Goal: Task Accomplishment & Management: Manage account settings

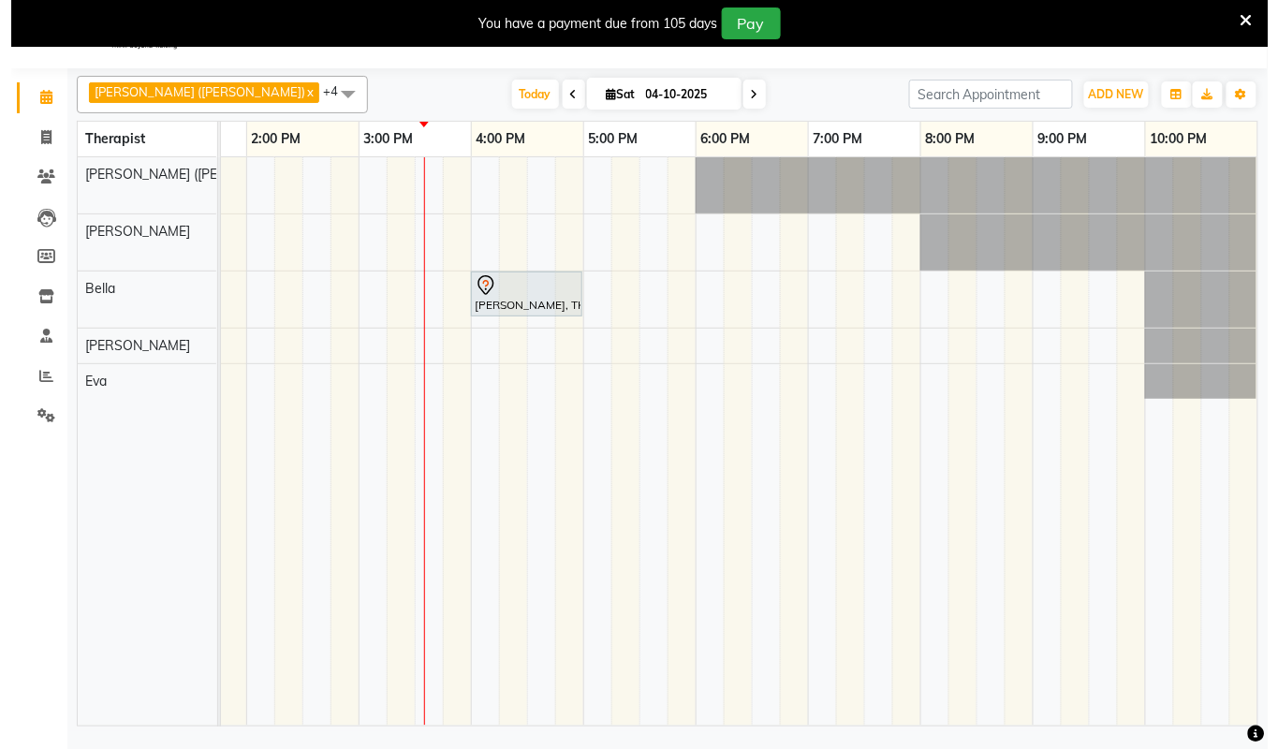
scroll to position [0, 781]
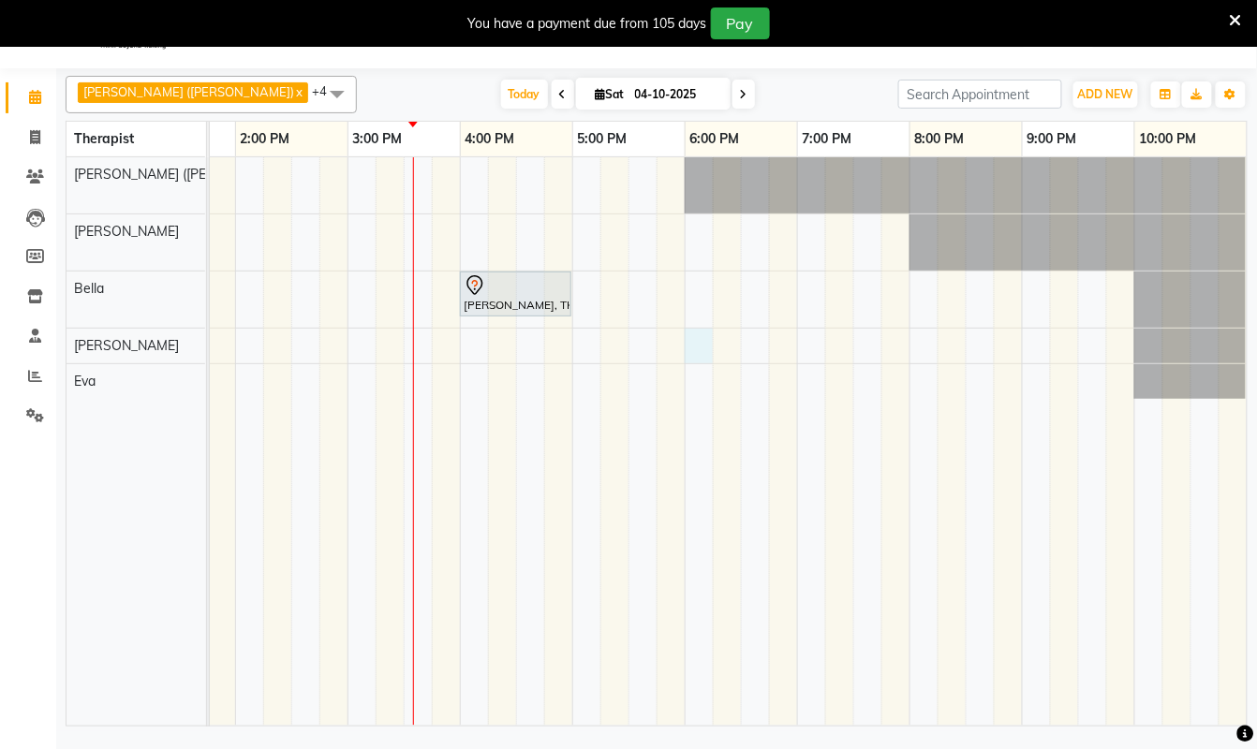
click at [675, 358] on div "Ram, TK01, 06:45 AM-07:45 AM, Swedish De-Stress - 60 Mins Ram, TK01, 06:45 AM-0…" at bounding box center [347, 441] width 1798 height 569
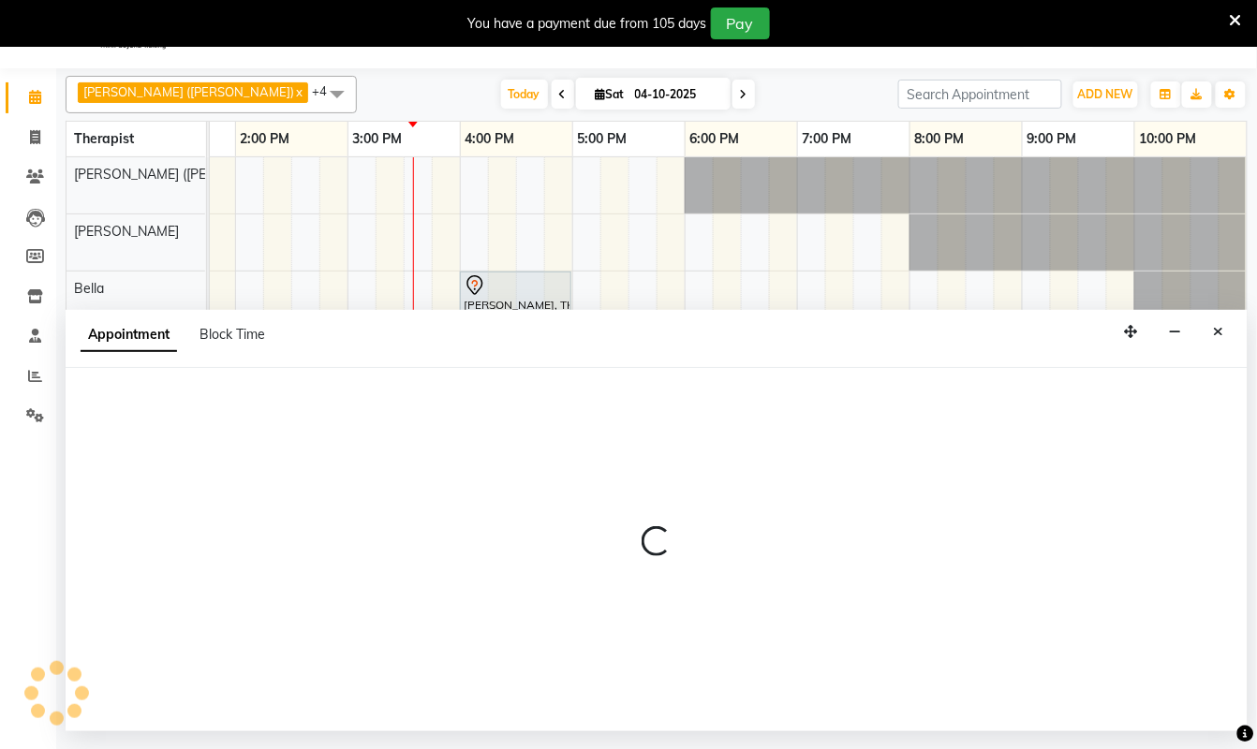
select select "83147"
select select "tentative"
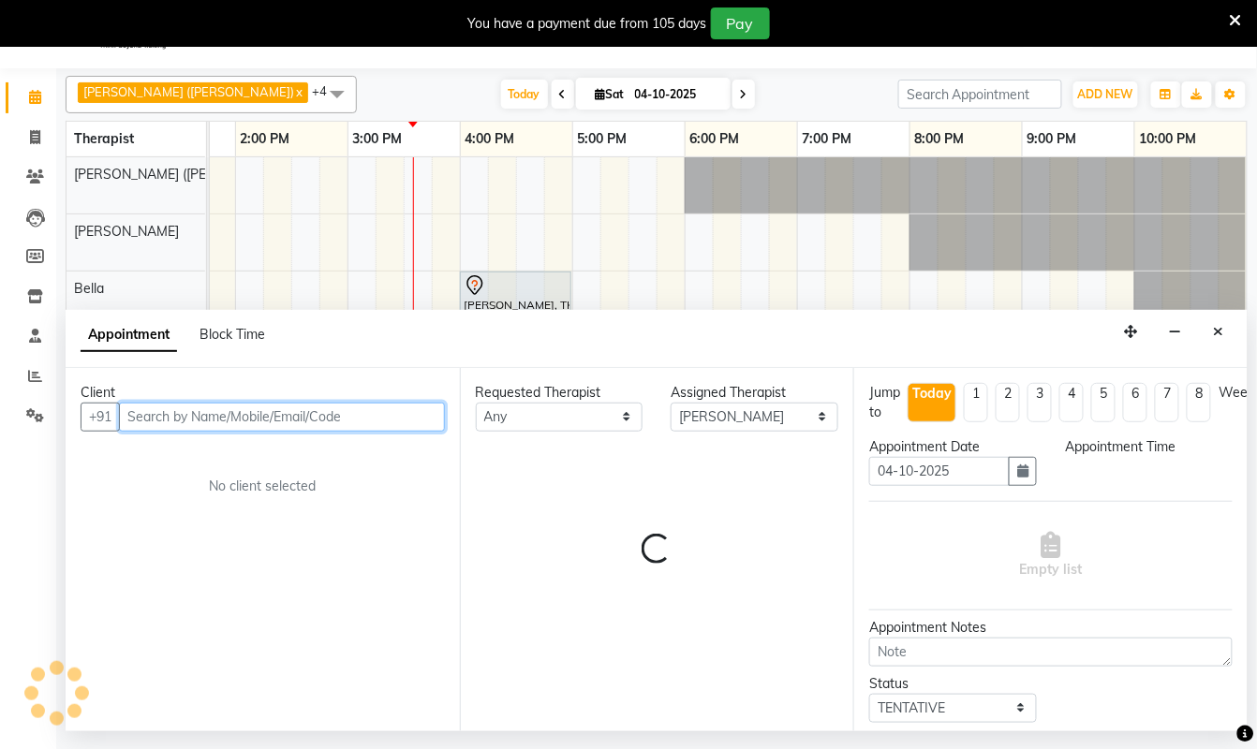
select select "1080"
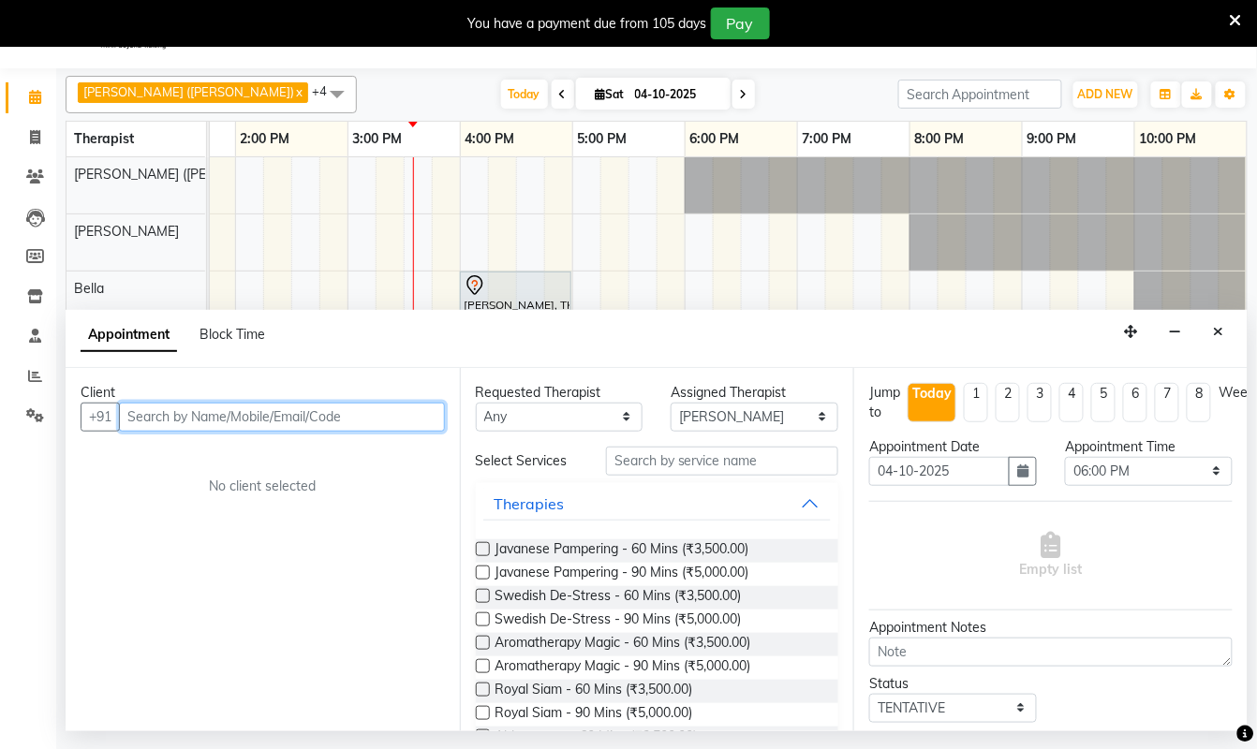
click at [268, 423] on input "text" at bounding box center [282, 417] width 326 height 29
type input "9407501583"
click at [402, 421] on span "Add Client" at bounding box center [406, 416] width 63 height 17
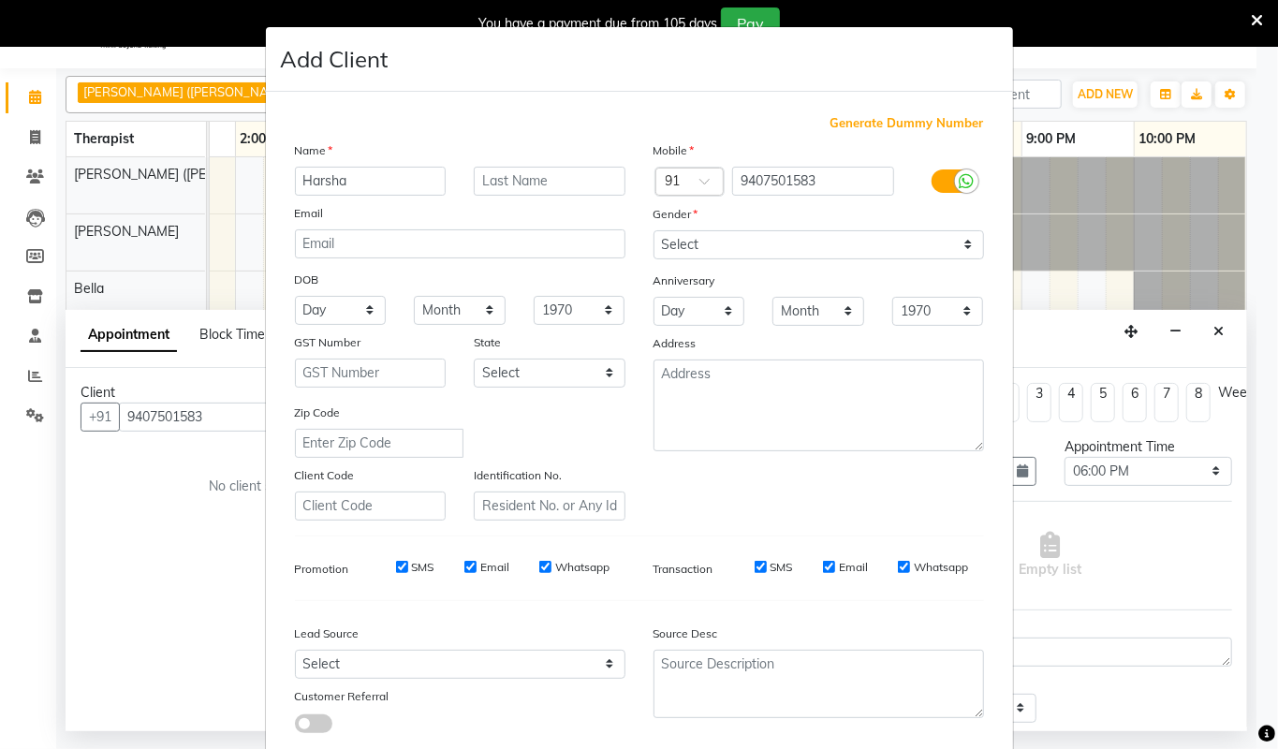
type input "Harsha"
type input "Joshi"
click at [956, 245] on select "Select [DEMOGRAPHIC_DATA] [DEMOGRAPHIC_DATA] Other Prefer Not To Say" at bounding box center [819, 244] width 331 height 29
select select "[DEMOGRAPHIC_DATA]"
click at [654, 230] on select "Select [DEMOGRAPHIC_DATA] [DEMOGRAPHIC_DATA] Other Prefer Not To Say" at bounding box center [819, 244] width 331 height 29
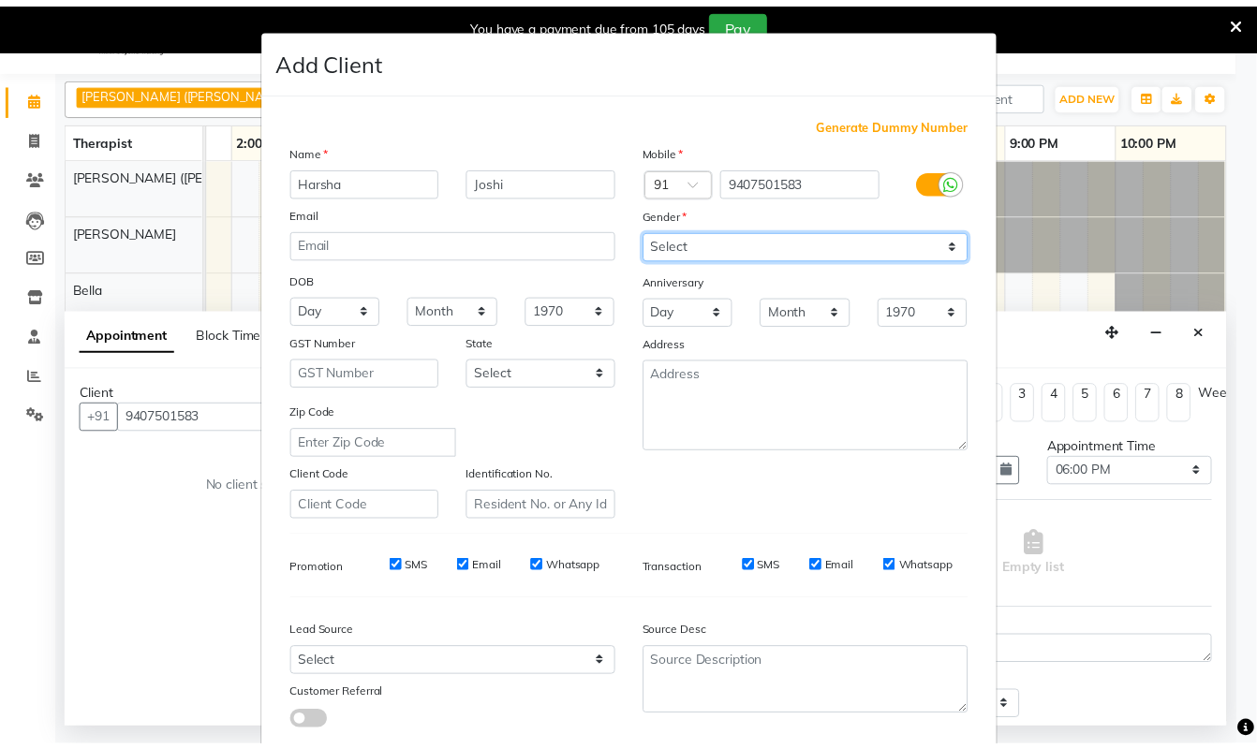
scroll to position [111, 0]
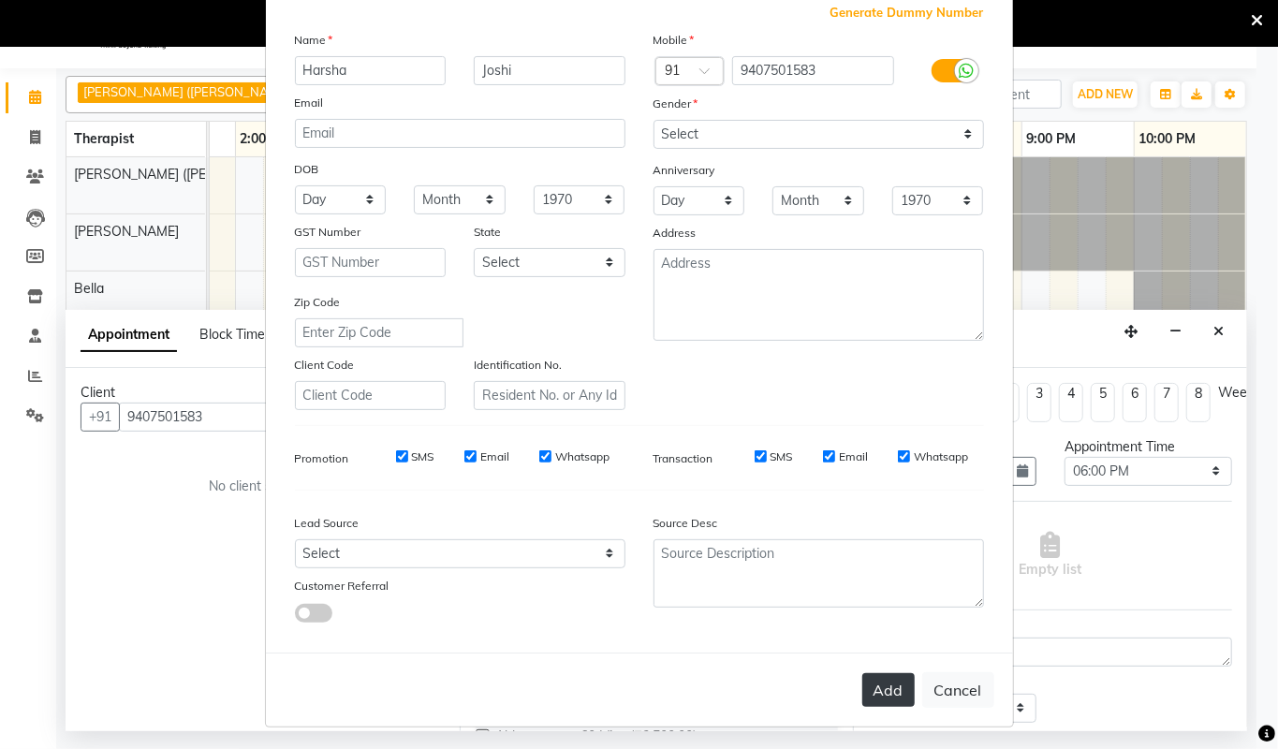
click at [873, 682] on button "Add" at bounding box center [889, 690] width 52 height 34
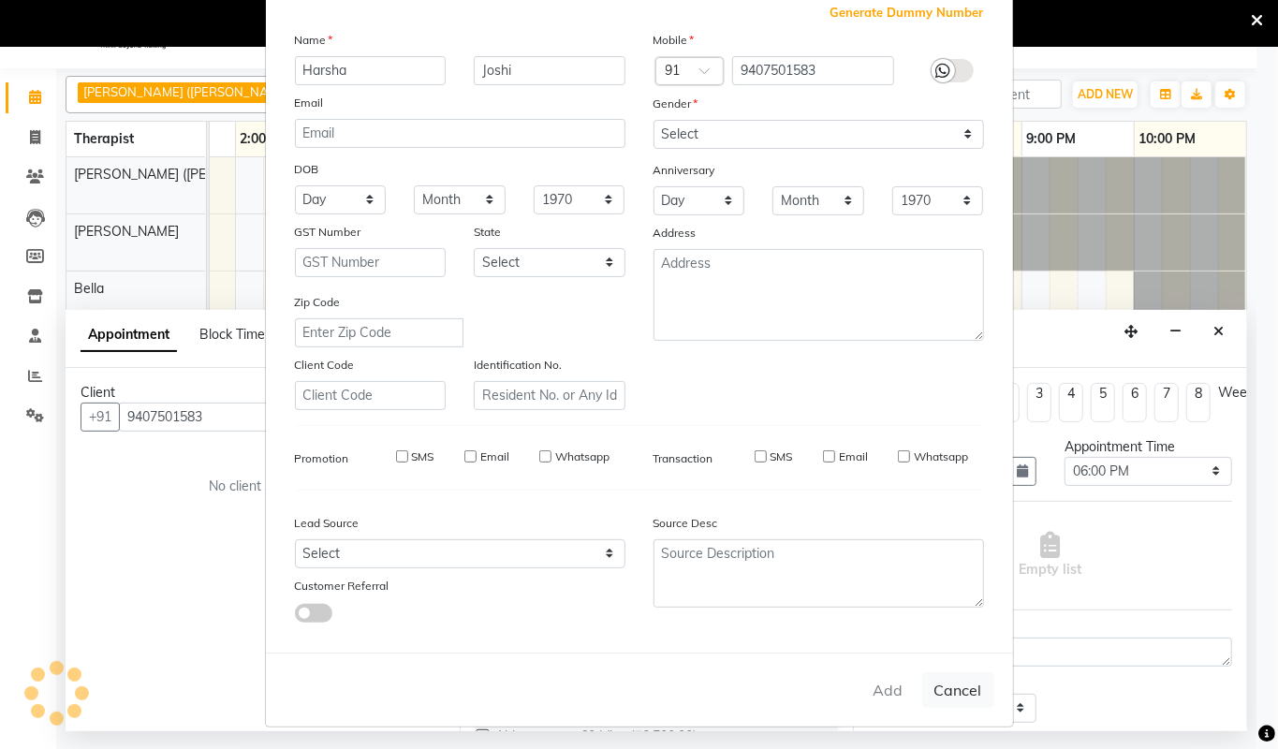
select select
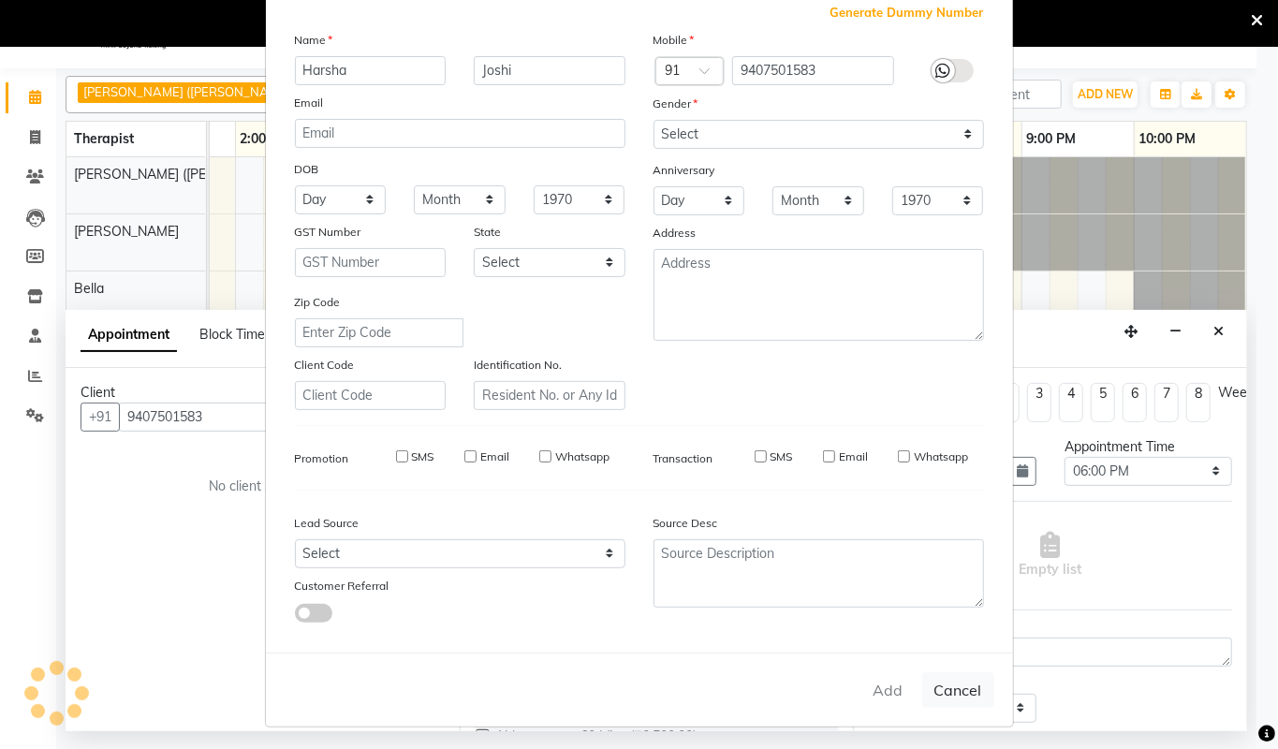
select select
checkbox input "false"
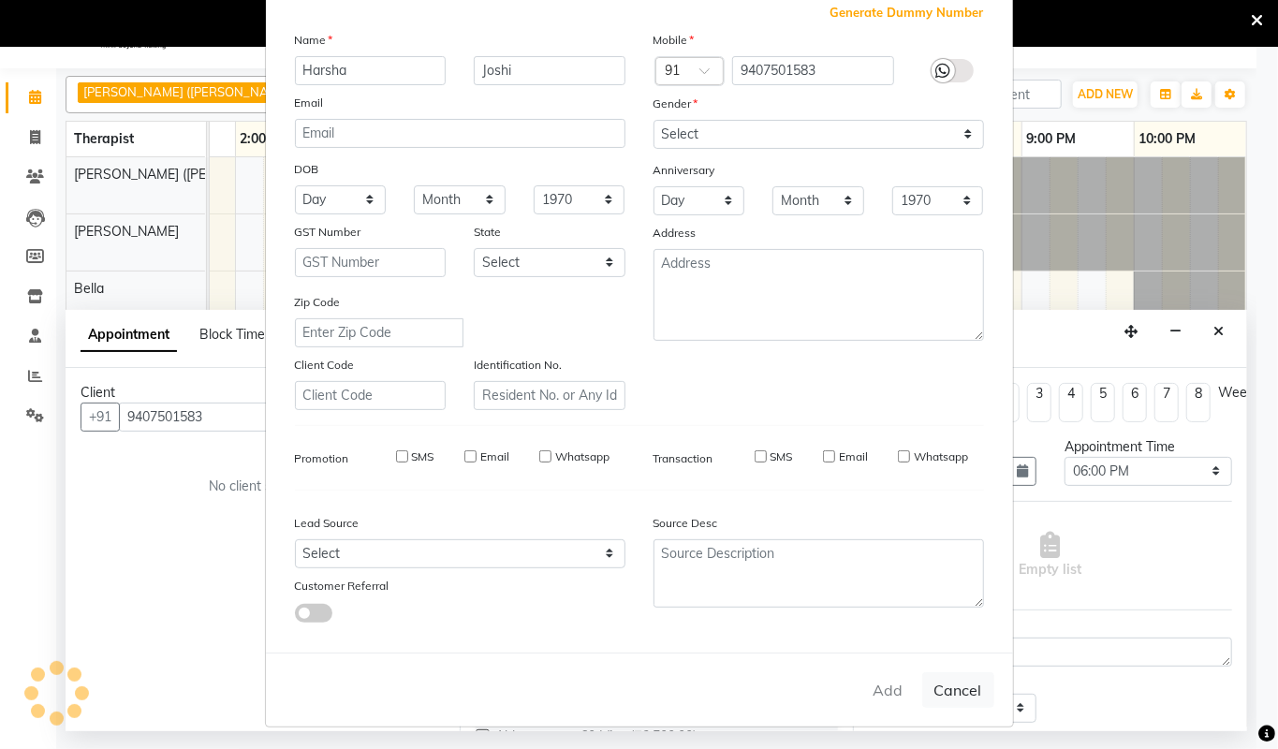
checkbox input "false"
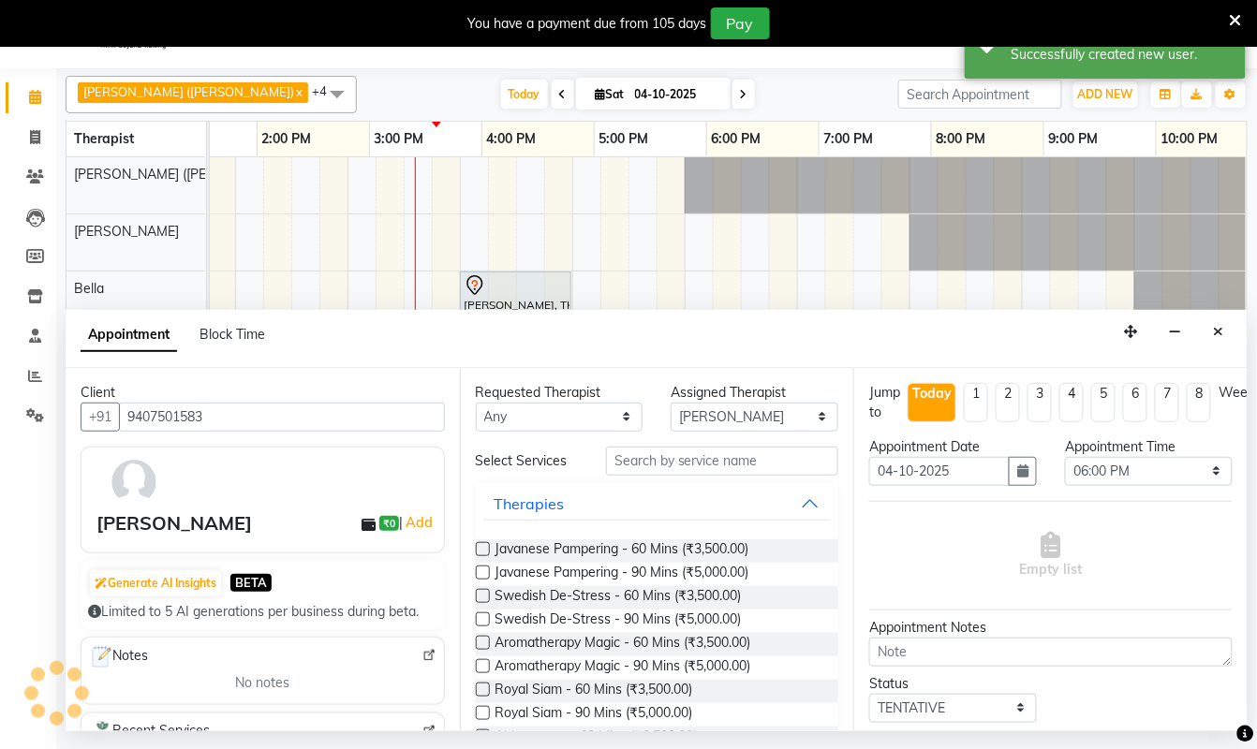
scroll to position [0, 740]
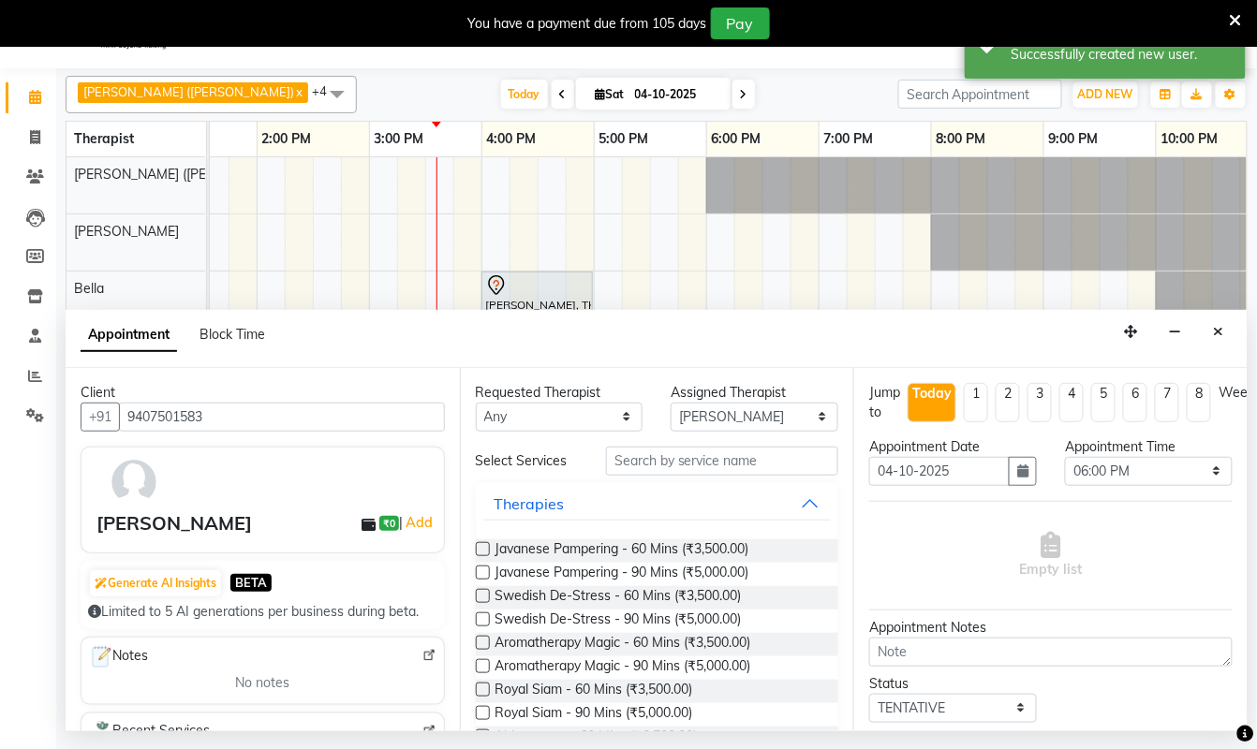
click at [478, 603] on label at bounding box center [483, 596] width 14 height 14
click at [478, 604] on input "checkbox" at bounding box center [482, 598] width 12 height 12
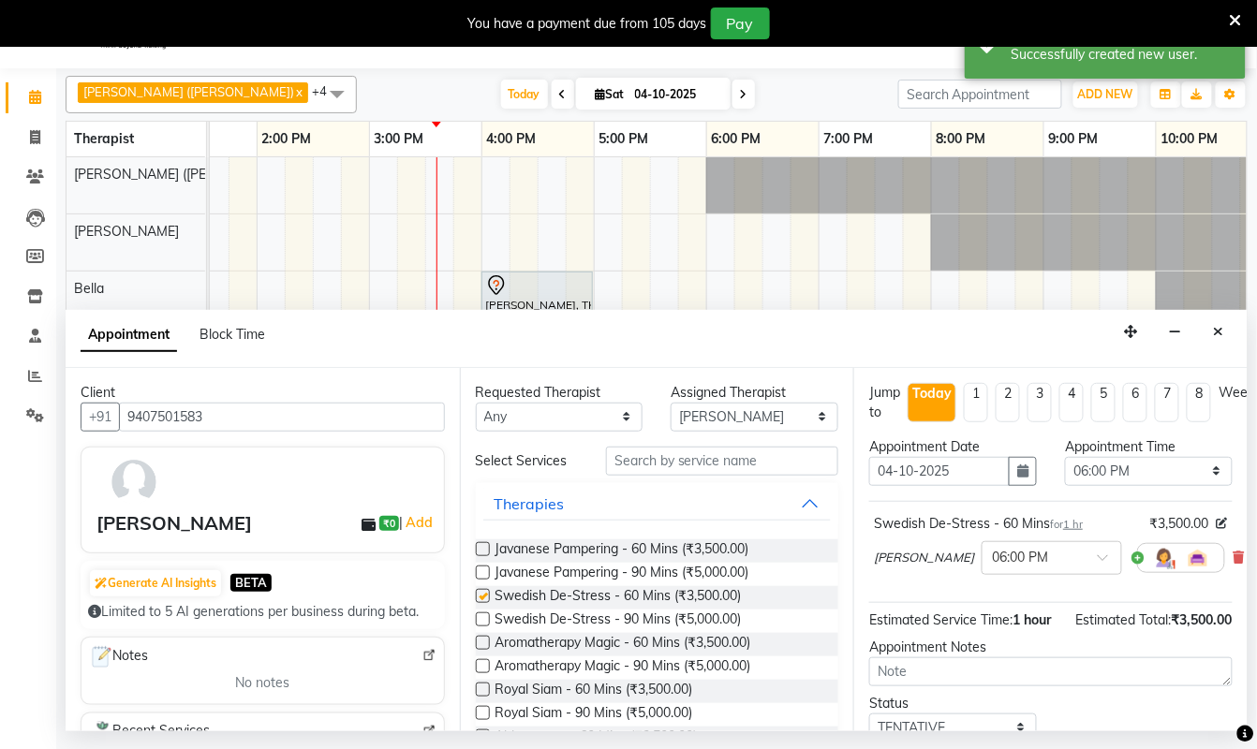
checkbox input "false"
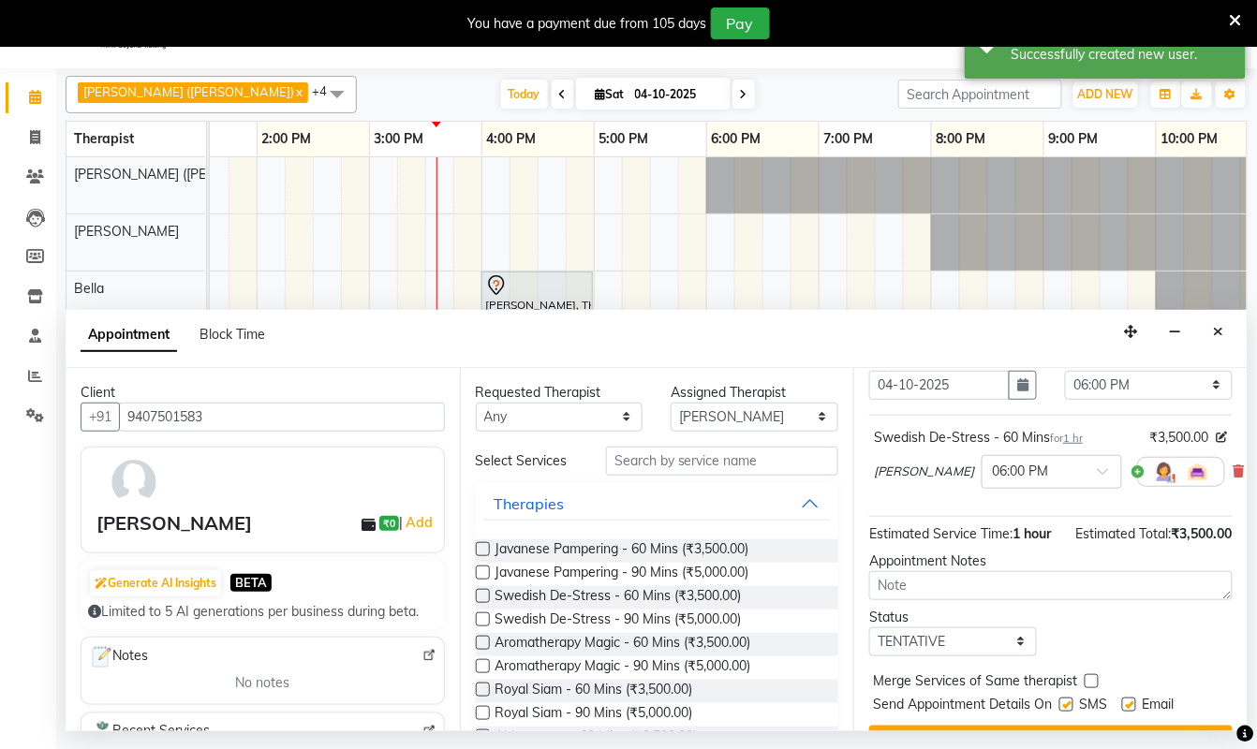
scroll to position [172, 0]
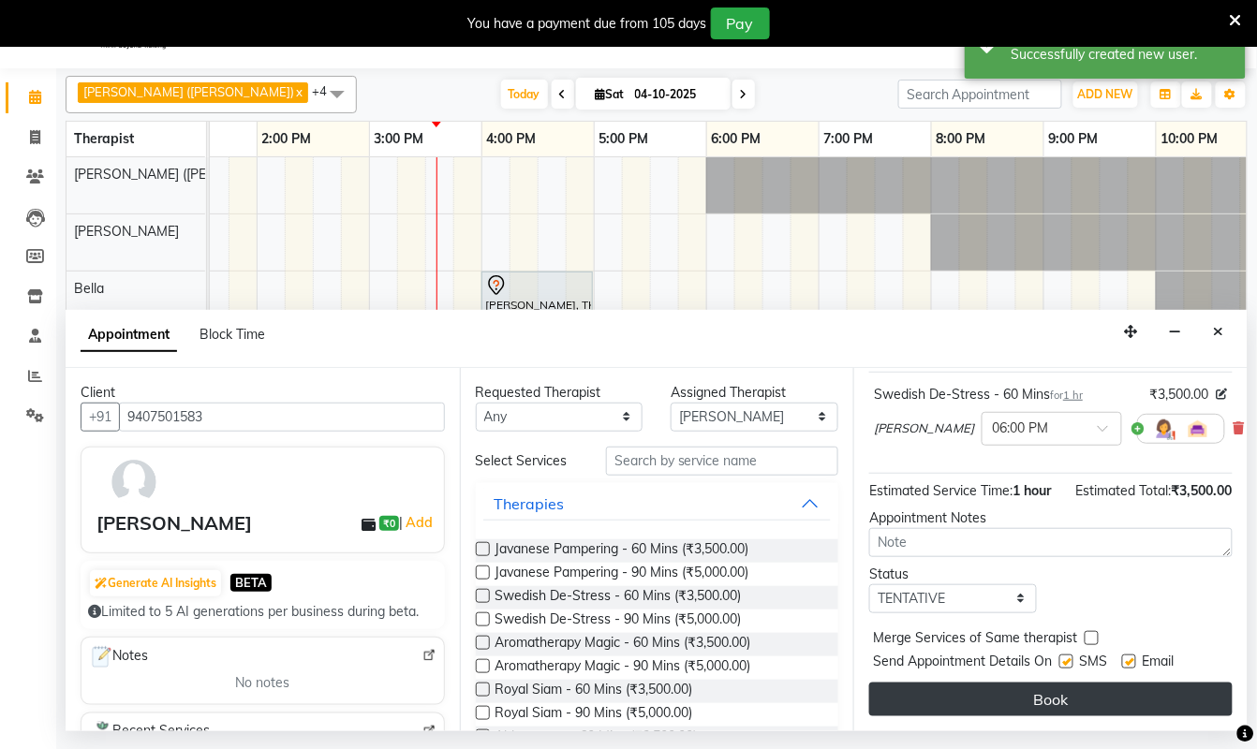
click at [1036, 683] on button "Book" at bounding box center [1050, 700] width 363 height 34
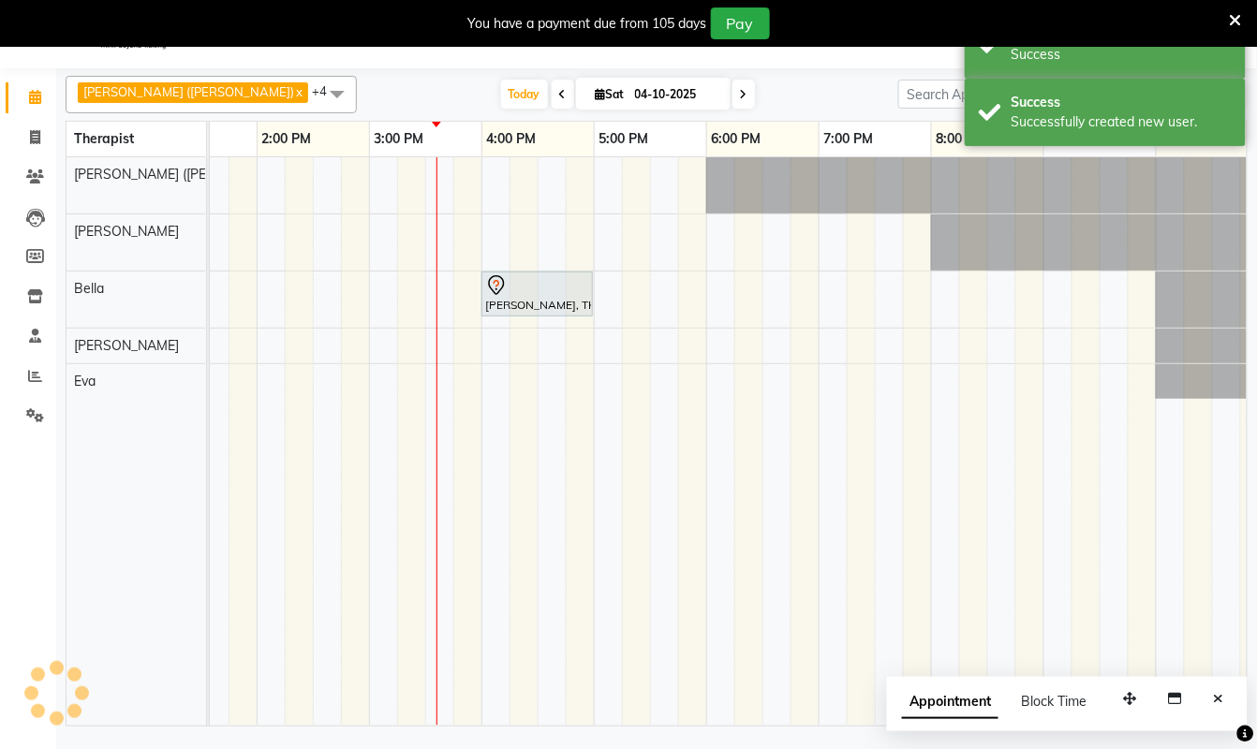
scroll to position [0, 0]
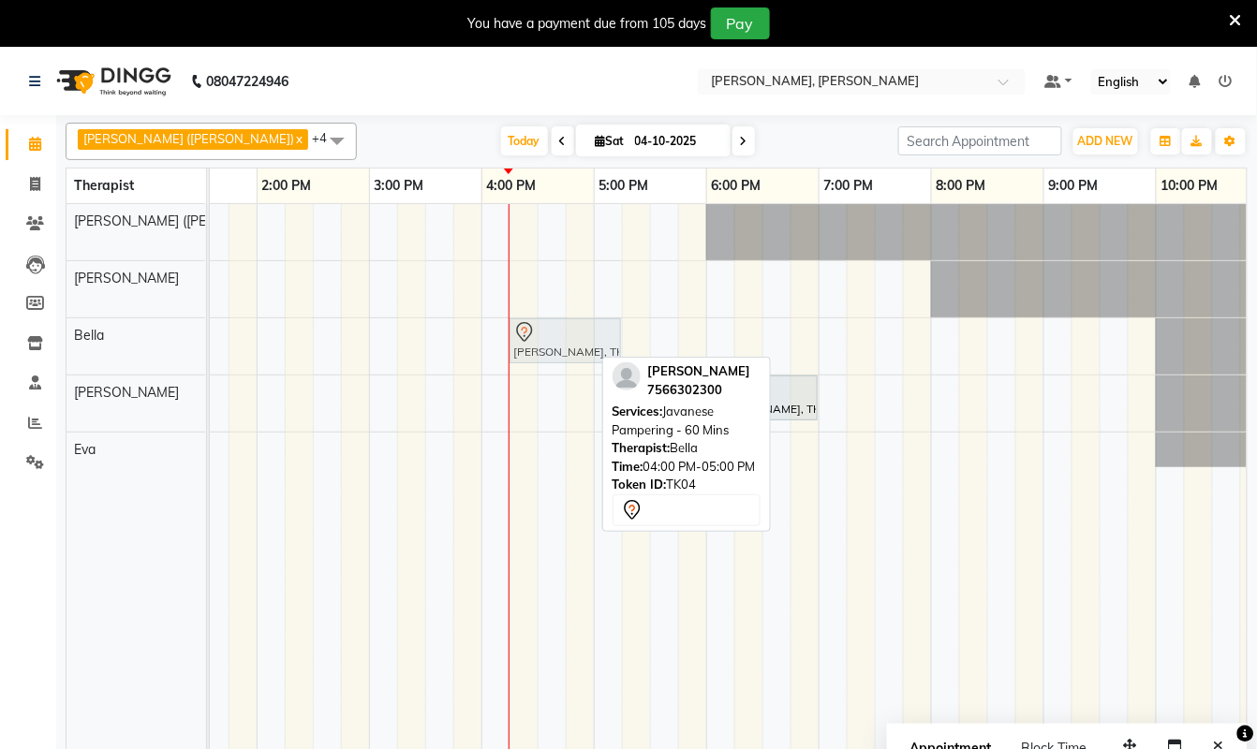
drag, startPoint x: 537, startPoint y: 339, endPoint x: 575, endPoint y: 352, distance: 40.6
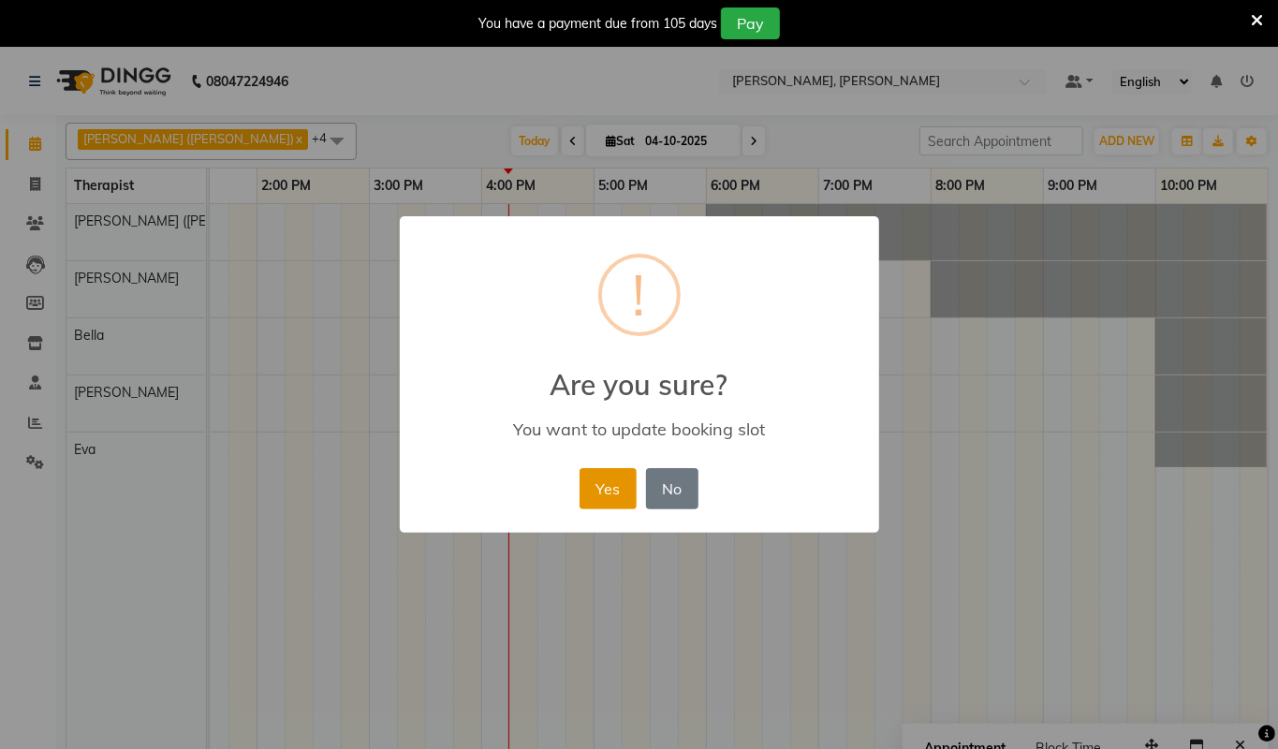
click at [612, 483] on button "Yes" at bounding box center [608, 488] width 57 height 41
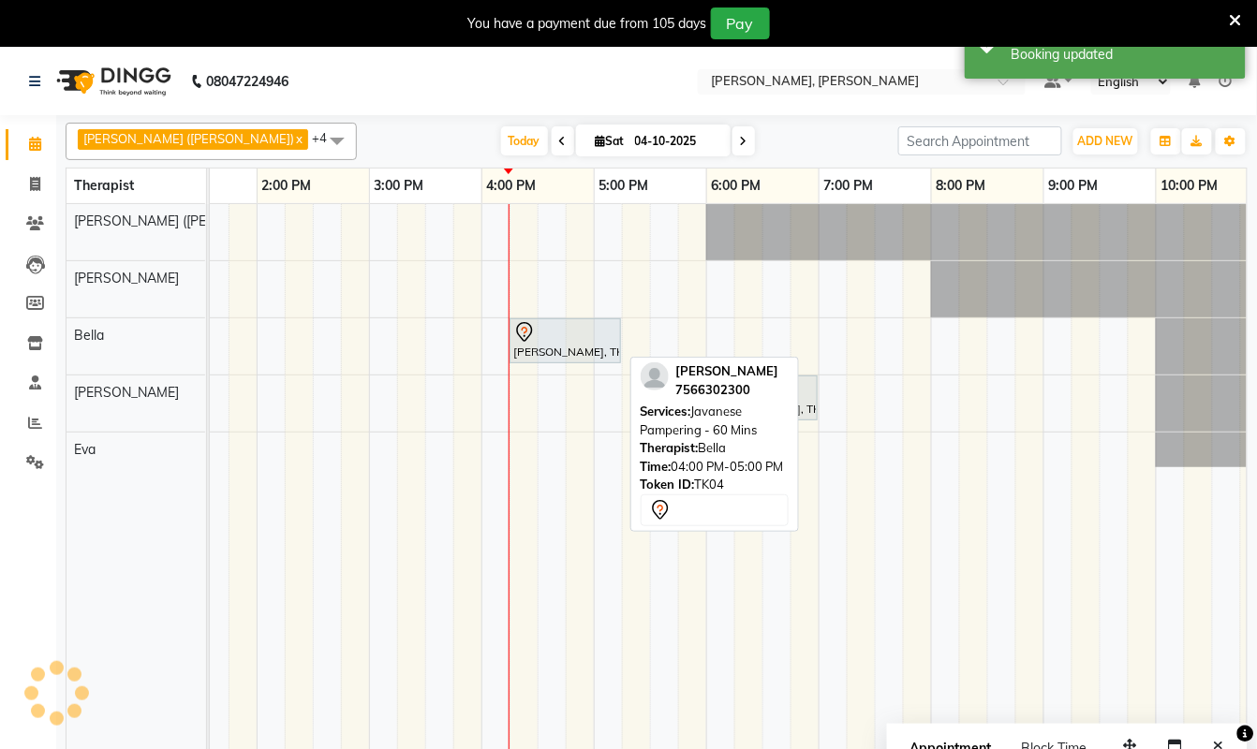
click at [562, 347] on div "[PERSON_NAME], TK04, 04:15 PM-05:15 PM, Javanese Pampering - 60 Mins" at bounding box center [565, 340] width 108 height 39
select select "7"
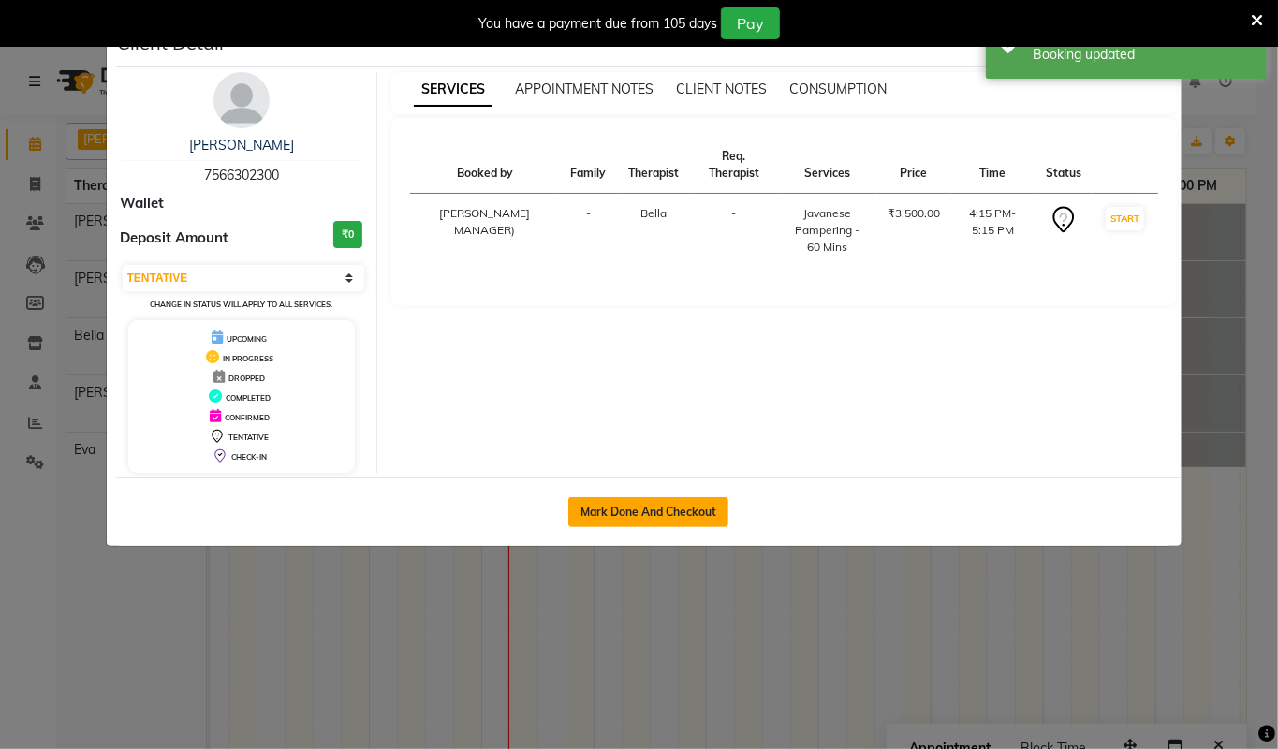
click at [687, 503] on button "Mark Done And Checkout" at bounding box center [649, 512] width 160 height 30
select select "service"
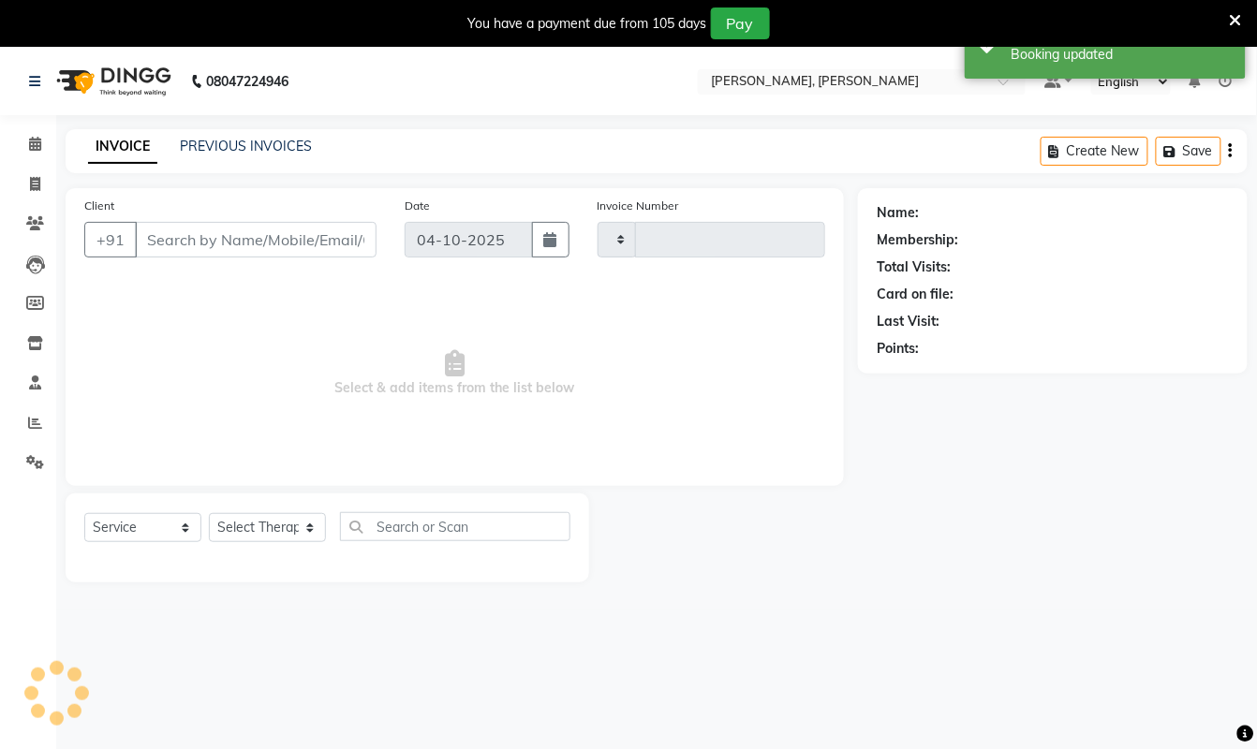
type input "1584"
select select "6399"
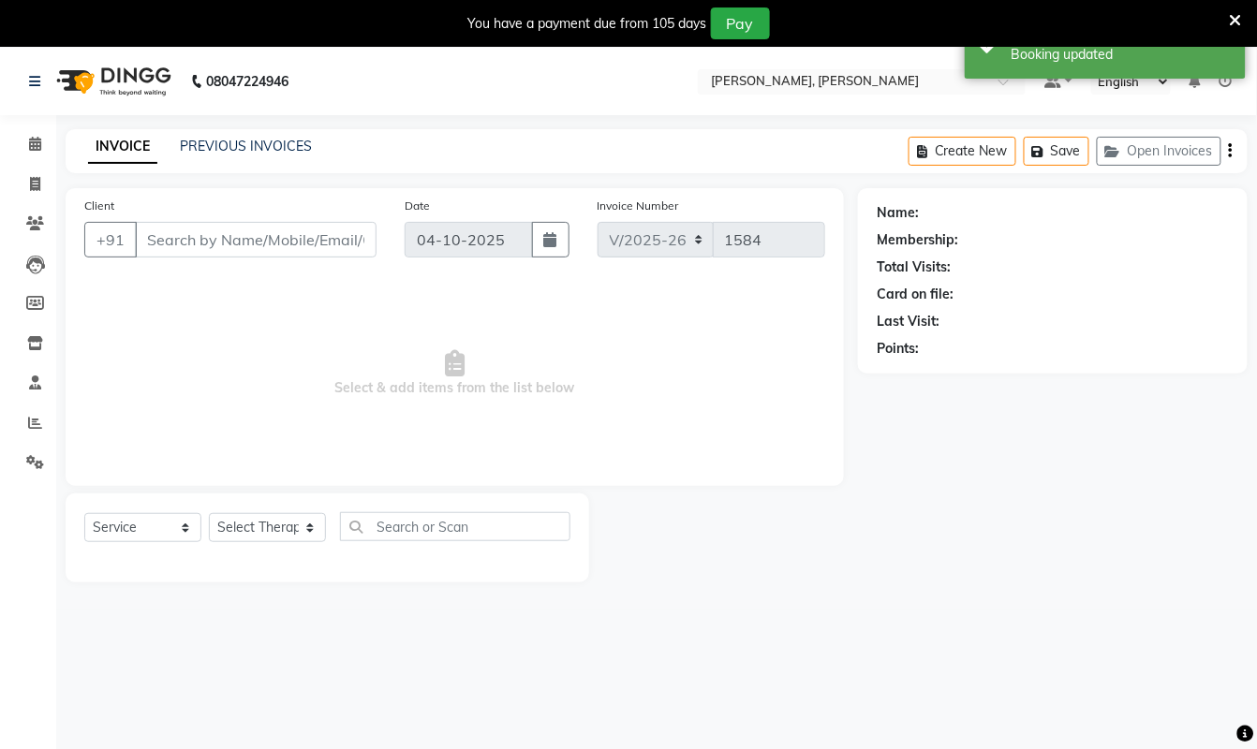
type input "7566302300"
select select "66488"
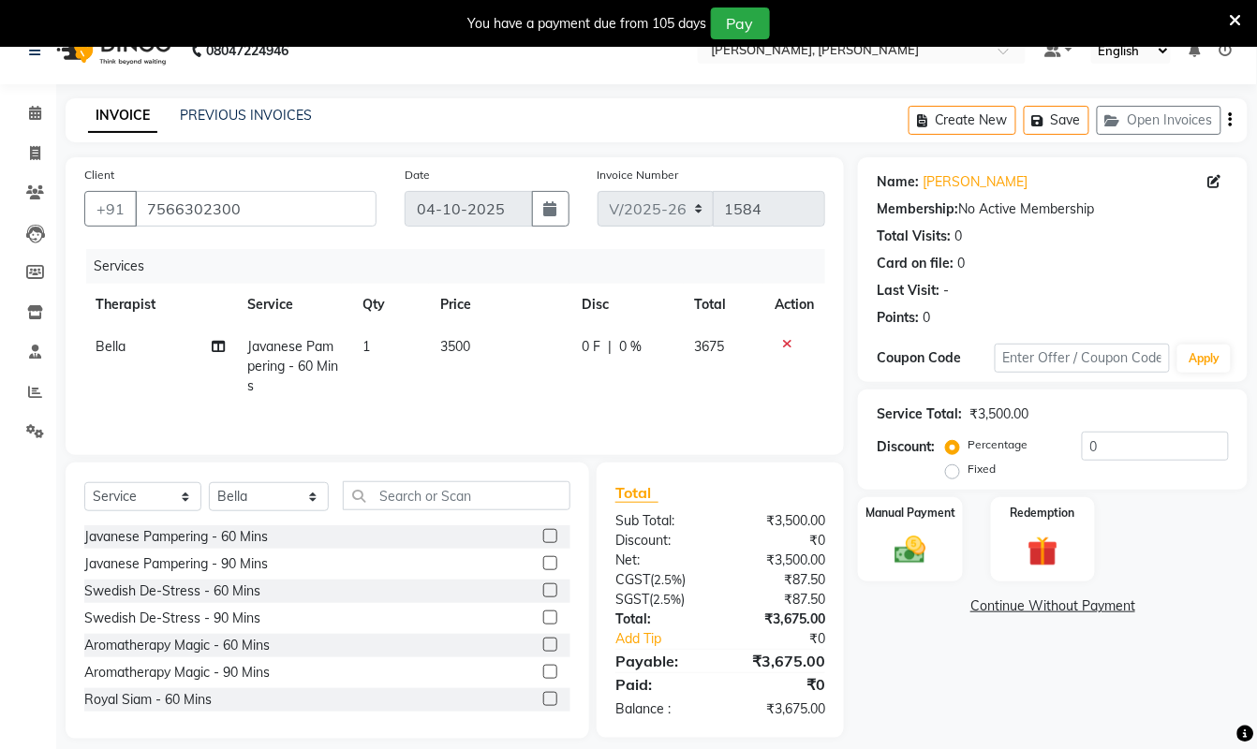
scroll to position [49, 0]
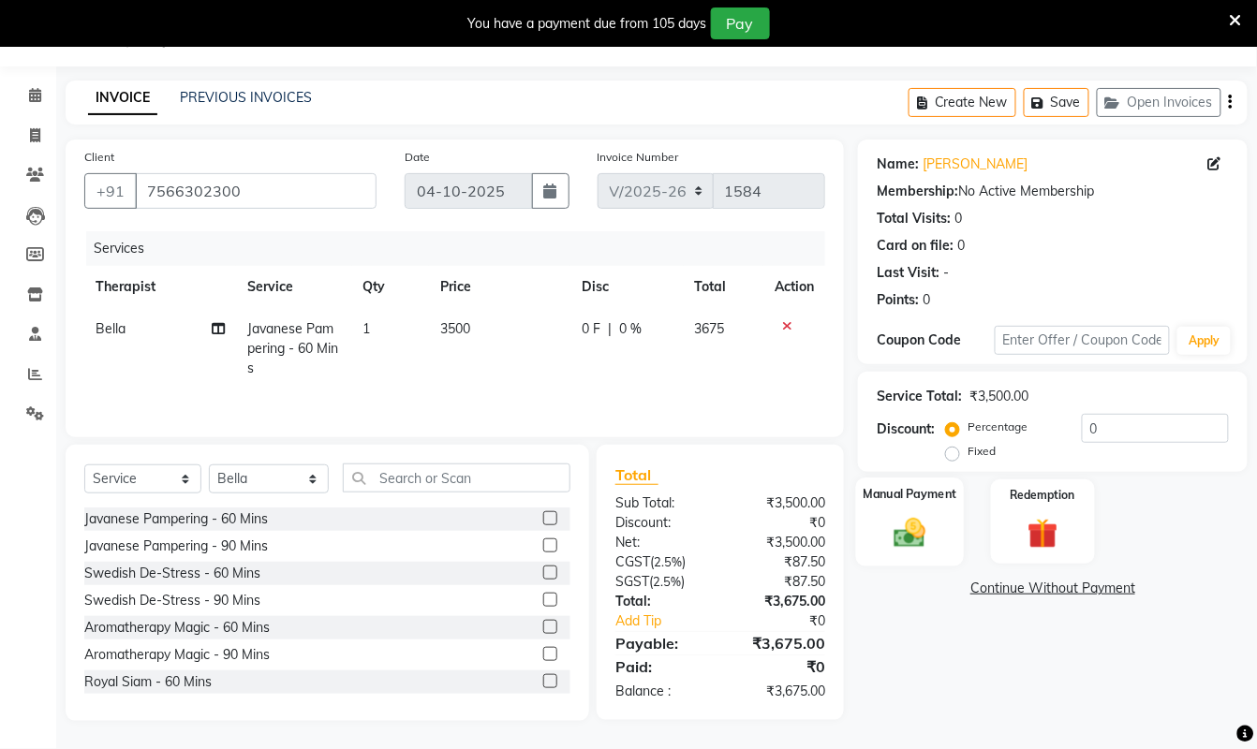
click at [940, 525] on div "Manual Payment" at bounding box center [910, 522] width 109 height 89
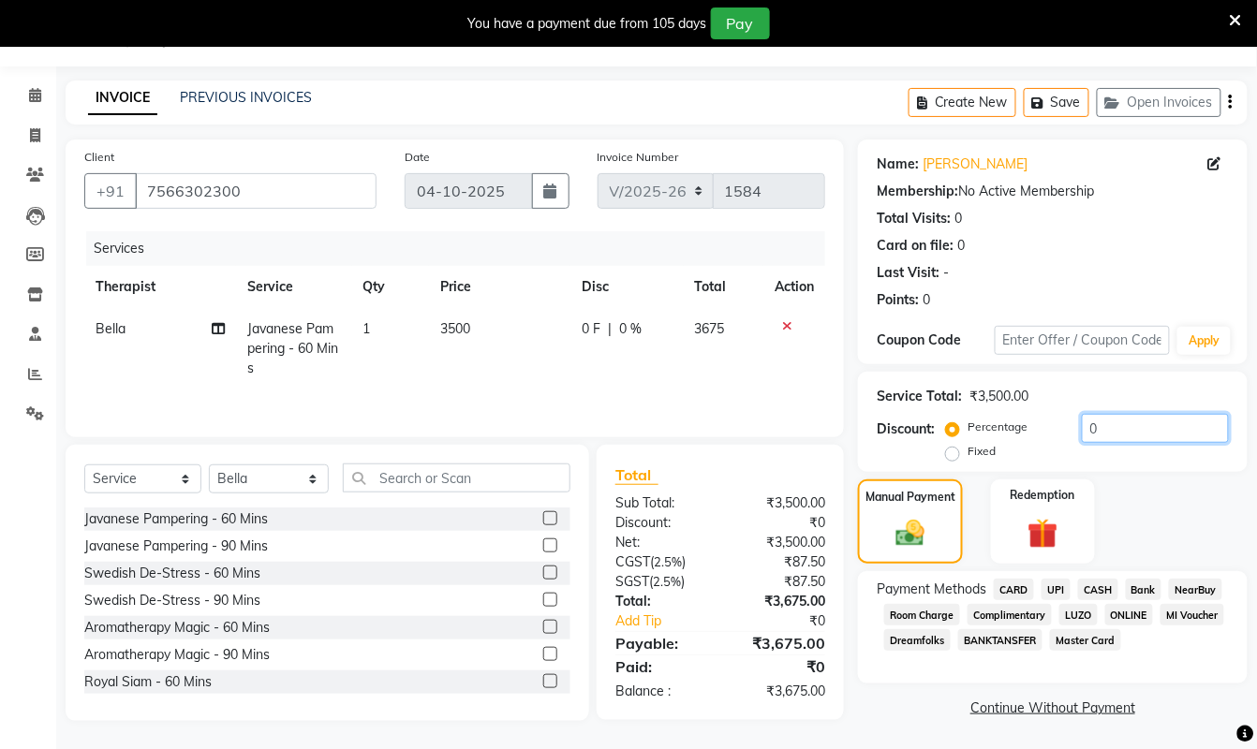
click at [1116, 414] on input "0" at bounding box center [1155, 428] width 147 height 29
click at [968, 454] on label "Fixed" at bounding box center [982, 451] width 28 height 17
click at [950, 454] on input "Fixed" at bounding box center [956, 451] width 13 height 13
radio input "true"
click at [1106, 416] on input "0" at bounding box center [1155, 428] width 147 height 29
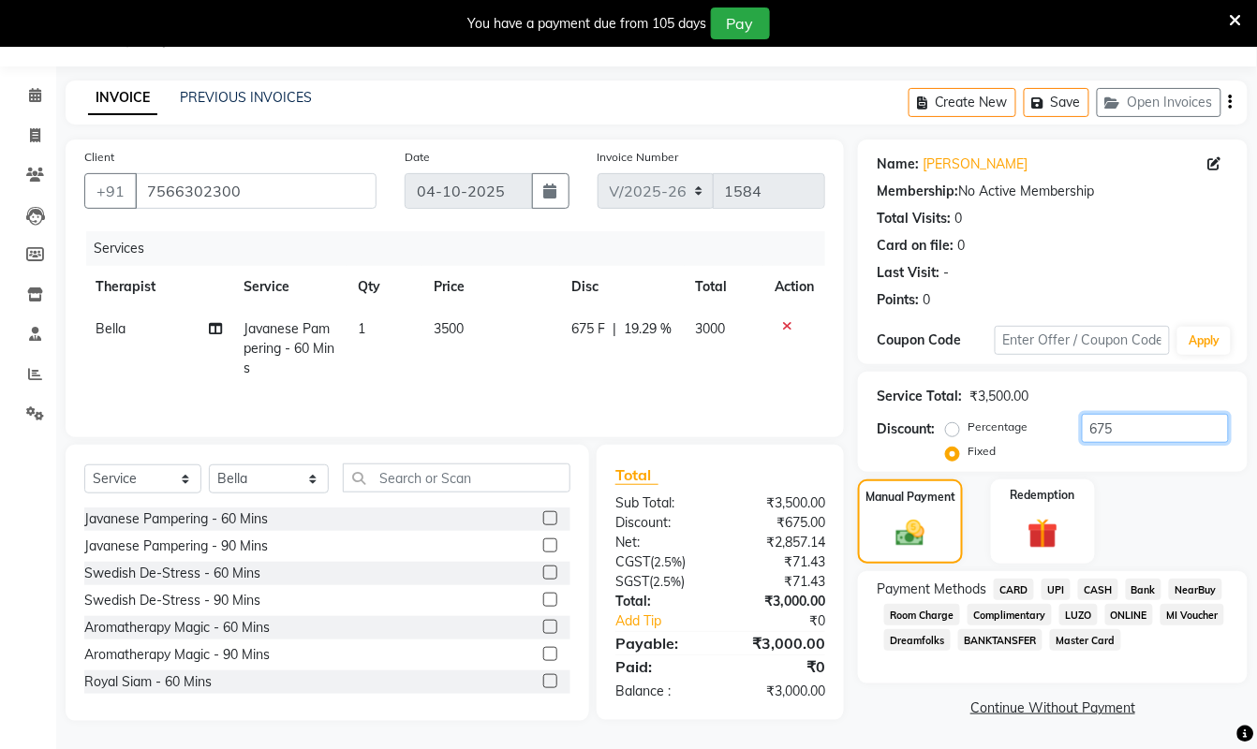
type input "675"
click at [1058, 590] on span "UPI" at bounding box center [1056, 590] width 29 height 22
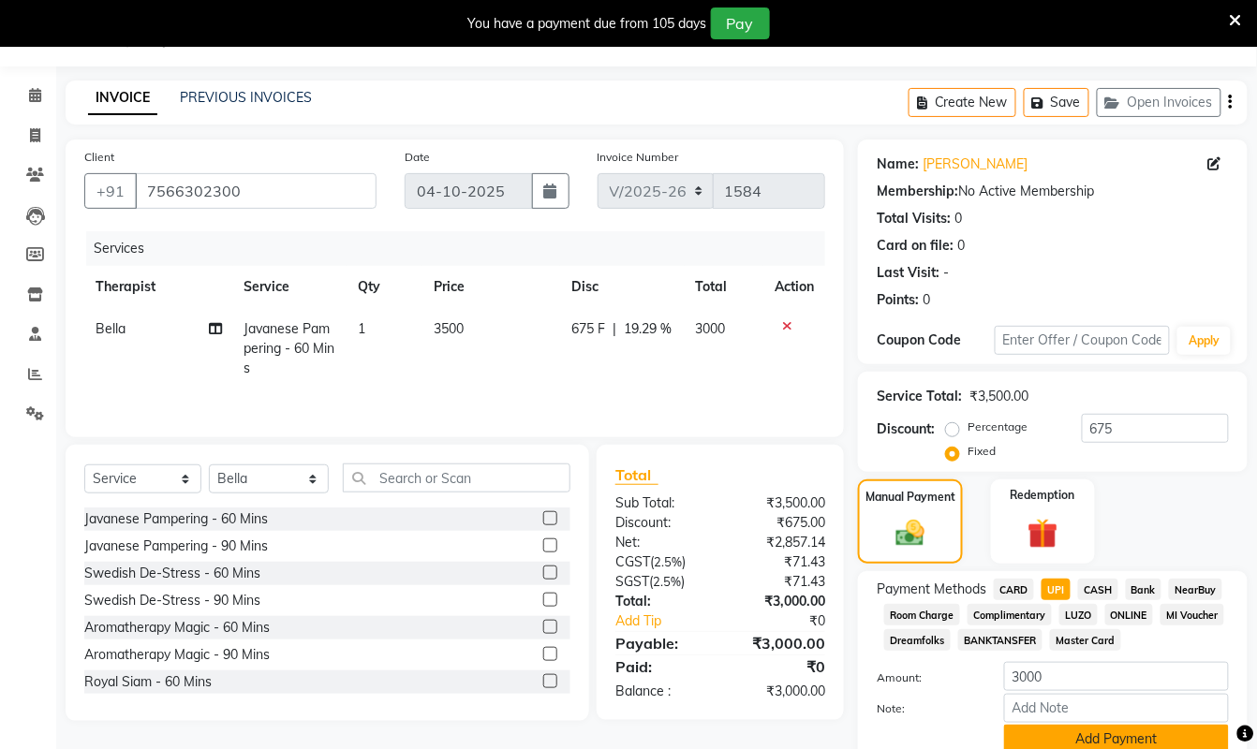
click at [1069, 739] on button "Add Payment" at bounding box center [1116, 739] width 225 height 29
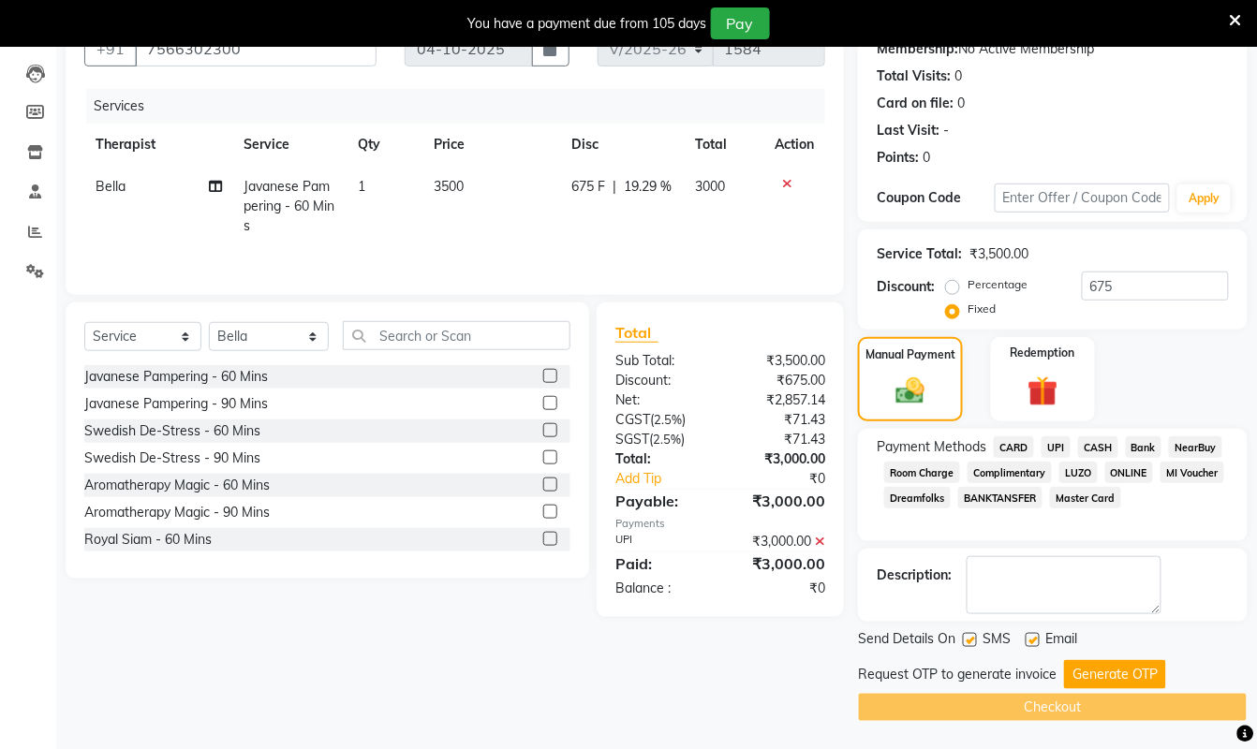
scroll to position [195, 0]
click at [1100, 676] on button "Generate OTP" at bounding box center [1115, 673] width 102 height 29
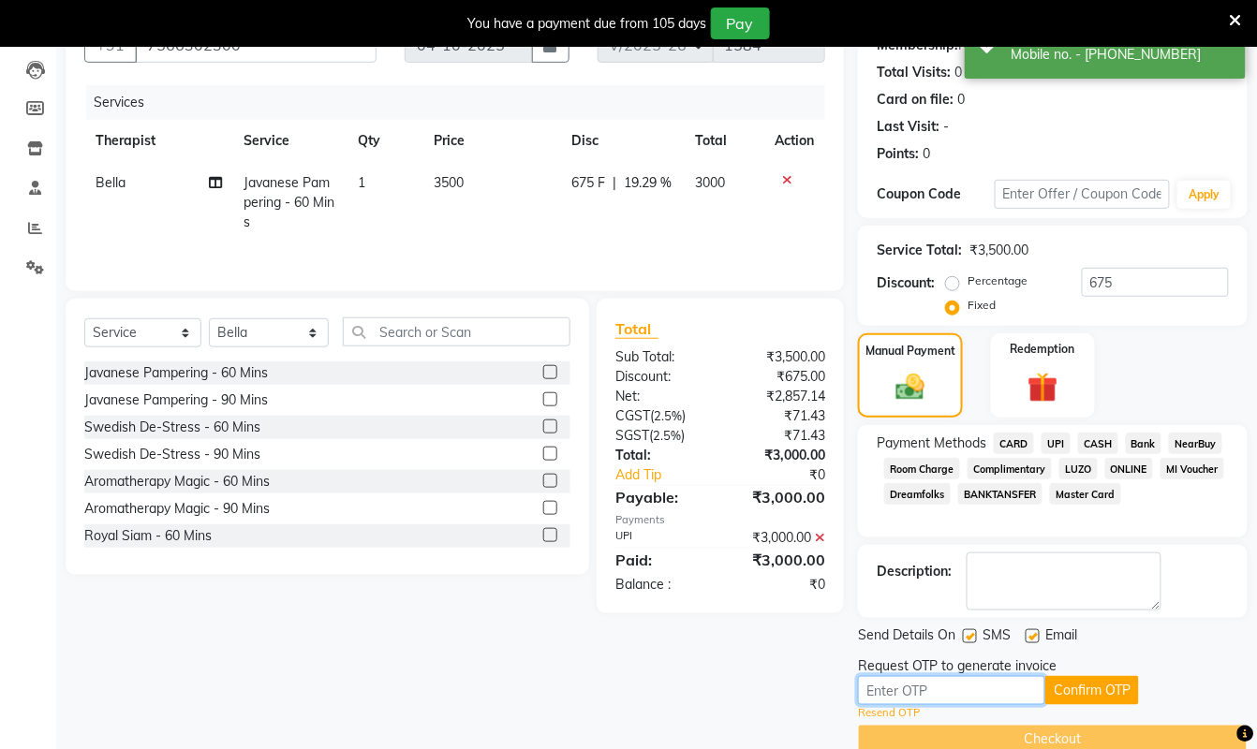
click at [957, 691] on input "text" at bounding box center [951, 690] width 187 height 29
type input "2754"
click at [1092, 693] on button "Confirm OTP" at bounding box center [1092, 690] width 94 height 29
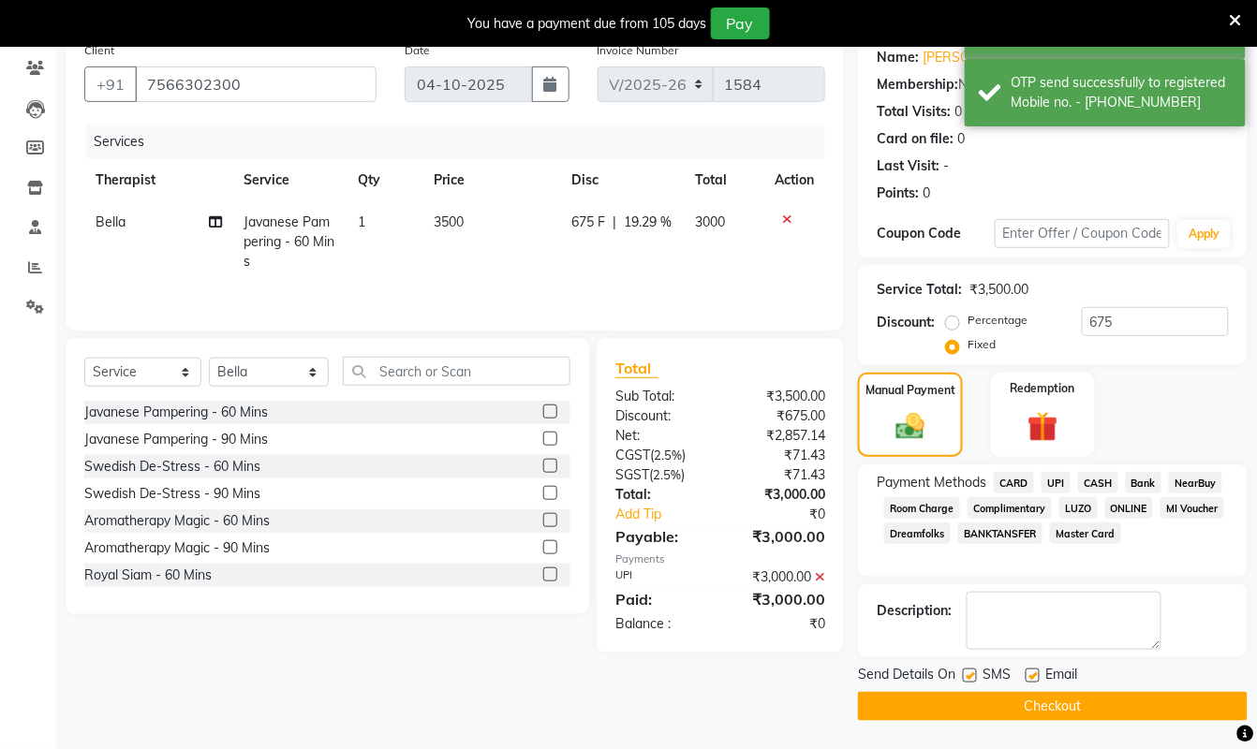
click at [1092, 698] on button "Checkout" at bounding box center [1053, 706] width 390 height 29
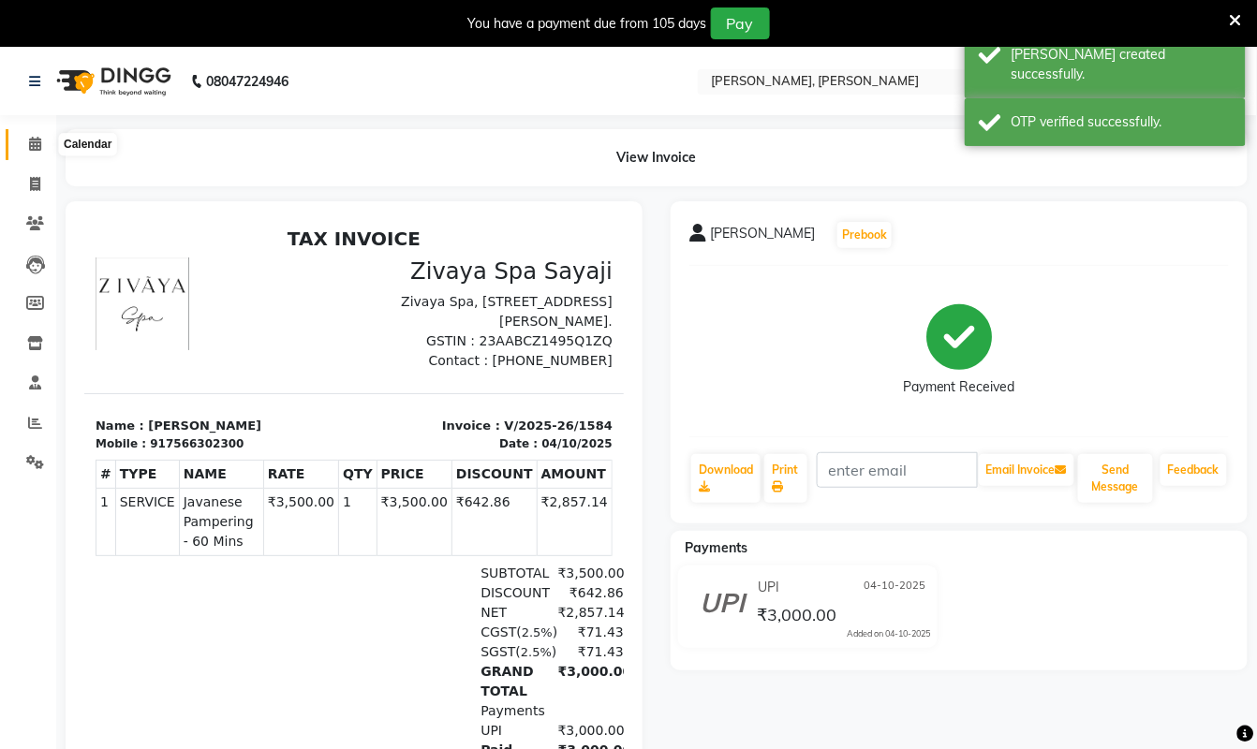
click at [34, 142] on icon at bounding box center [35, 144] width 12 height 14
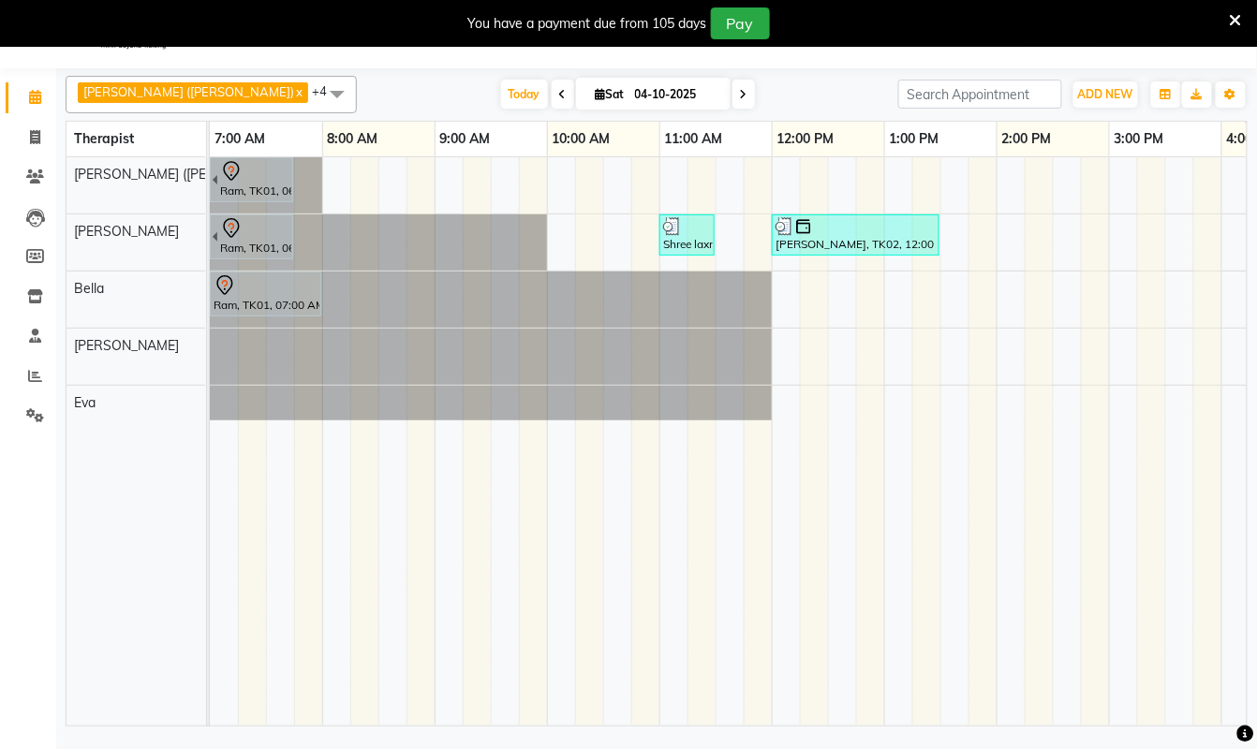
scroll to position [0, 761]
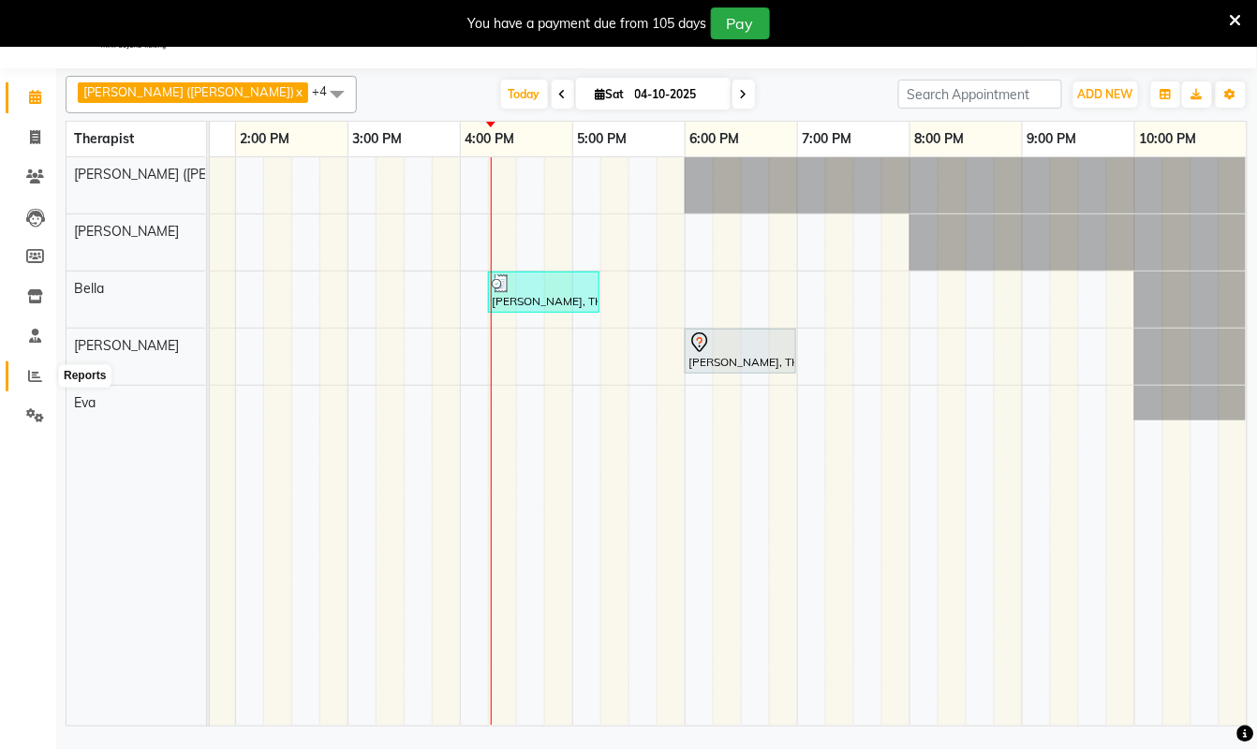
click at [31, 369] on icon at bounding box center [35, 376] width 14 height 14
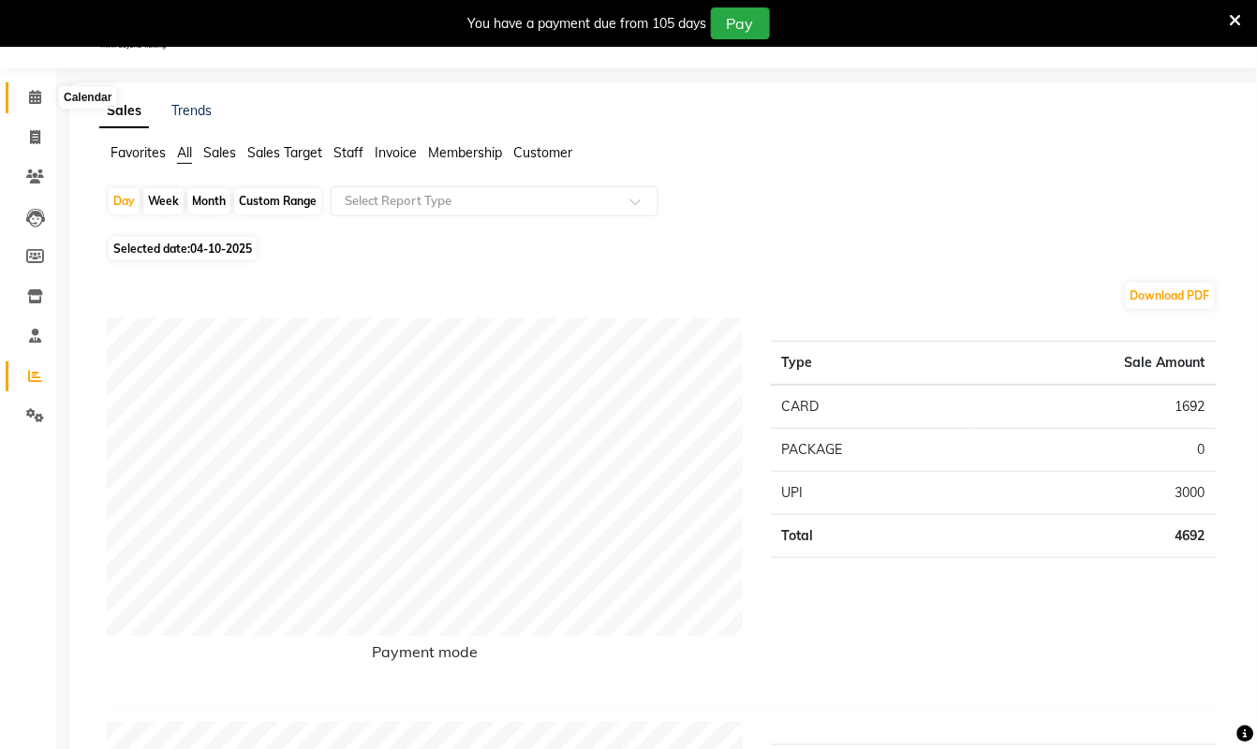
click at [35, 95] on icon at bounding box center [35, 97] width 12 height 14
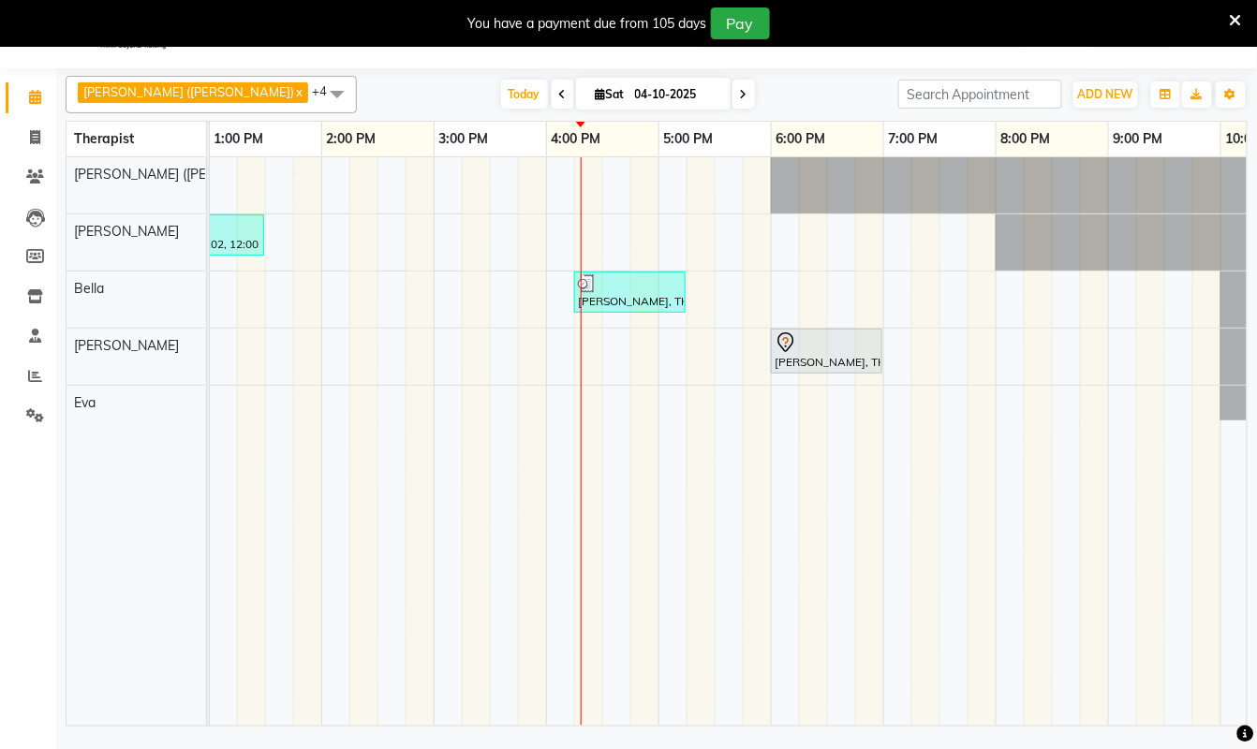
scroll to position [0, 761]
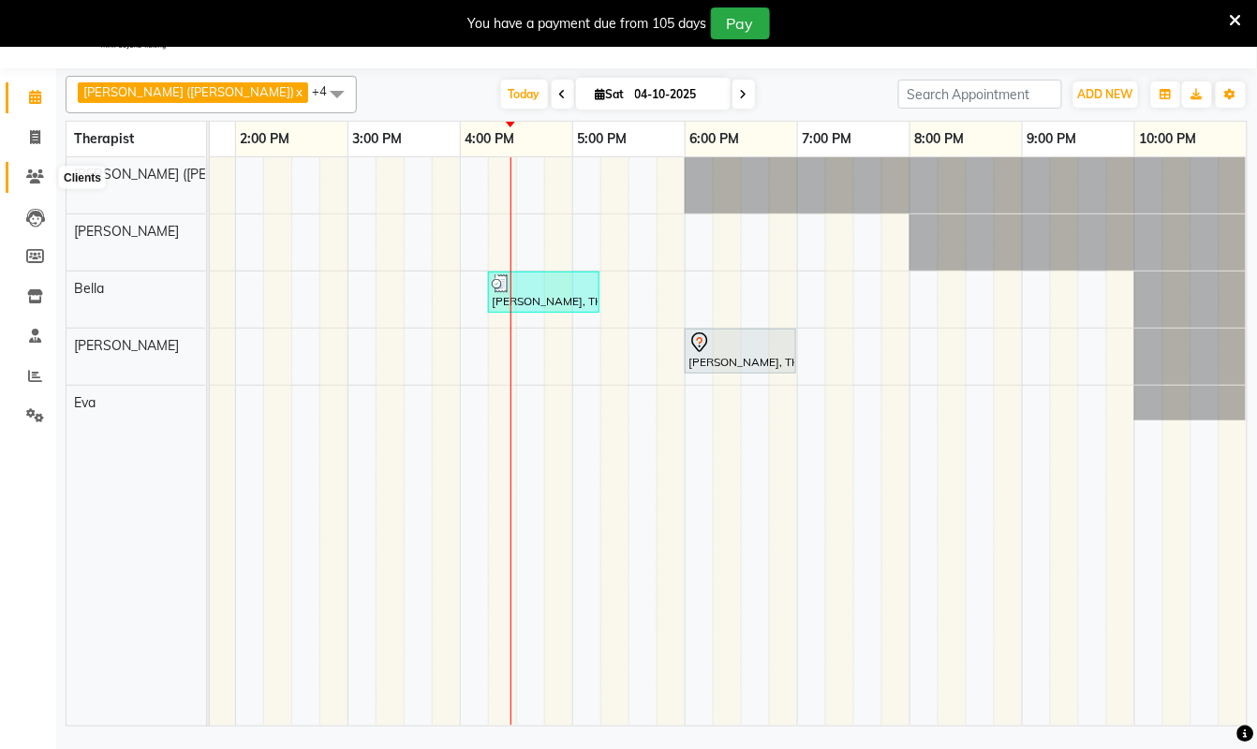
click at [36, 173] on icon at bounding box center [35, 177] width 18 height 14
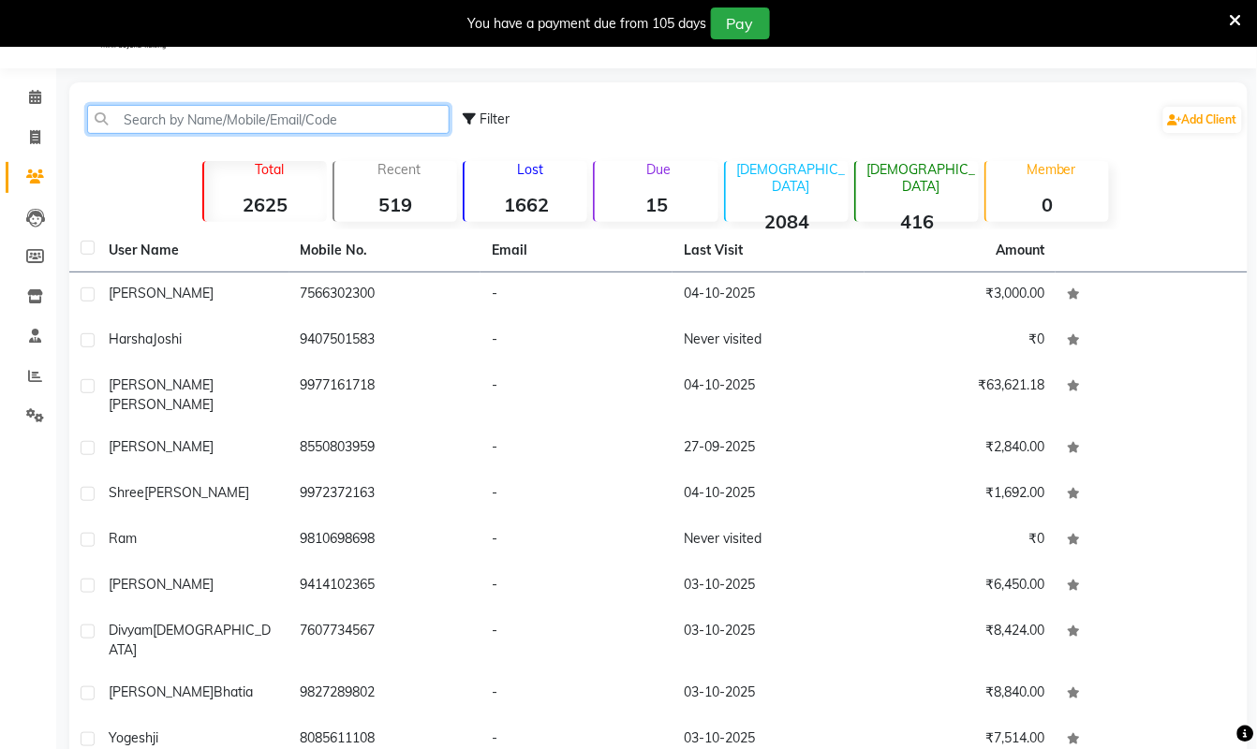
click at [288, 113] on input "text" at bounding box center [268, 119] width 362 height 29
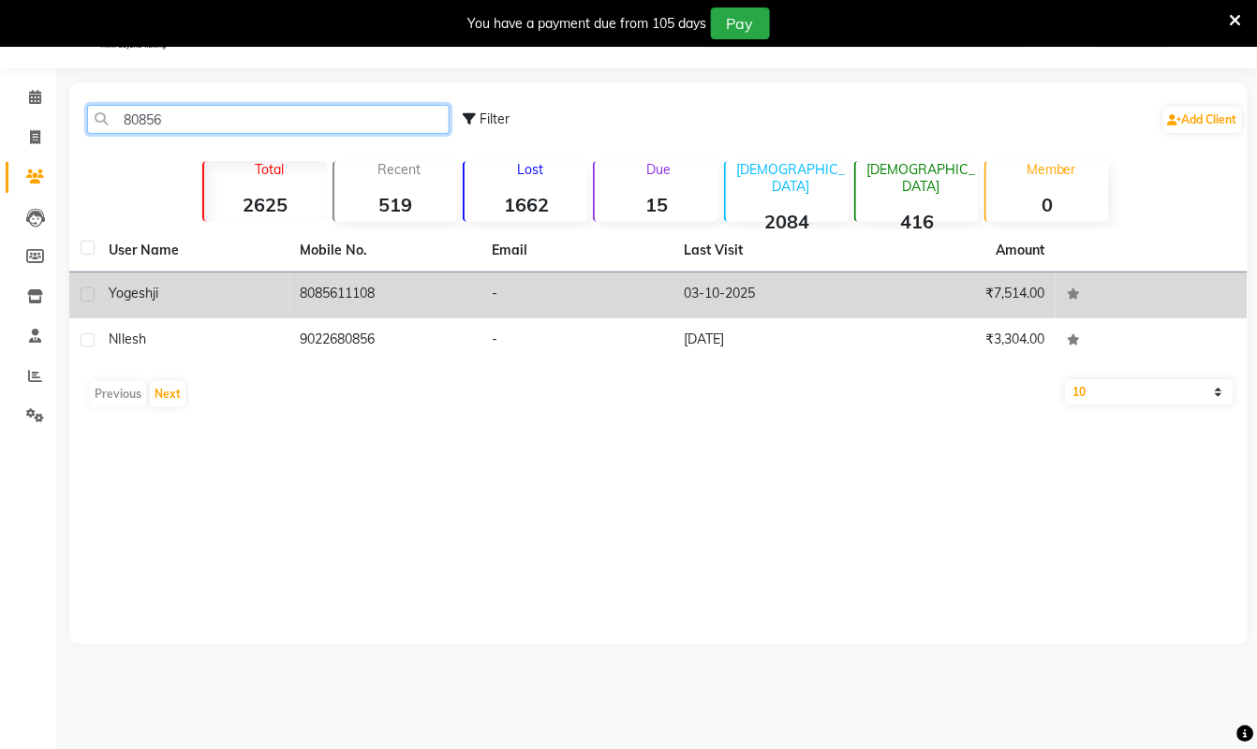
type input "80856"
click at [347, 294] on td "8085611108" at bounding box center [385, 296] width 192 height 46
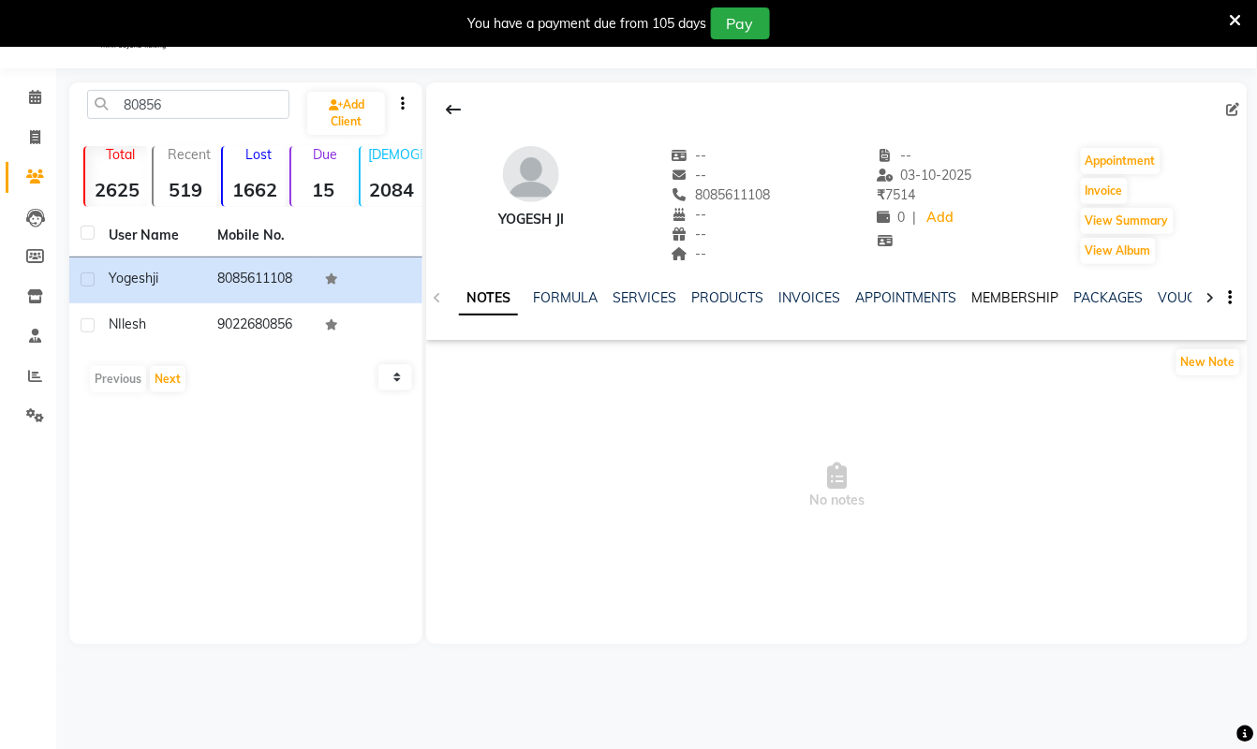
click at [1019, 294] on link "MEMBERSHIP" at bounding box center [1014, 297] width 87 height 17
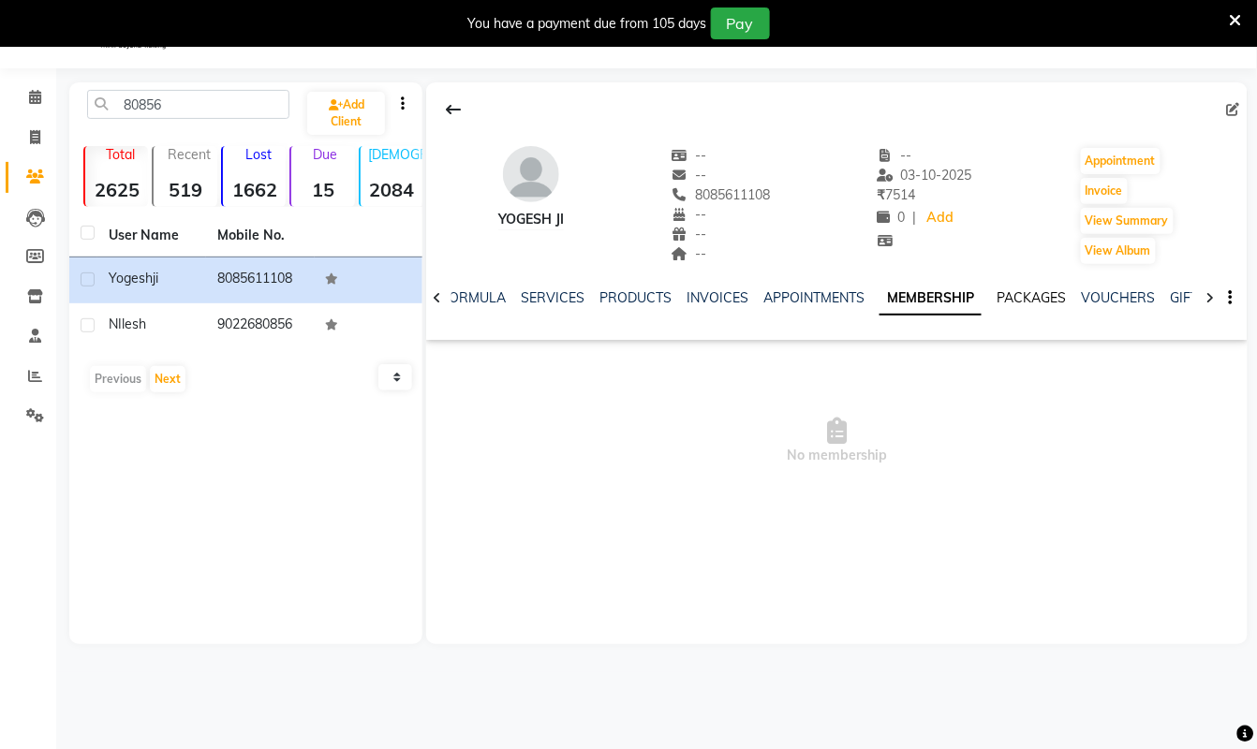
click at [1021, 293] on link "PACKAGES" at bounding box center [1031, 297] width 69 height 17
click at [687, 297] on link "INVOICES" at bounding box center [703, 297] width 62 height 17
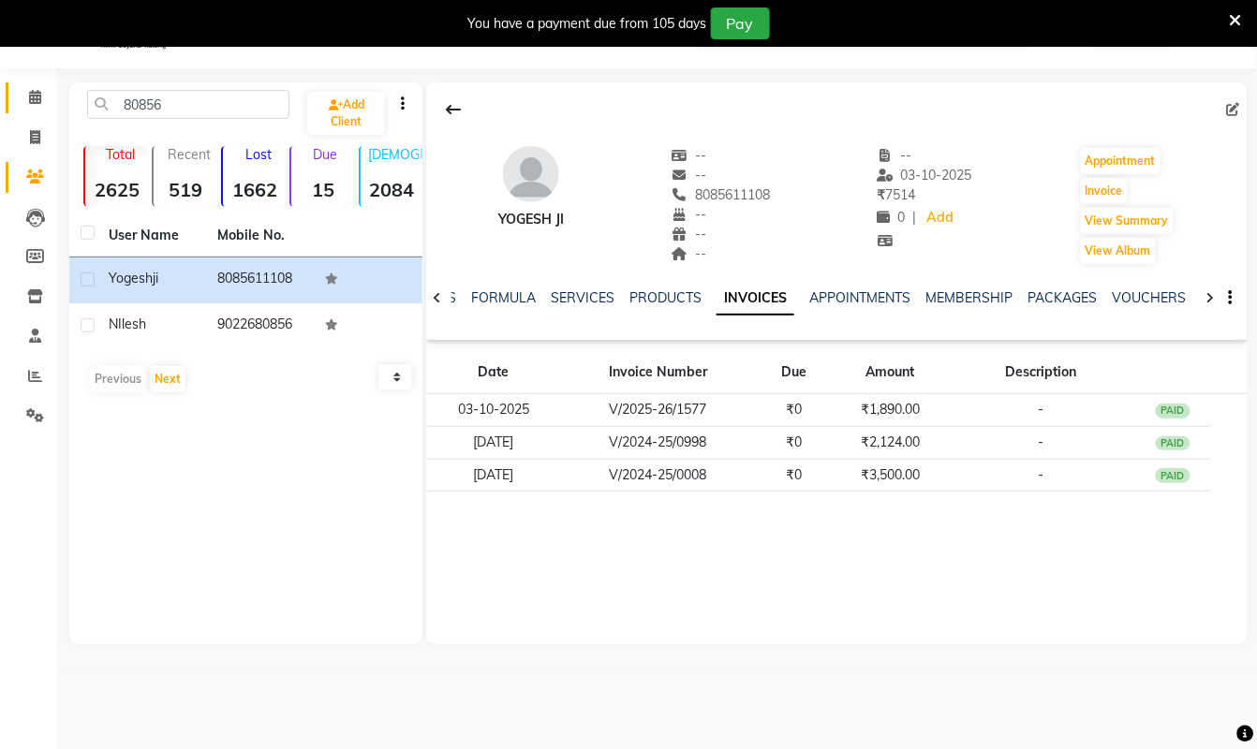
click at [32, 84] on link "Calendar" at bounding box center [28, 97] width 45 height 31
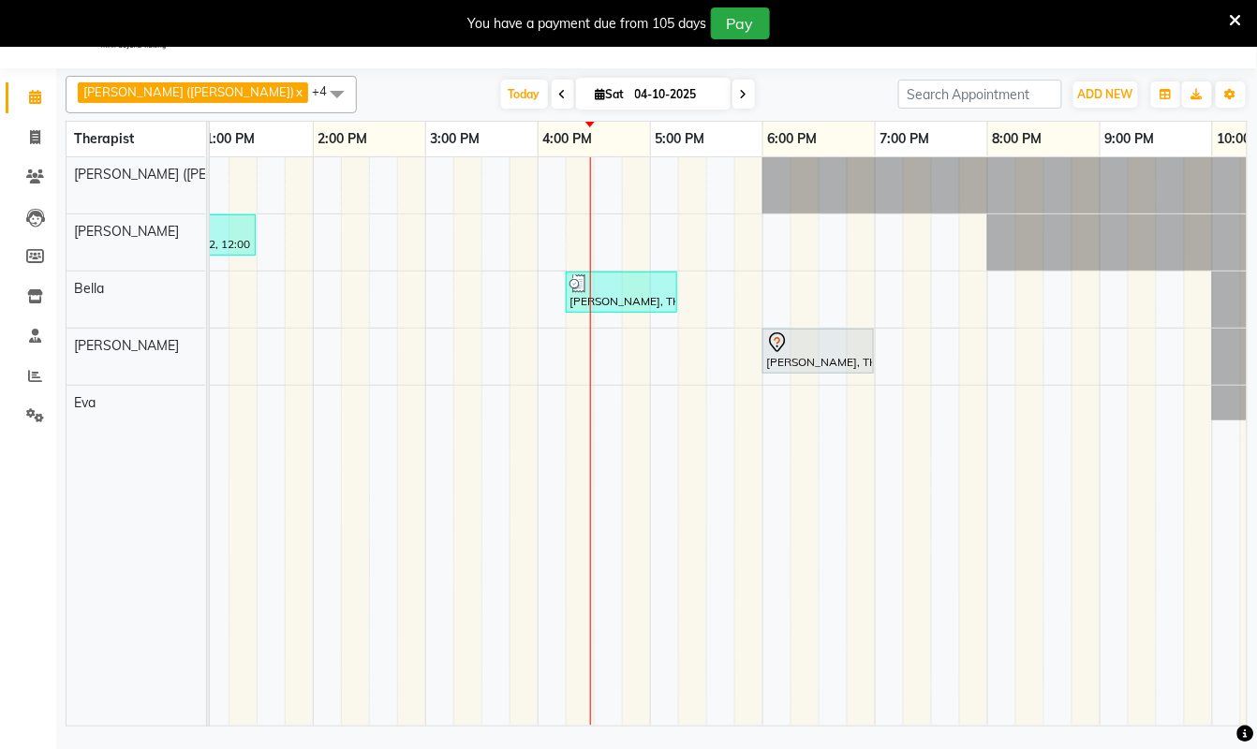
scroll to position [0, 761]
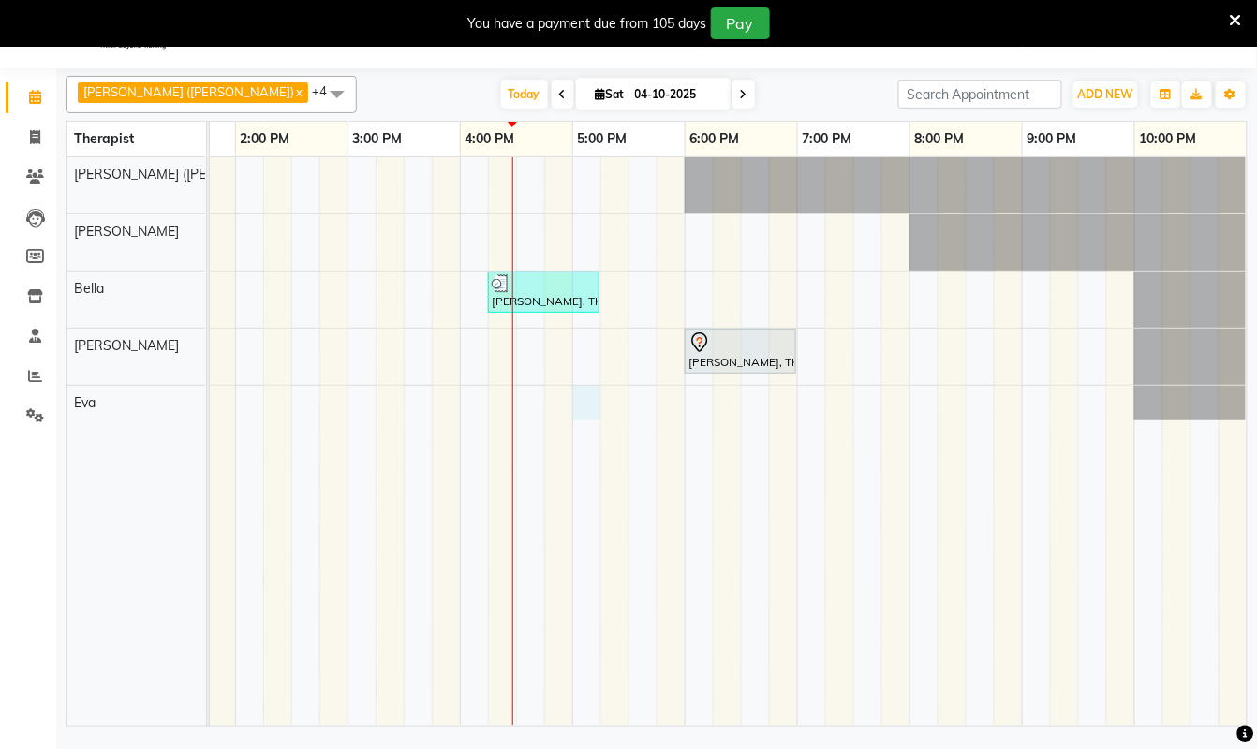
click at [586, 406] on div "Ram, TK01, 06:45 AM-07:45 AM, Swedish De-Stress - 60 Mins Ram, TK01, 06:45 AM-0…" at bounding box center [347, 441] width 1798 height 569
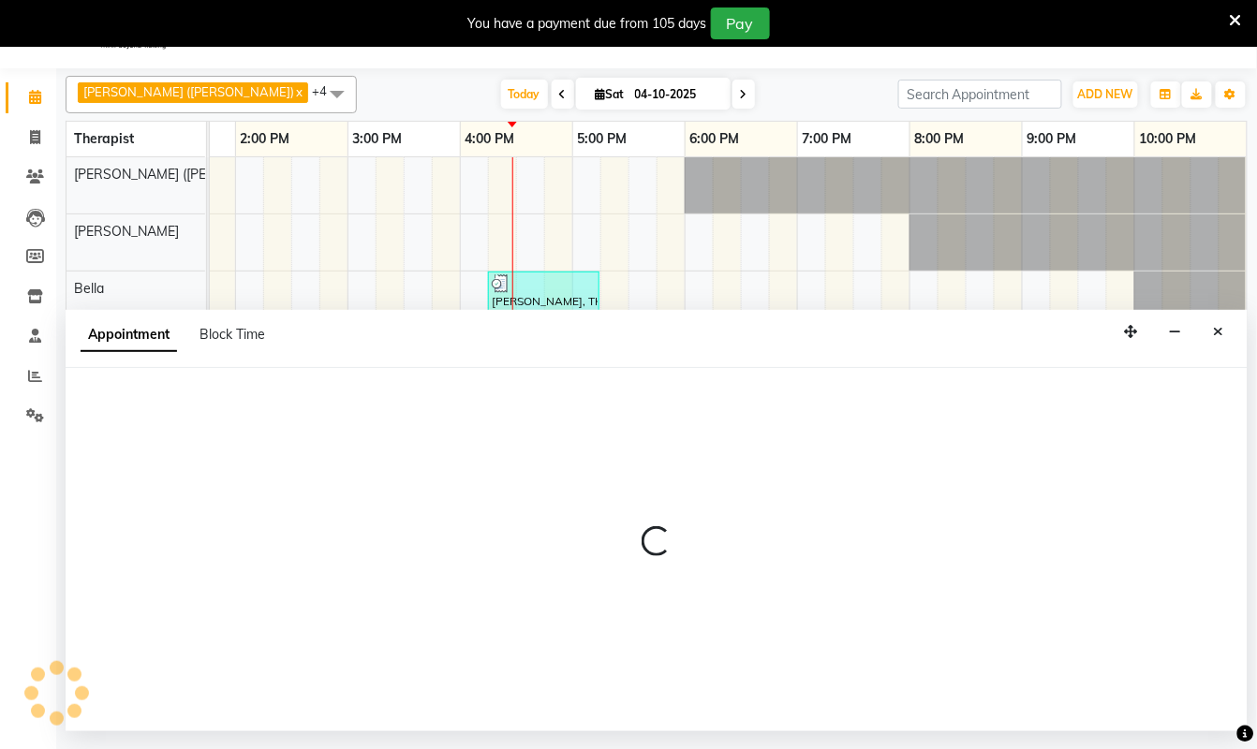
select select "83231"
select select "tentative"
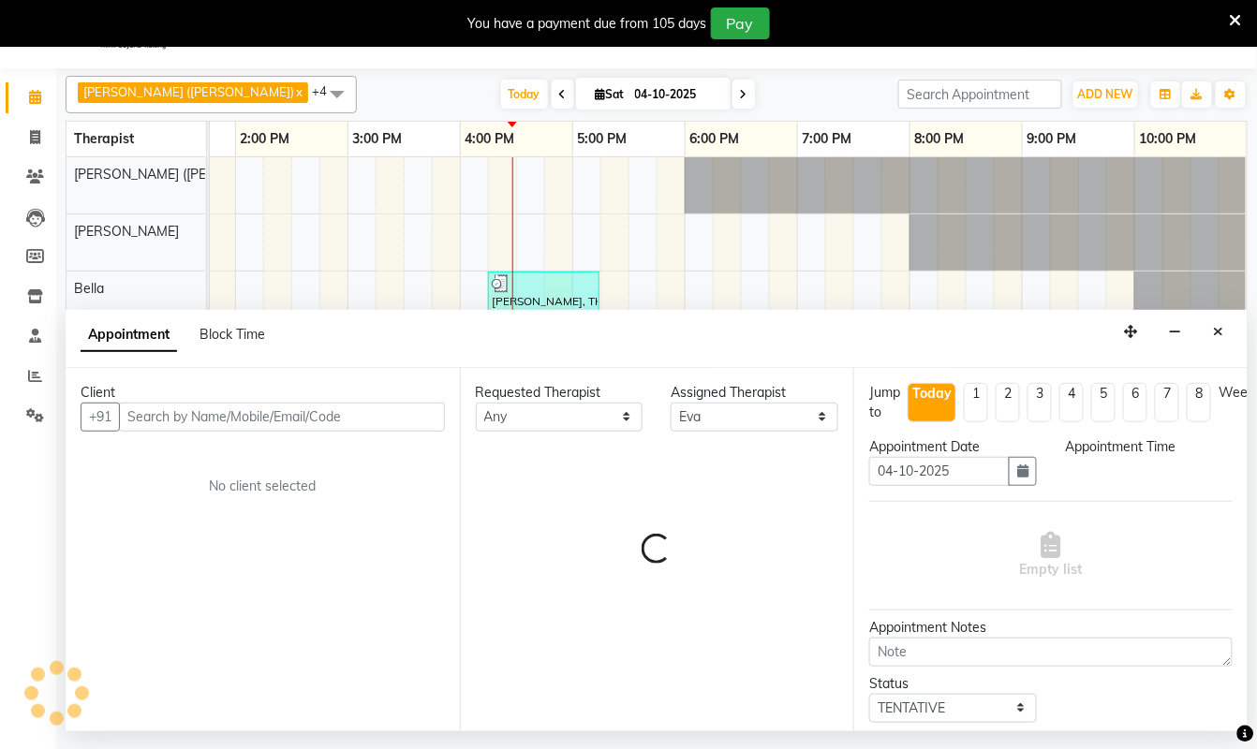
select select "1020"
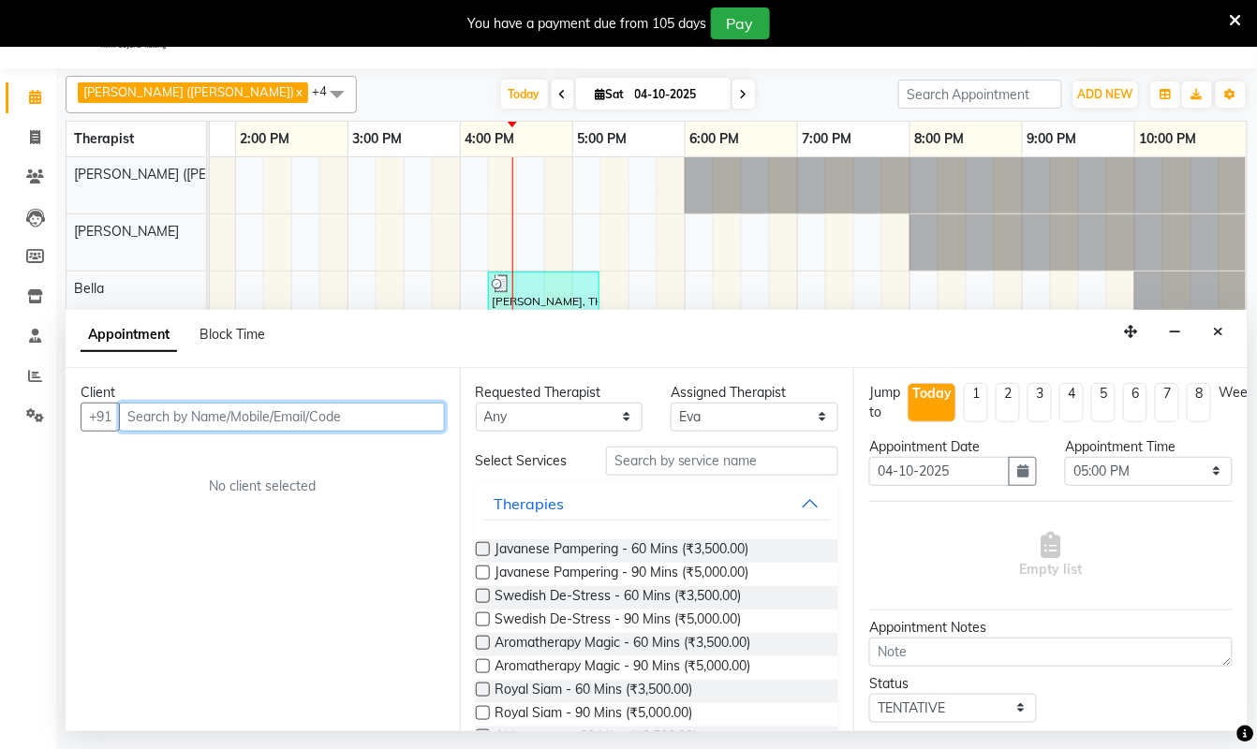
click at [335, 424] on input "text" at bounding box center [282, 417] width 326 height 29
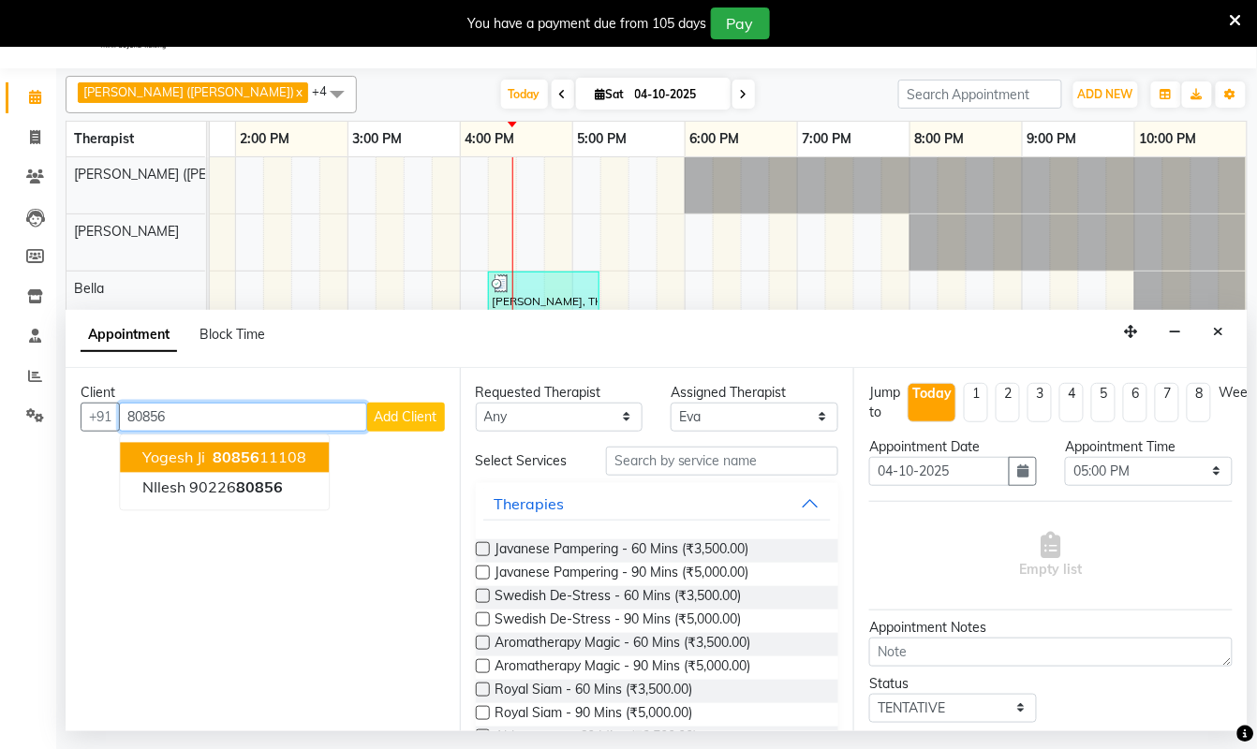
click at [223, 447] on button "Yogesh ji 80856 11108" at bounding box center [224, 457] width 209 height 30
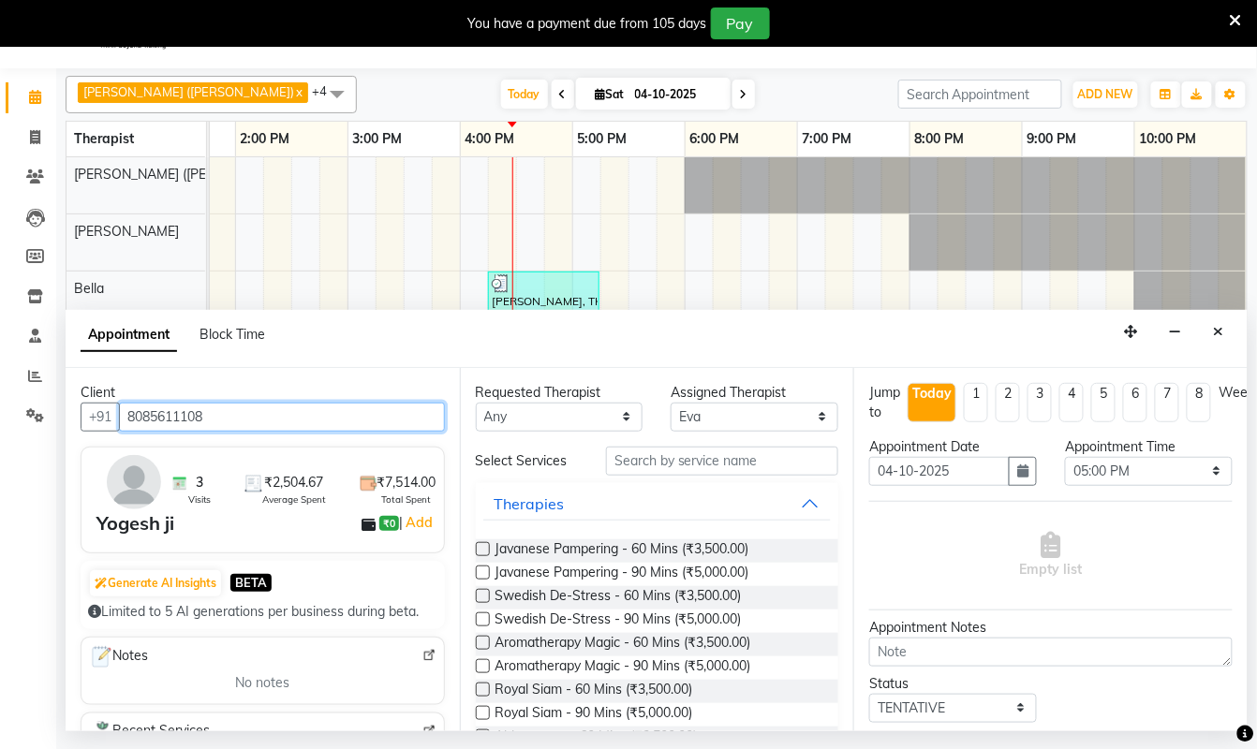
type input "8085611108"
click at [480, 598] on div "Swedish De-Stress - 60 Mins (₹3,500.00)" at bounding box center [657, 597] width 363 height 23
click at [481, 601] on label at bounding box center [483, 596] width 14 height 14
click at [481, 601] on input "checkbox" at bounding box center [482, 598] width 12 height 12
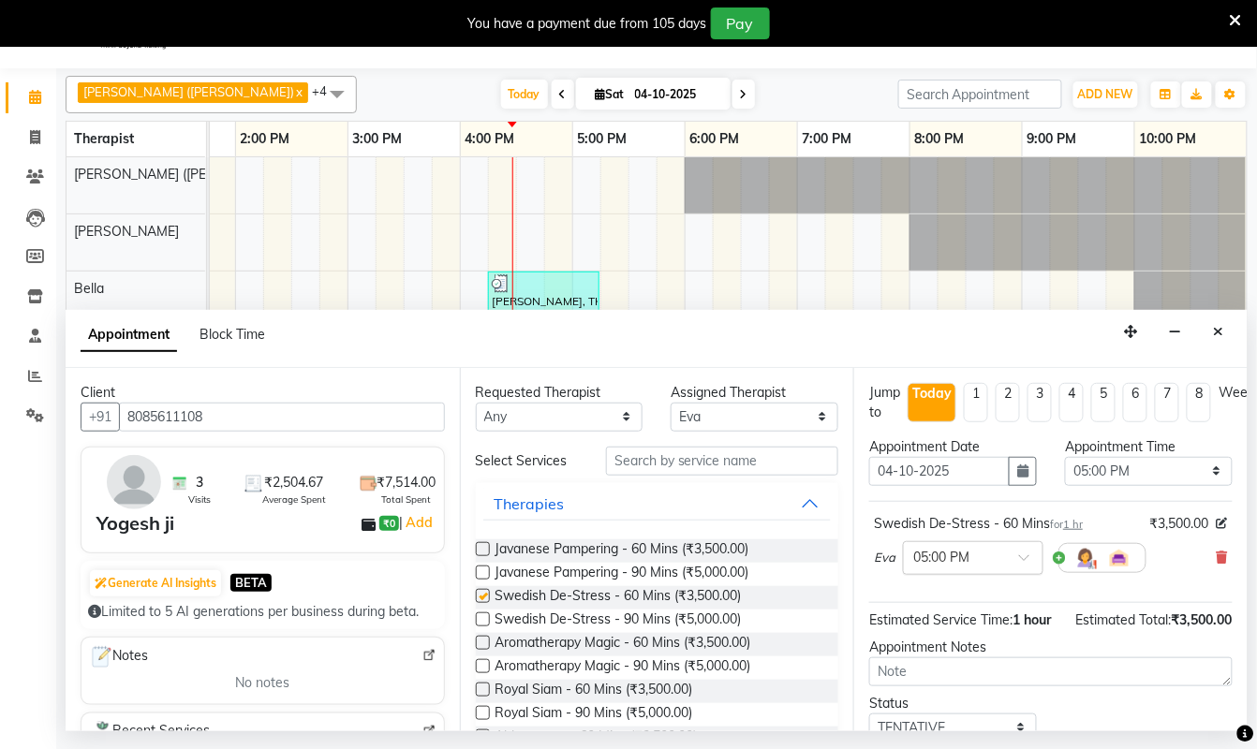
checkbox input "false"
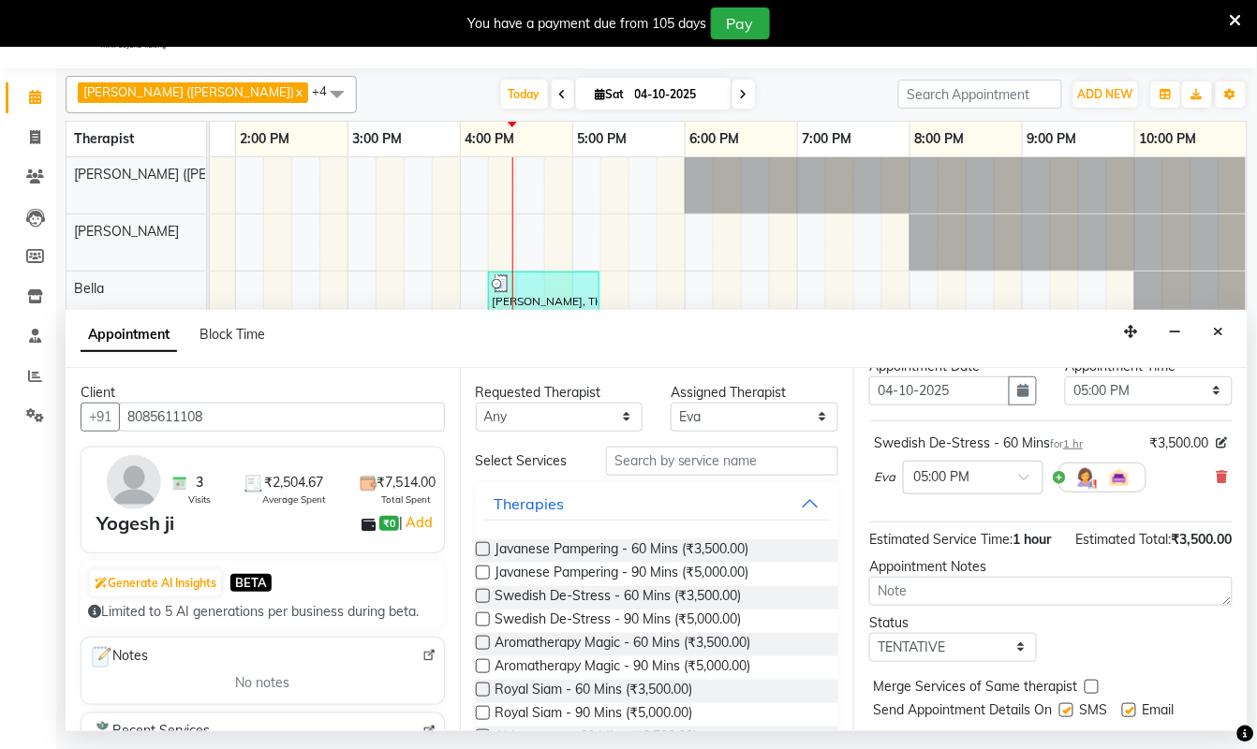
scroll to position [172, 0]
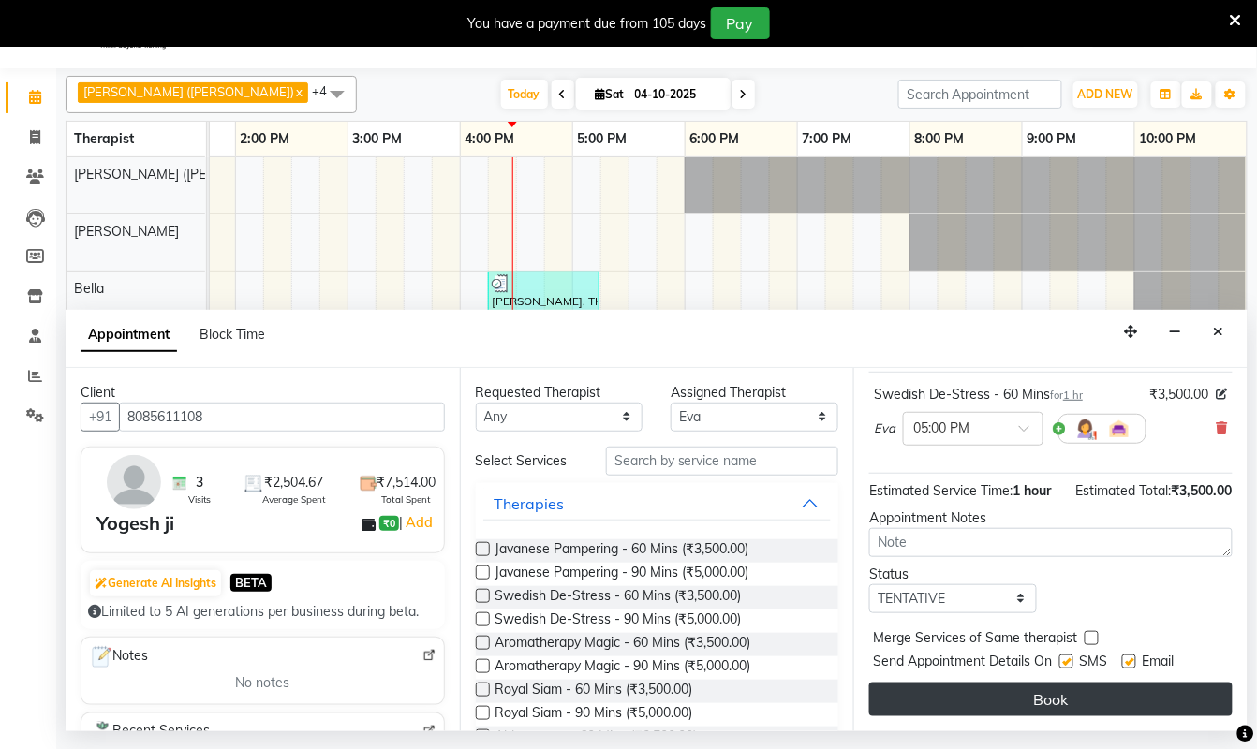
click at [1025, 683] on button "Book" at bounding box center [1050, 700] width 363 height 34
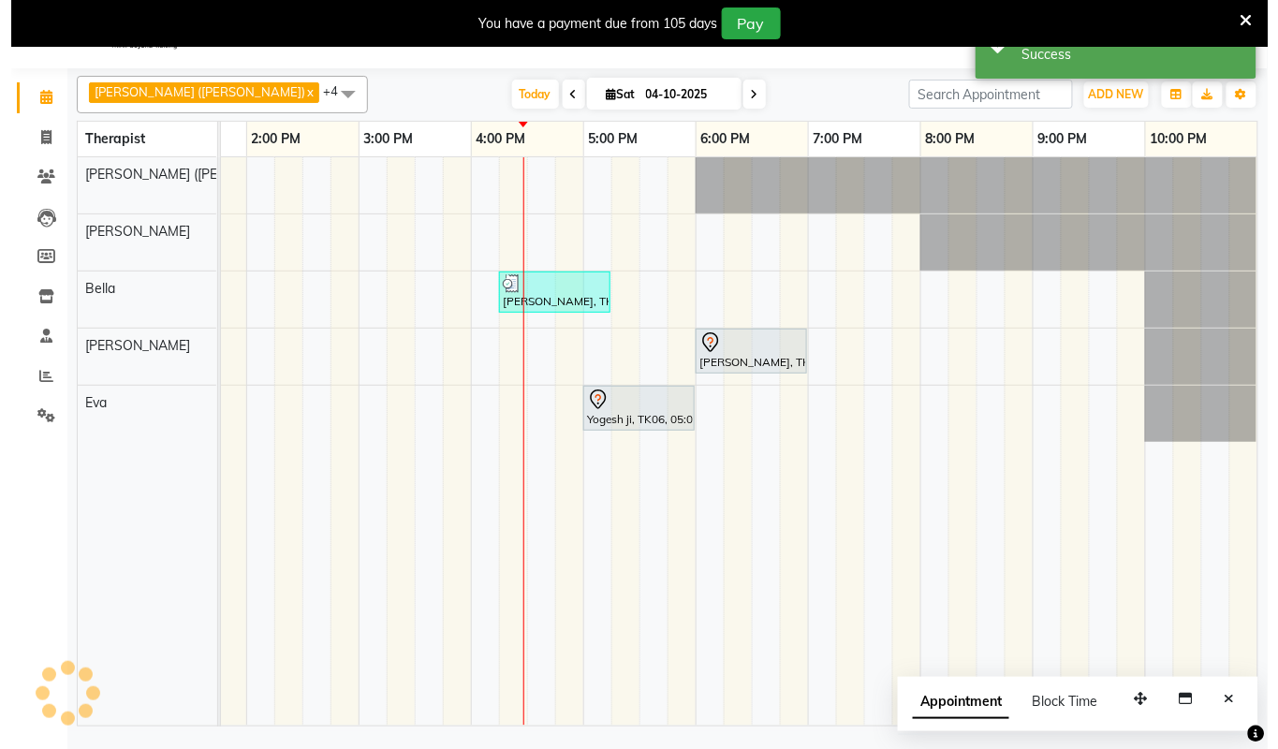
scroll to position [0, 0]
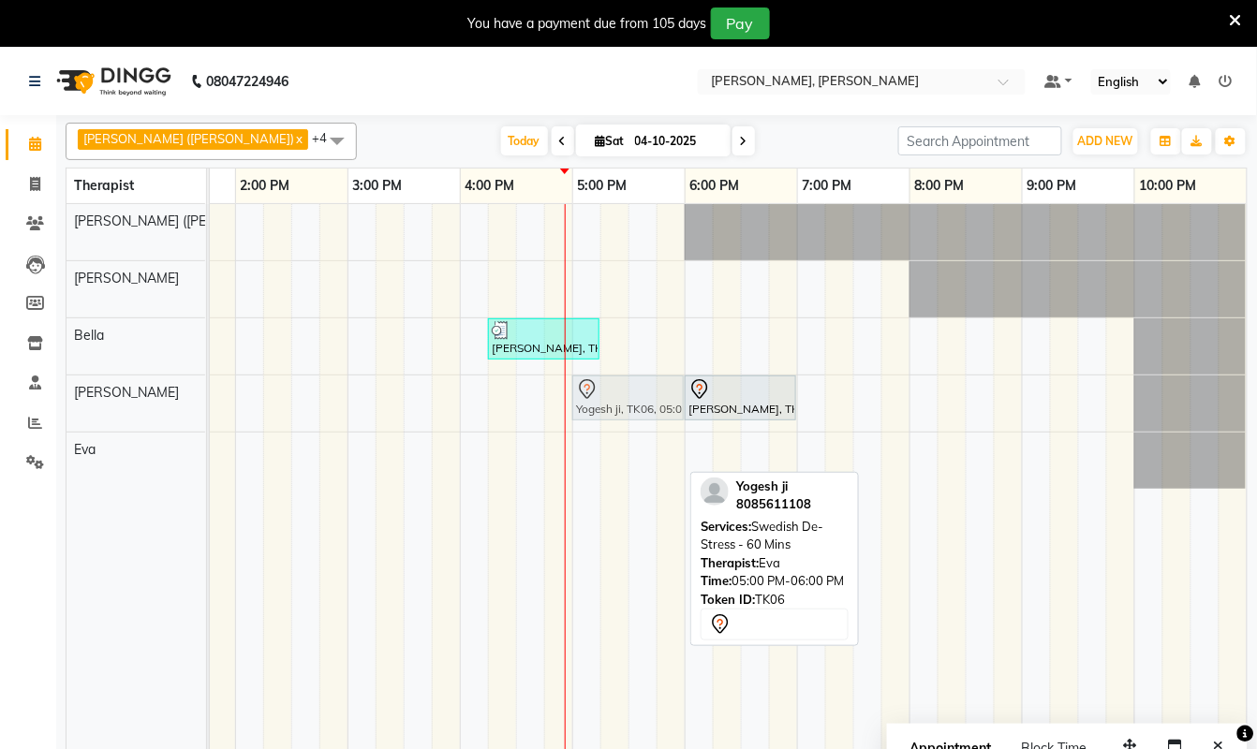
drag, startPoint x: 618, startPoint y: 440, endPoint x: 616, endPoint y: 425, distance: 15.1
click at [616, 425] on div "Ram, TK01, 06:45 AM-07:45 AM, Swedish De-Stress - 60 Mins Ram, TK01, 06:45 AM-0…" at bounding box center [347, 488] width 1798 height 569
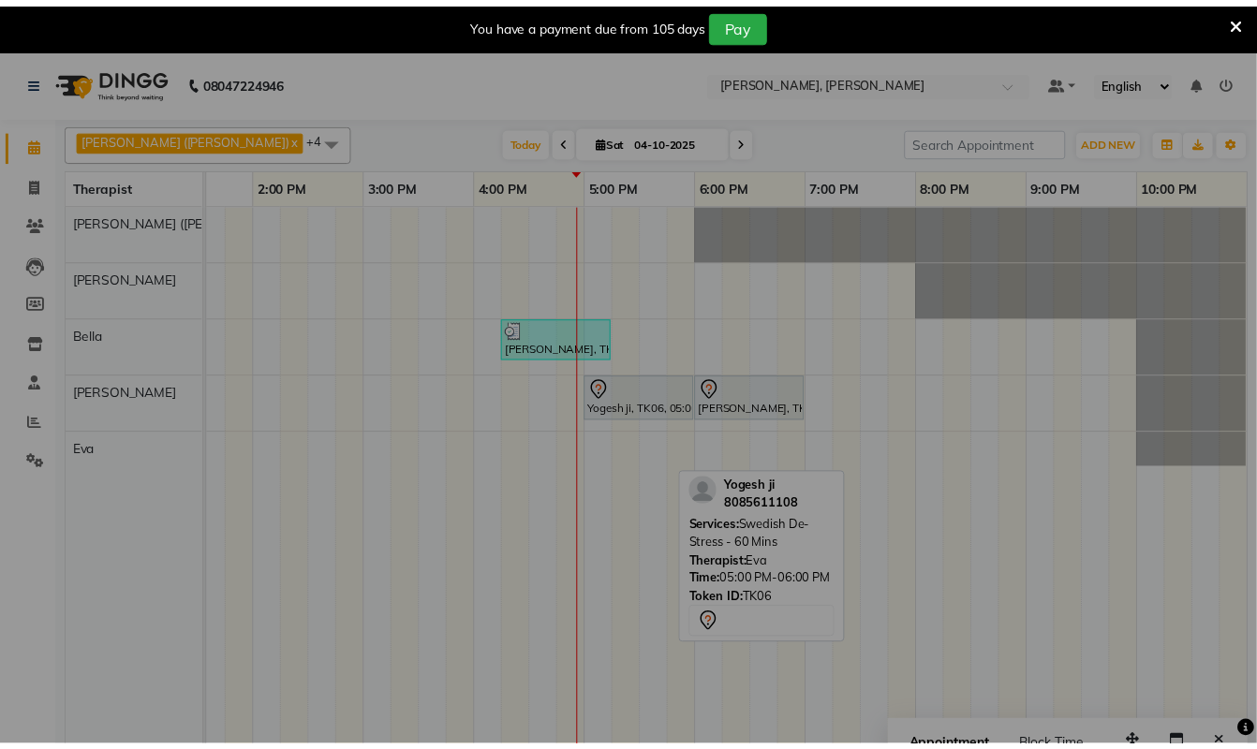
scroll to position [0, 740]
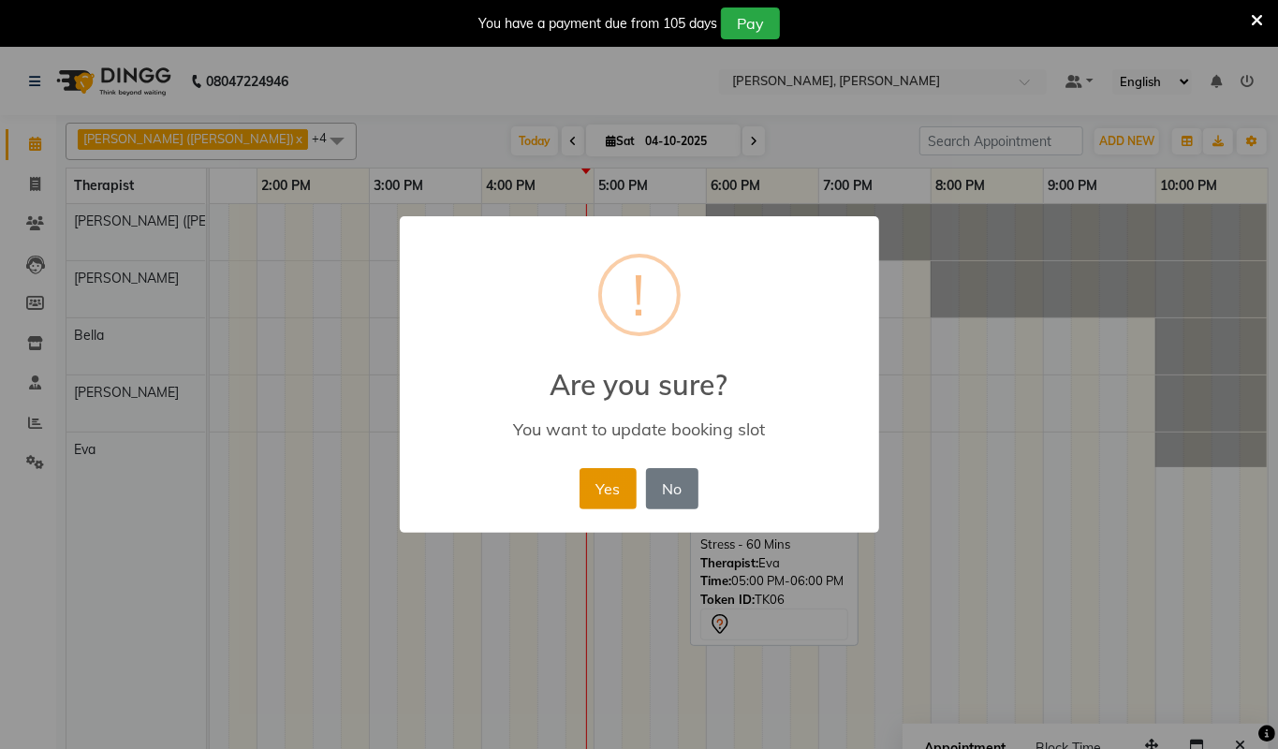
click at [590, 487] on button "Yes" at bounding box center [608, 488] width 57 height 41
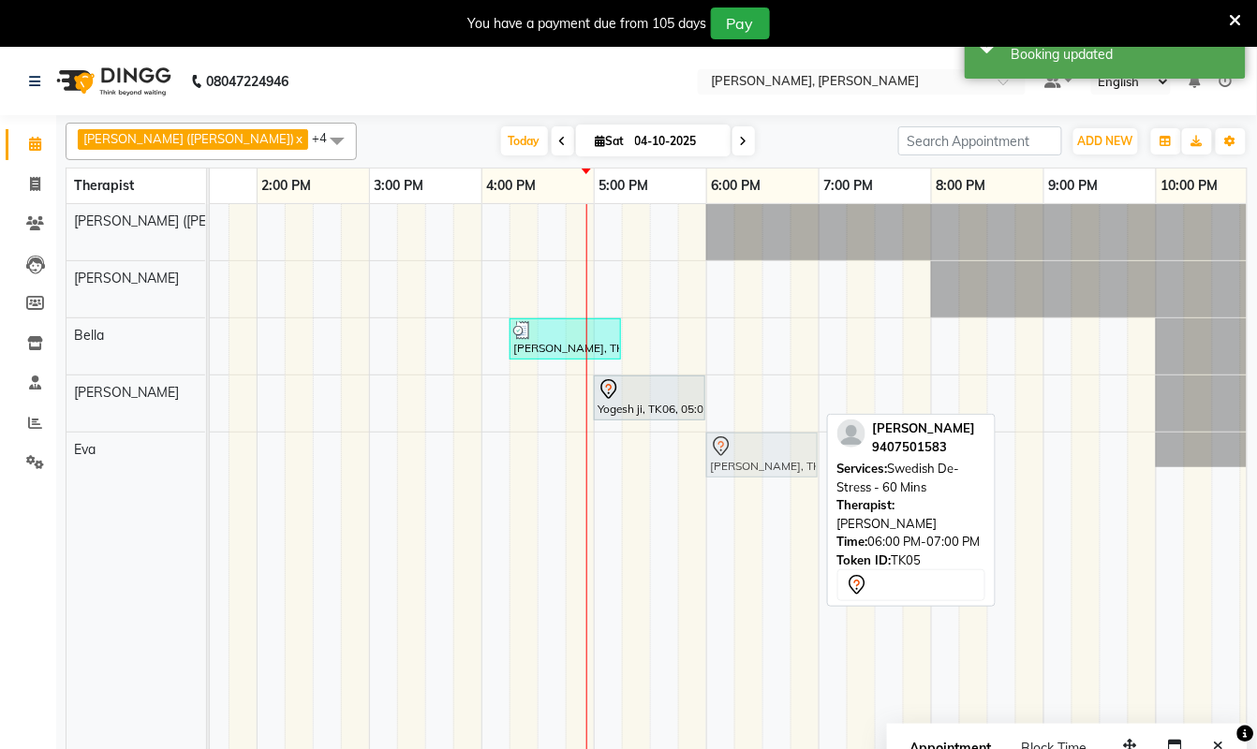
drag, startPoint x: 770, startPoint y: 393, endPoint x: 765, endPoint y: 451, distance: 58.3
click at [765, 451] on tbody "Ram, TK01, 06:45 AM-07:45 AM, Swedish De-Stress - 60 Mins Ram, TK01, 06:45 AM-0…" at bounding box center [369, 335] width 1798 height 263
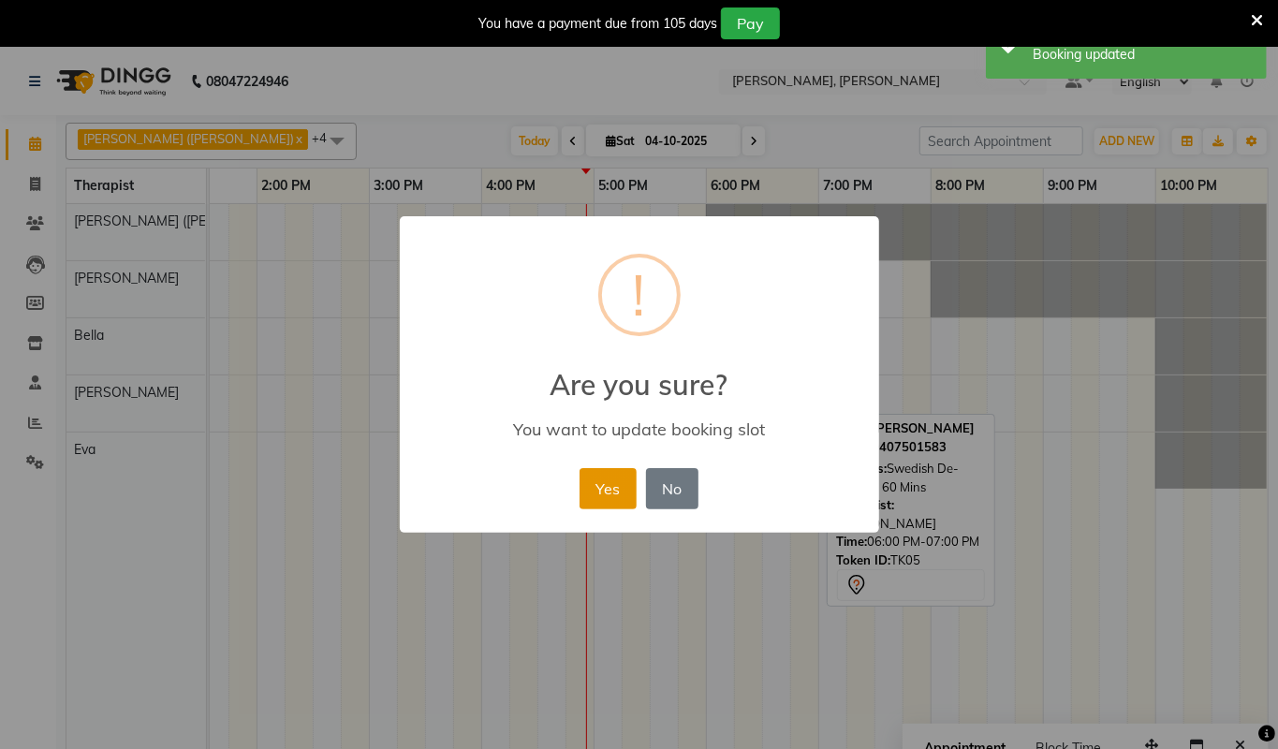
click at [599, 485] on button "Yes" at bounding box center [608, 488] width 57 height 41
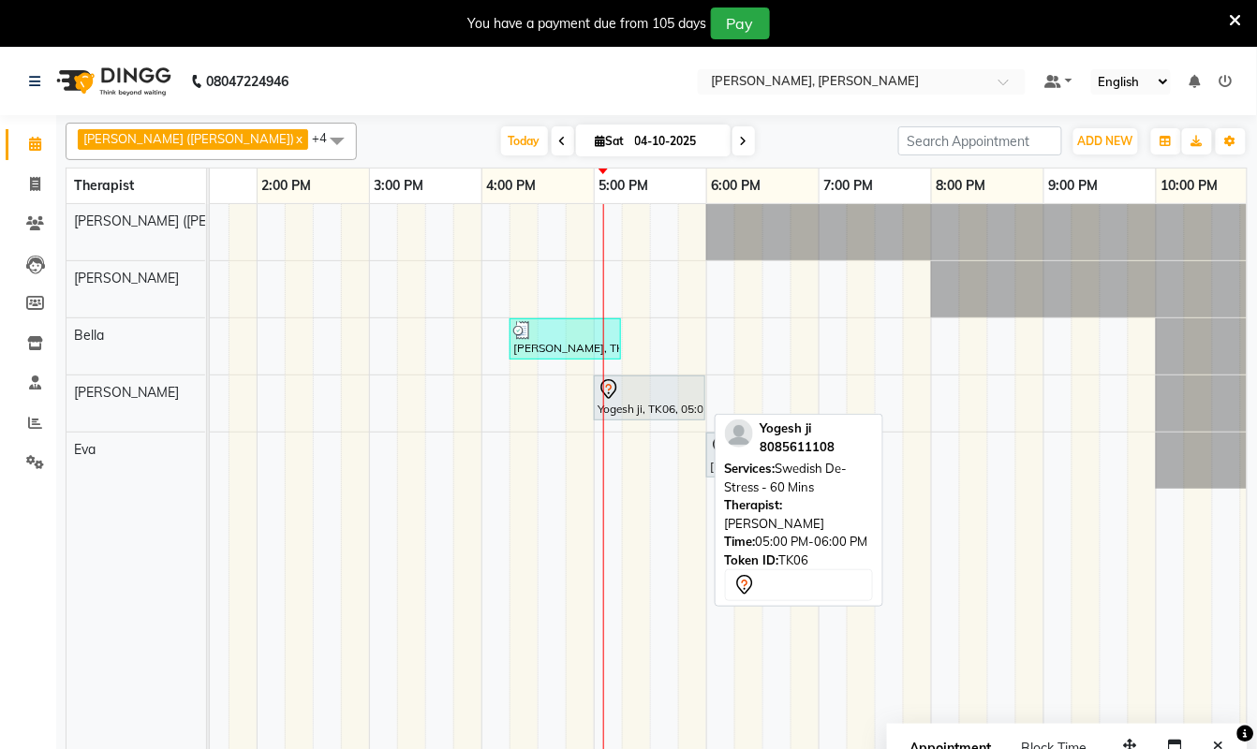
click at [656, 406] on div "Yogesh ji, TK06, 05:00 PM-06:00 PM, Swedish De-Stress - 60 Mins" at bounding box center [650, 397] width 108 height 39
click at [653, 406] on div "Yogesh ji, TK06, 05:00 PM-06:00 PM, Swedish De-Stress - 60 Mins" at bounding box center [650, 397] width 108 height 39
select select "7"
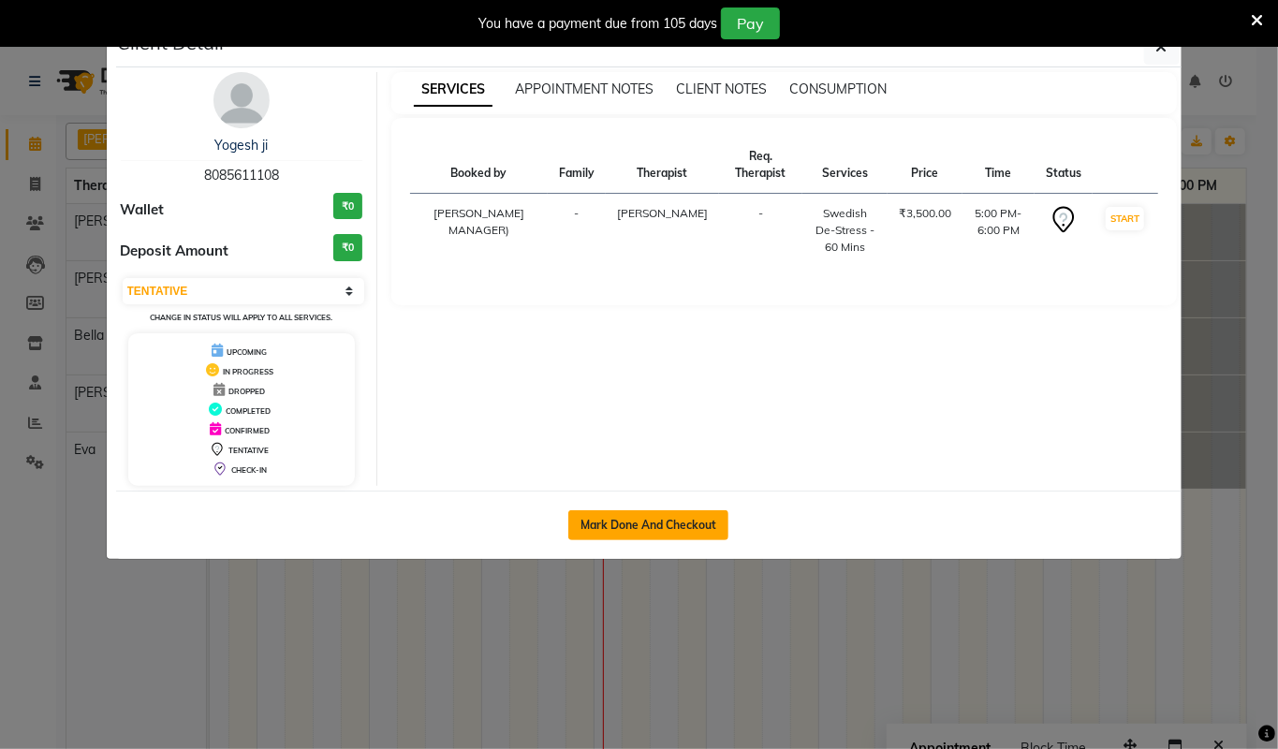
click at [694, 521] on button "Mark Done And Checkout" at bounding box center [649, 525] width 160 height 30
select select "service"
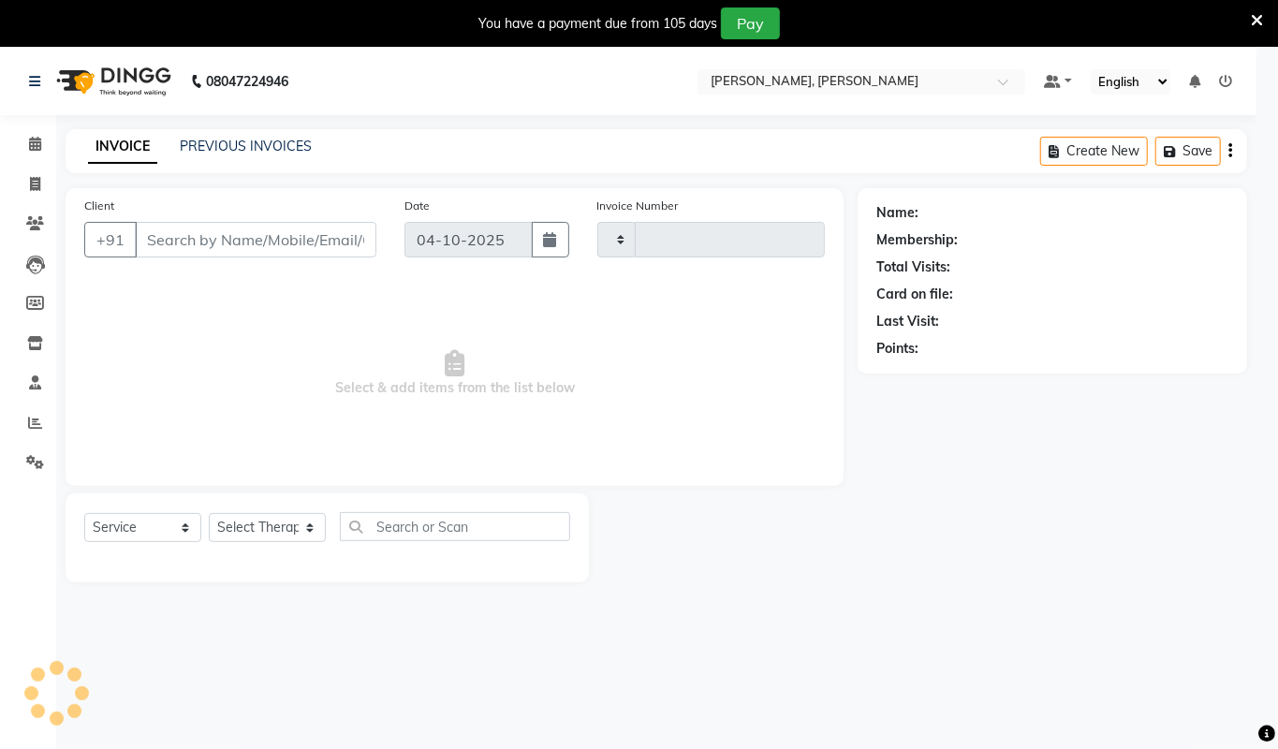
type input "1585"
select select "6399"
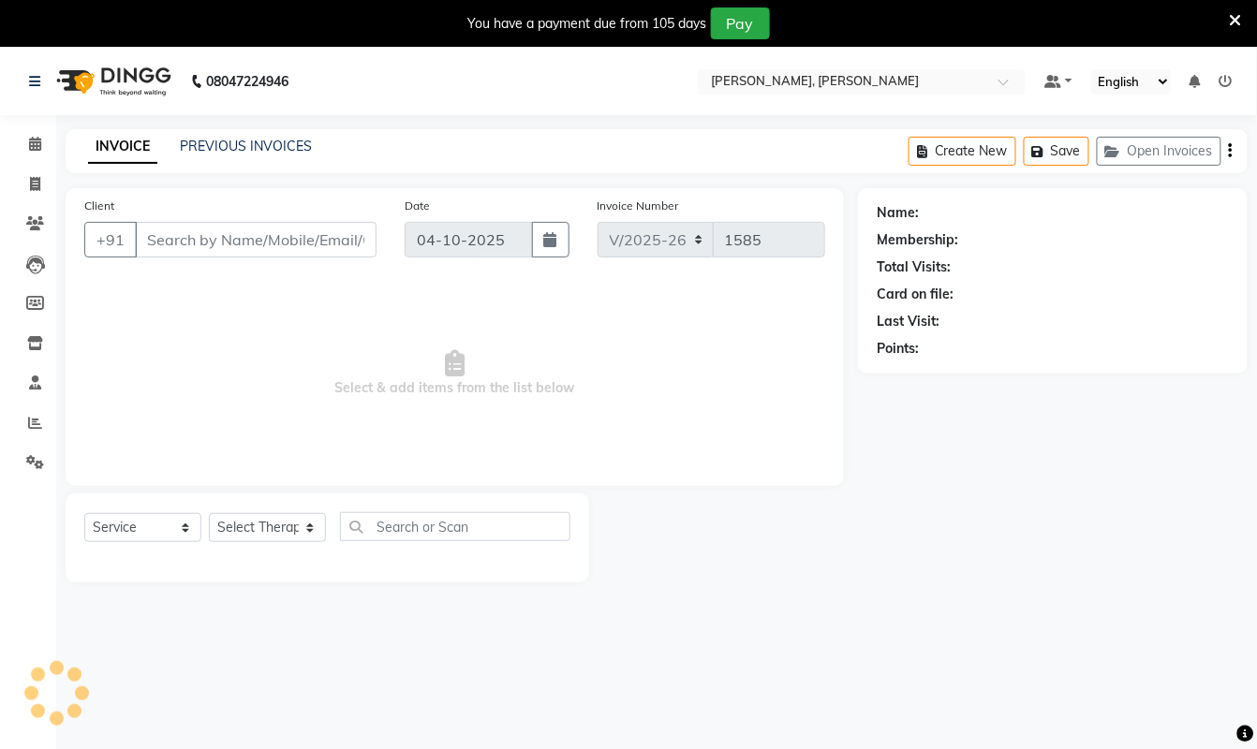
type input "8085611108"
select select "83147"
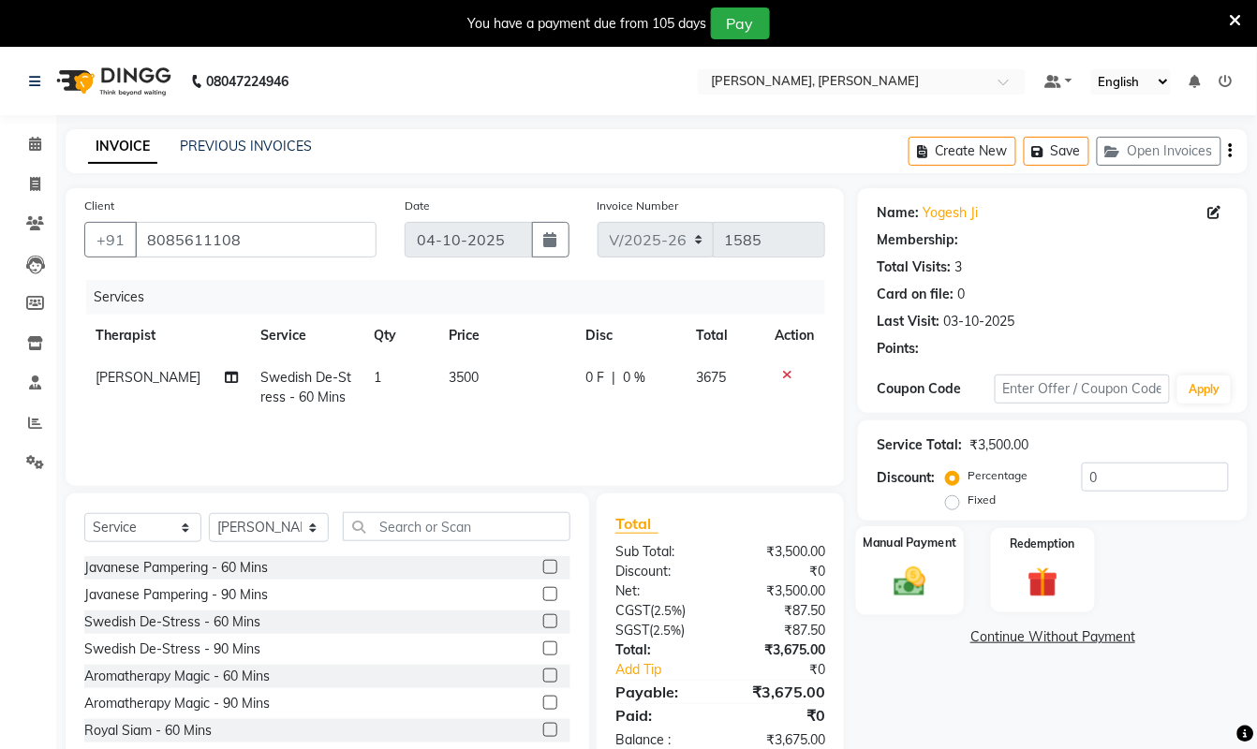
click at [939, 569] on div "Manual Payment" at bounding box center [910, 570] width 109 height 89
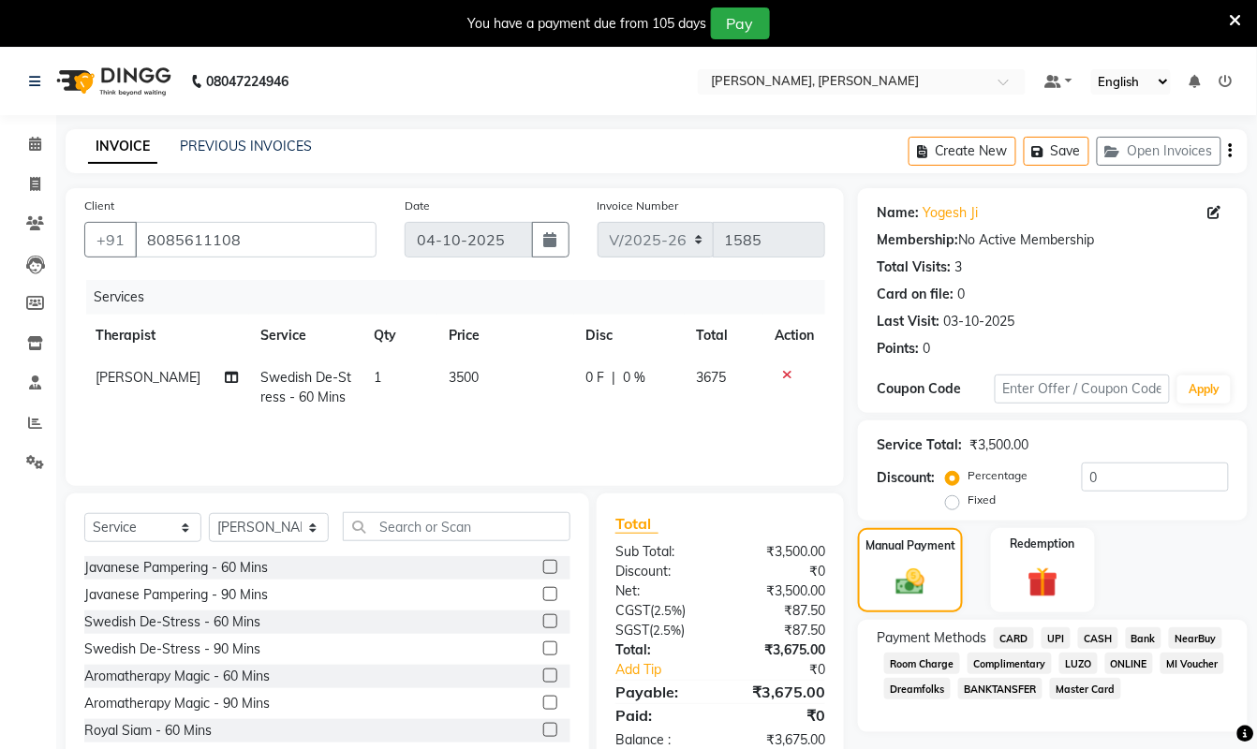
click at [1057, 643] on span "UPI" at bounding box center [1056, 639] width 29 height 22
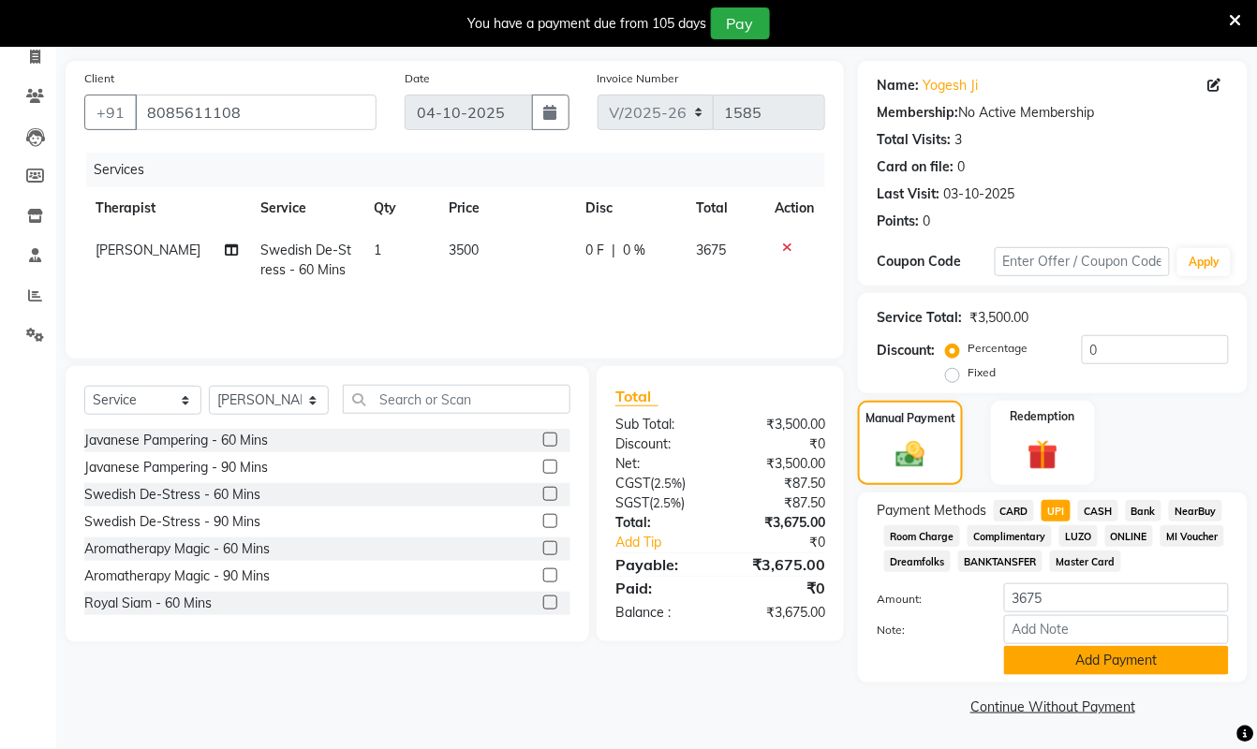
click at [1094, 653] on button "Add Payment" at bounding box center [1116, 660] width 225 height 29
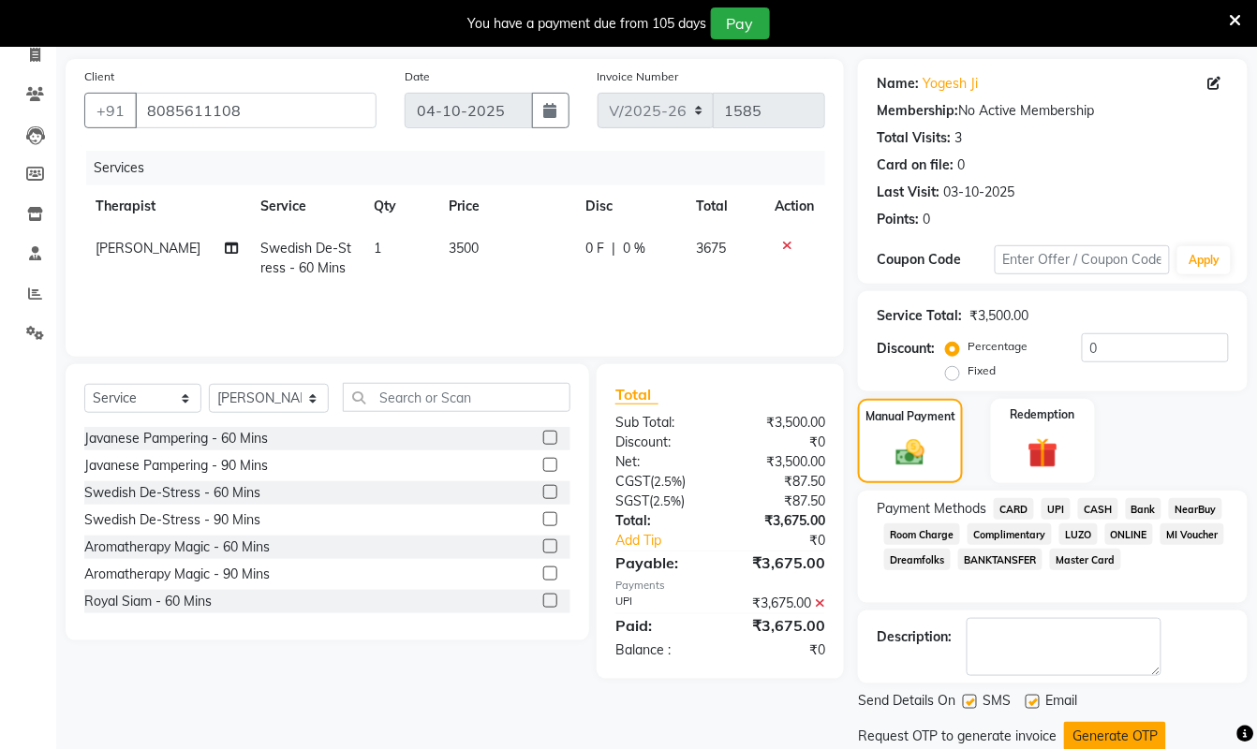
click at [1128, 732] on button "Generate OTP" at bounding box center [1115, 736] width 102 height 29
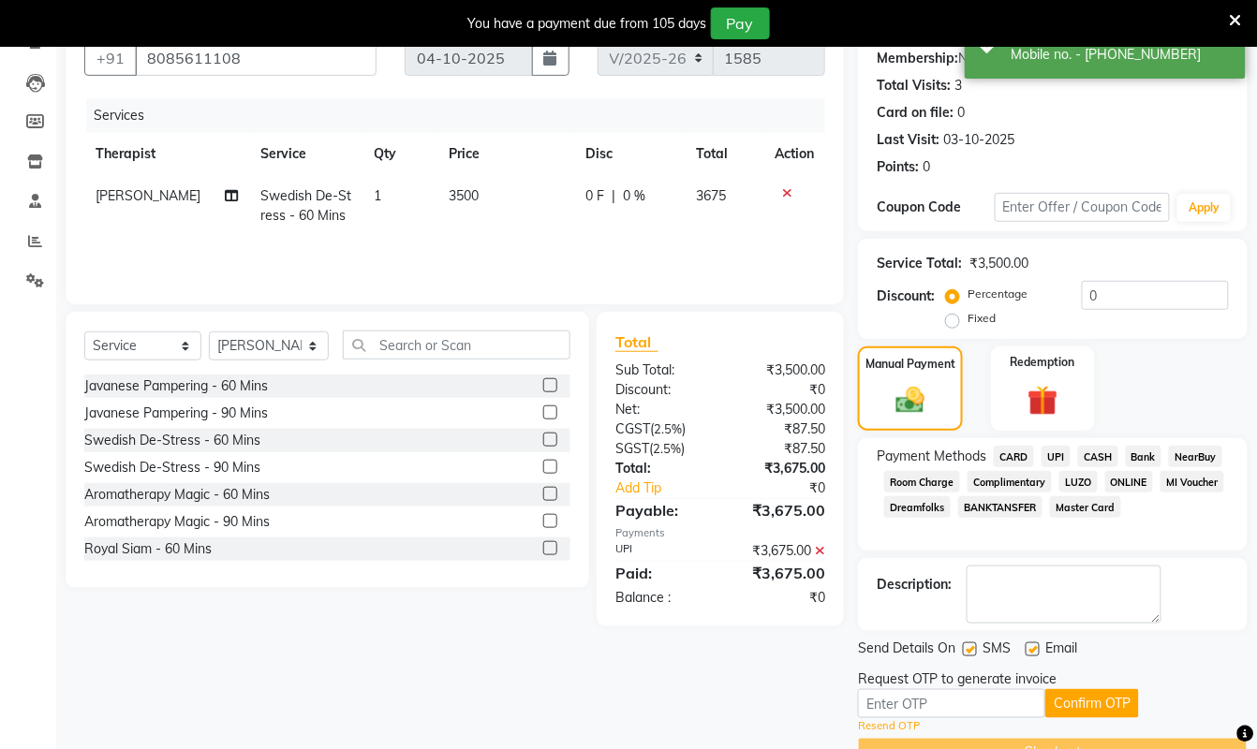
scroll to position [230, 0]
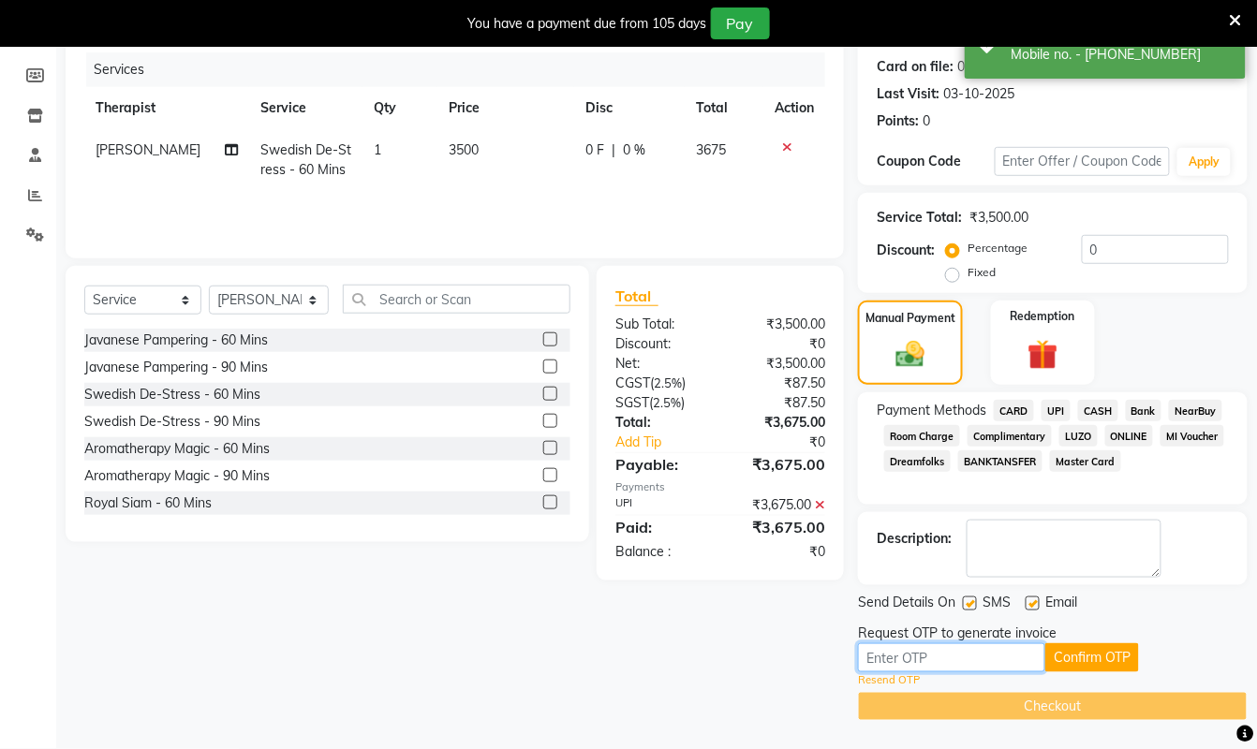
click at [939, 660] on input "text" at bounding box center [951, 657] width 187 height 29
click at [940, 657] on input "text" at bounding box center [951, 657] width 187 height 29
type input "8815"
click at [1081, 664] on button "Confirm OTP" at bounding box center [1092, 657] width 94 height 29
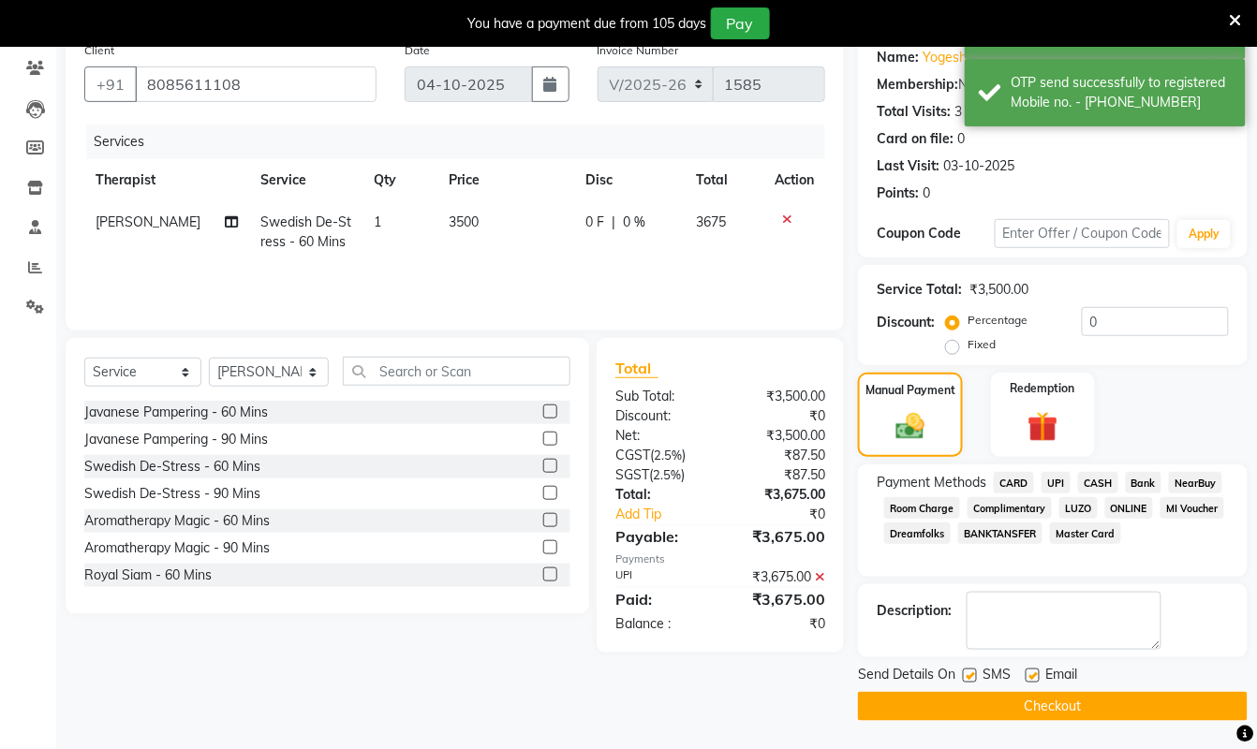
click at [1060, 706] on button "Checkout" at bounding box center [1053, 706] width 390 height 29
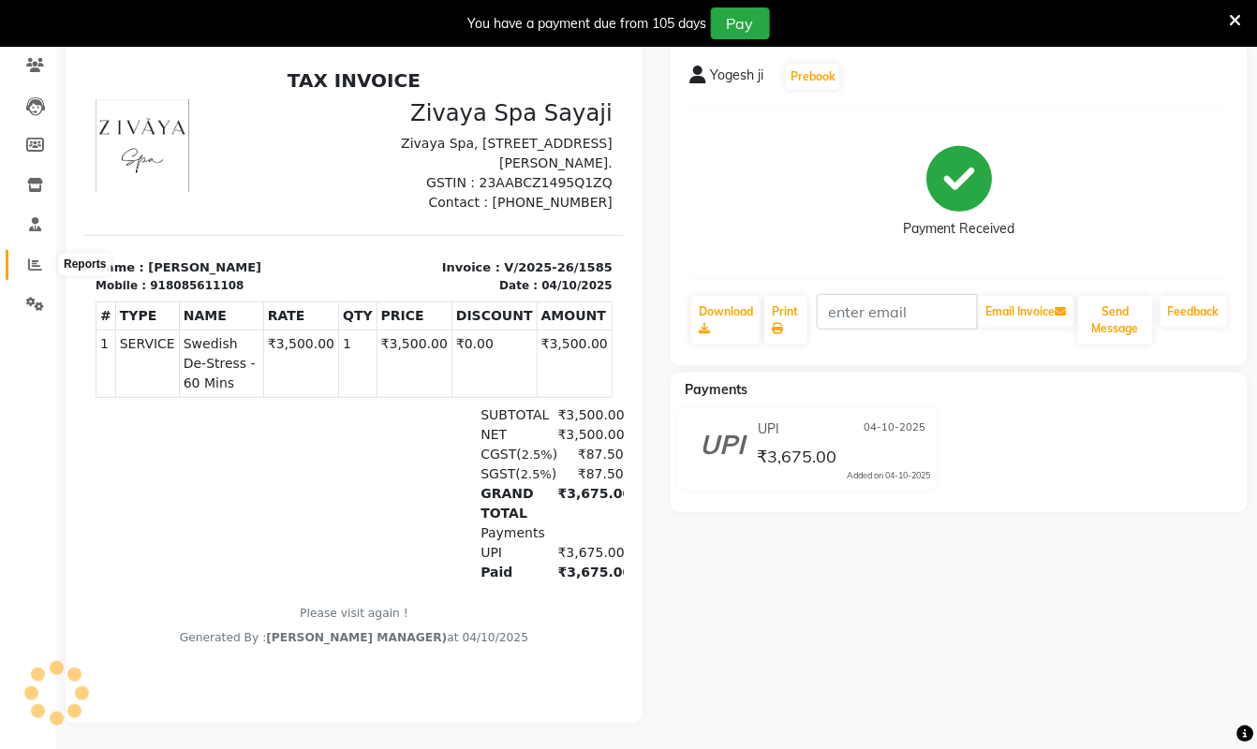
click at [23, 266] on span at bounding box center [35, 266] width 33 height 22
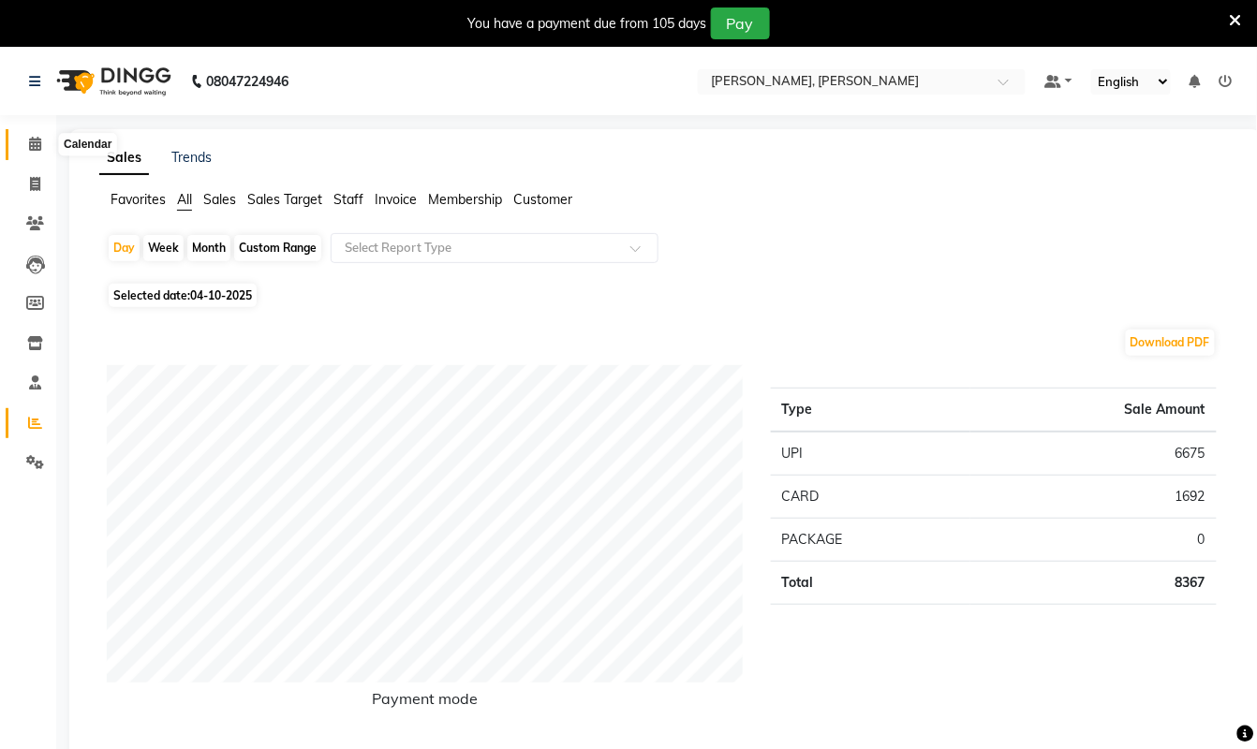
click at [31, 142] on icon at bounding box center [35, 144] width 12 height 14
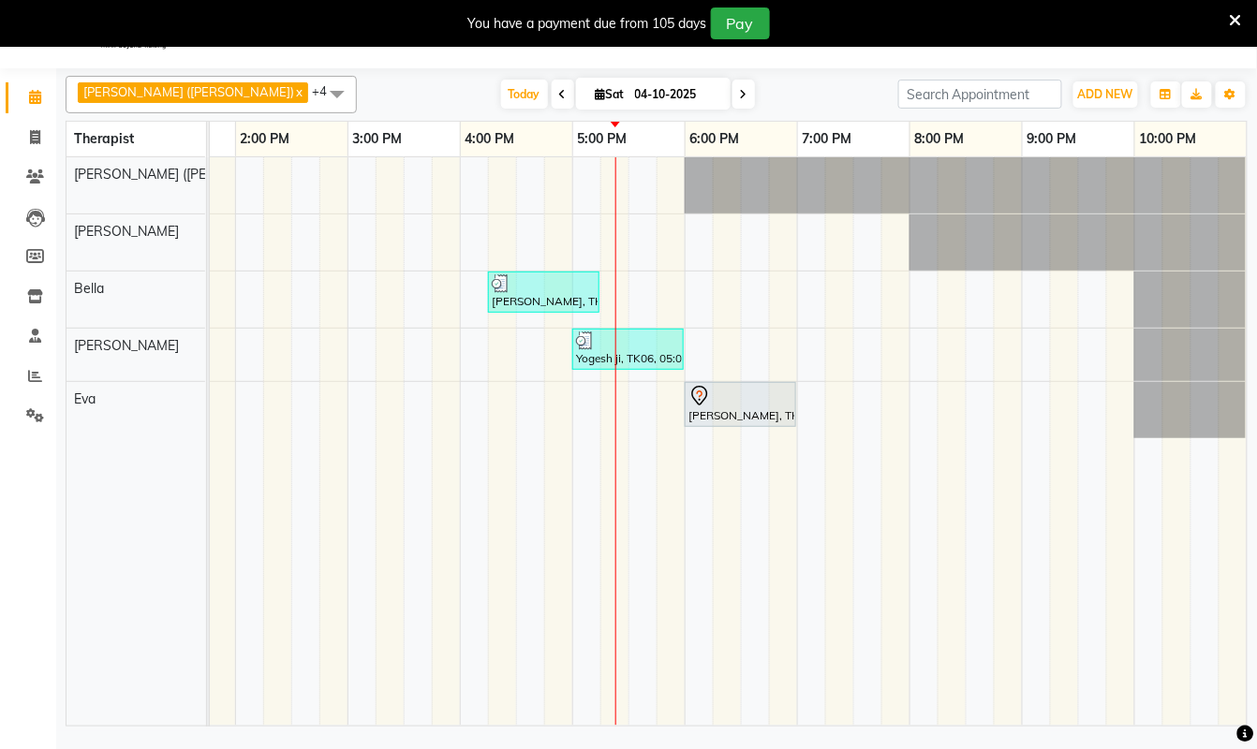
scroll to position [0, 781]
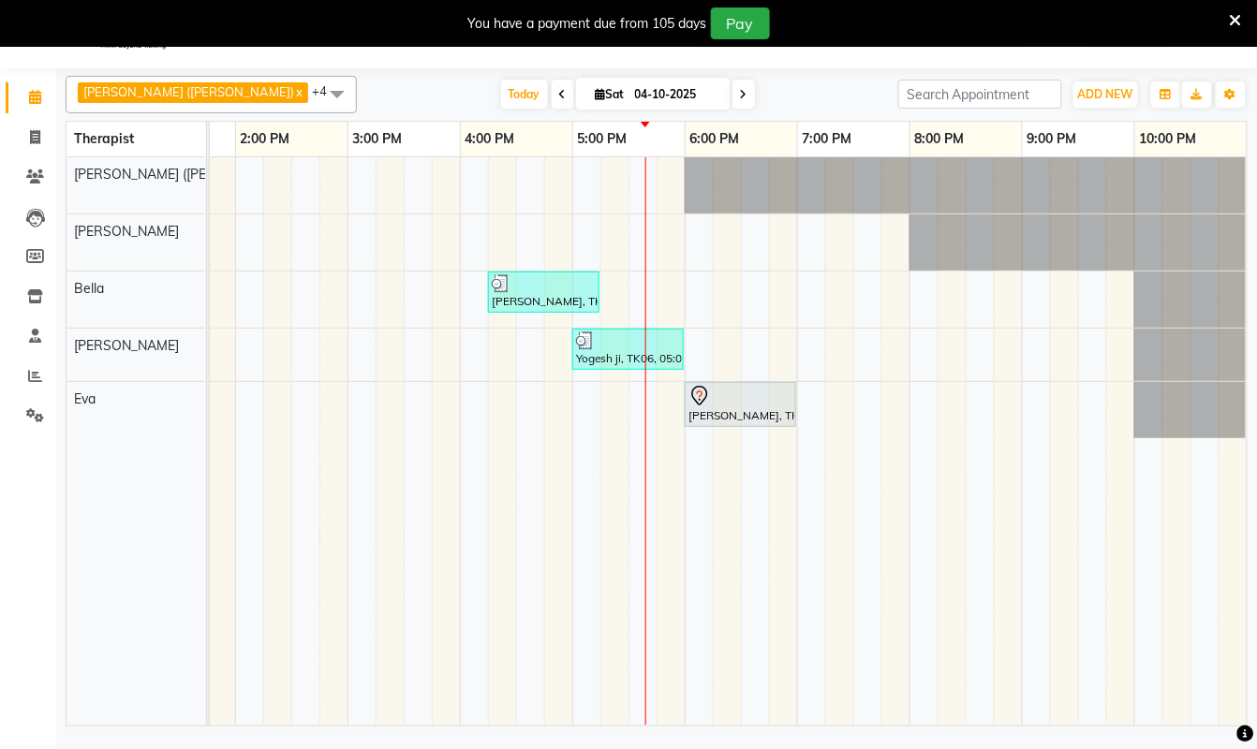
click at [740, 90] on icon at bounding box center [743, 94] width 7 height 11
type input "05-10-2025"
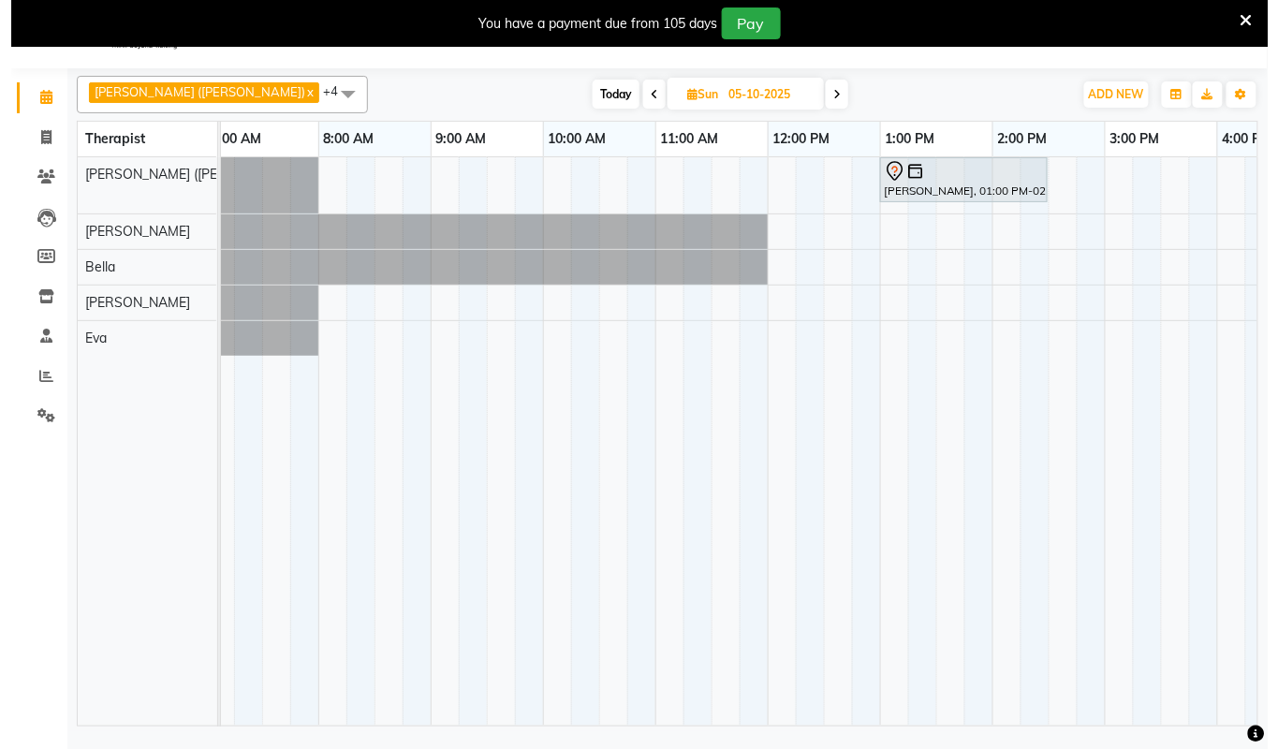
scroll to position [0, 0]
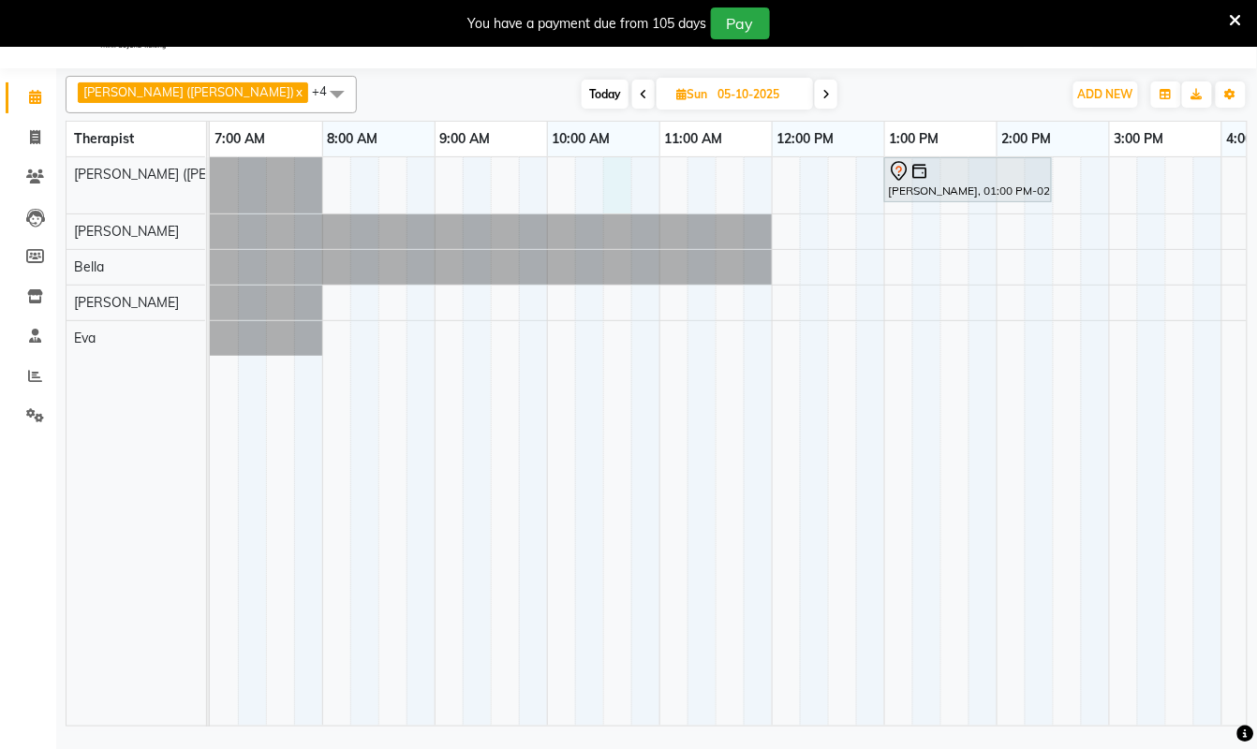
click at [620, 192] on div "[PERSON_NAME], 01:00 PM-02:30 PM, Swedish De-Stress - 90 Mins" at bounding box center [1109, 441] width 1798 height 569
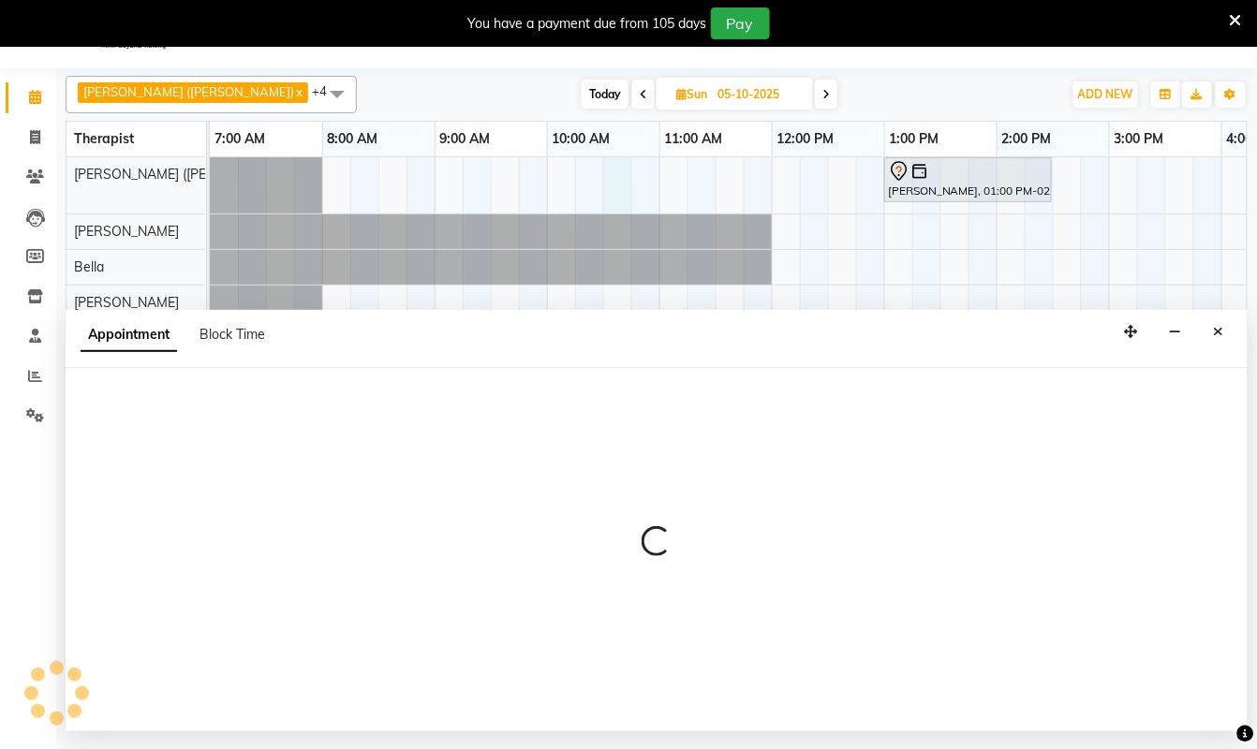
select select "55791"
select select "630"
select select "tentative"
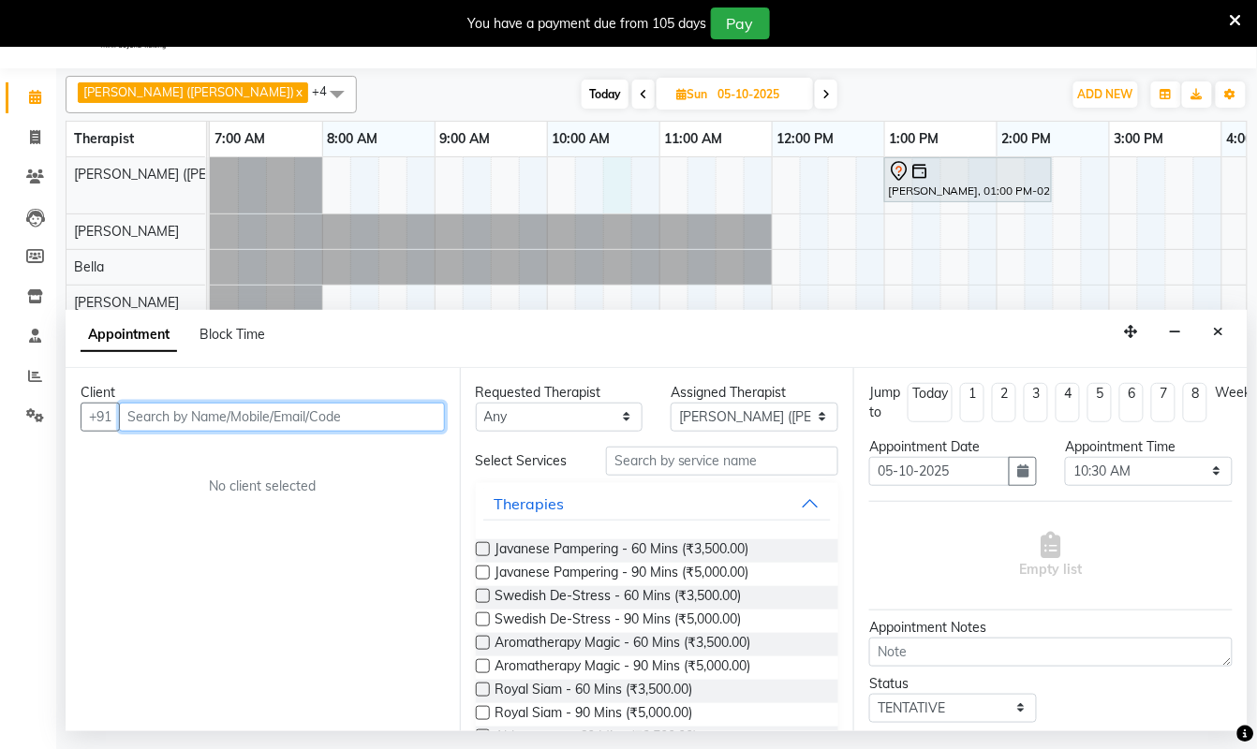
click at [338, 420] on input "text" at bounding box center [282, 417] width 326 height 29
drag, startPoint x: 1221, startPoint y: 332, endPoint x: 477, endPoint y: 240, distance: 750.3
click at [1221, 333] on icon "Close" at bounding box center [1219, 331] width 10 height 13
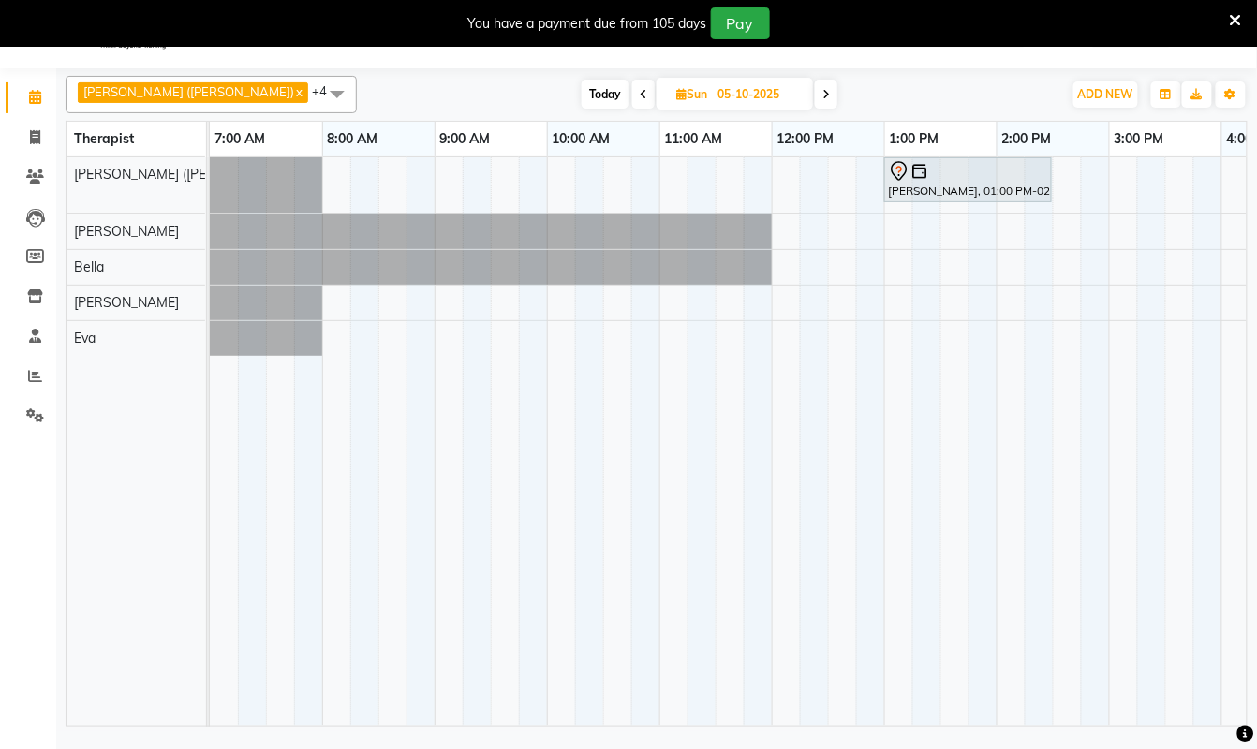
click at [555, 184] on div "[PERSON_NAME], 01:00 PM-02:30 PM, Swedish De-Stress - 90 Mins" at bounding box center [1109, 441] width 1798 height 569
select select "55791"
select select "tentative"
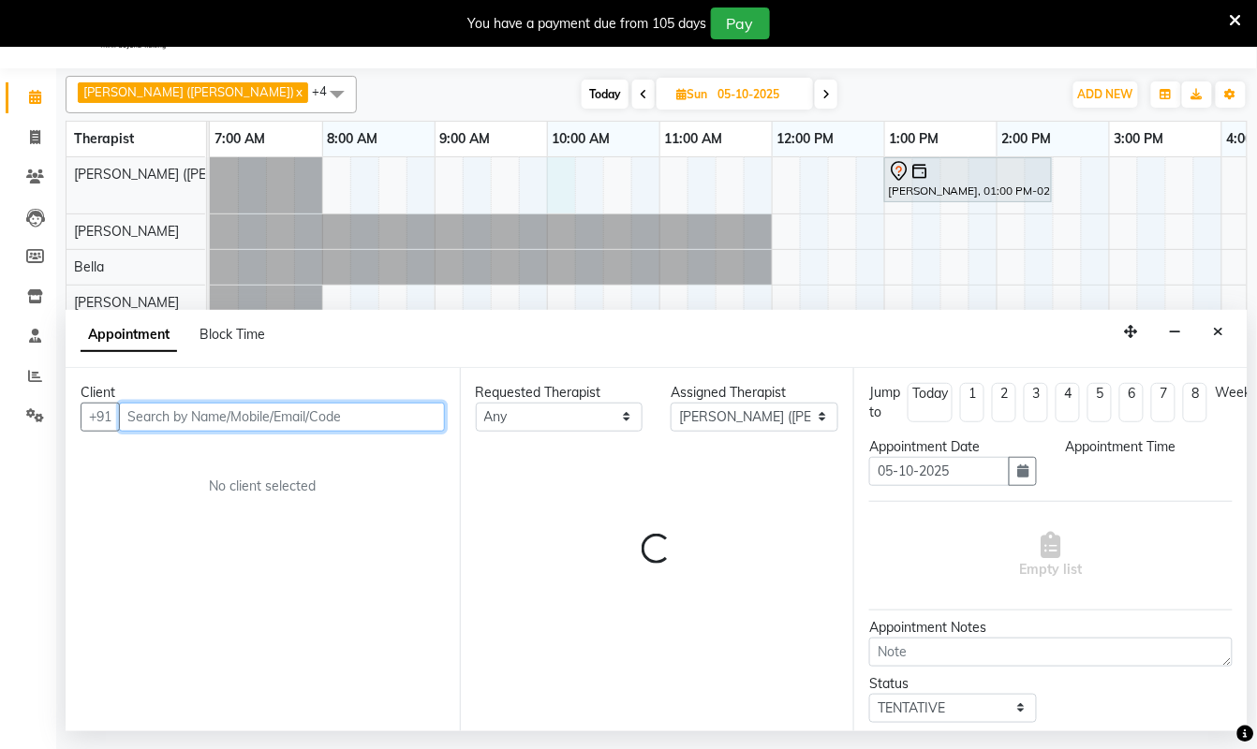
select select "600"
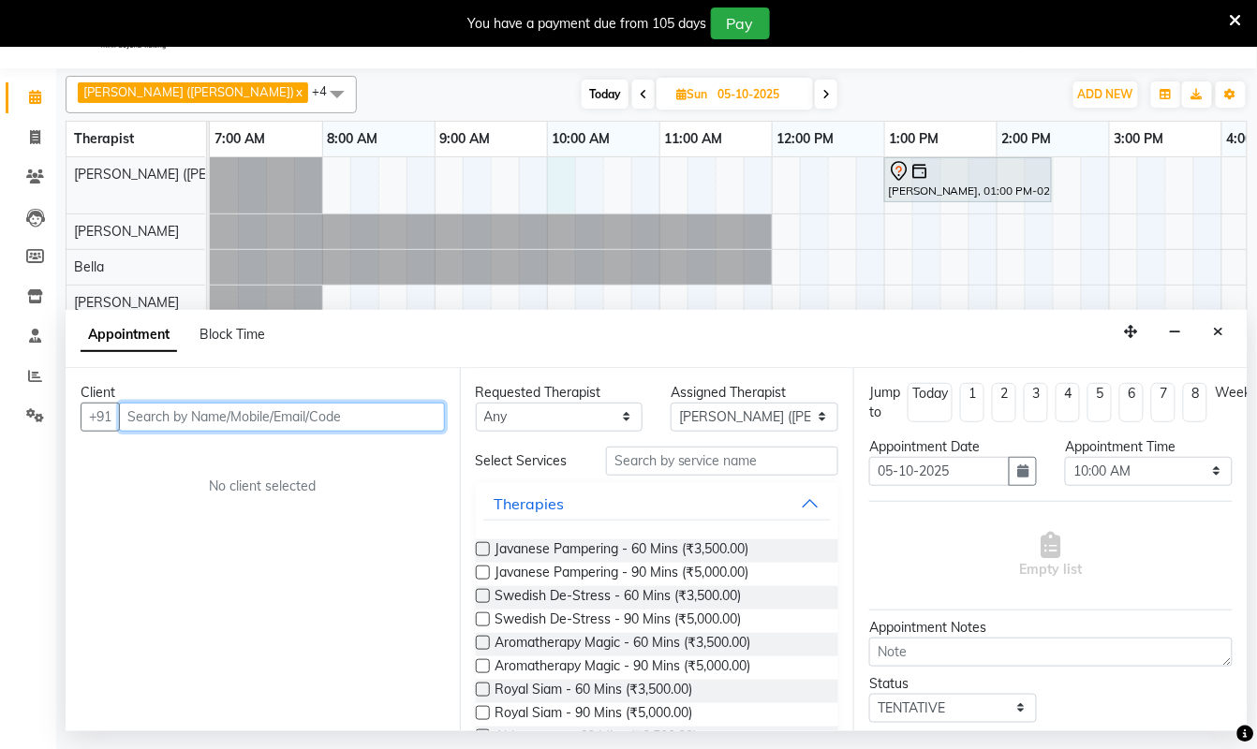
click at [225, 421] on input "text" at bounding box center [282, 417] width 326 height 29
type input "9977333555"
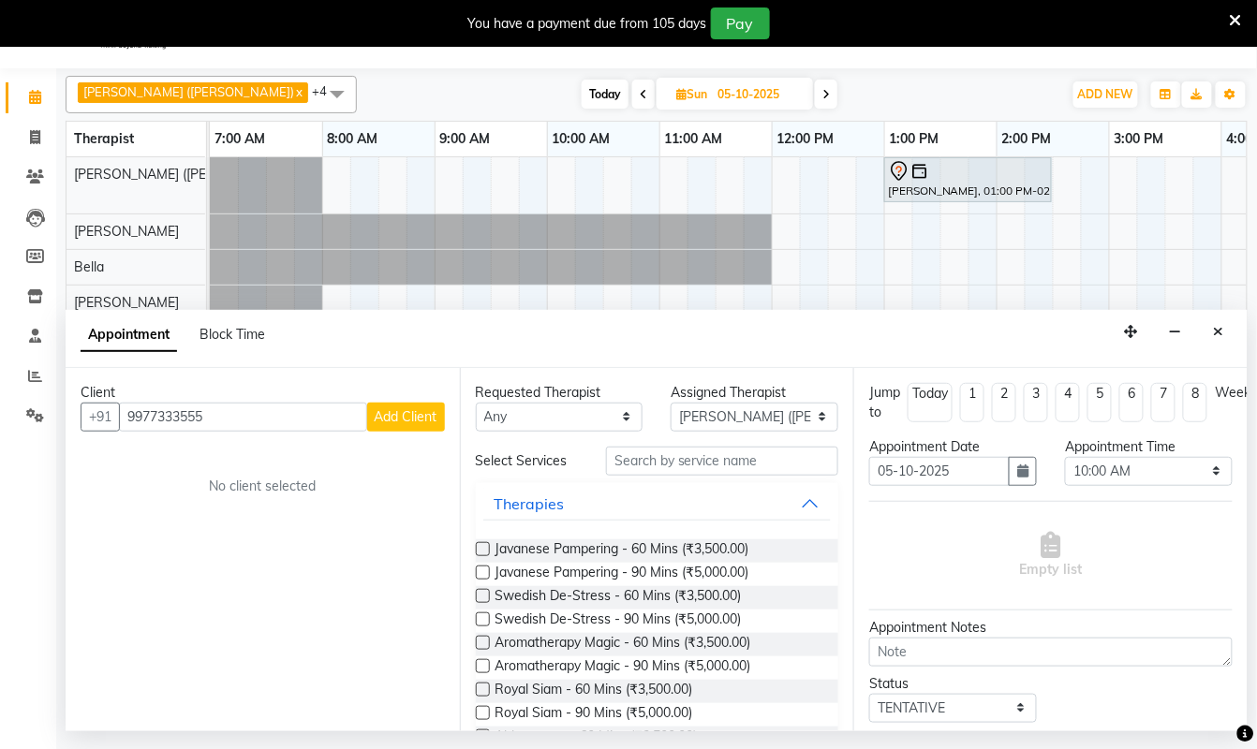
click at [418, 417] on span "Add Client" at bounding box center [406, 416] width 63 height 17
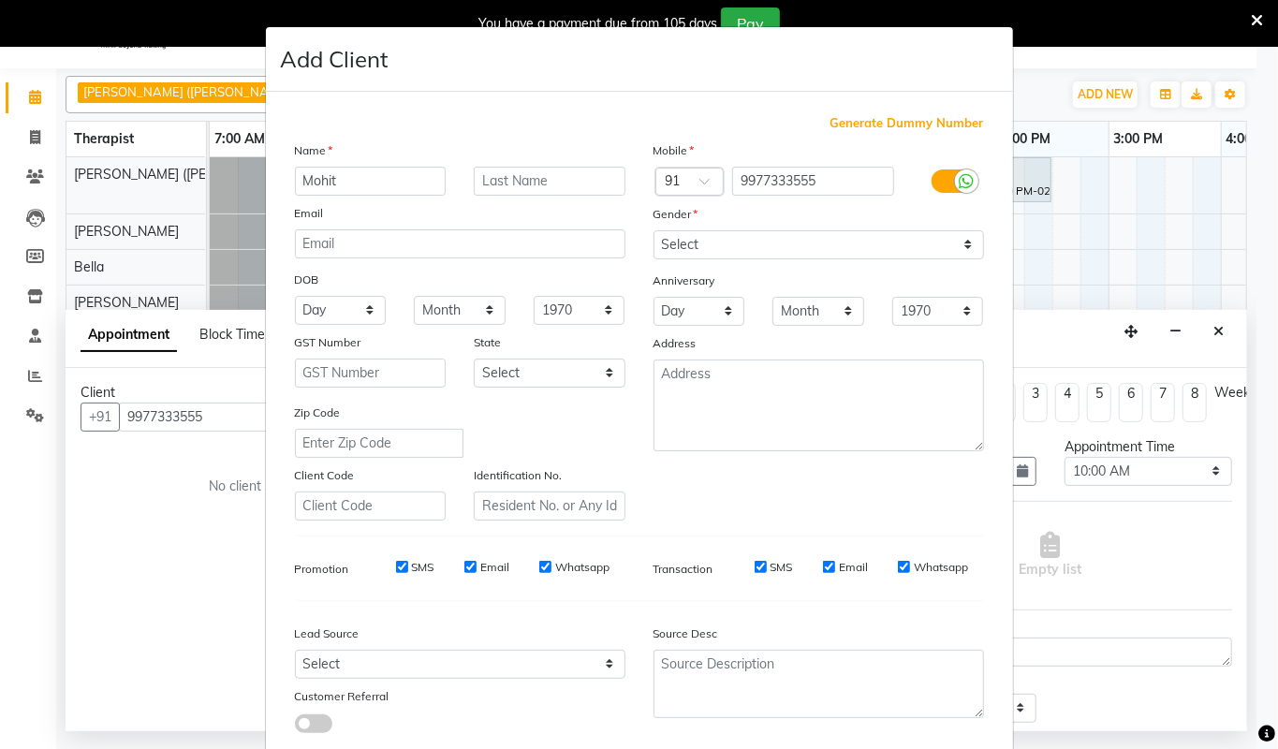
type input "Mohit"
click at [948, 242] on select "Select [DEMOGRAPHIC_DATA] [DEMOGRAPHIC_DATA] Other Prefer Not To Say" at bounding box center [819, 244] width 331 height 29
select select "[DEMOGRAPHIC_DATA]"
click at [654, 230] on select "Select [DEMOGRAPHIC_DATA] [DEMOGRAPHIC_DATA] Other Prefer Not To Say" at bounding box center [819, 244] width 331 height 29
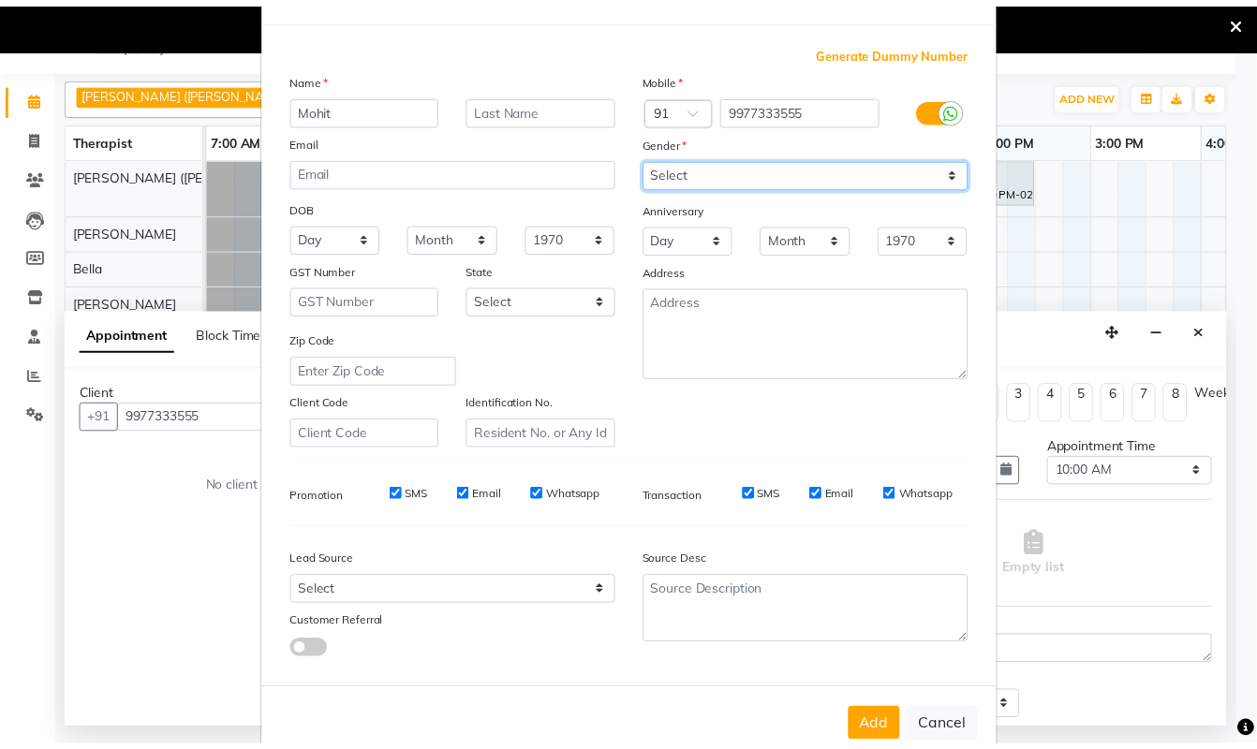
scroll to position [111, 0]
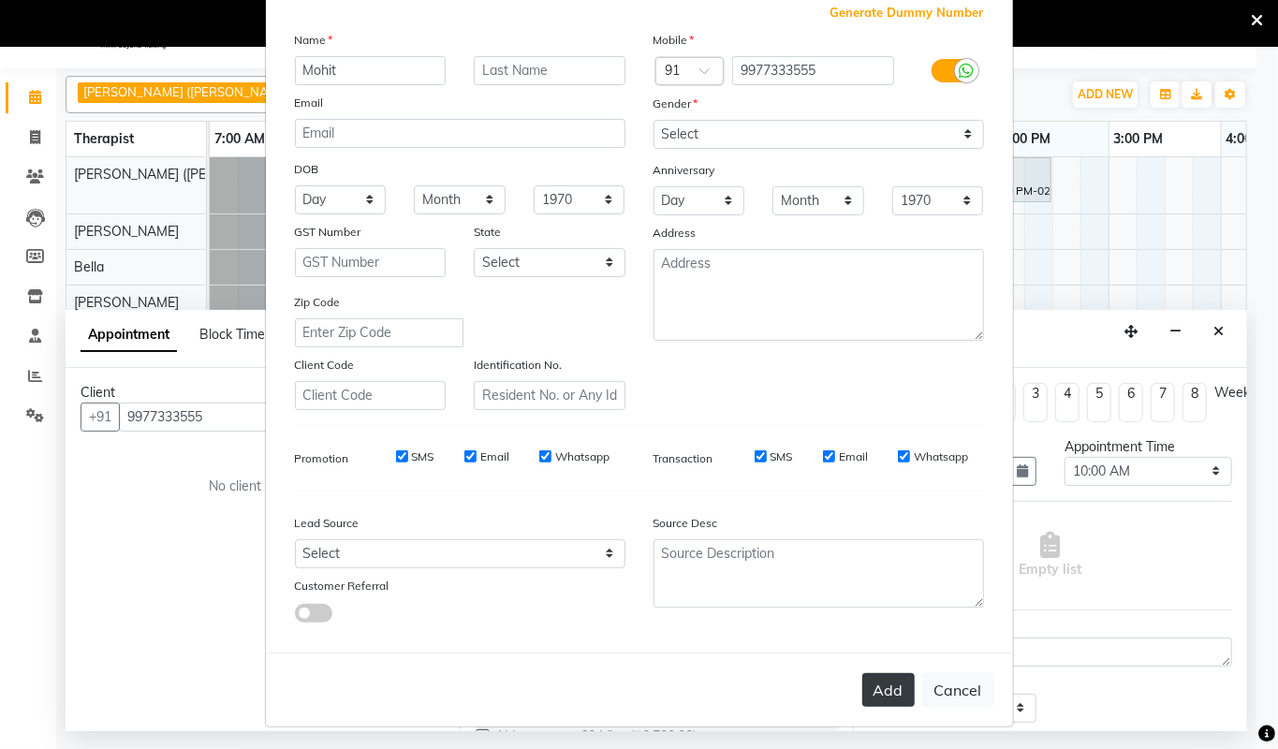
click at [884, 687] on button "Add" at bounding box center [889, 690] width 52 height 34
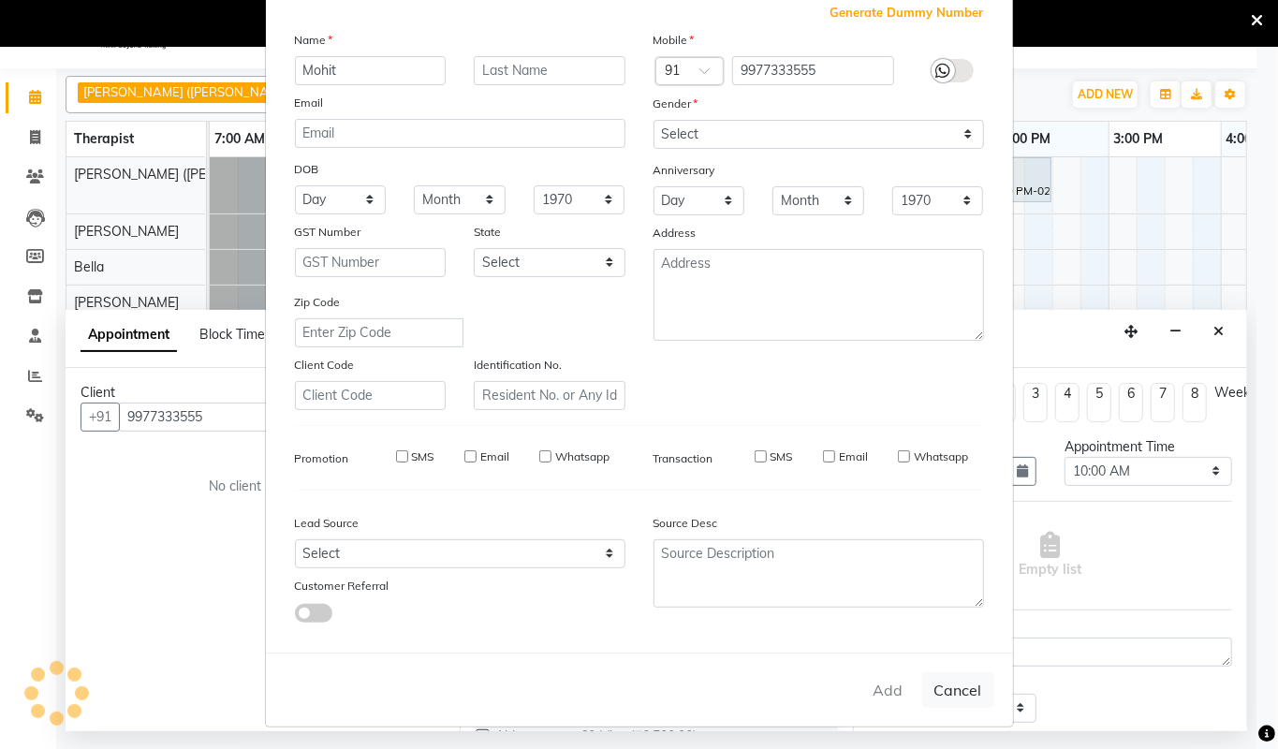
select select
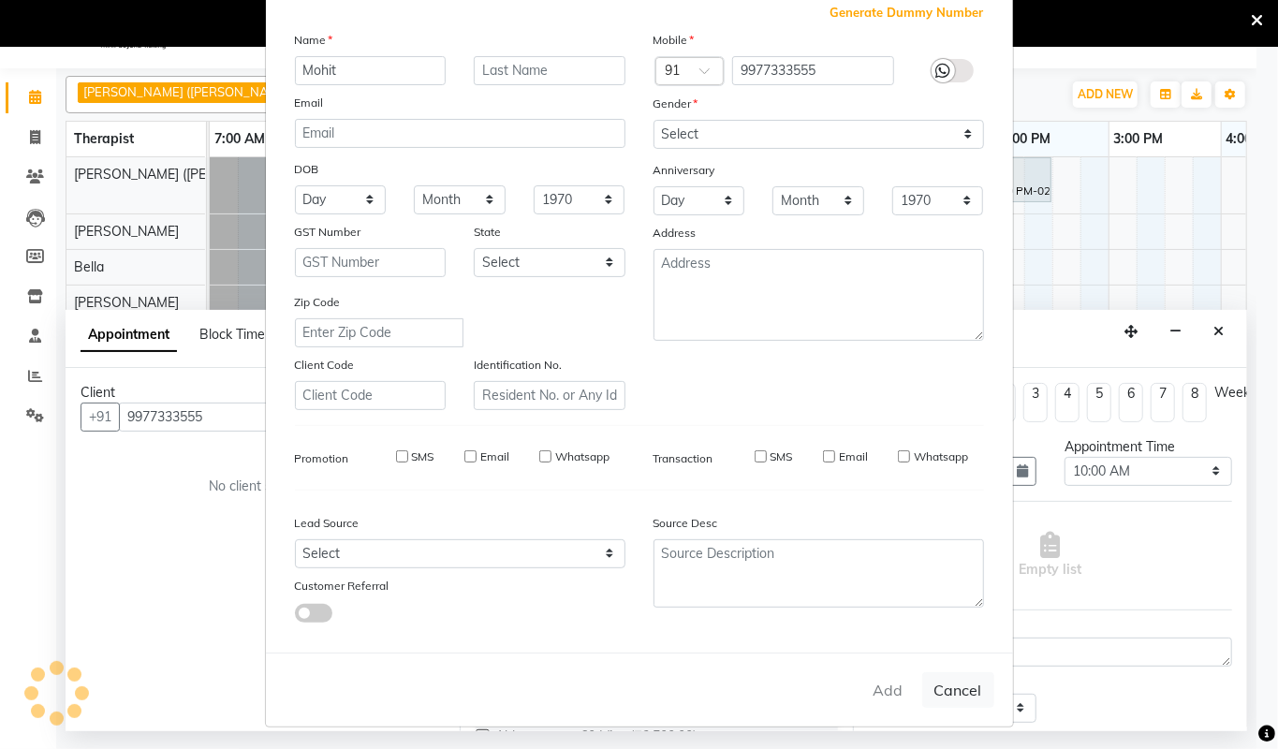
select select
checkbox input "false"
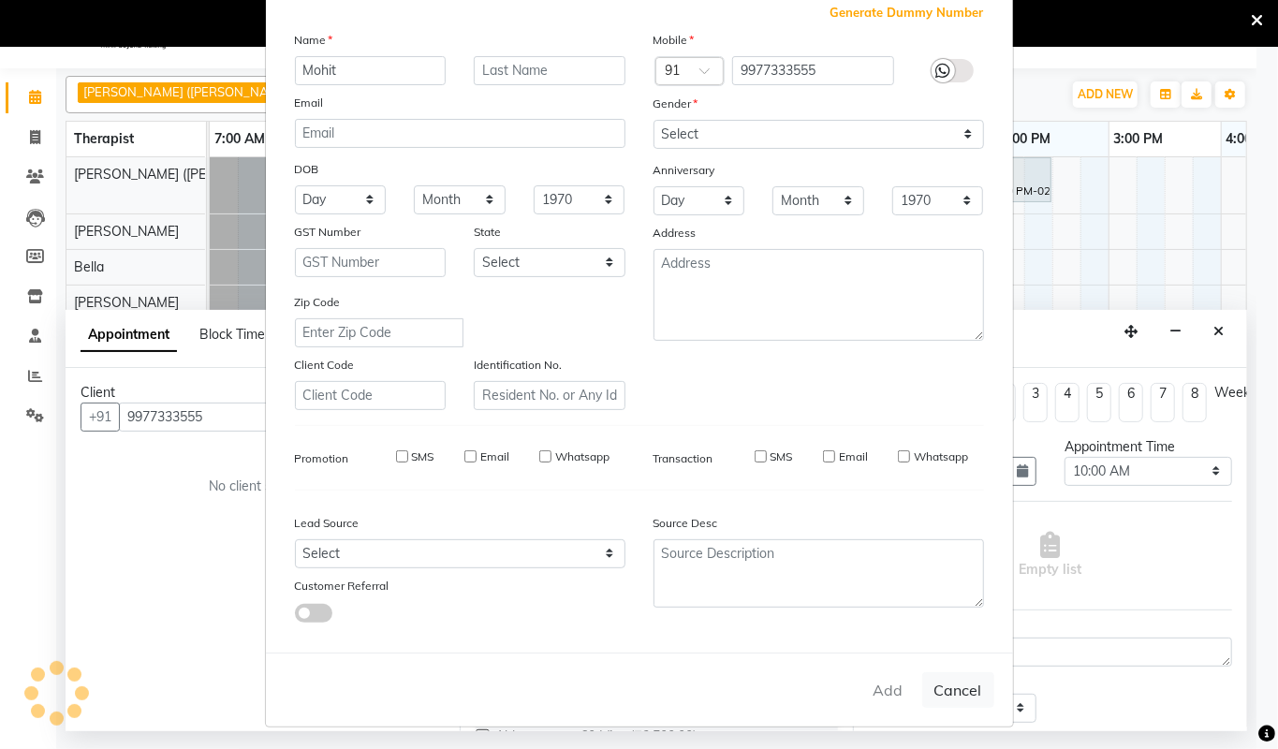
checkbox input "false"
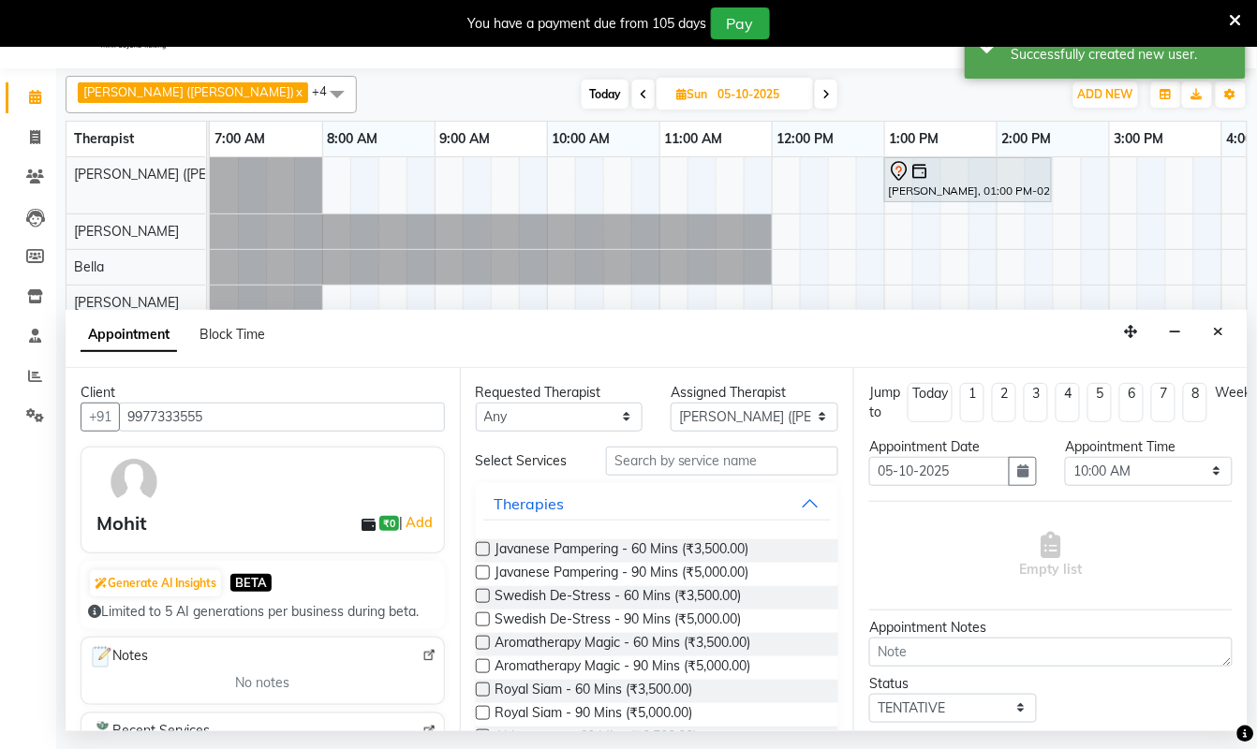
scroll to position [136, 0]
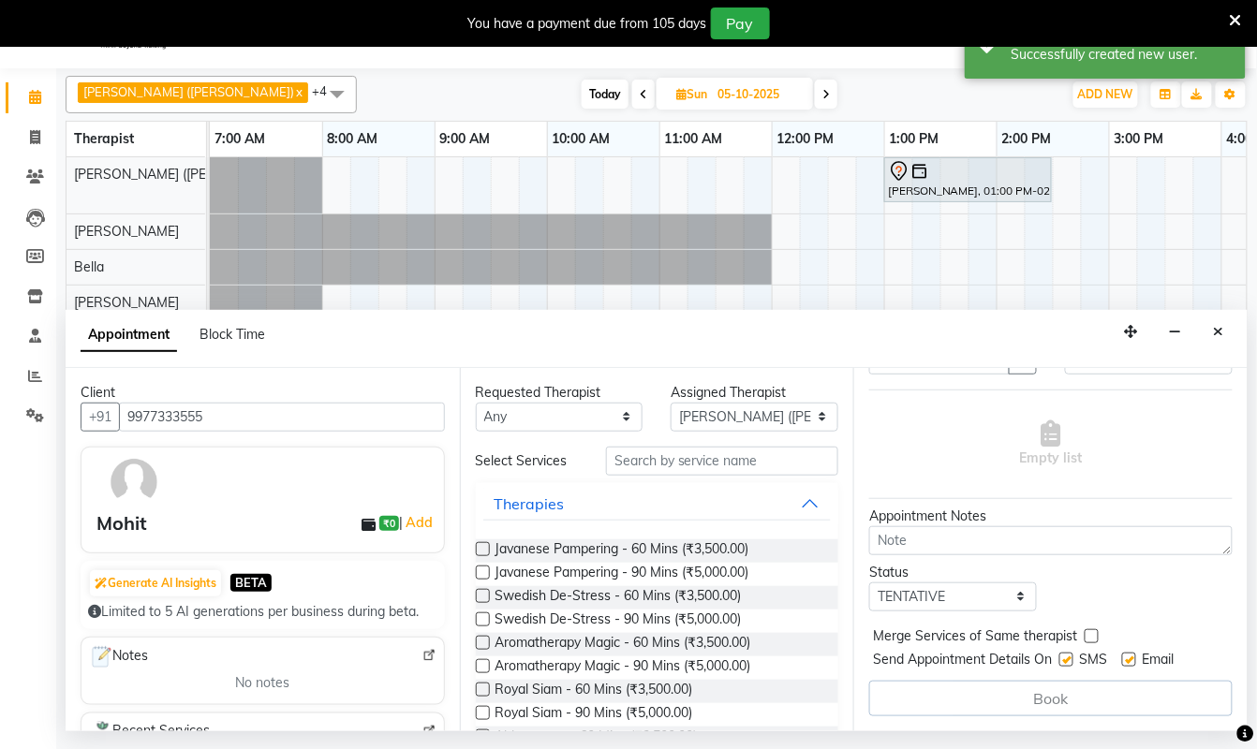
click at [481, 556] on label at bounding box center [483, 549] width 14 height 14
click at [481, 557] on input "checkbox" at bounding box center [482, 551] width 12 height 12
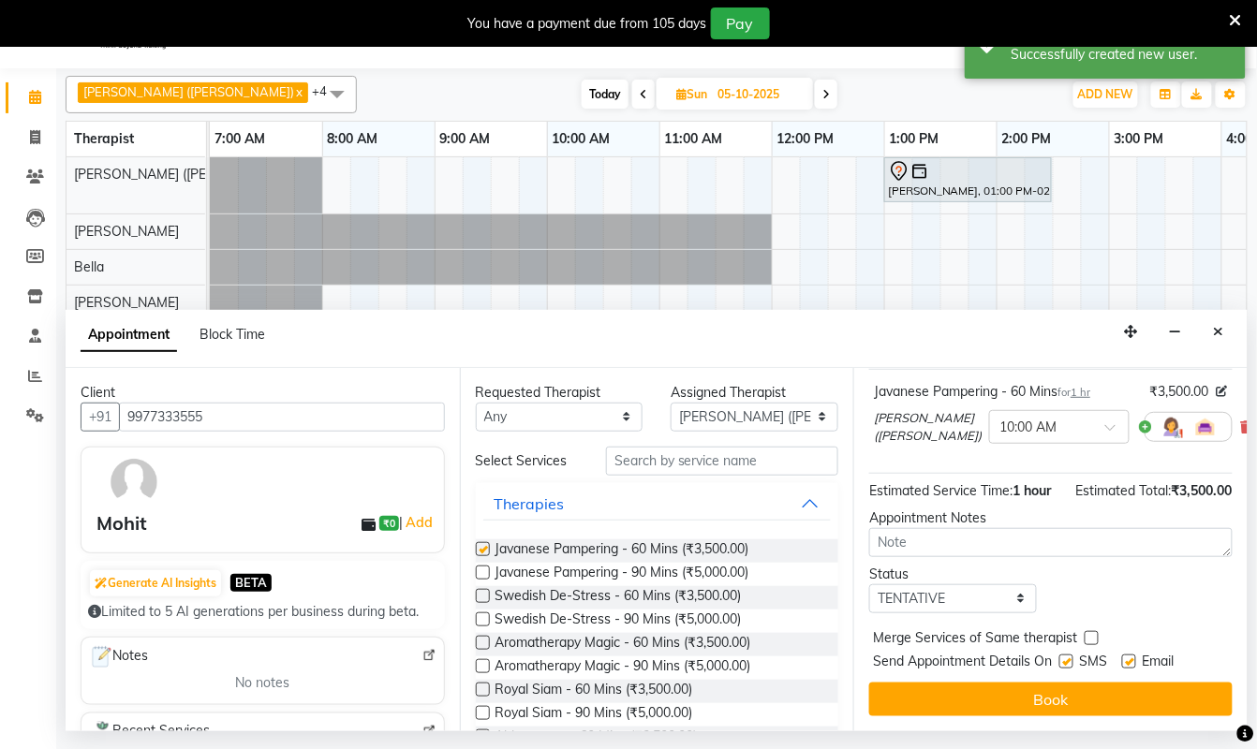
checkbox input "false"
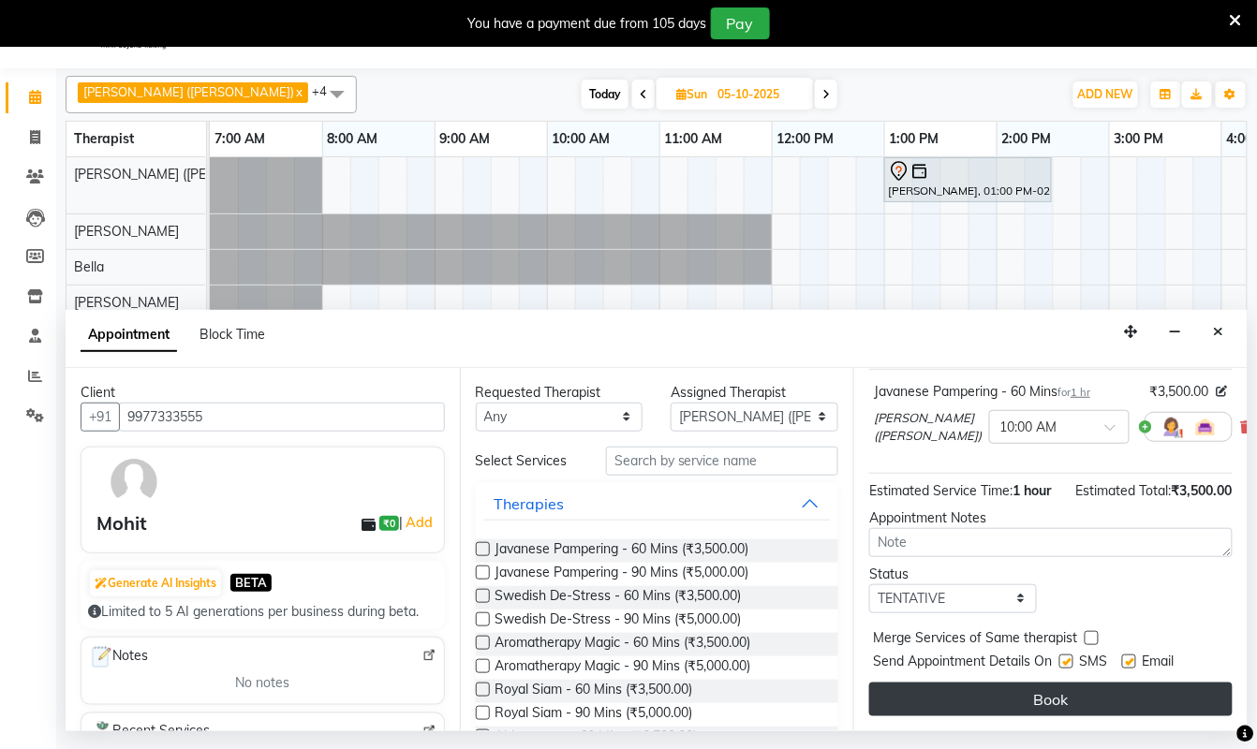
click at [1053, 683] on button "Book" at bounding box center [1050, 700] width 363 height 34
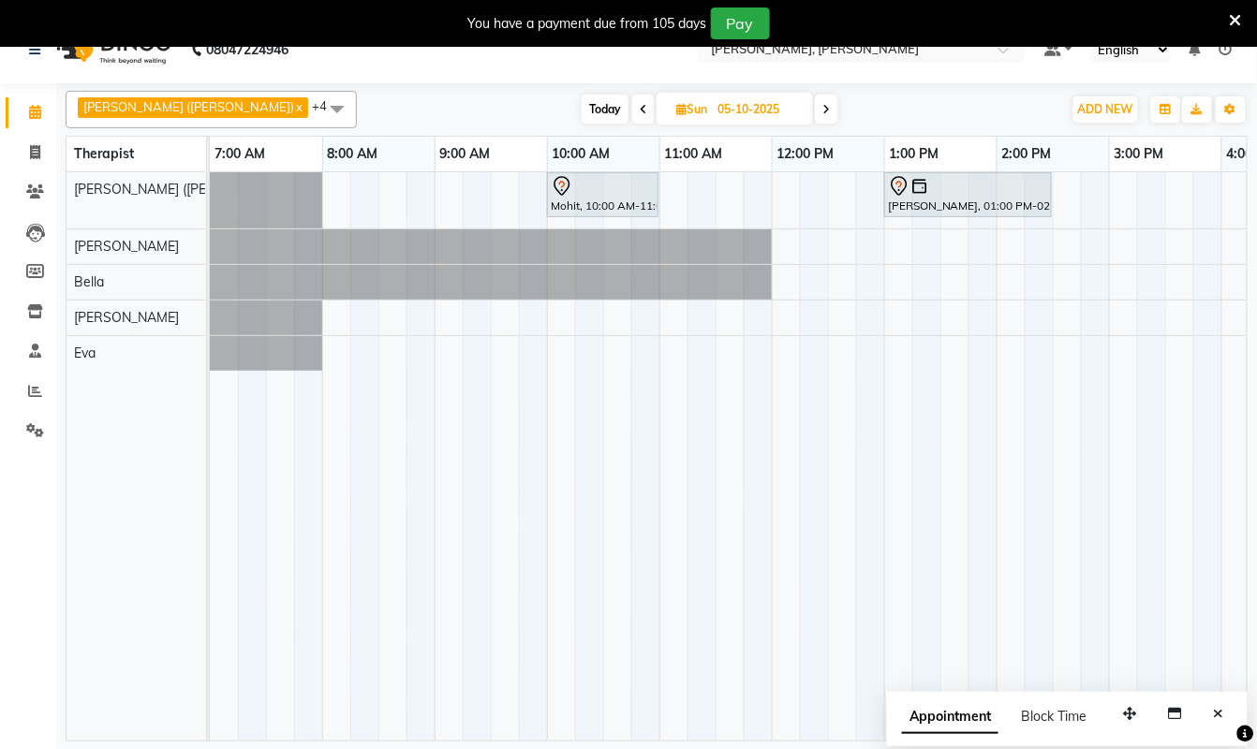
scroll to position [47, 0]
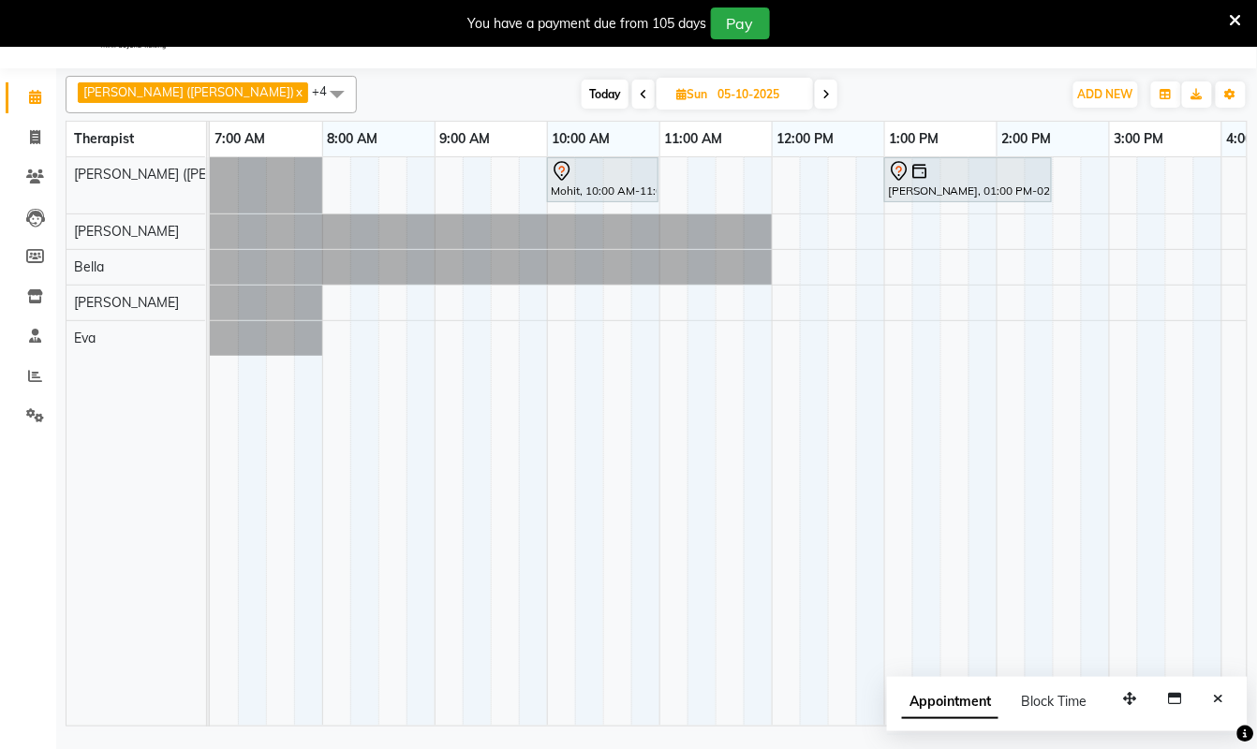
click at [582, 91] on span "Today" at bounding box center [605, 94] width 47 height 29
type input "04-10-2025"
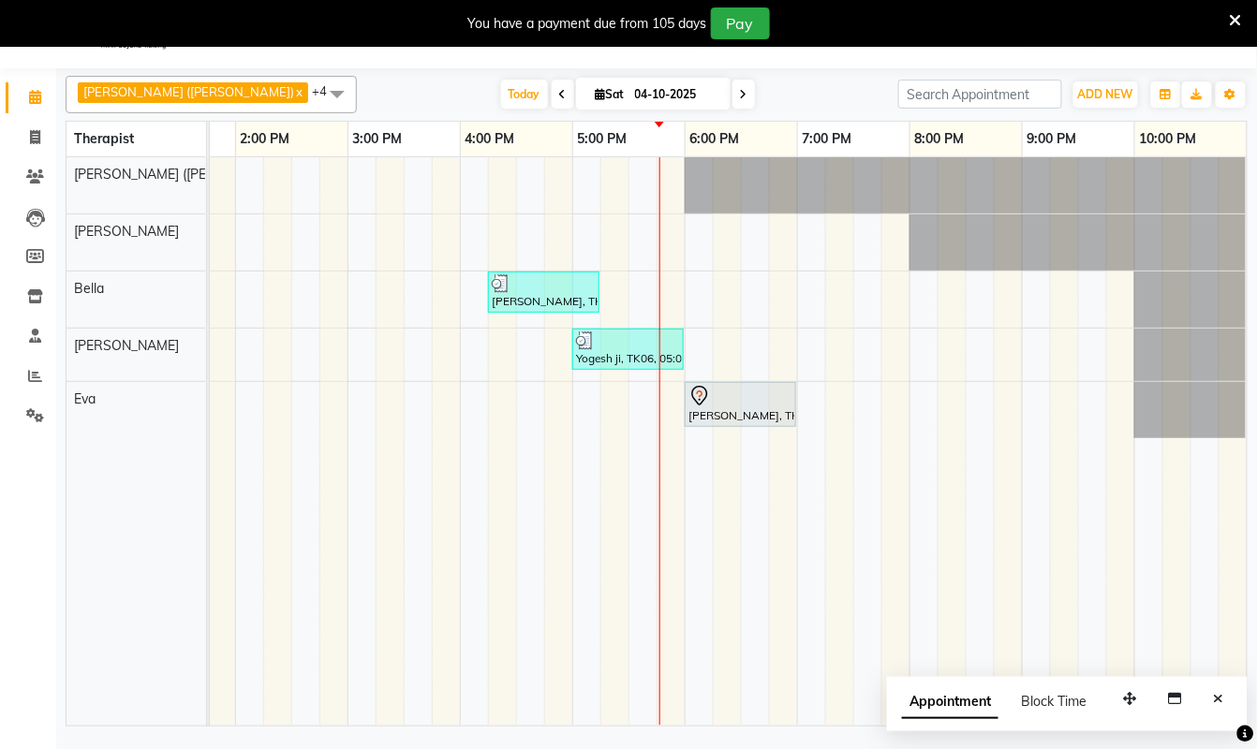
scroll to position [0, 781]
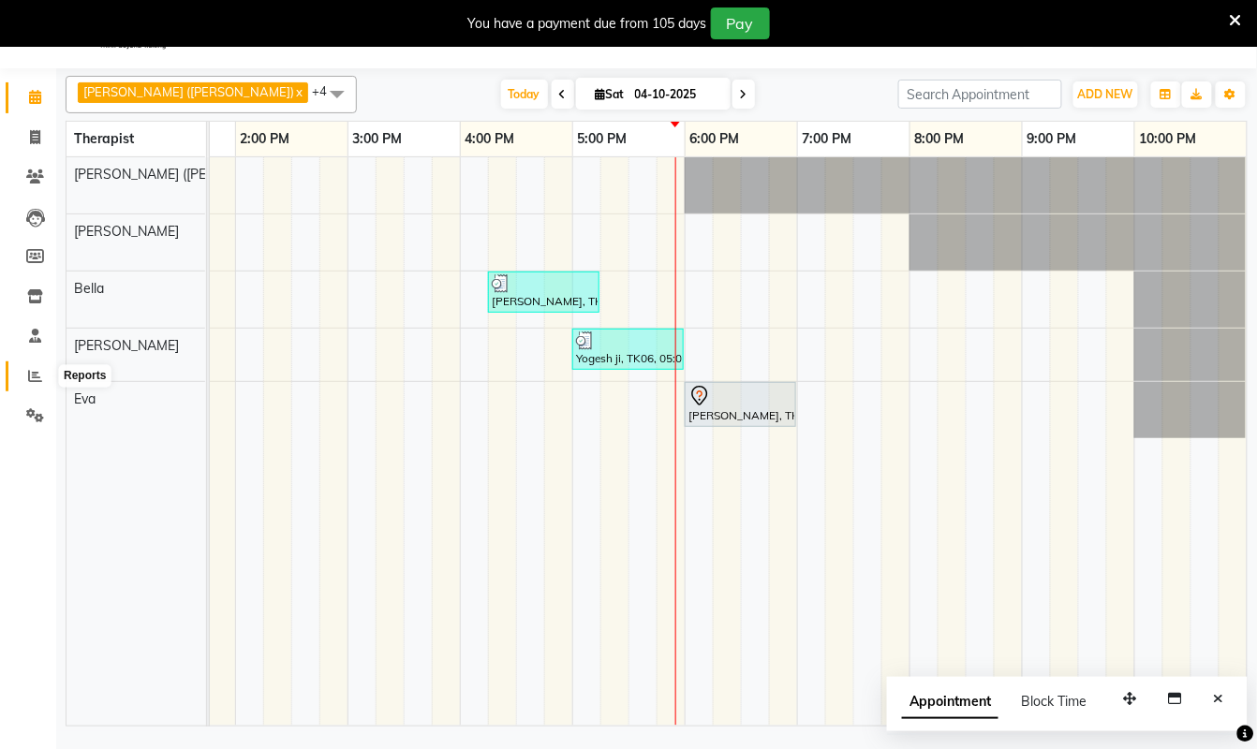
click at [41, 366] on span at bounding box center [35, 377] width 33 height 22
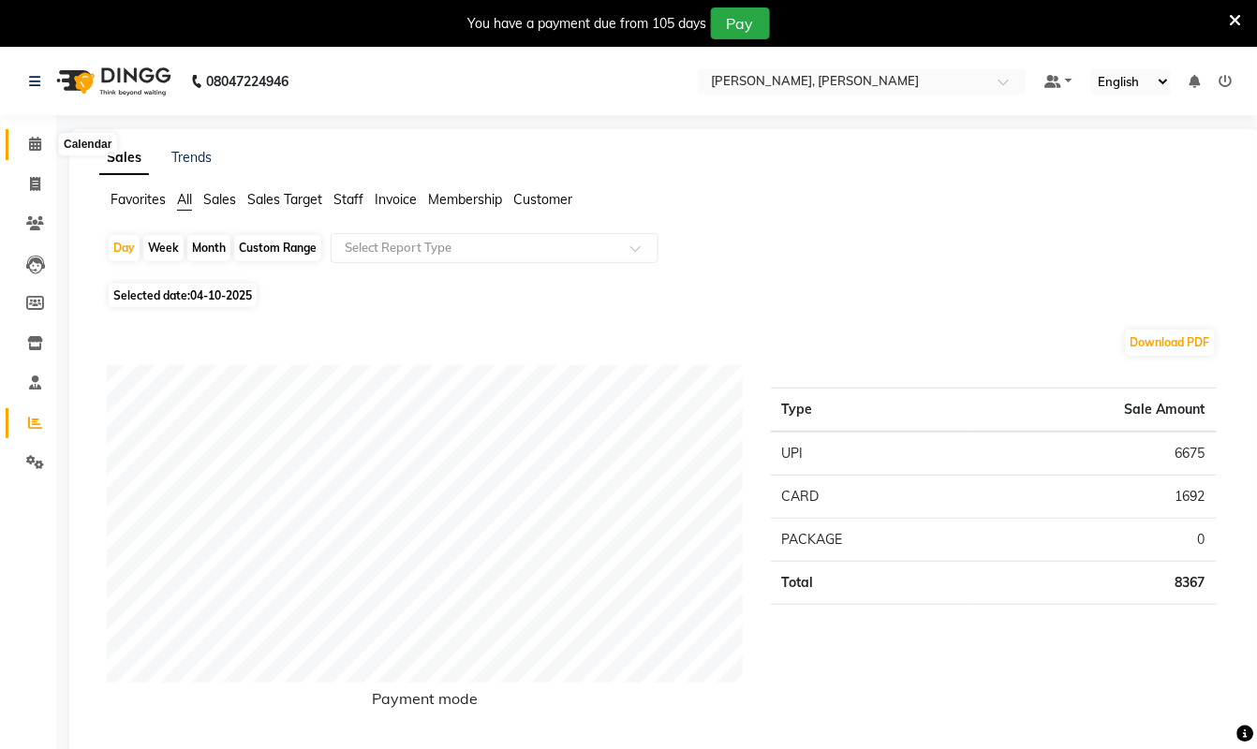
click at [29, 143] on icon at bounding box center [35, 144] width 12 height 14
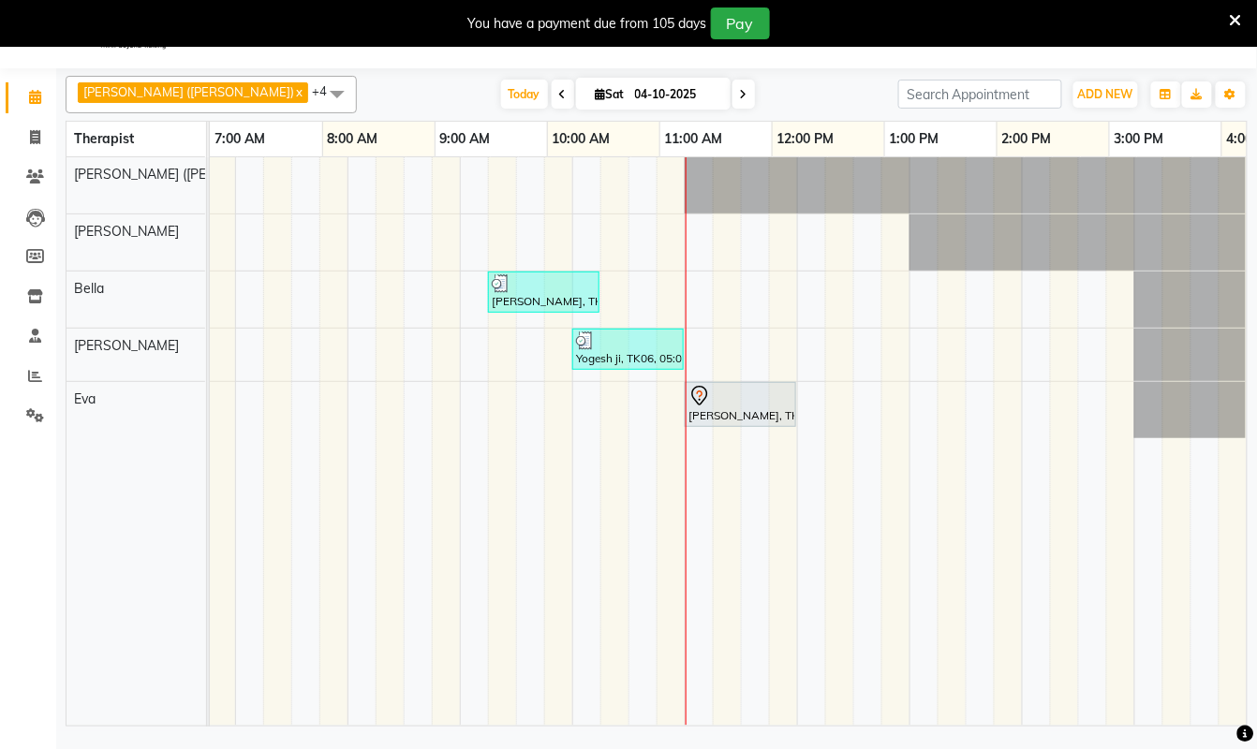
scroll to position [0, 761]
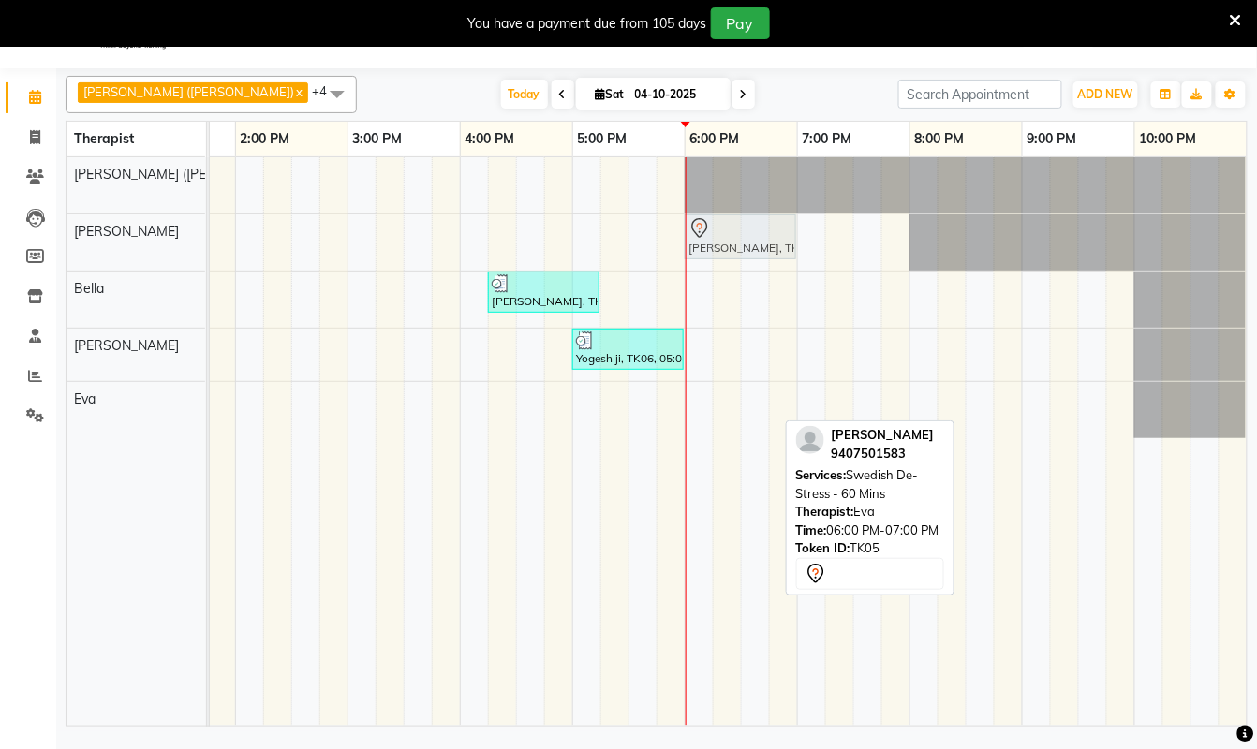
drag, startPoint x: 706, startPoint y: 405, endPoint x: 698, endPoint y: 251, distance: 153.8
click at [698, 251] on tbody "Ram, TK01, 06:45 AM-07:45 AM, Swedish De-Stress - 60 Mins Ram, TK01, 06:45 AM-0…" at bounding box center [347, 297] width 1798 height 281
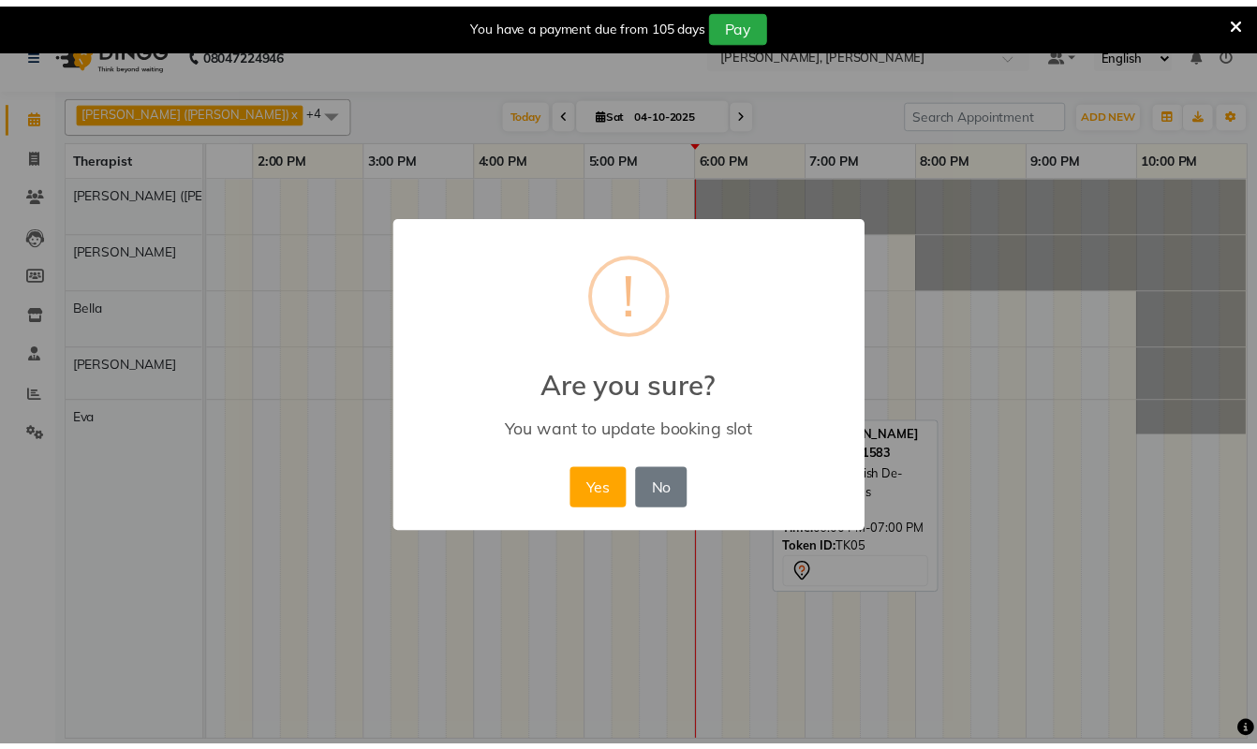
scroll to position [0, 740]
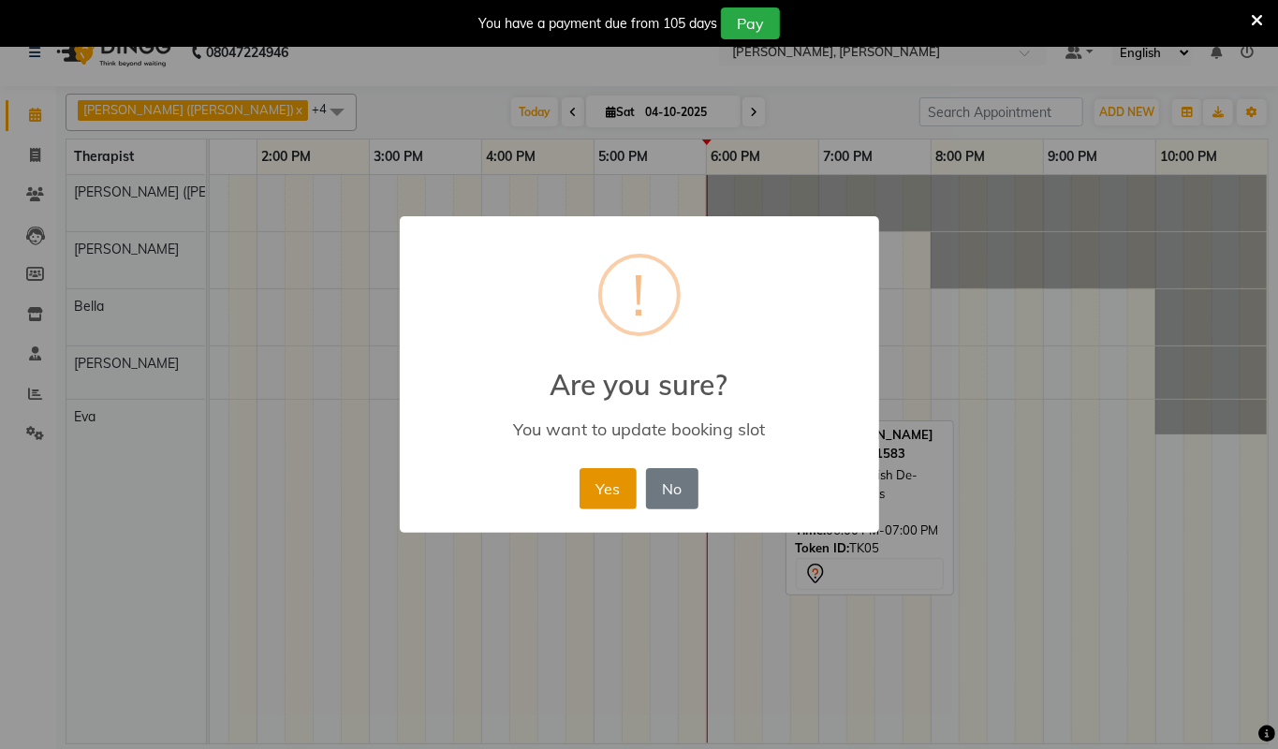
click at [594, 488] on button "Yes" at bounding box center [608, 488] width 57 height 41
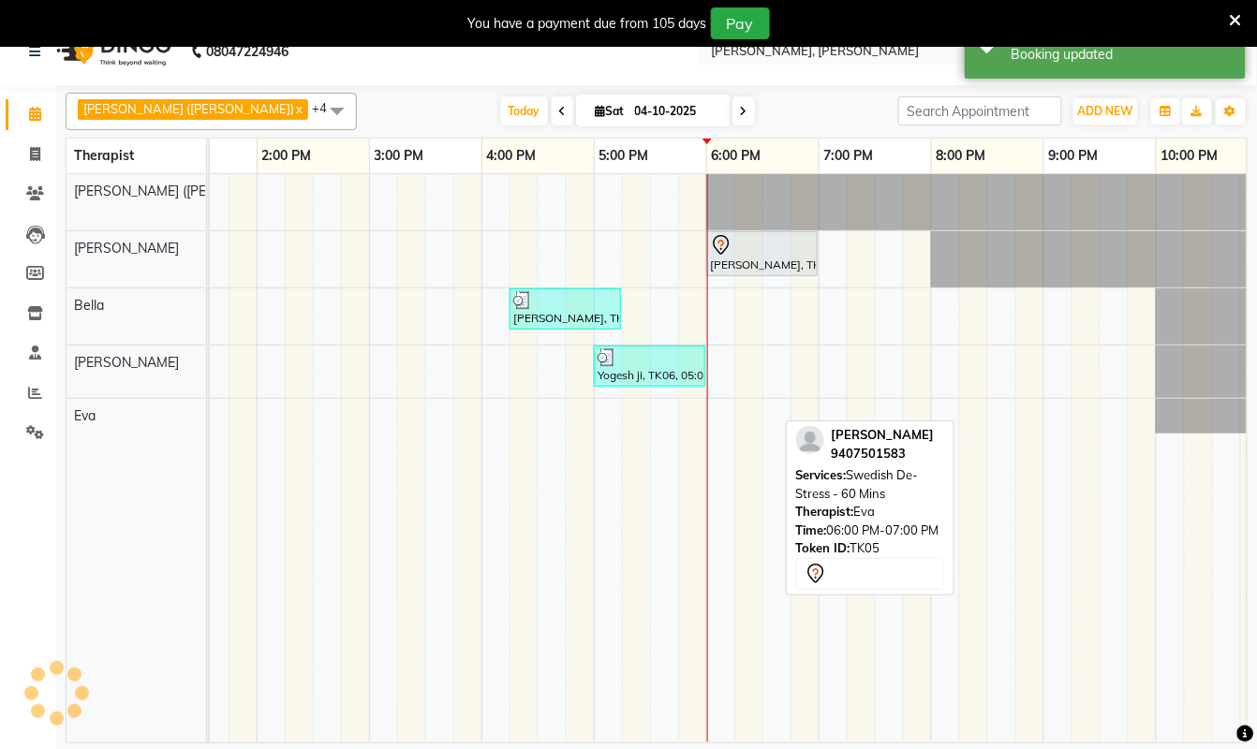
click at [720, 423] on div "Ram, TK01, 06:45 AM-07:45 AM, Swedish De-Stress - 60 Mins Ram, TK01, 06:45 AM-0…" at bounding box center [369, 458] width 1798 height 569
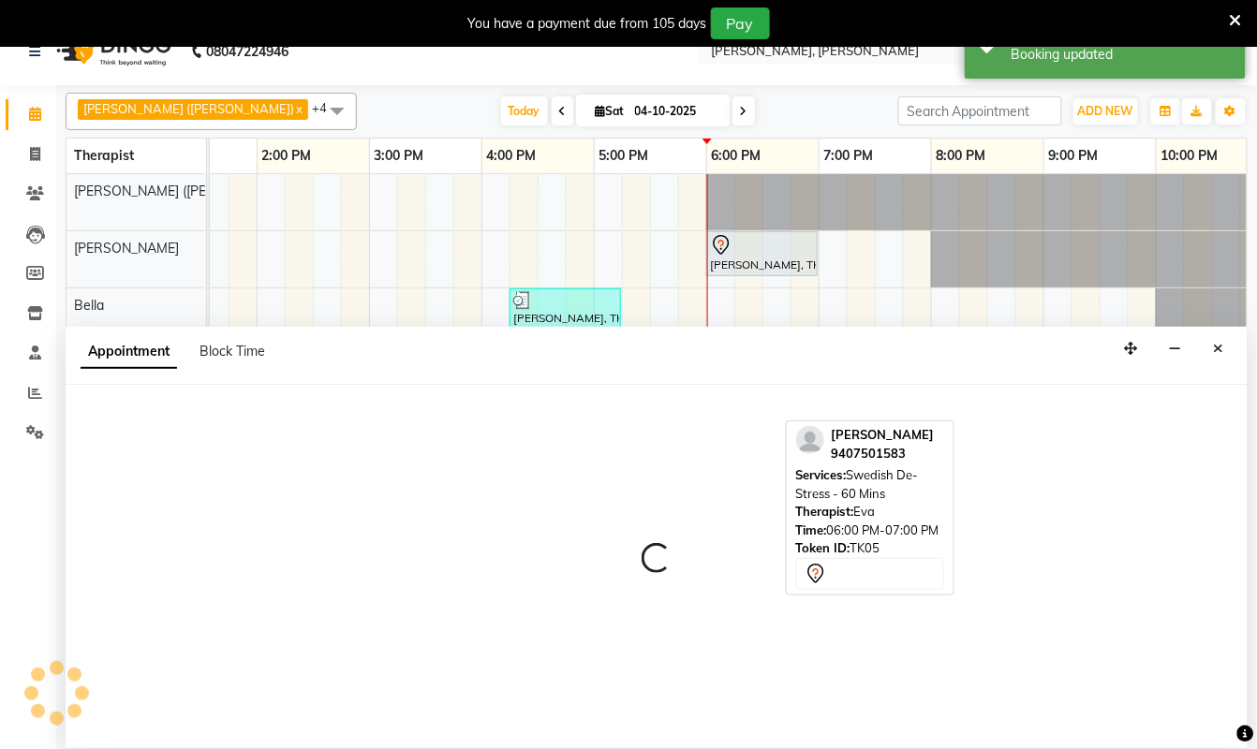
select select "83231"
select select "1080"
select select "tentative"
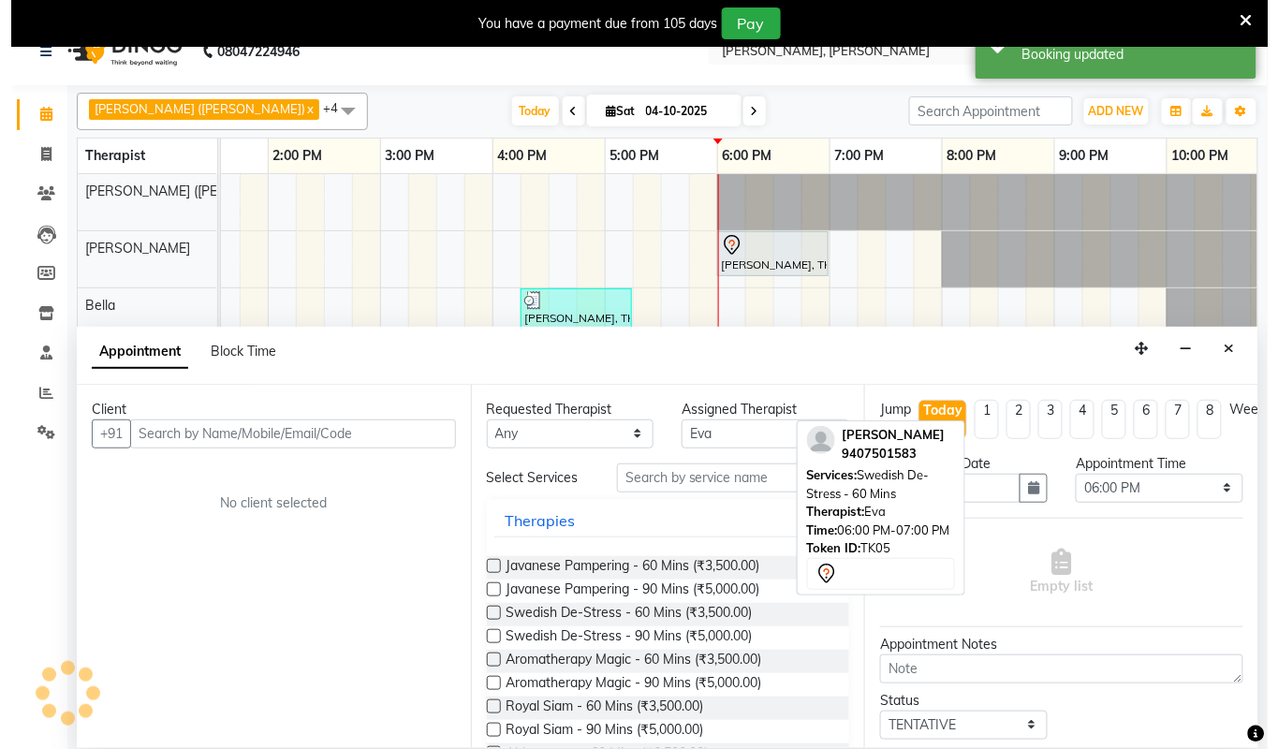
scroll to position [47, 0]
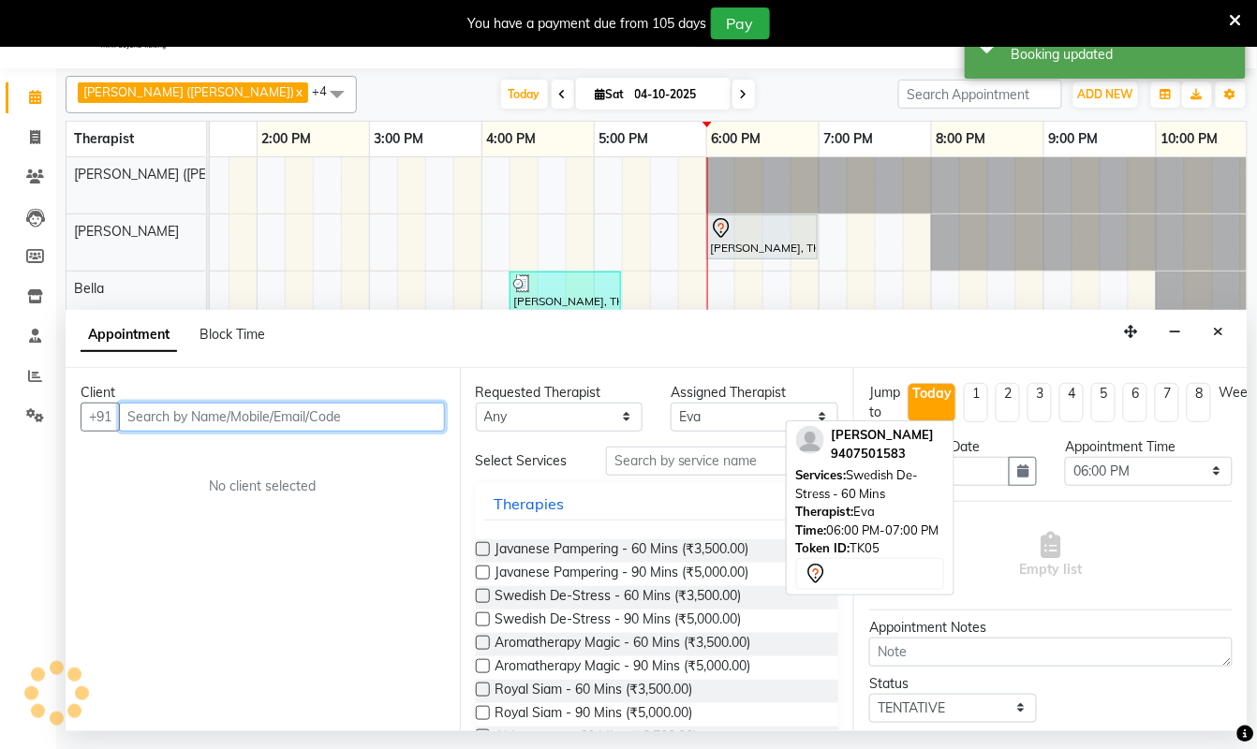
click at [364, 413] on input "text" at bounding box center [282, 417] width 326 height 29
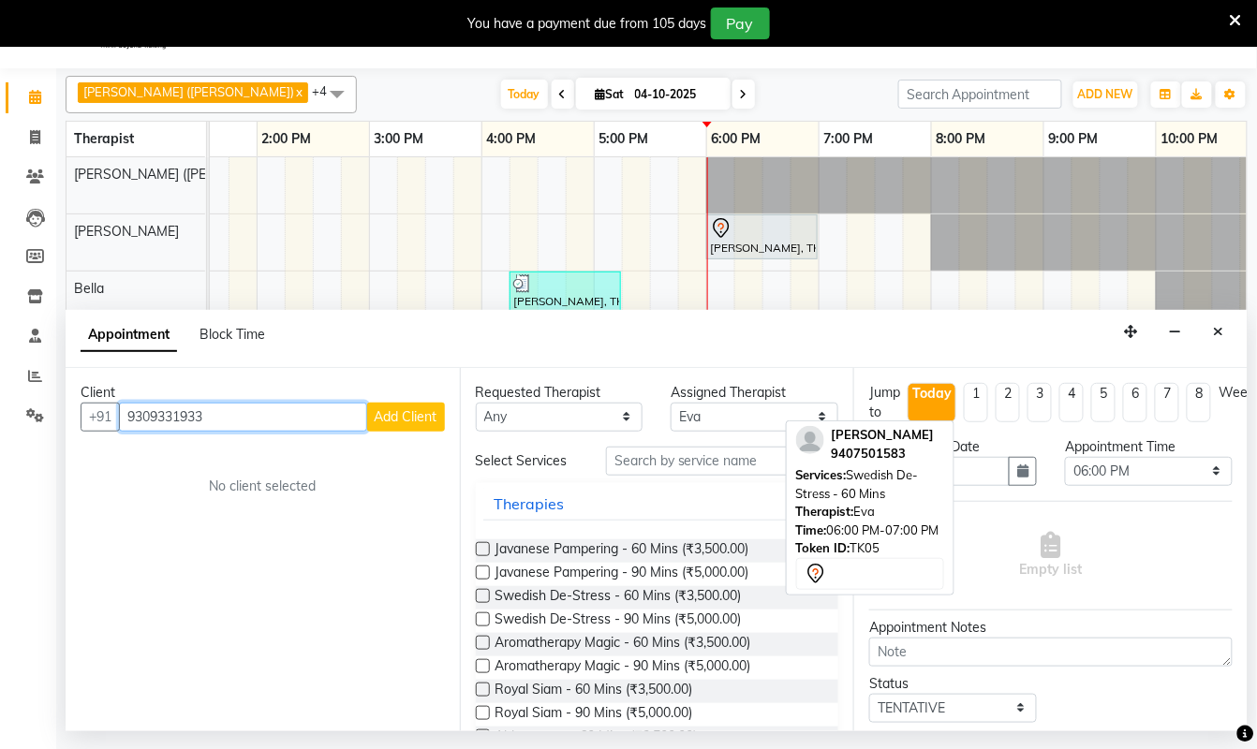
type input "9309331933"
click at [421, 413] on span "Add Client" at bounding box center [406, 416] width 63 height 17
click at [215, 420] on input "9309331933" at bounding box center [243, 417] width 248 height 29
type input "9"
type input "9309319322"
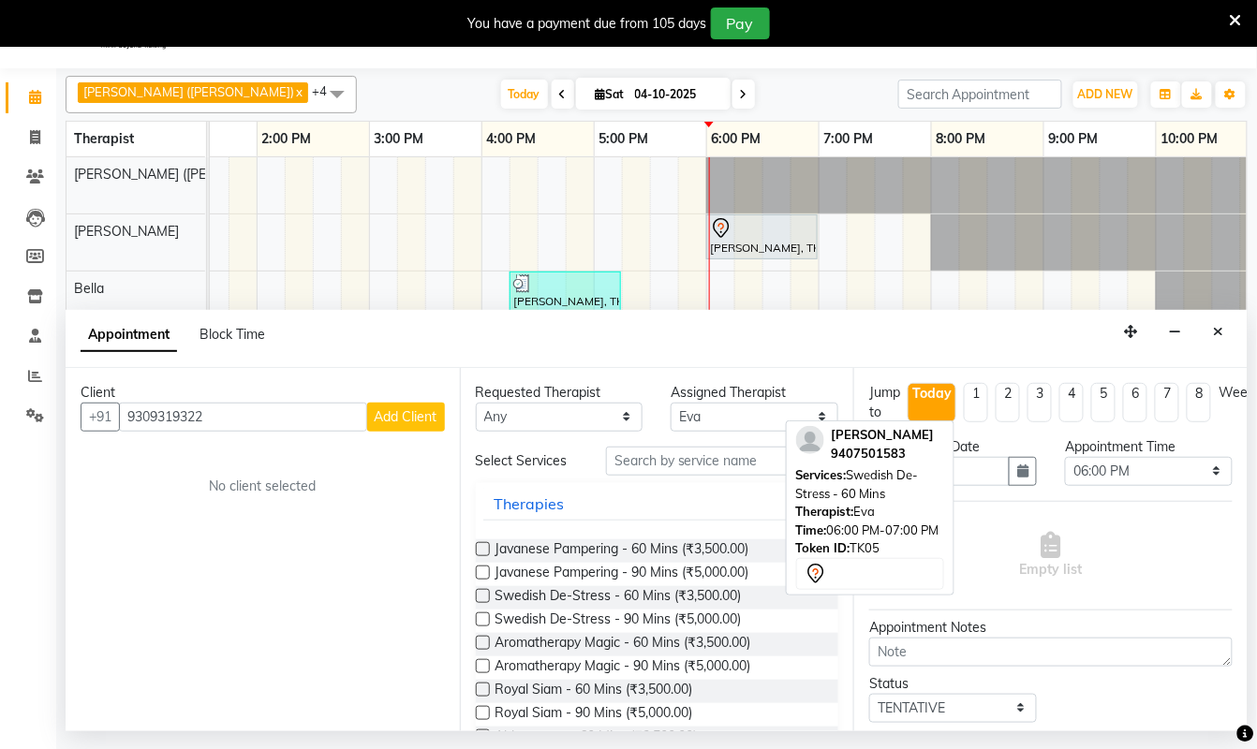
click at [403, 410] on span "Add Client" at bounding box center [406, 416] width 63 height 17
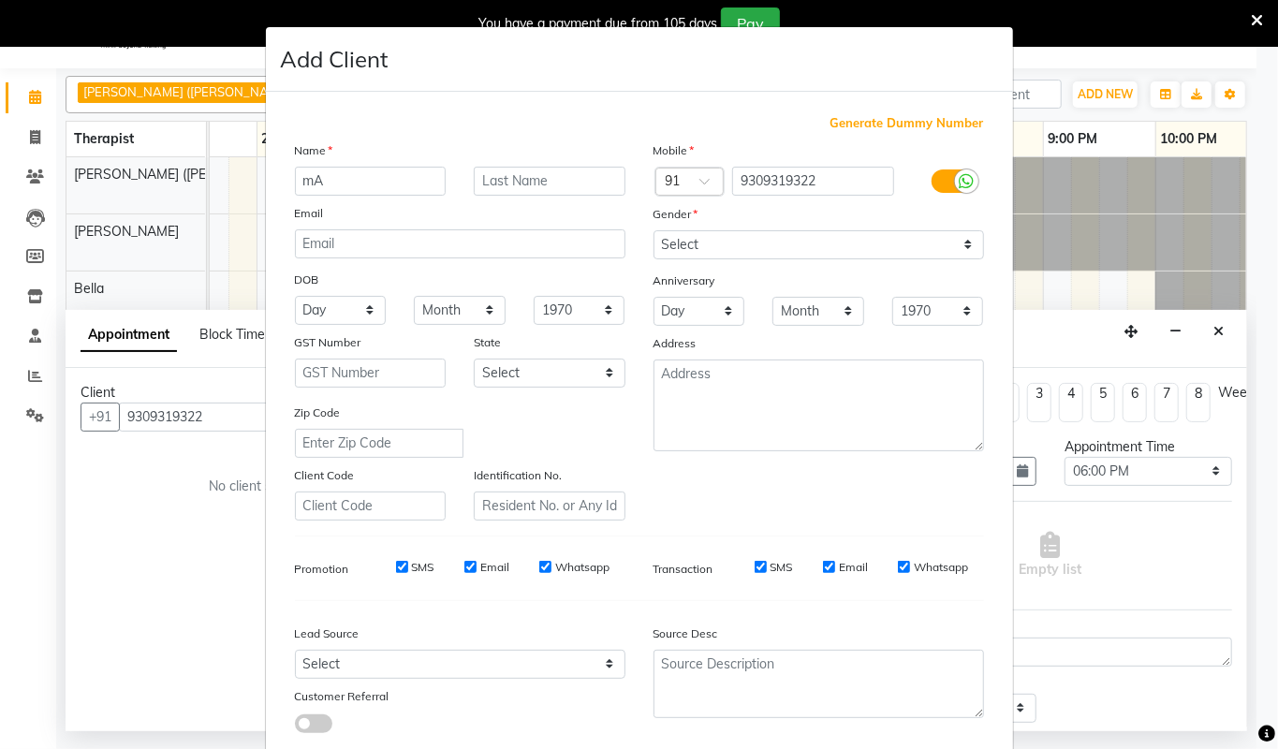
type input "m"
type input "Mahindra"
type input "[PERSON_NAME]"
click at [960, 242] on select "Select [DEMOGRAPHIC_DATA] [DEMOGRAPHIC_DATA] Other Prefer Not To Say" at bounding box center [819, 244] width 331 height 29
select select "[DEMOGRAPHIC_DATA]"
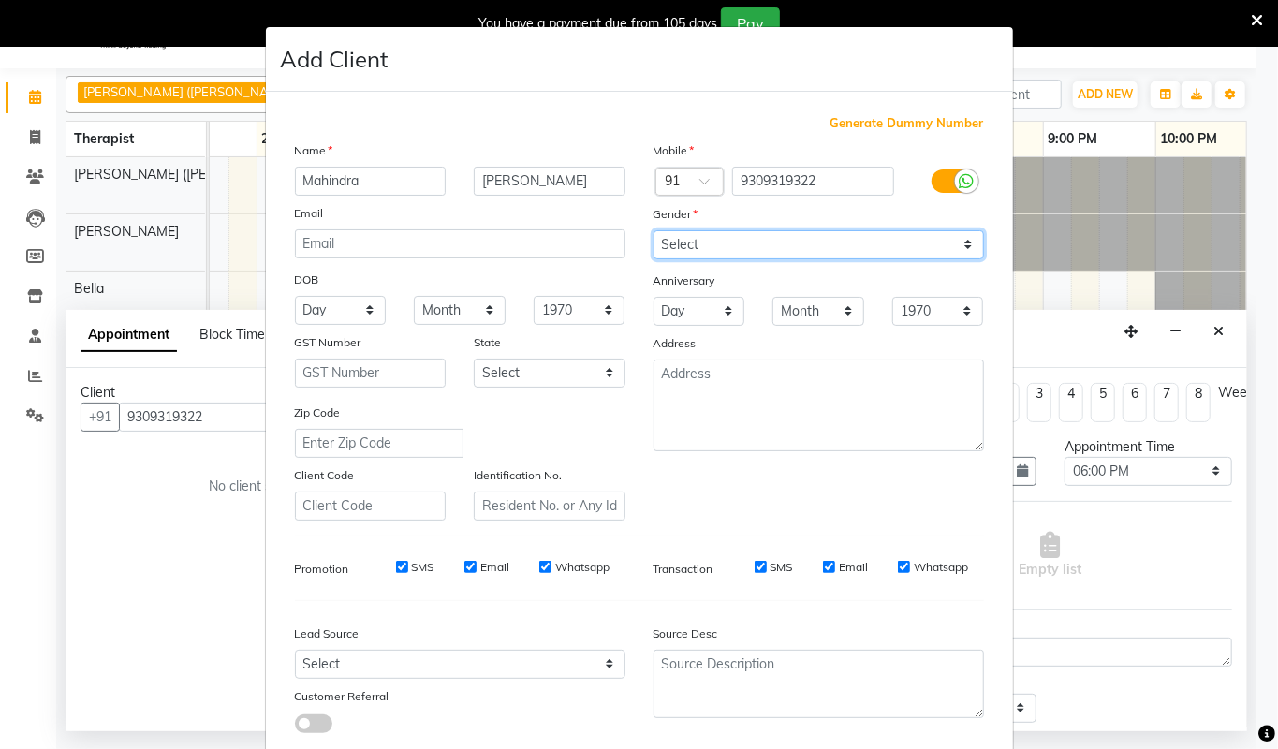
click at [654, 230] on select "Select [DEMOGRAPHIC_DATA] [DEMOGRAPHIC_DATA] Other Prefer Not To Say" at bounding box center [819, 244] width 331 height 29
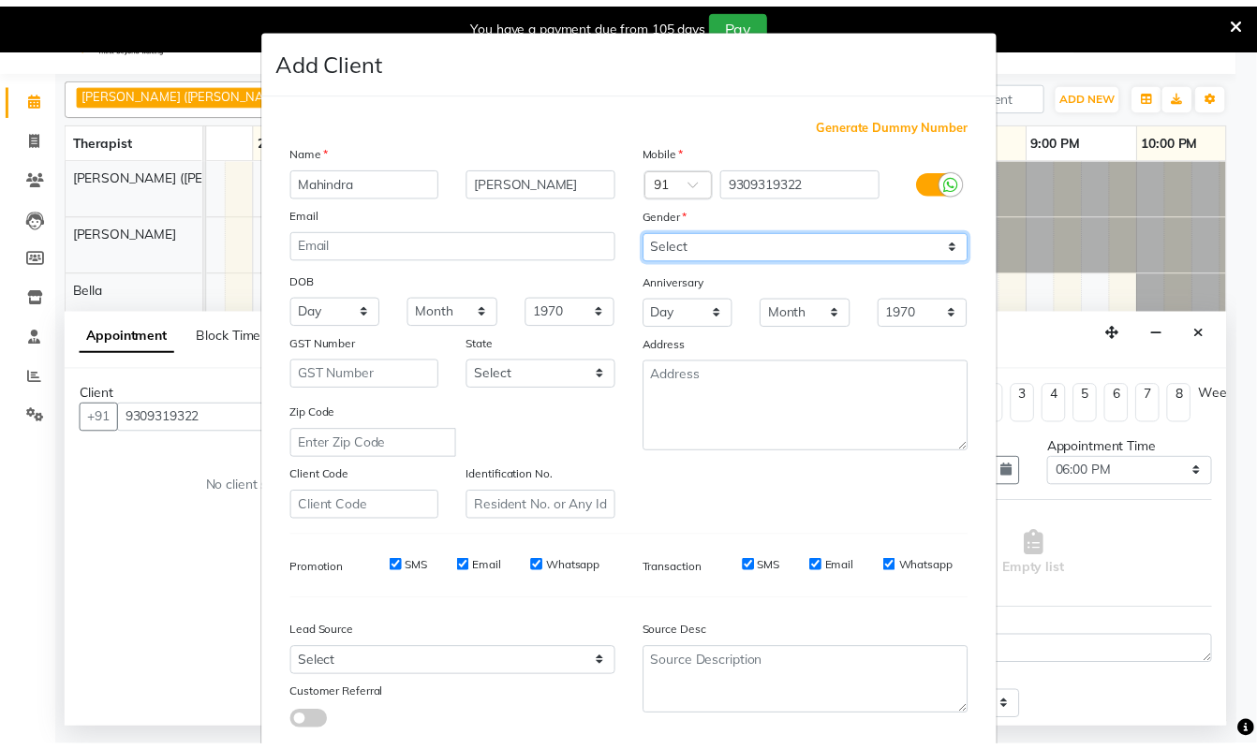
scroll to position [111, 0]
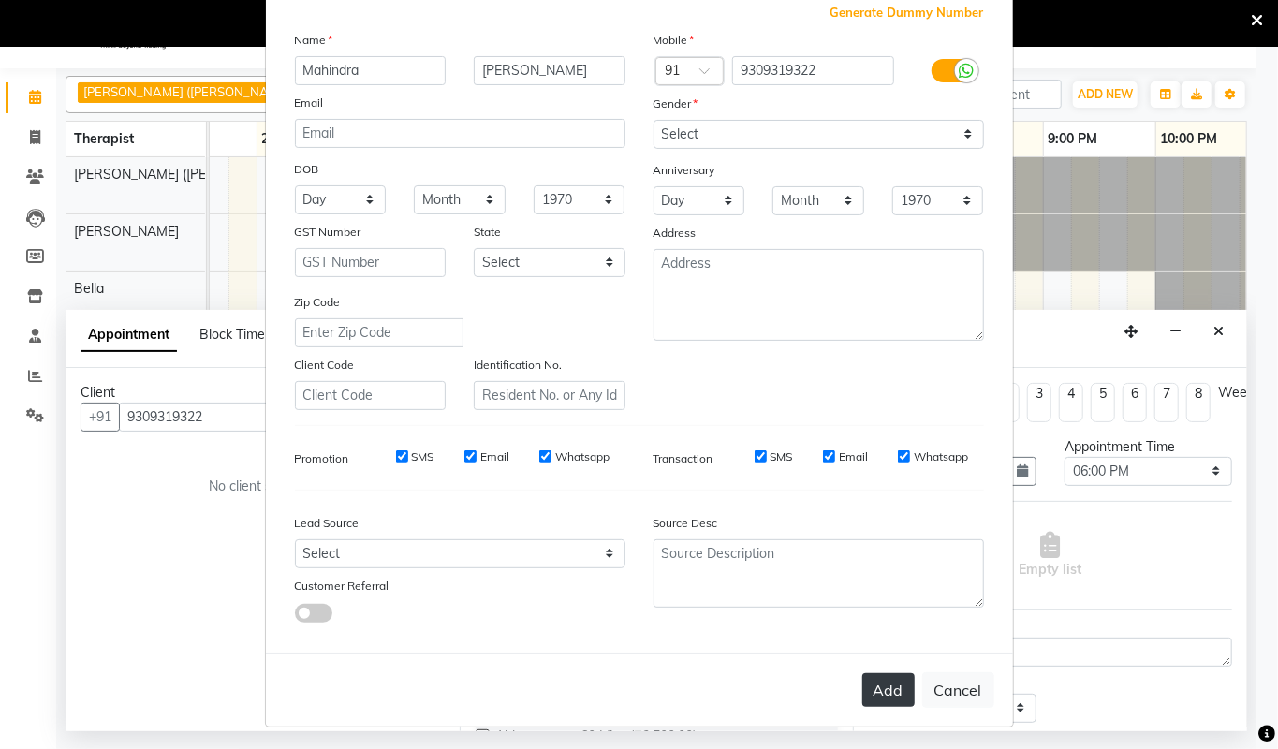
click at [873, 684] on button "Add" at bounding box center [889, 690] width 52 height 34
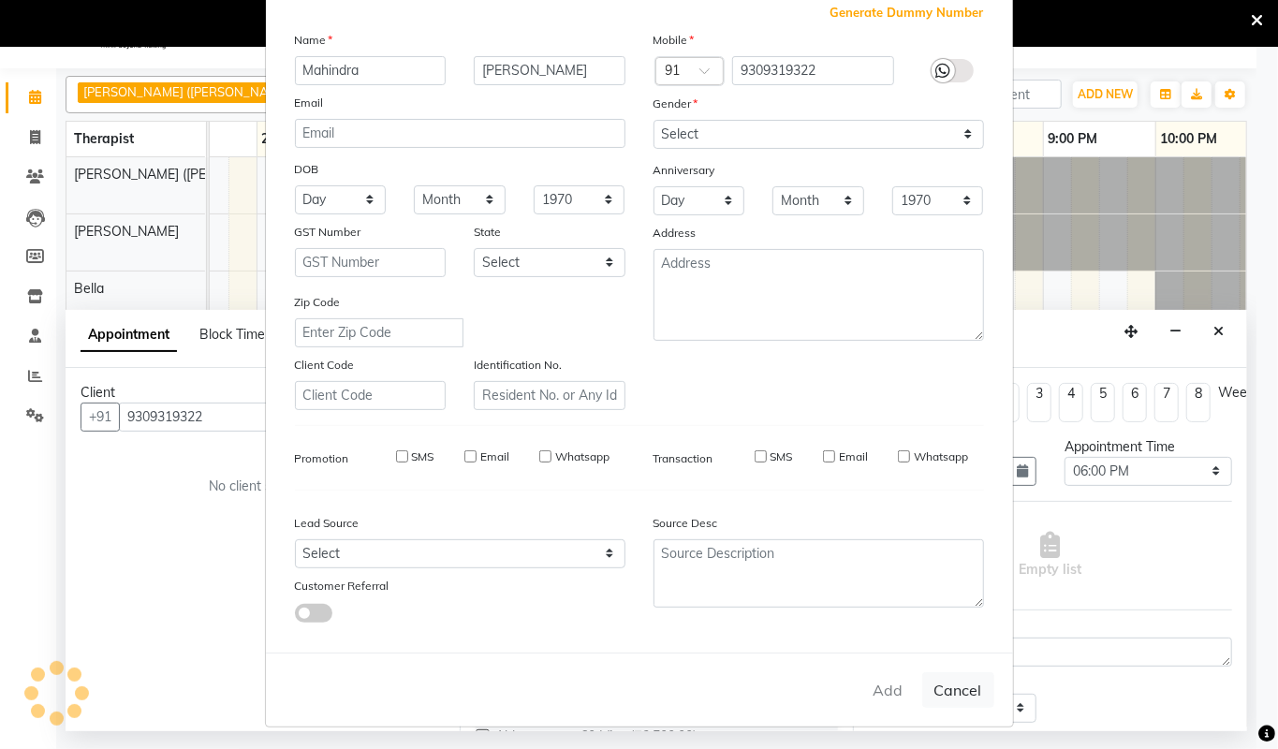
select select
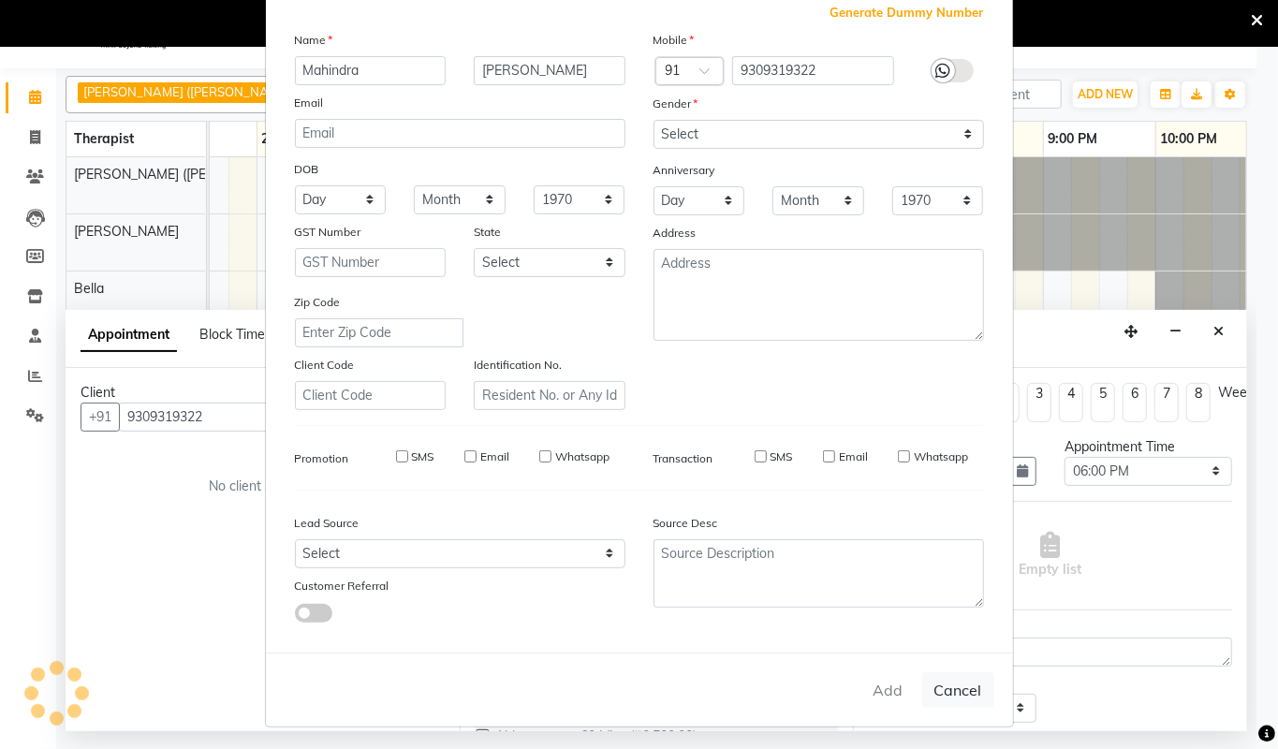
select select
checkbox input "false"
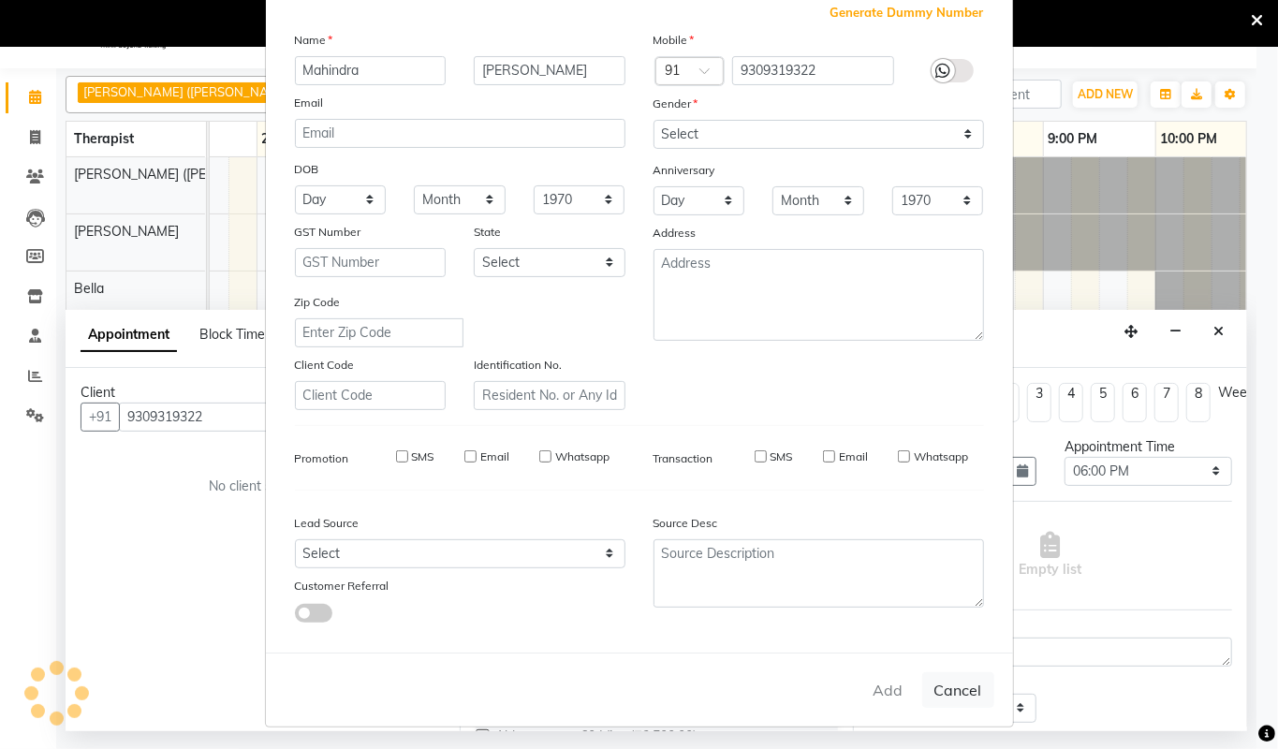
checkbox input "false"
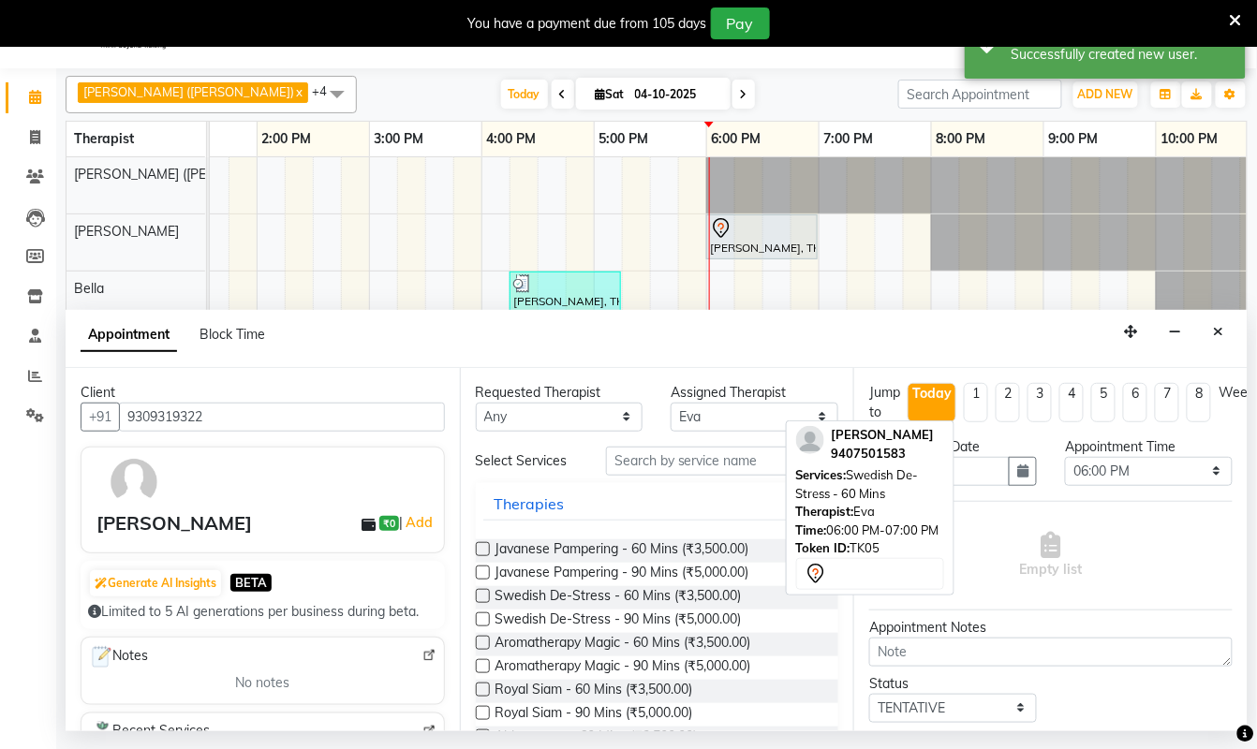
click at [481, 603] on label at bounding box center [483, 596] width 14 height 14
click at [481, 604] on input "checkbox" at bounding box center [482, 598] width 12 height 12
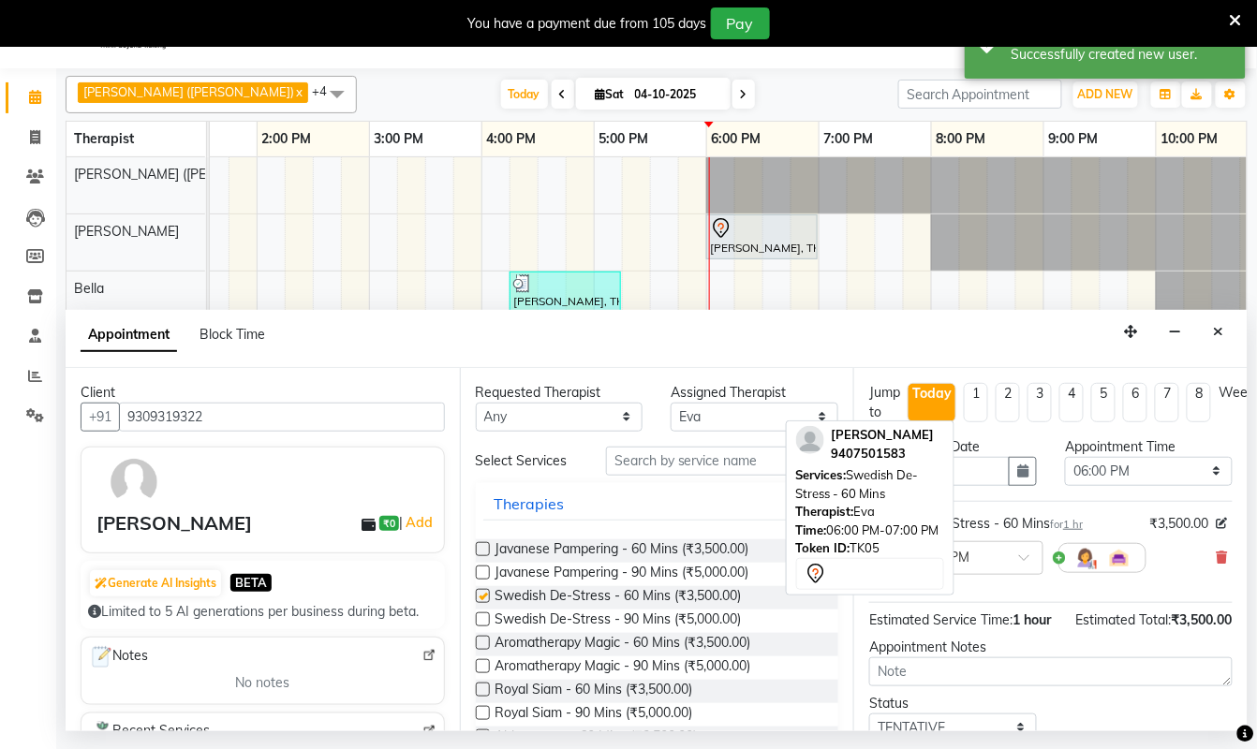
checkbox input "false"
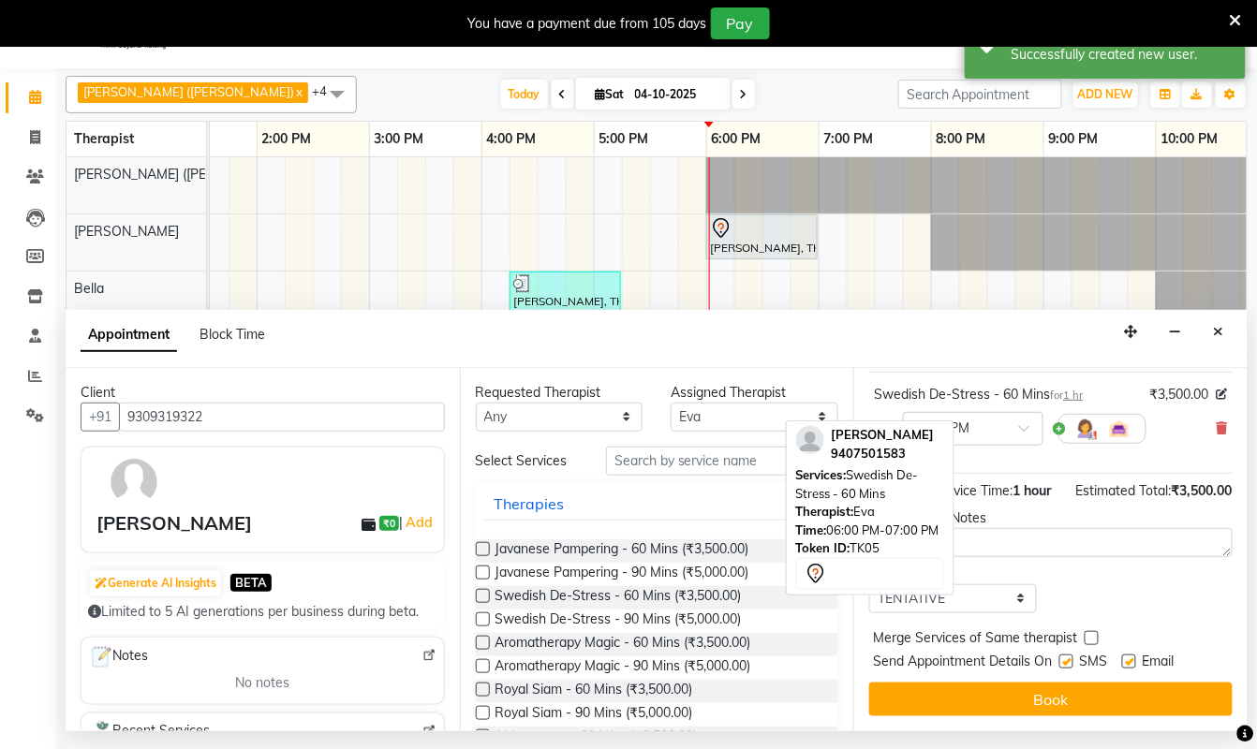
scroll to position [172, 0]
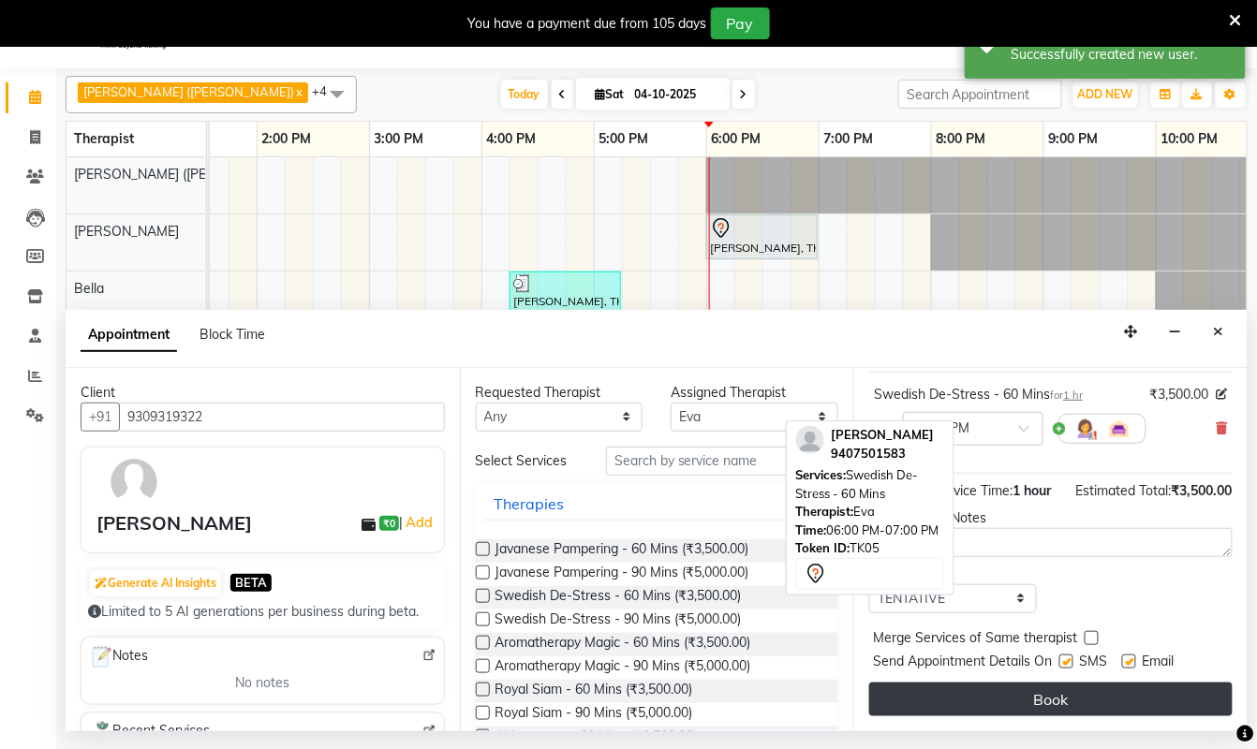
click at [1055, 683] on button "Book" at bounding box center [1050, 700] width 363 height 34
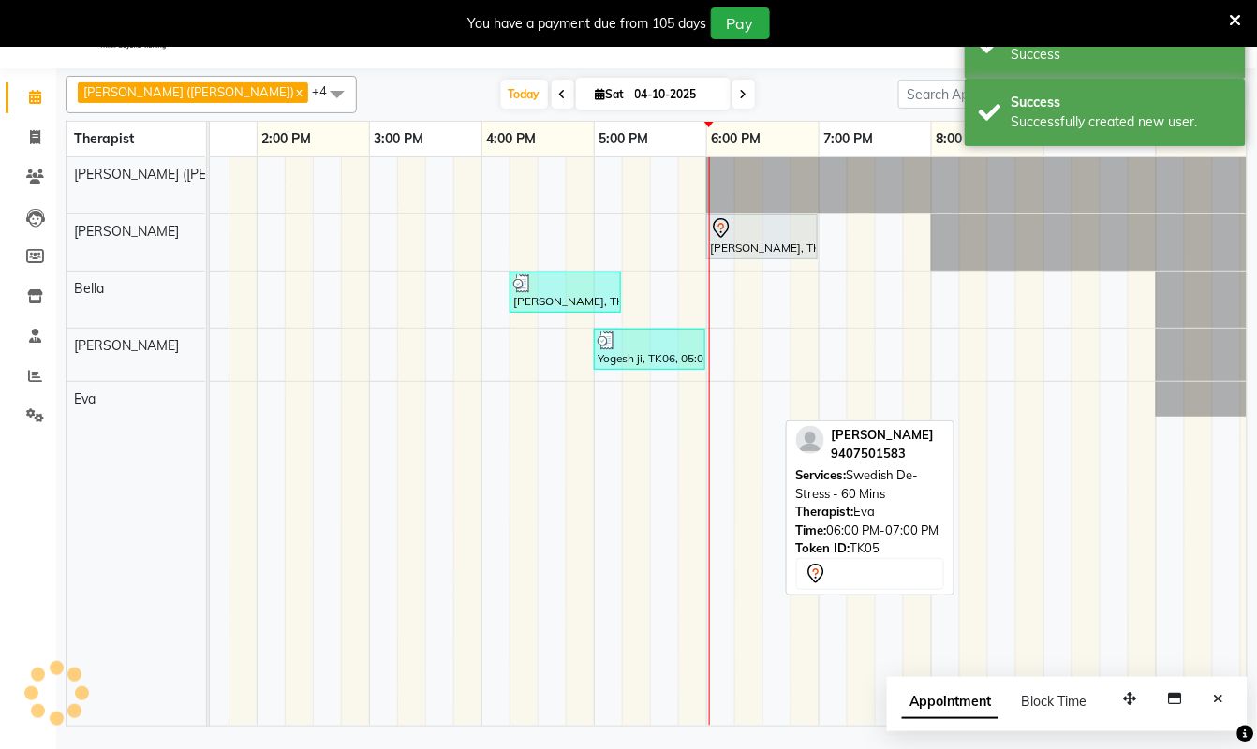
scroll to position [0, 0]
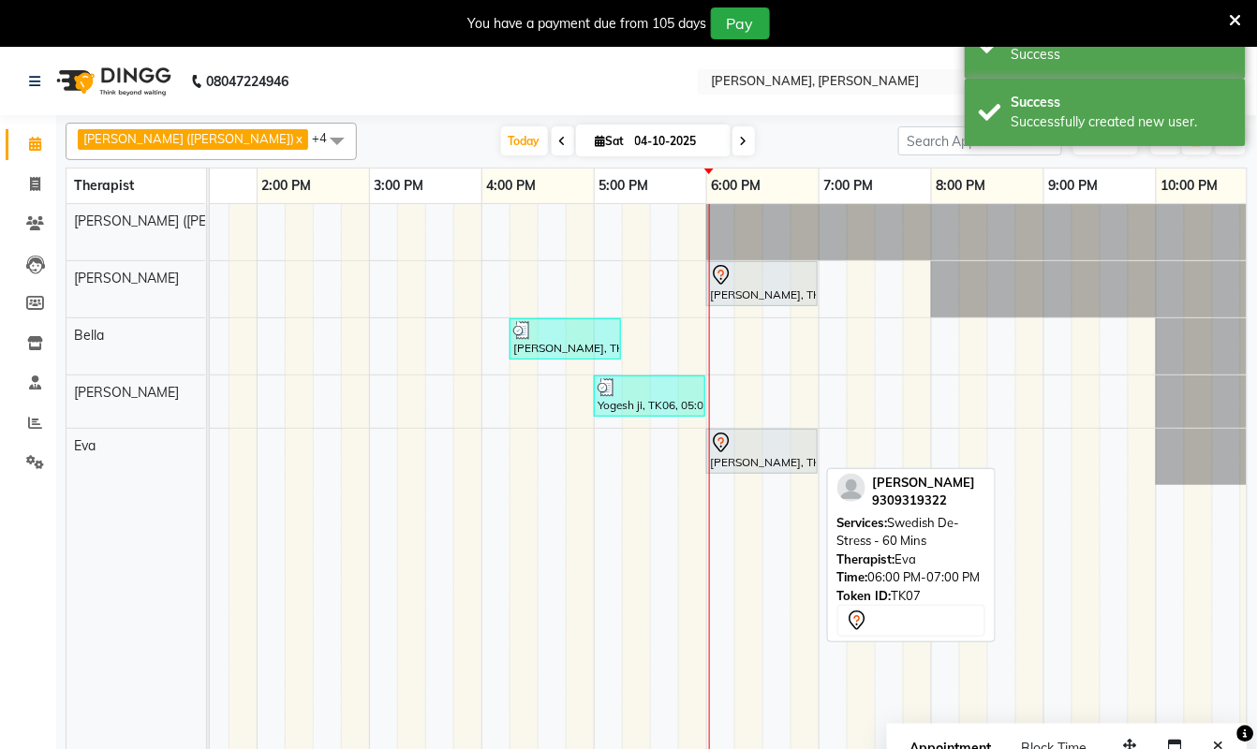
click at [747, 453] on div at bounding box center [762, 443] width 104 height 22
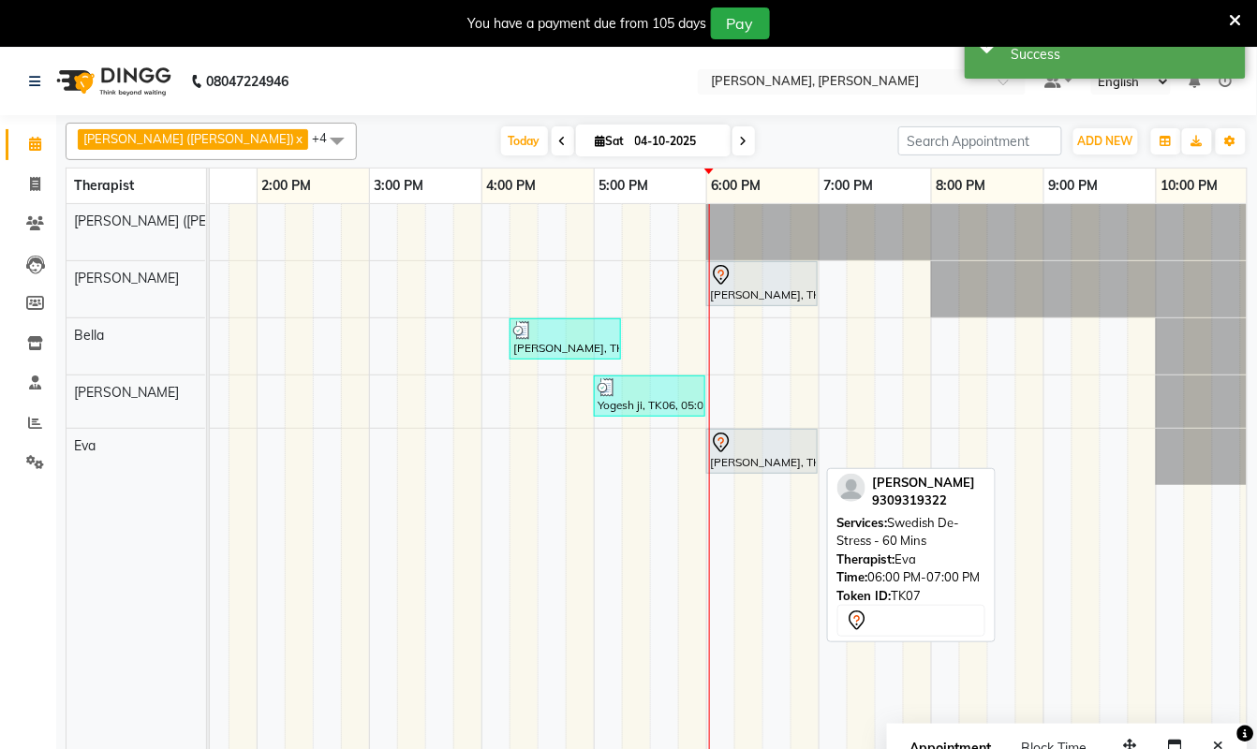
click at [747, 453] on div at bounding box center [762, 443] width 104 height 22
select select "7"
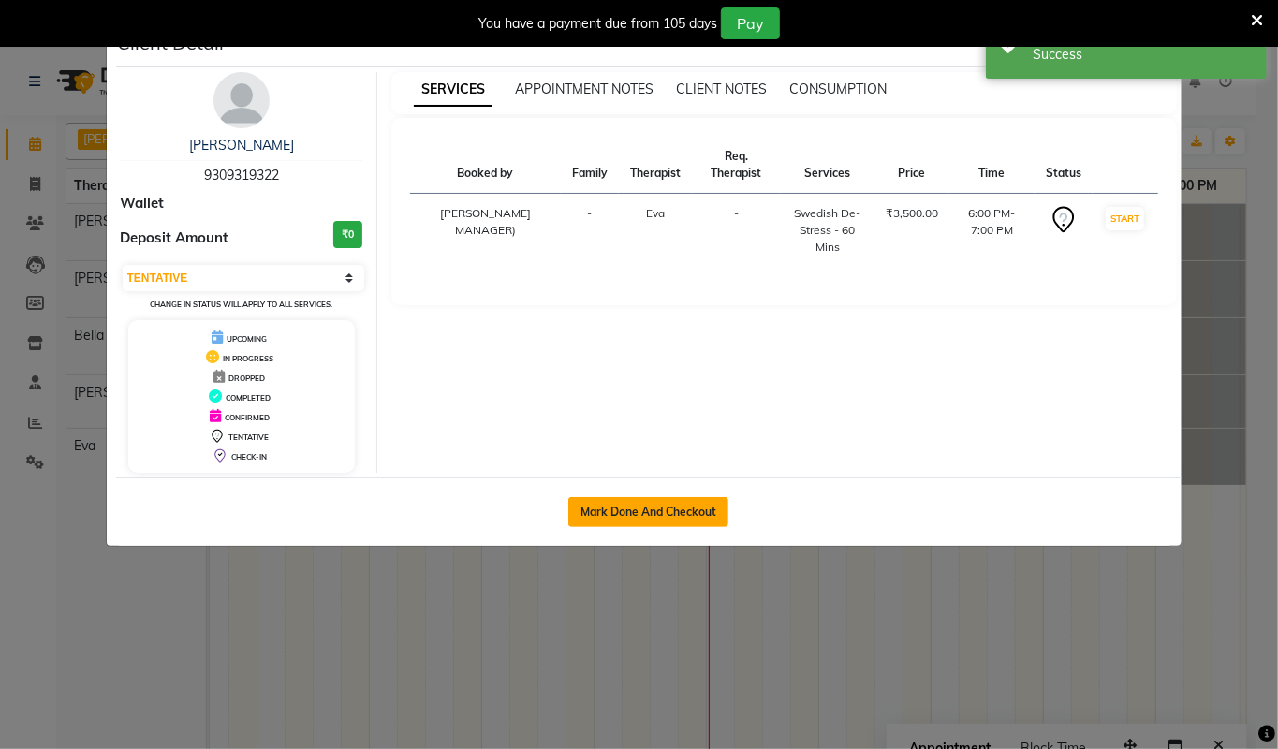
click at [604, 518] on button "Mark Done And Checkout" at bounding box center [649, 512] width 160 height 30
select select "service"
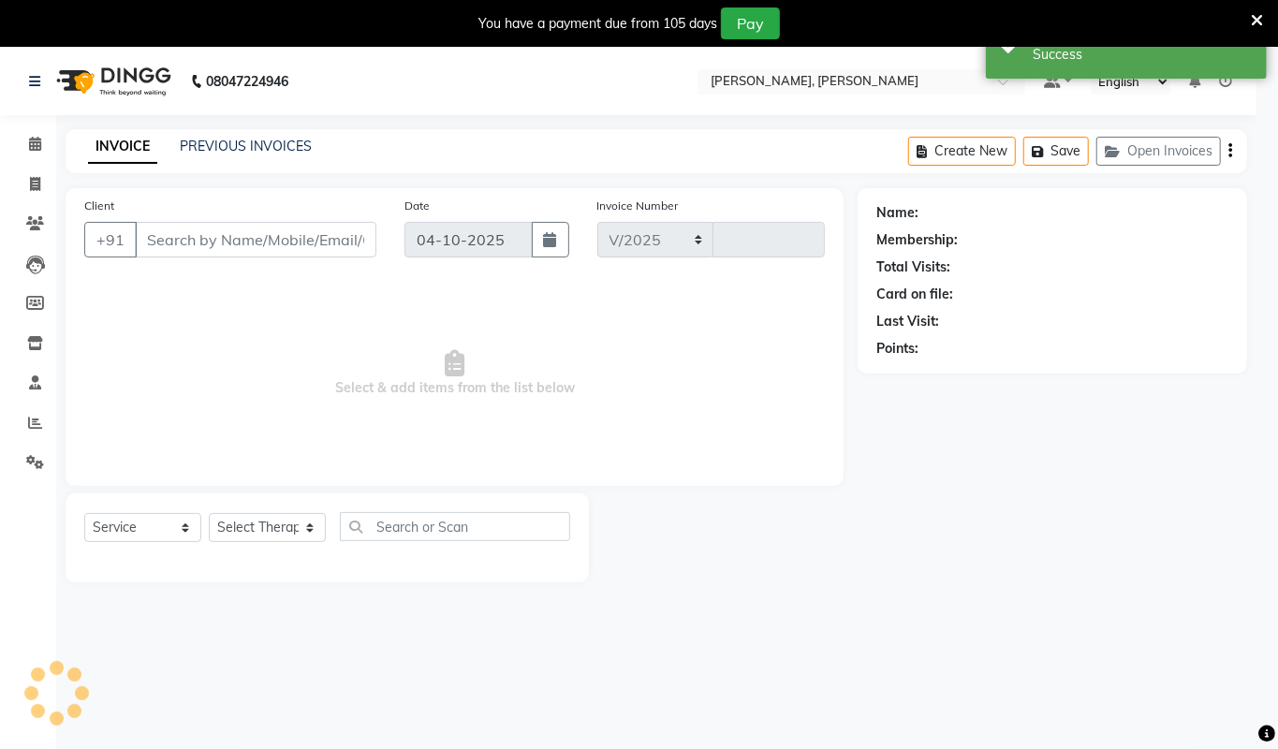
select select "6399"
type input "1586"
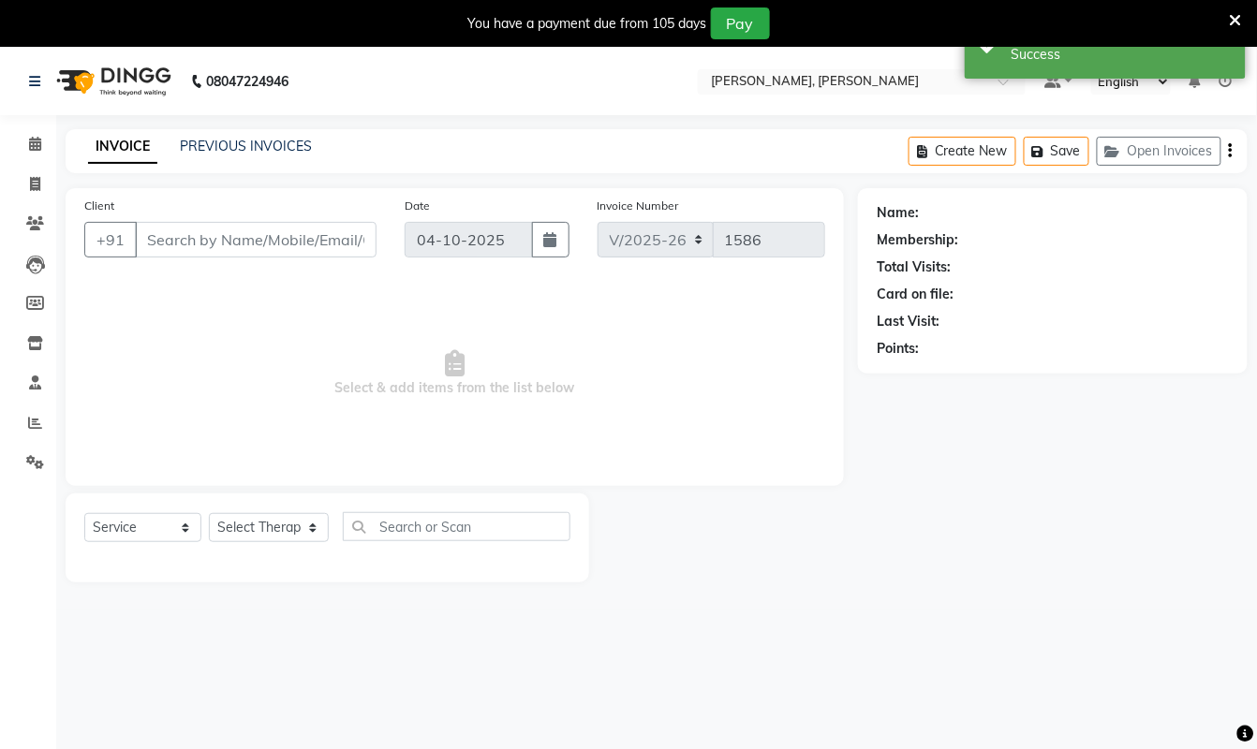
type input "9309319322"
select select "83231"
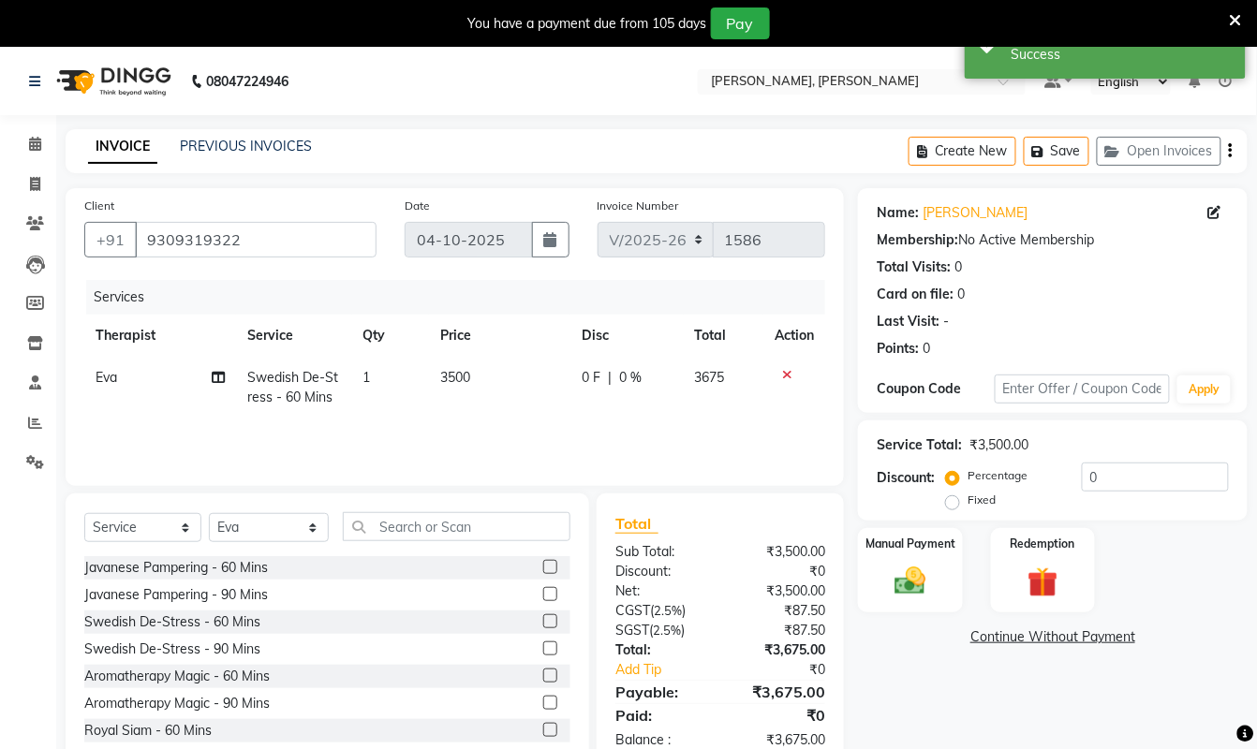
scroll to position [49, 0]
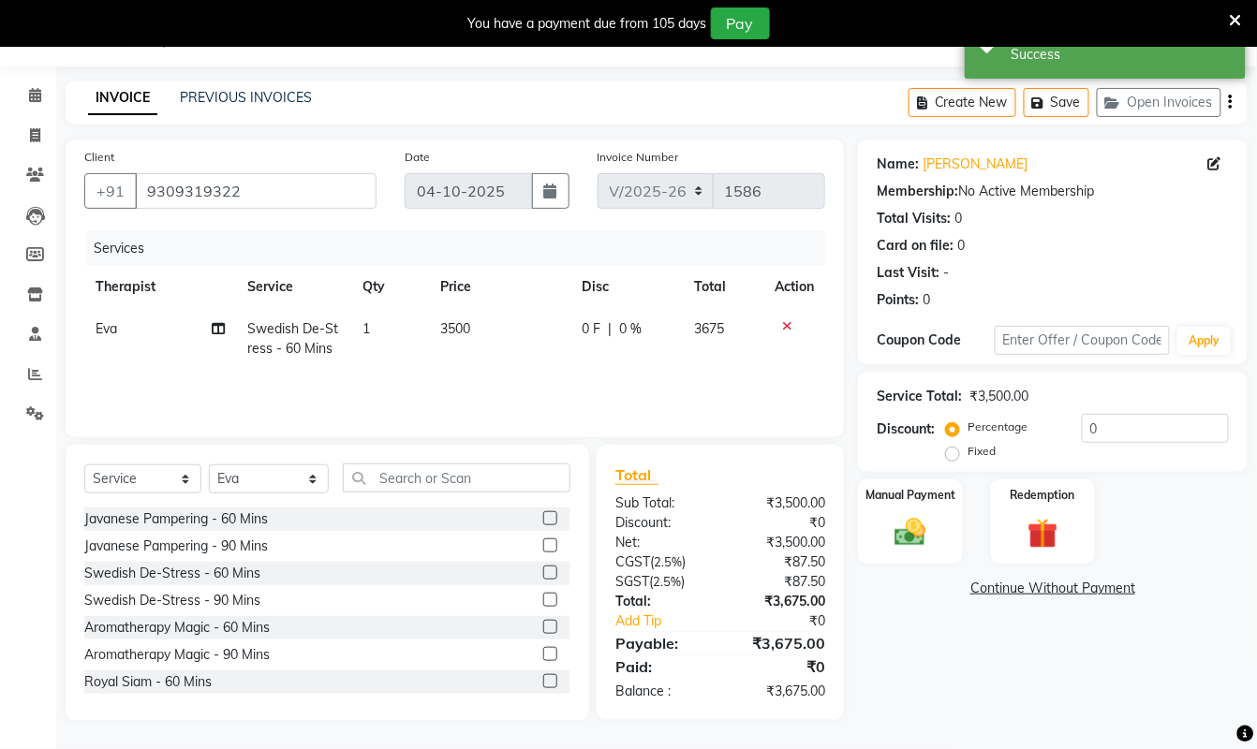
click at [968, 459] on label "Fixed" at bounding box center [982, 451] width 28 height 17
click at [953, 458] on input "Fixed" at bounding box center [956, 451] width 13 height 13
radio input "true"
click at [1180, 439] on input "0" at bounding box center [1155, 428] width 147 height 29
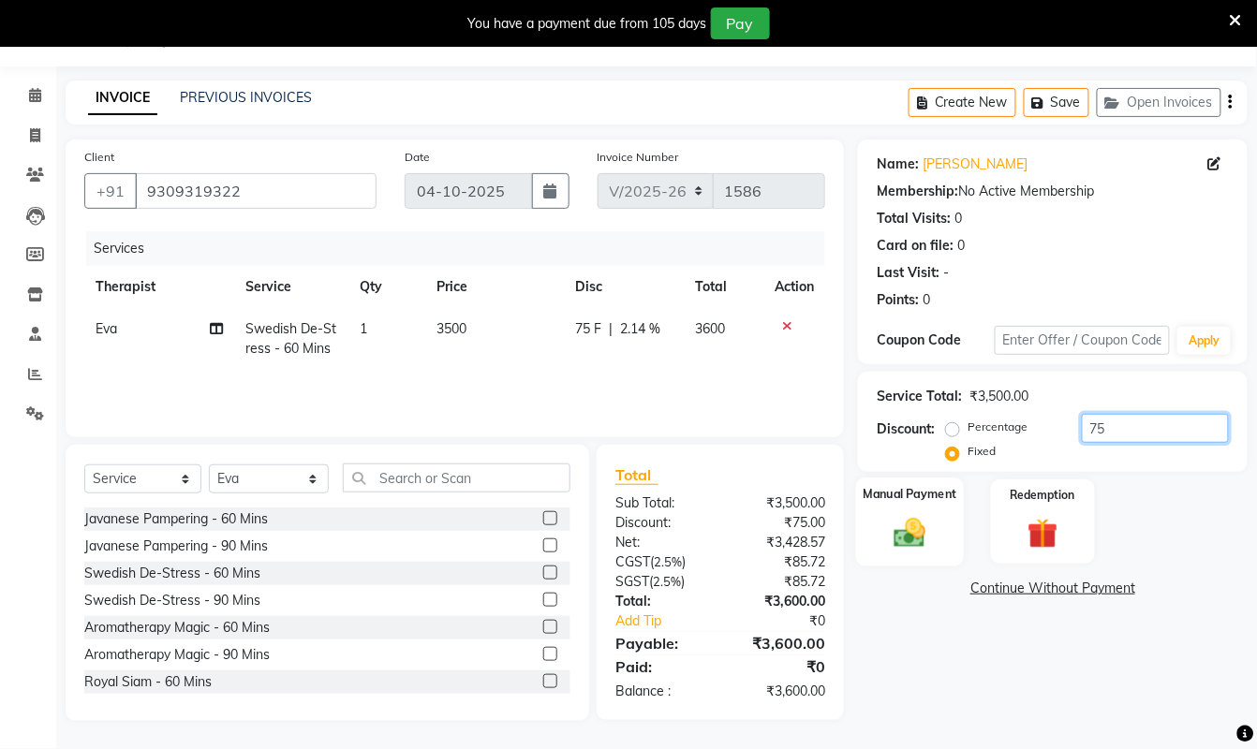
type input "75"
click at [941, 515] on div "Manual Payment" at bounding box center [910, 522] width 109 height 89
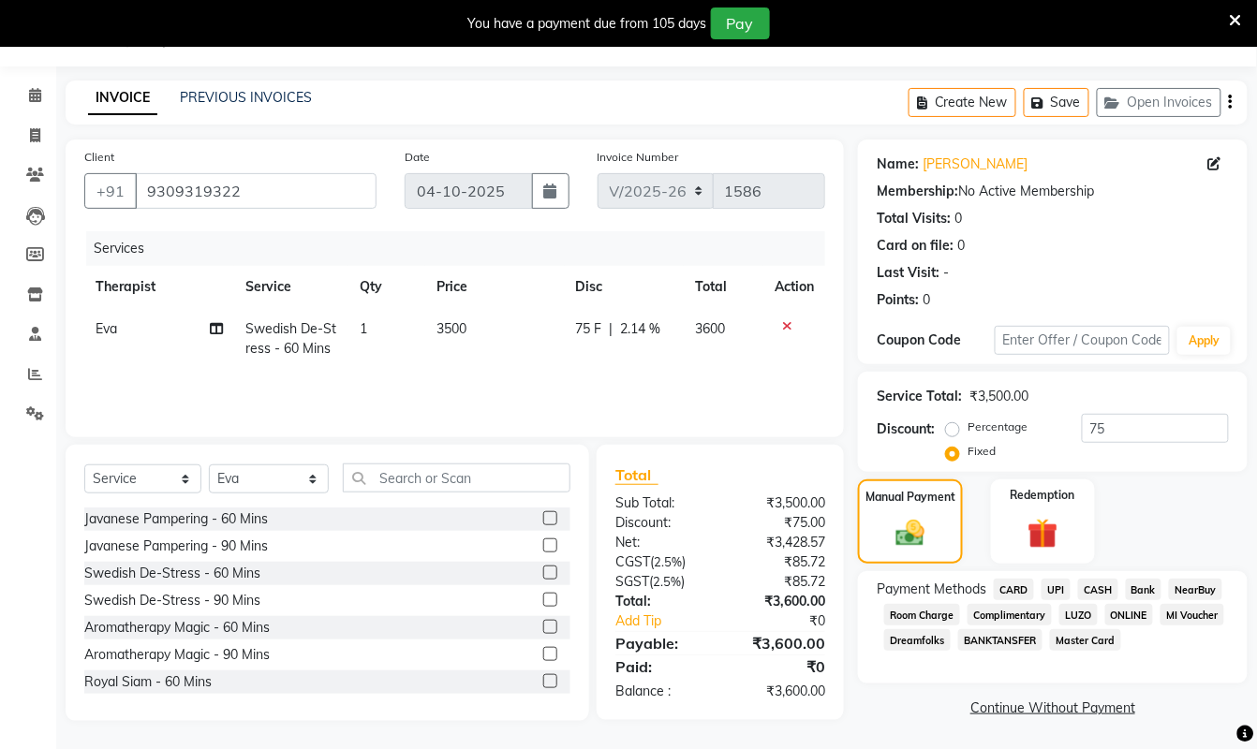
click at [1102, 586] on span "CASH" at bounding box center [1098, 590] width 40 height 22
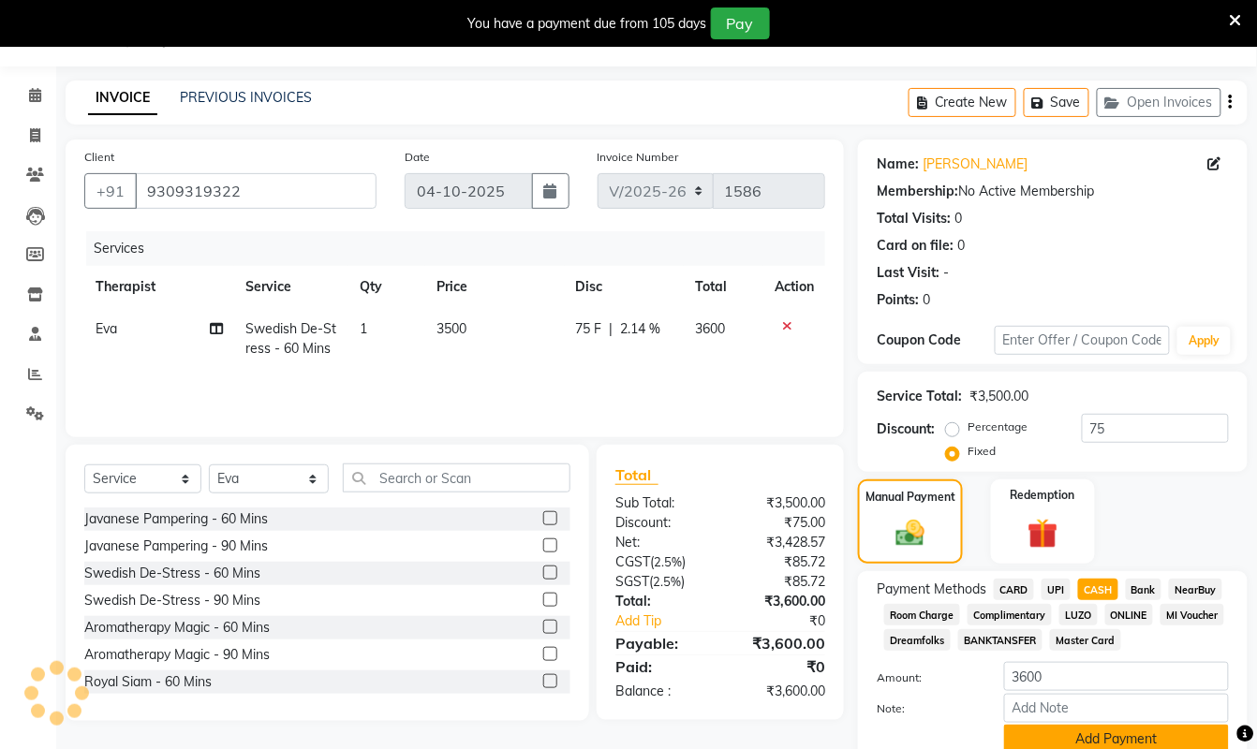
click at [1091, 728] on button "Add Payment" at bounding box center [1116, 739] width 225 height 29
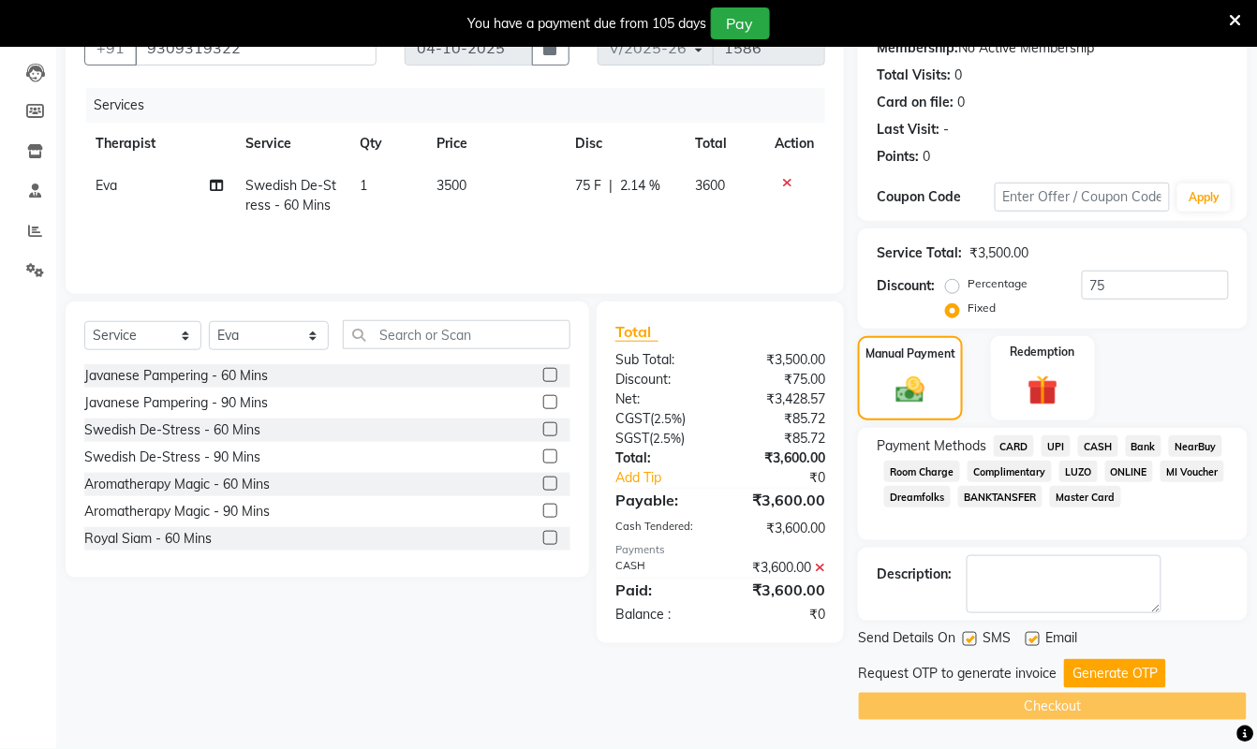
scroll to position [195, 0]
click at [1116, 676] on button "Generate OTP" at bounding box center [1115, 673] width 102 height 29
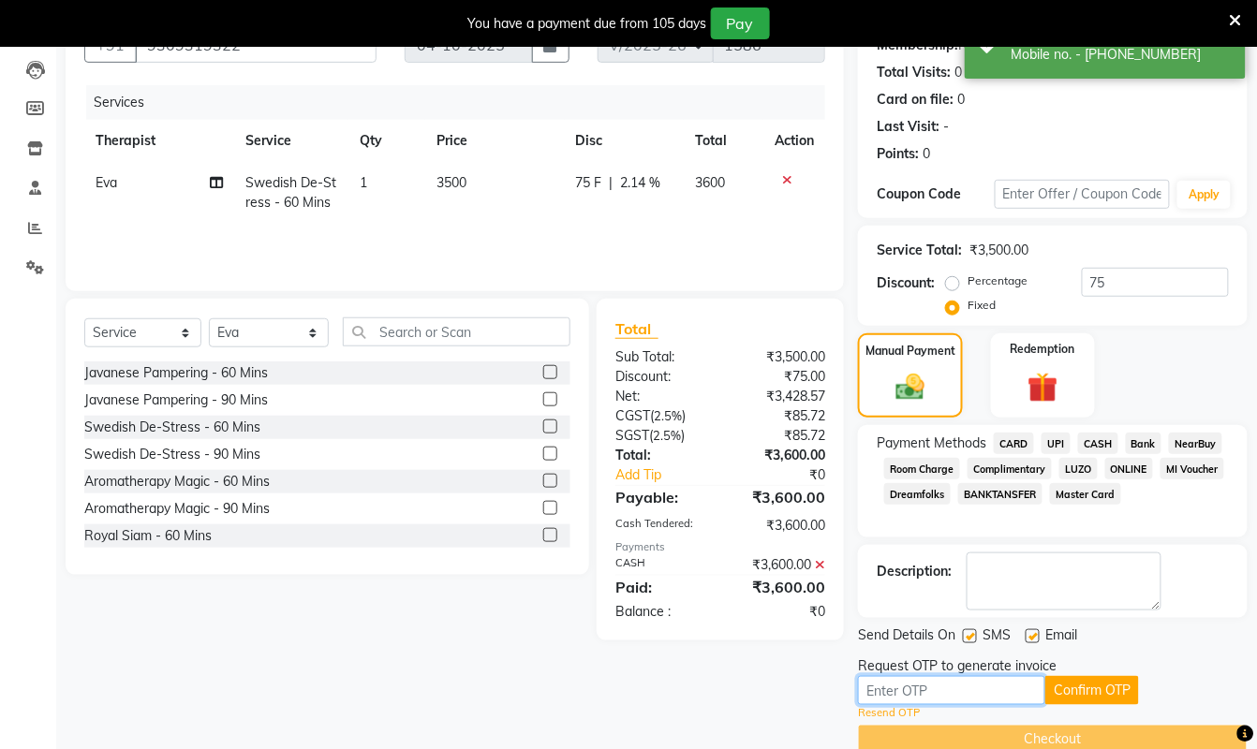
click at [952, 686] on input "text" at bounding box center [951, 690] width 187 height 29
click at [953, 695] on input "text" at bounding box center [951, 690] width 187 height 29
type input "2112"
click at [1081, 691] on button "Confirm OTP" at bounding box center [1092, 690] width 94 height 29
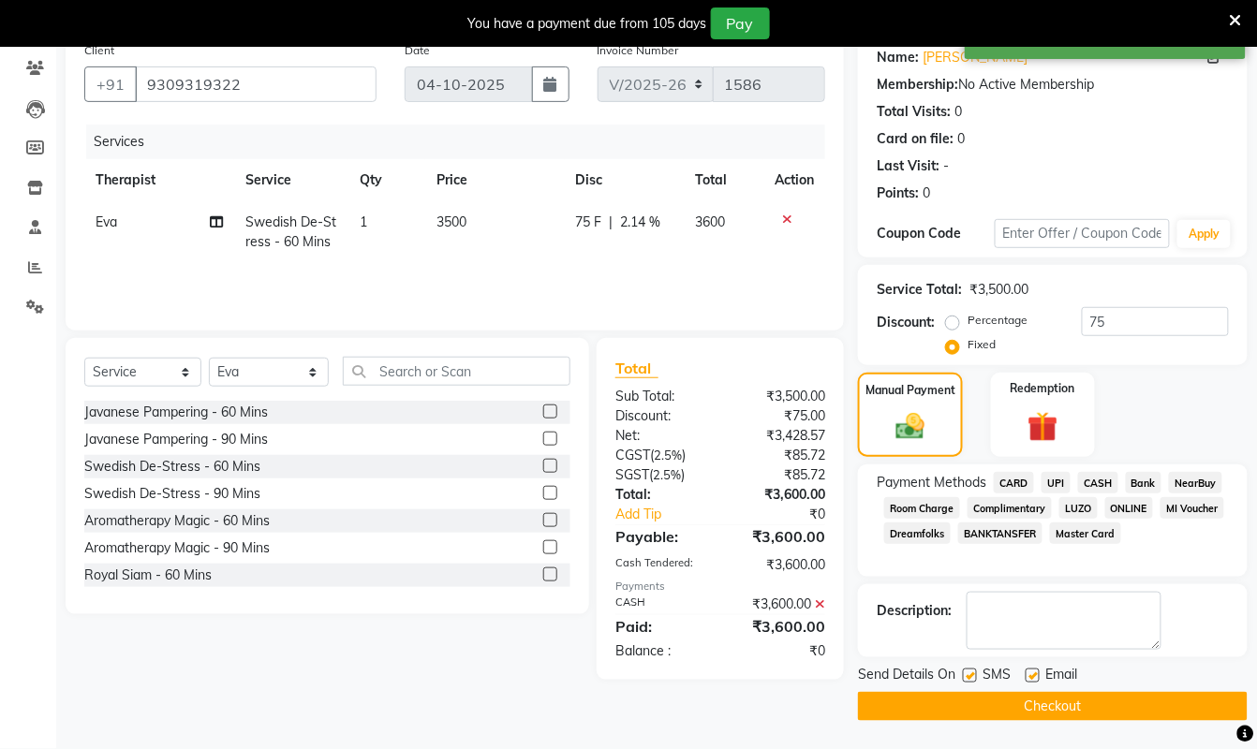
click at [1101, 702] on button "Checkout" at bounding box center [1053, 706] width 390 height 29
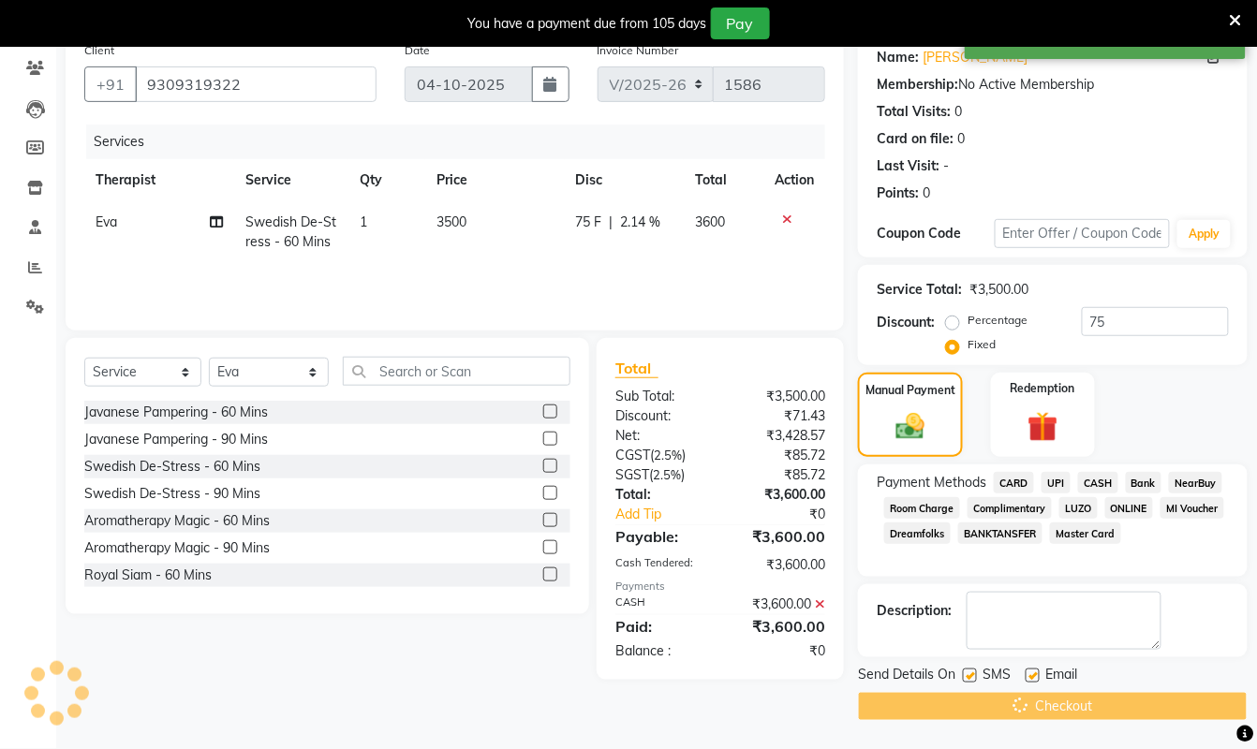
scroll to position [0, 0]
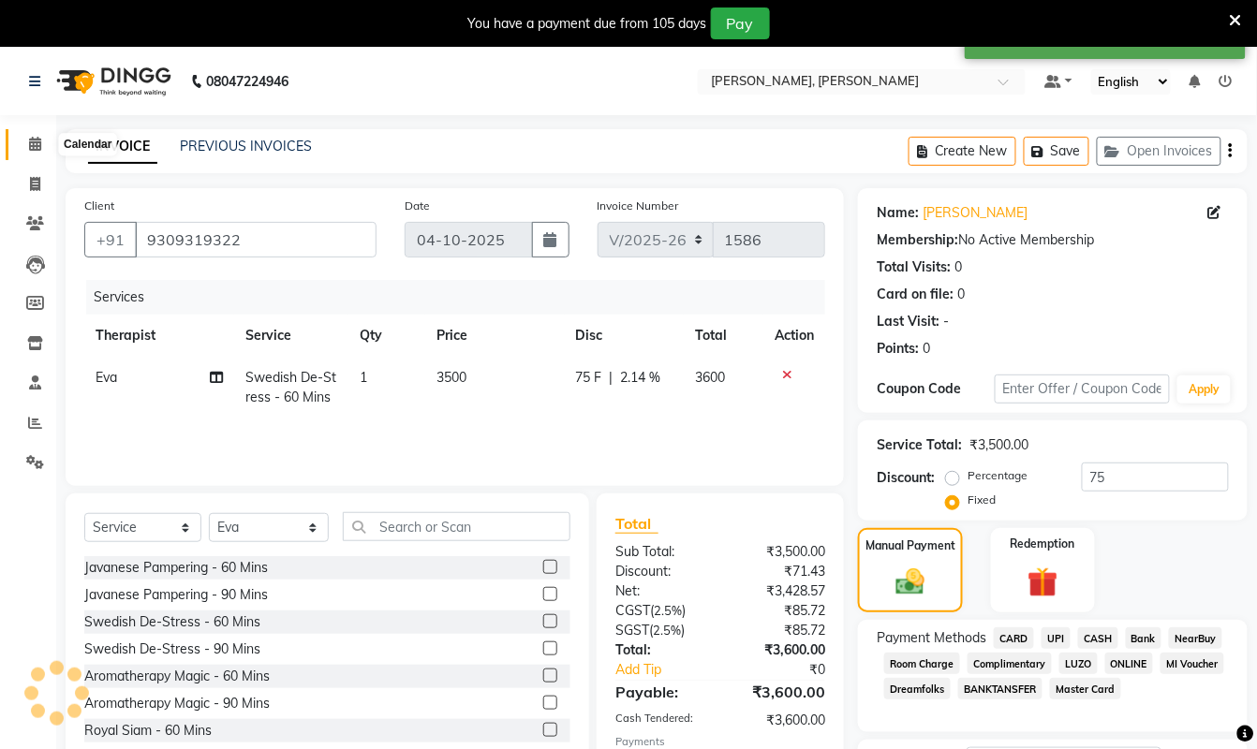
click at [32, 137] on icon at bounding box center [35, 144] width 12 height 14
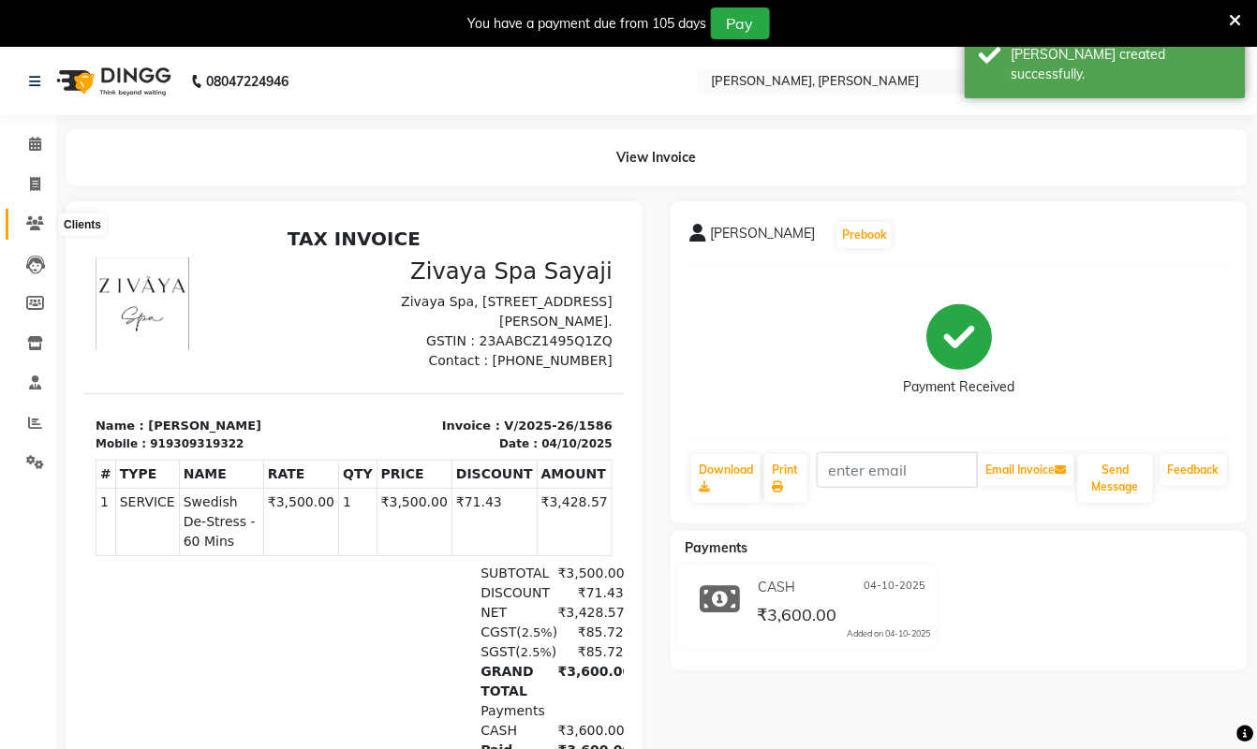
click at [23, 221] on span at bounding box center [35, 225] width 33 height 22
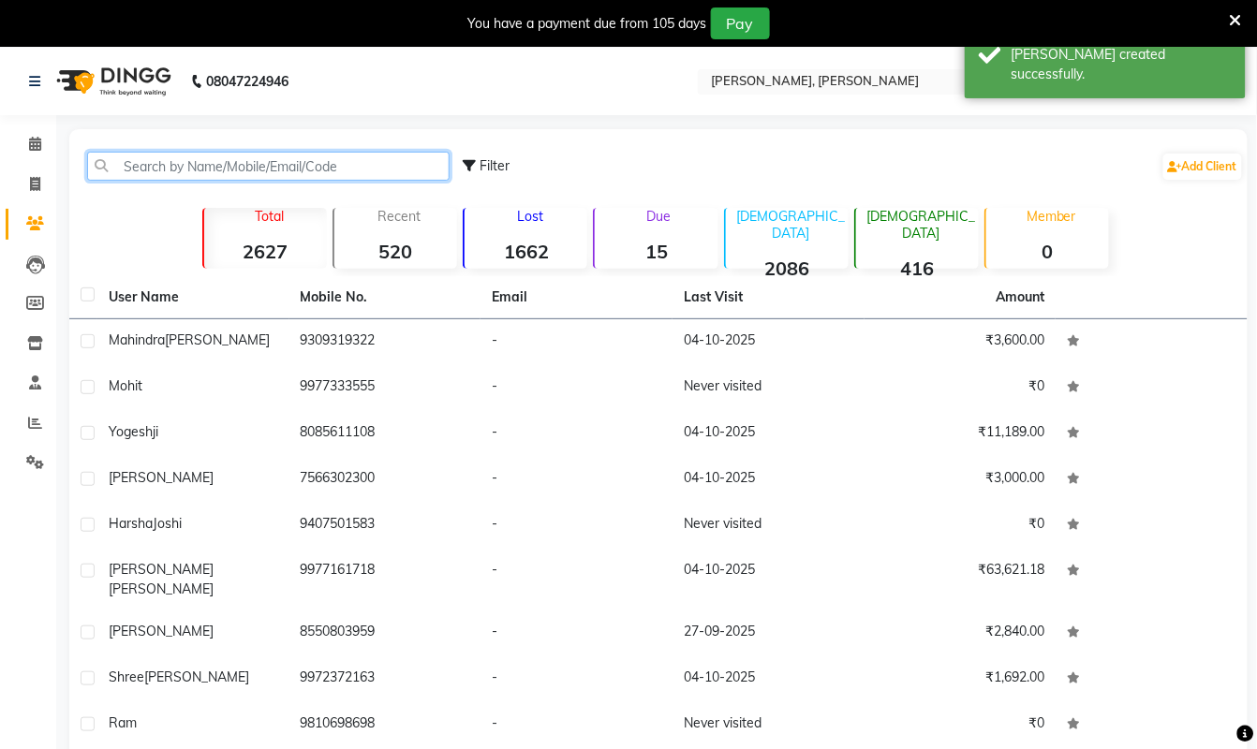
click at [221, 165] on input "text" at bounding box center [268, 166] width 362 height 29
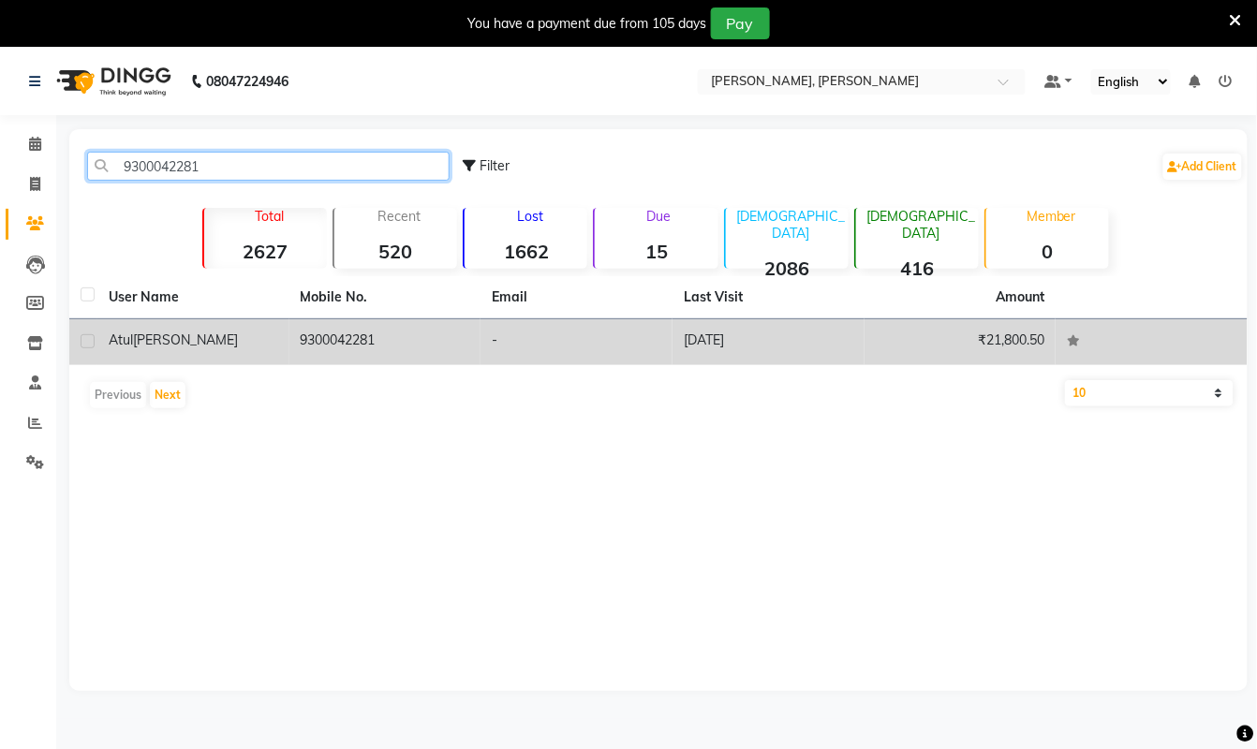
type input "9300042281"
click at [343, 332] on td "9300042281" at bounding box center [385, 342] width 192 height 46
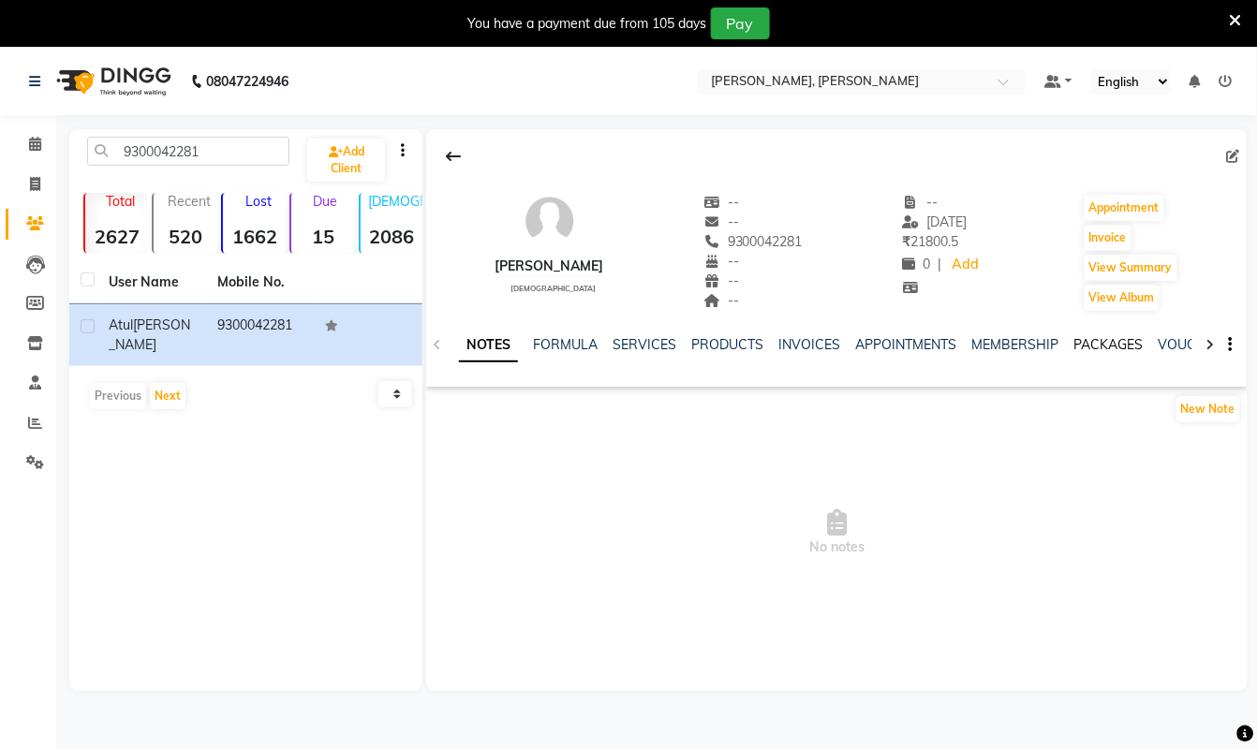
click at [1086, 341] on link "PACKAGES" at bounding box center [1107, 344] width 69 height 17
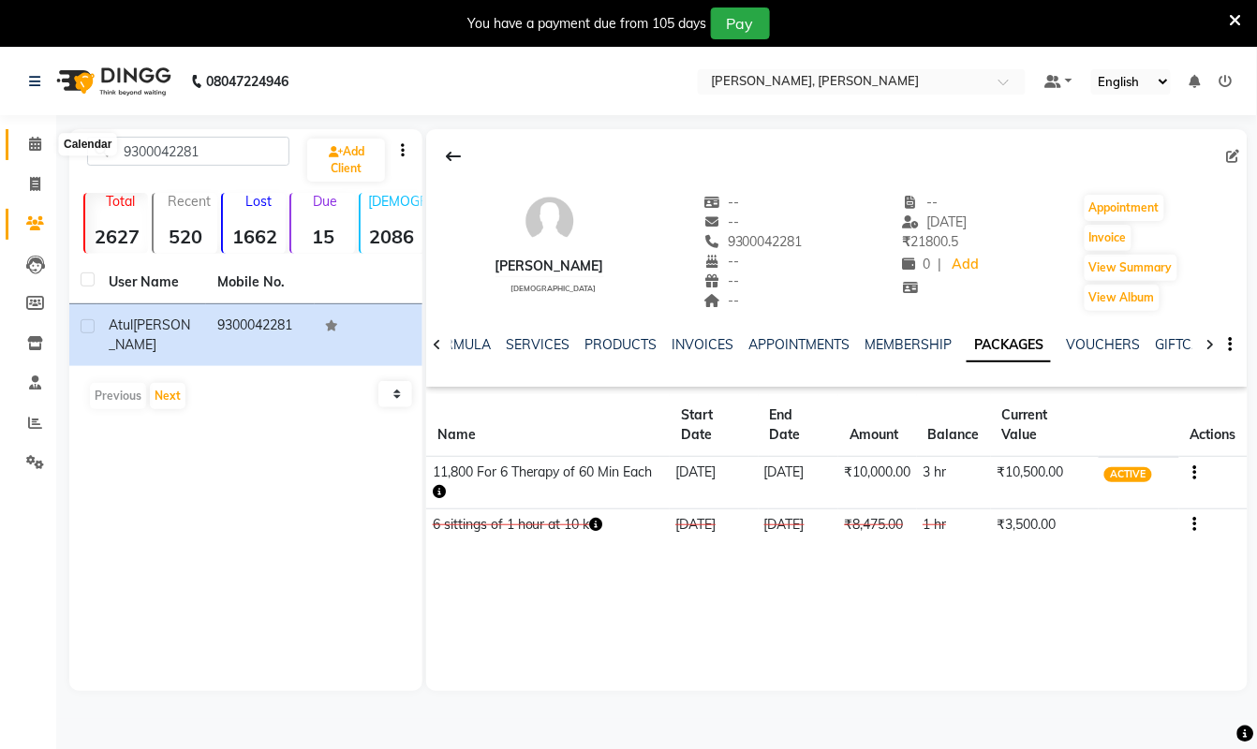
click at [37, 140] on icon at bounding box center [35, 144] width 12 height 14
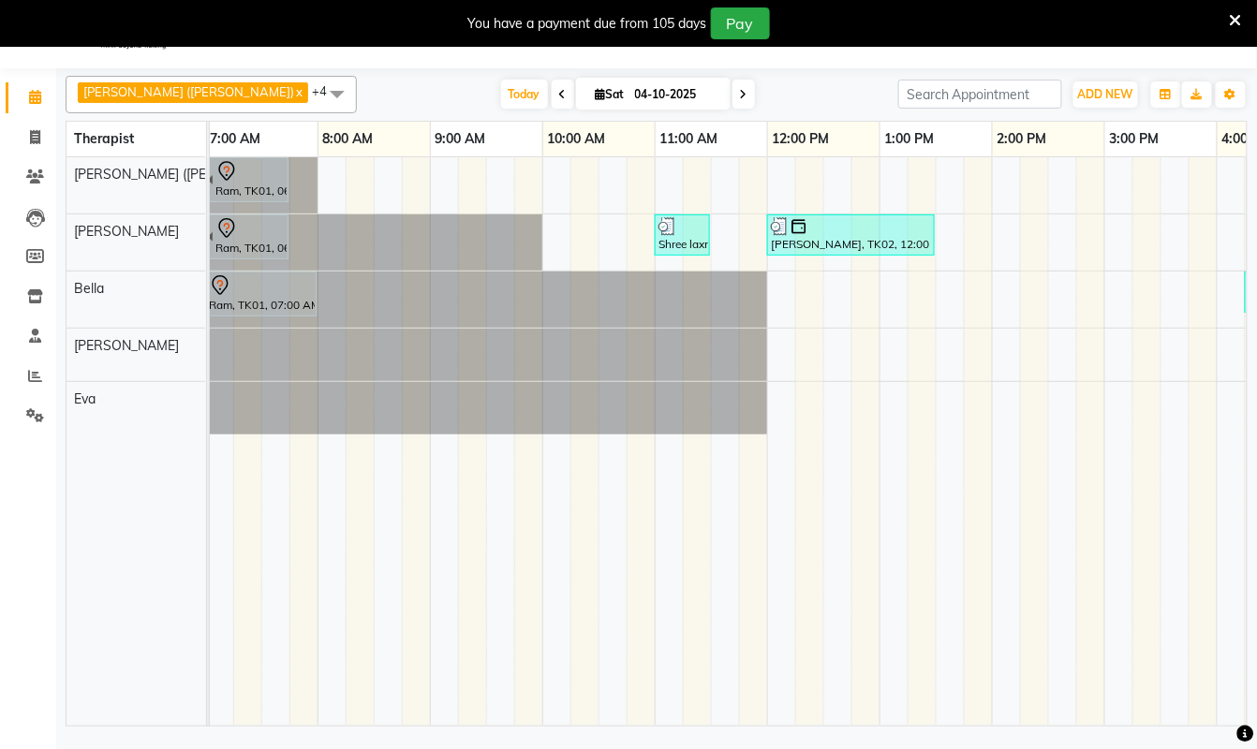
scroll to position [0, 781]
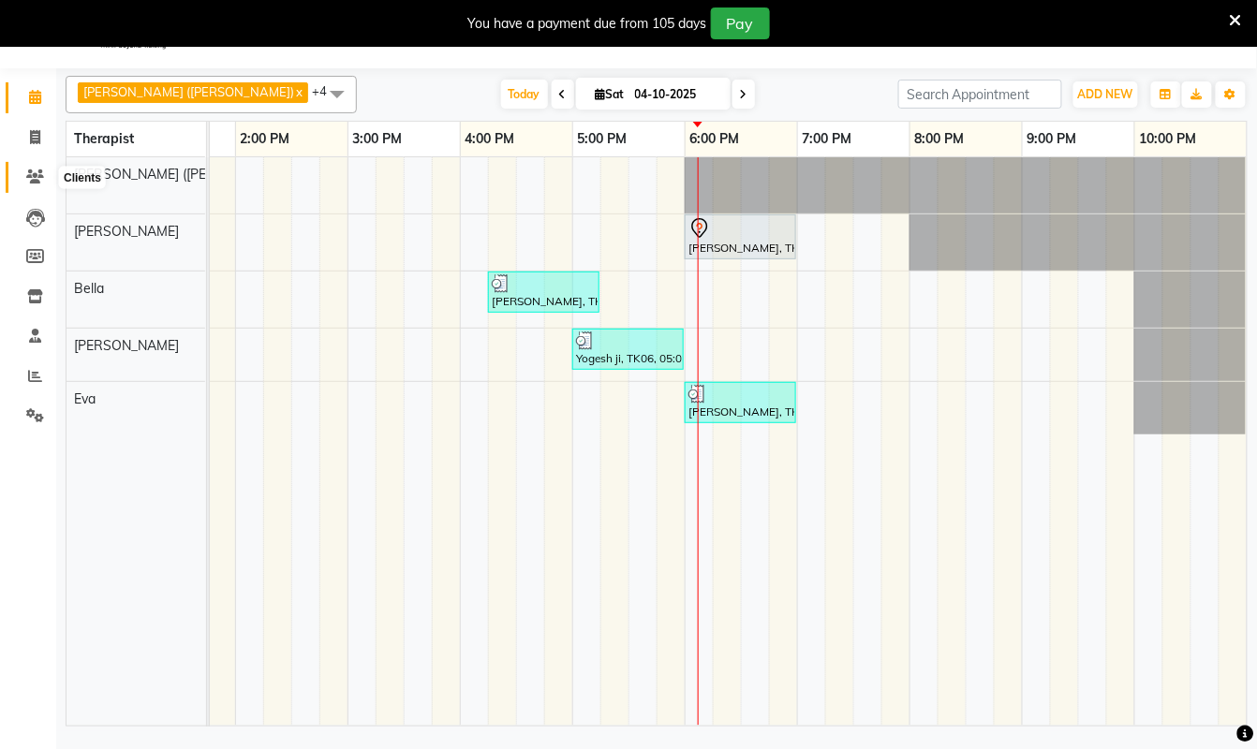
click at [24, 169] on span at bounding box center [35, 178] width 33 height 22
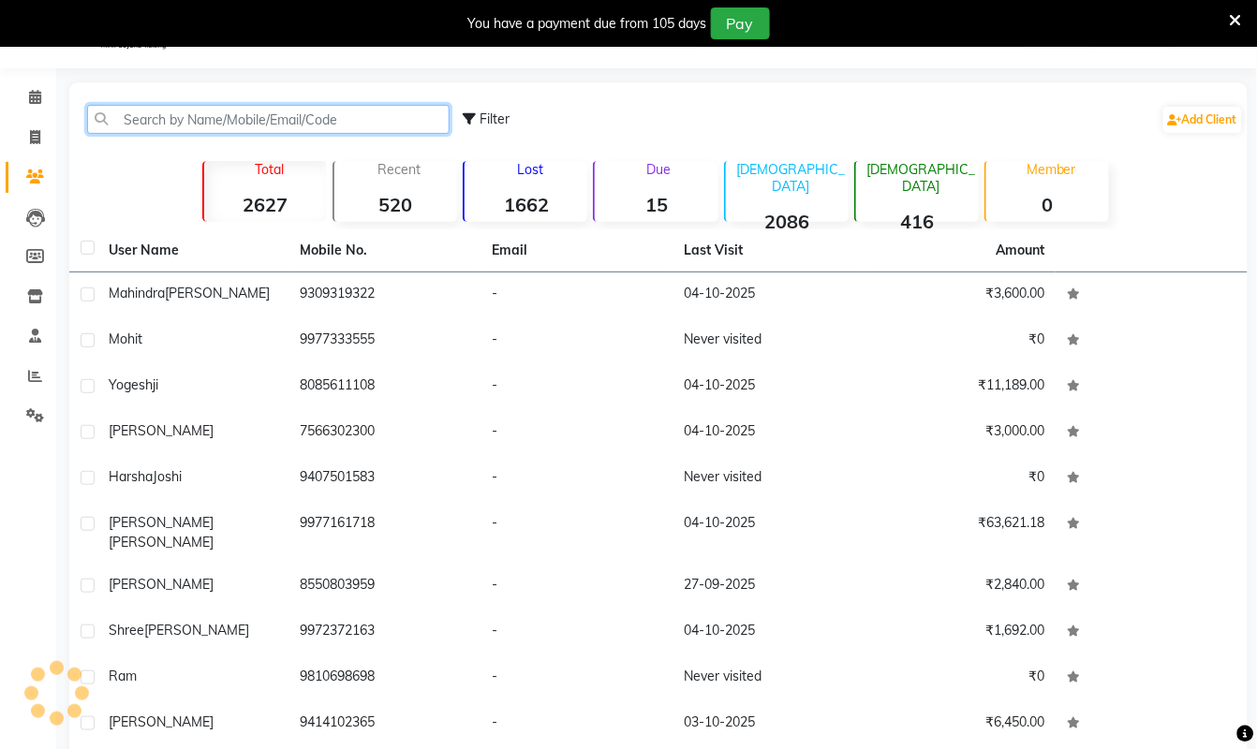
click at [226, 110] on input "text" at bounding box center [268, 119] width 362 height 29
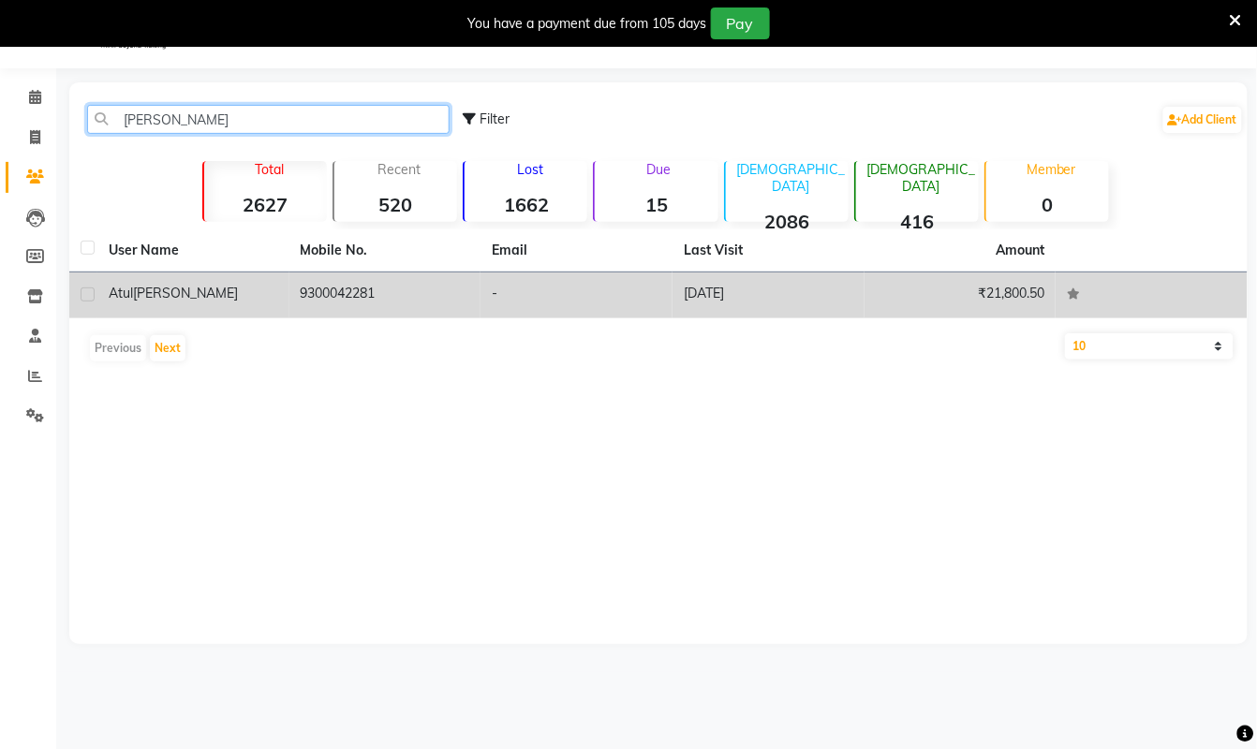
type input "[PERSON_NAME]"
click at [334, 296] on td "9300042281" at bounding box center [385, 296] width 192 height 46
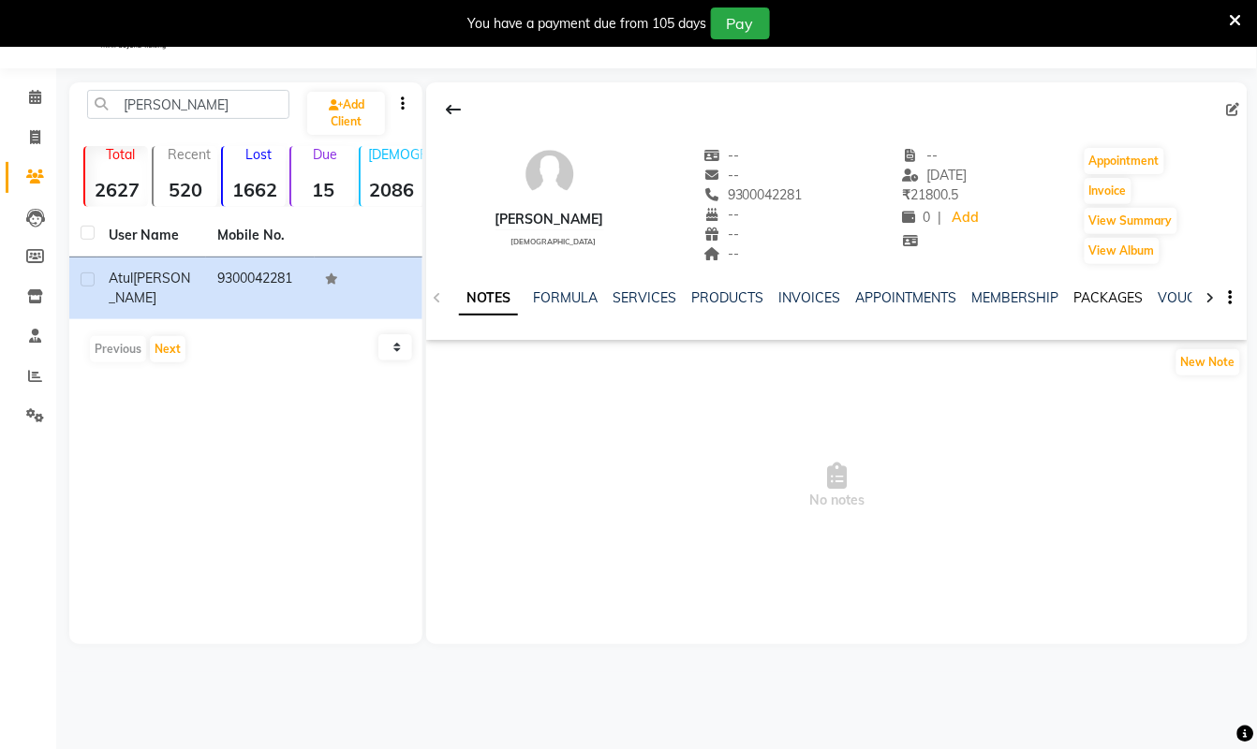
click at [1106, 297] on link "PACKAGES" at bounding box center [1107, 297] width 69 height 17
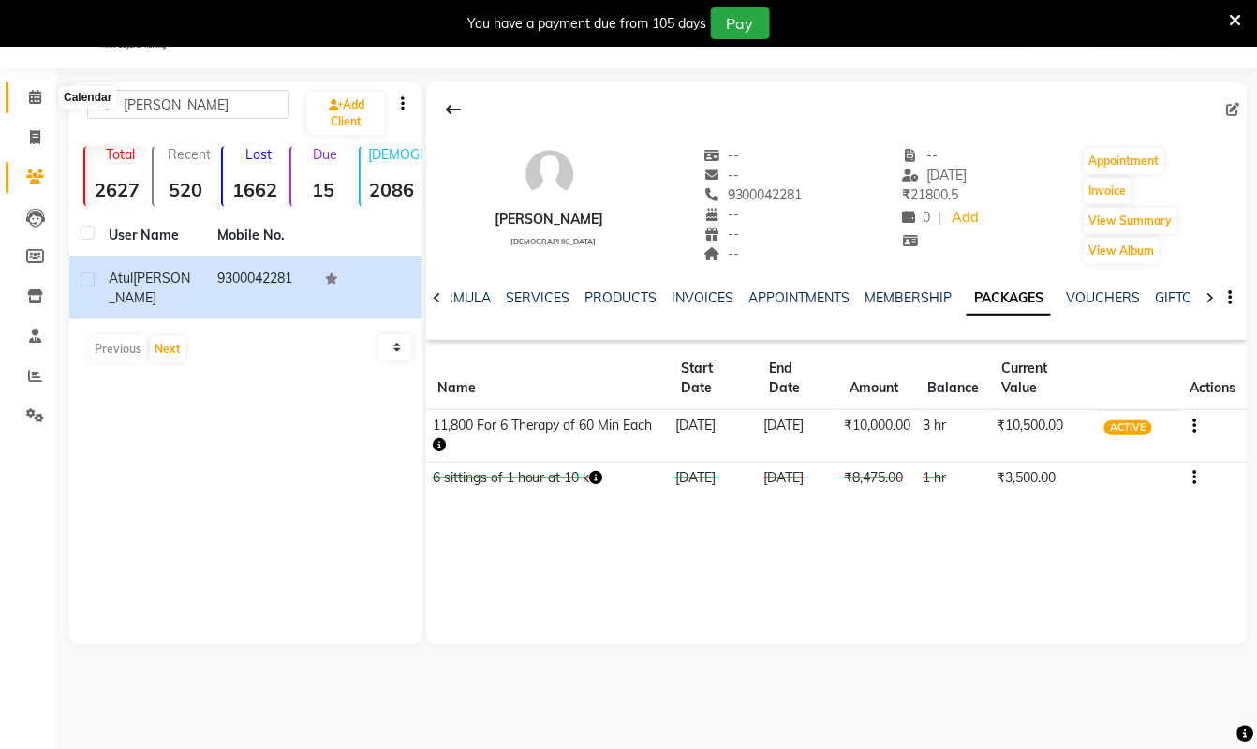
click at [38, 94] on icon at bounding box center [35, 97] width 12 height 14
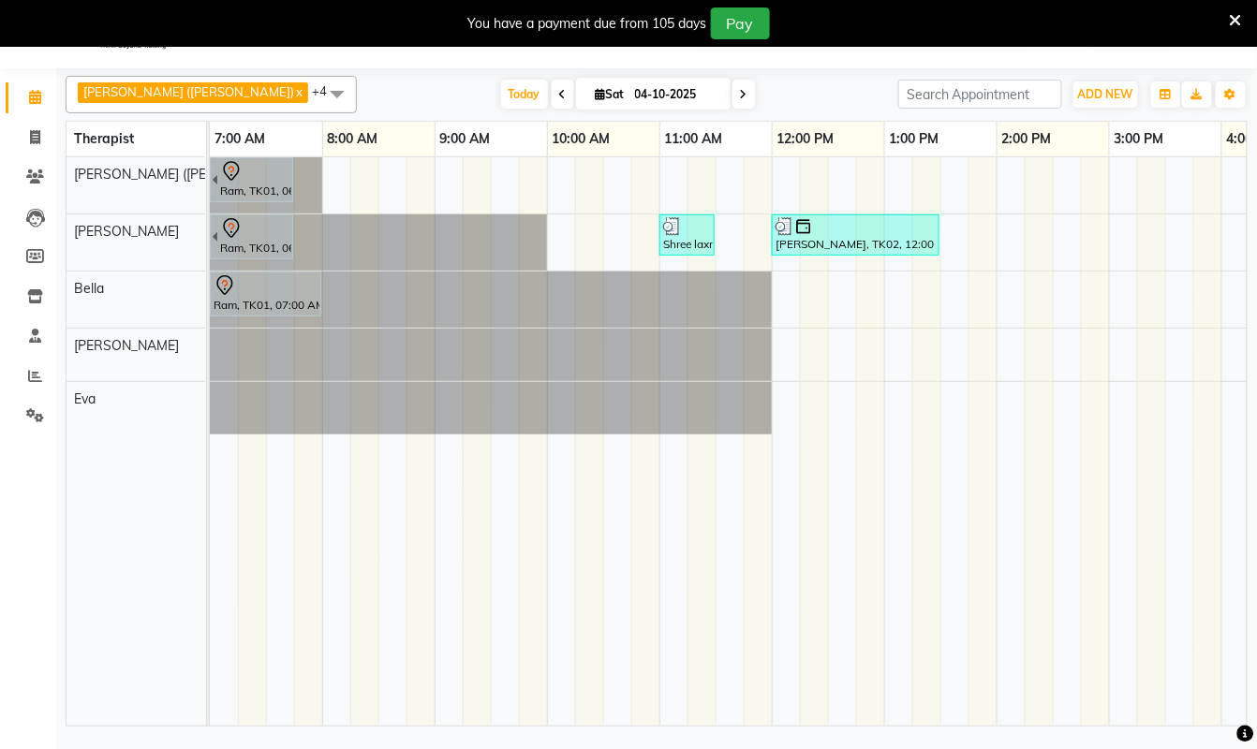
scroll to position [0, 761]
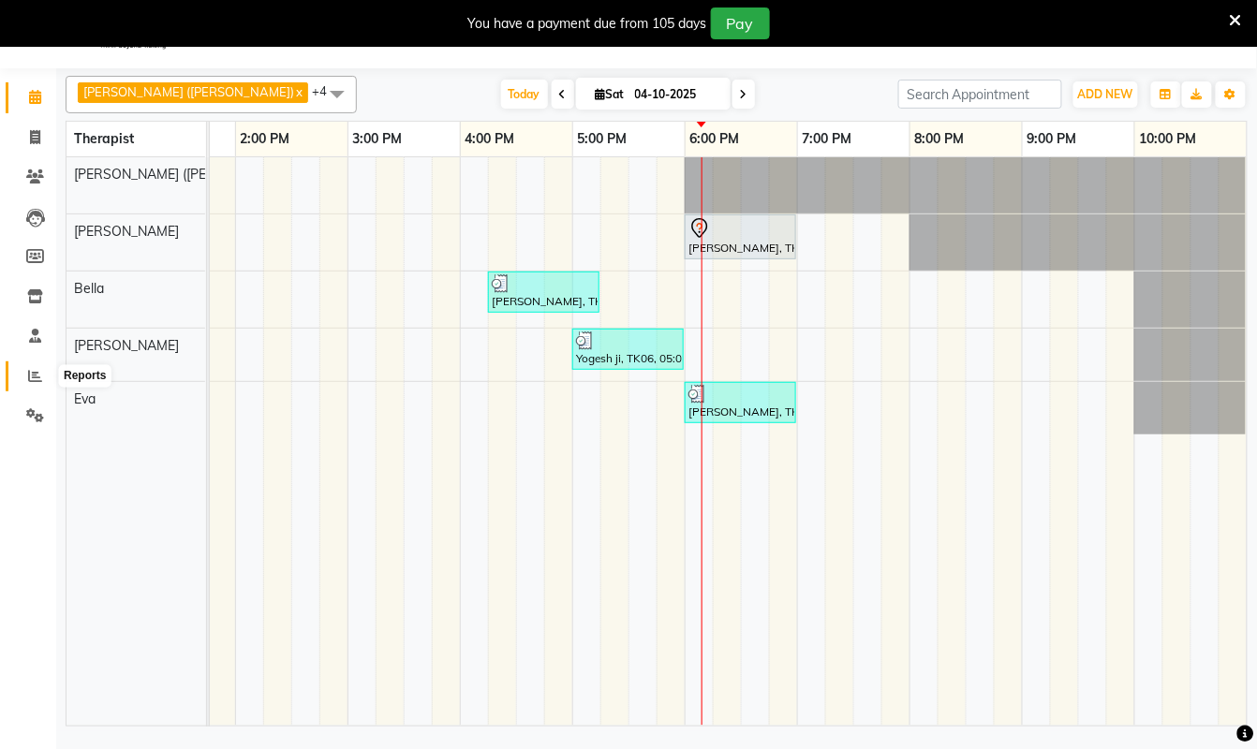
click at [36, 375] on icon at bounding box center [35, 376] width 14 height 14
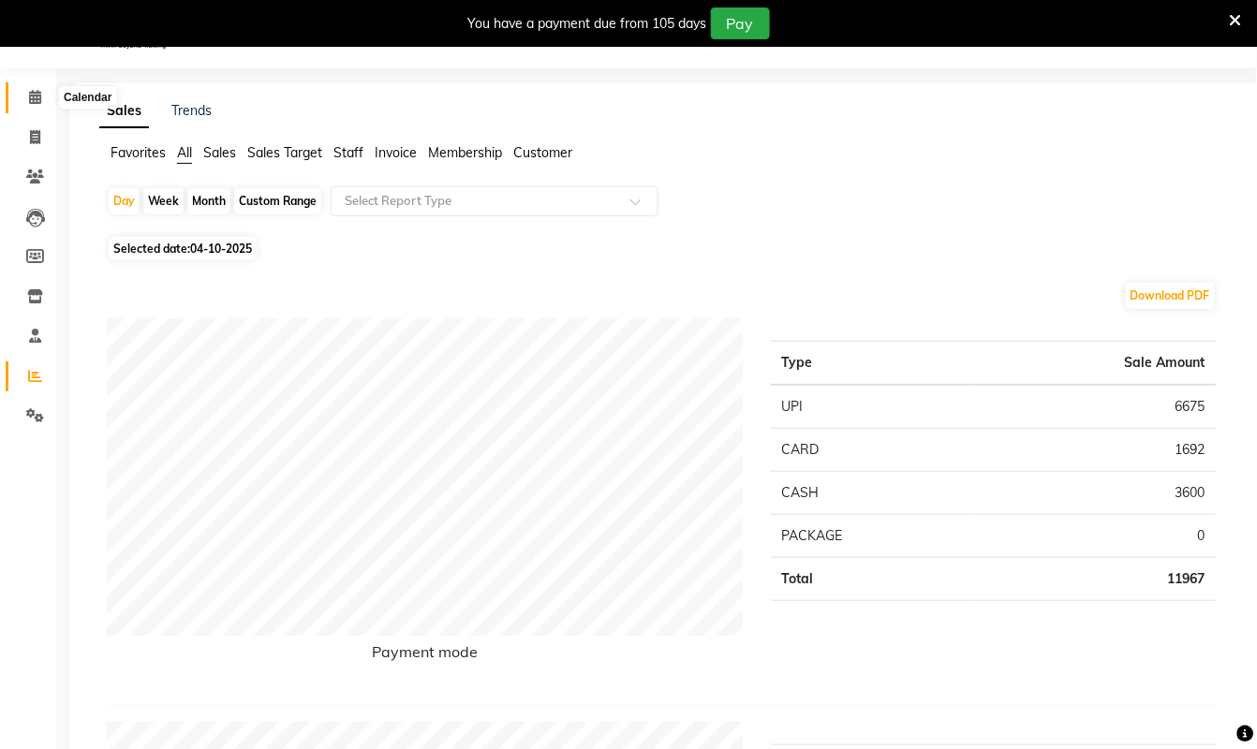
click at [35, 87] on span at bounding box center [35, 98] width 33 height 22
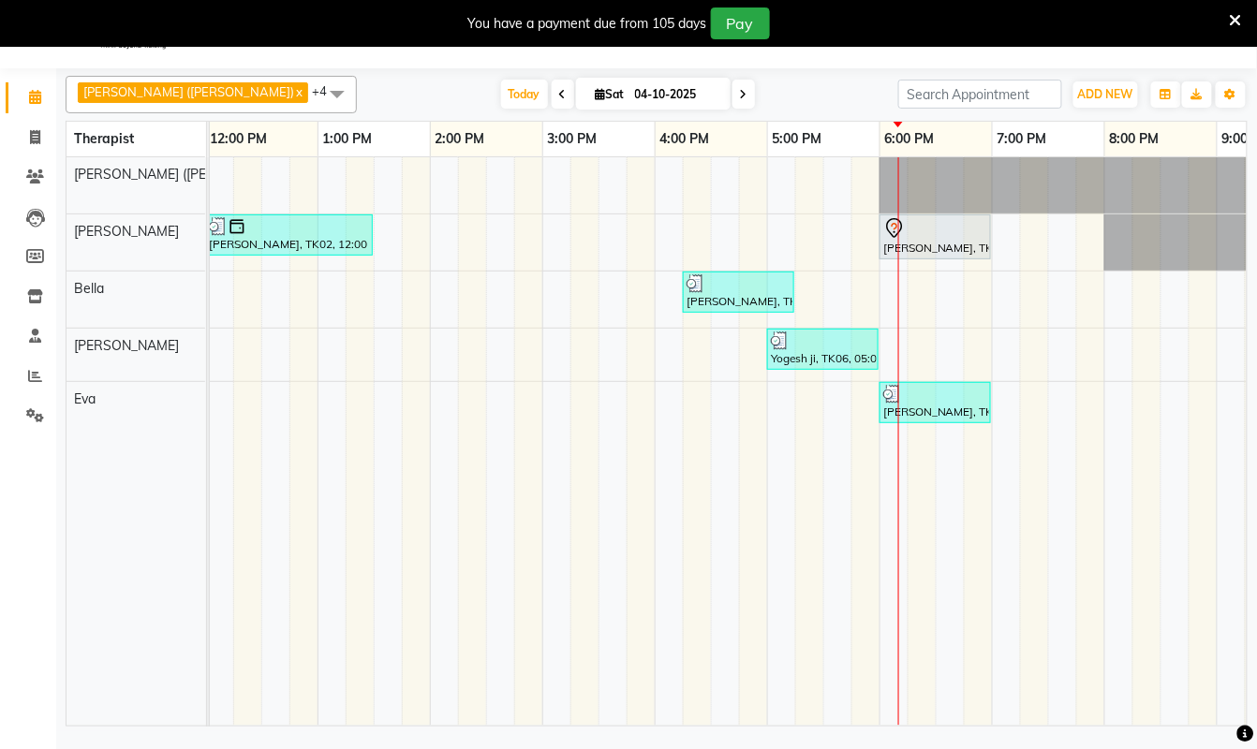
scroll to position [0, 761]
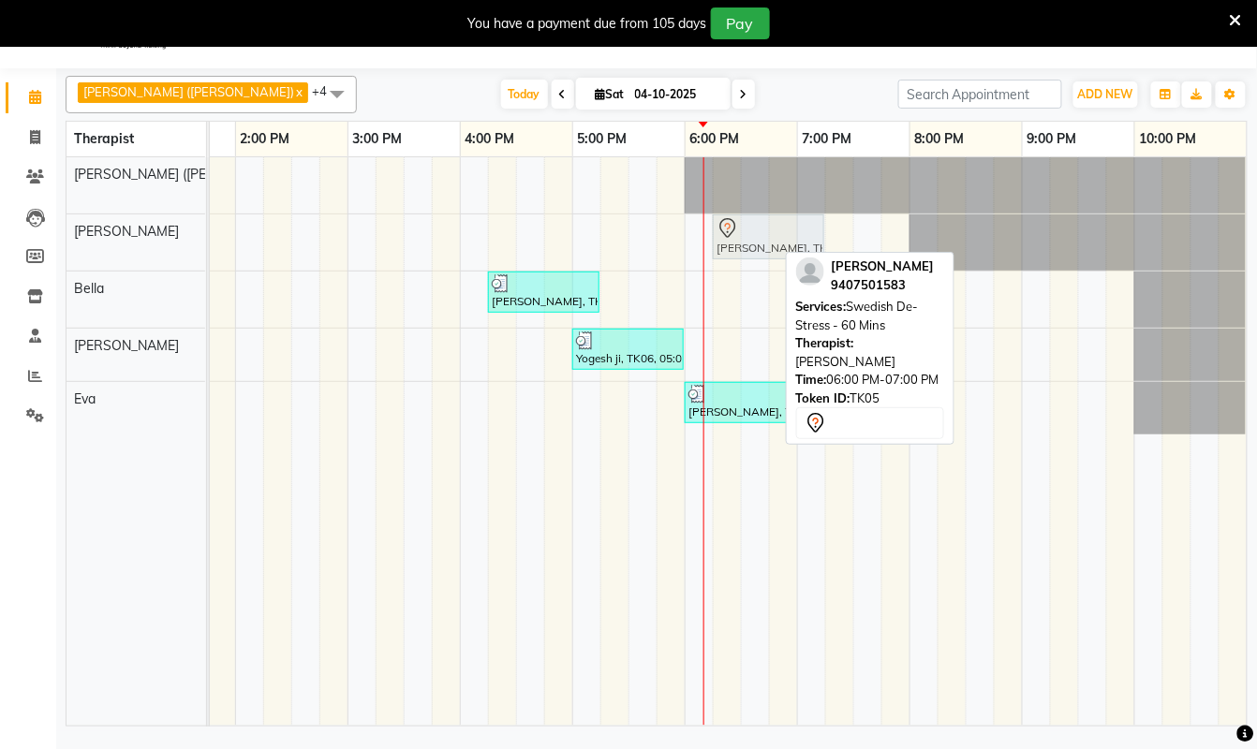
drag, startPoint x: 710, startPoint y: 248, endPoint x: 734, endPoint y: 245, distance: 24.5
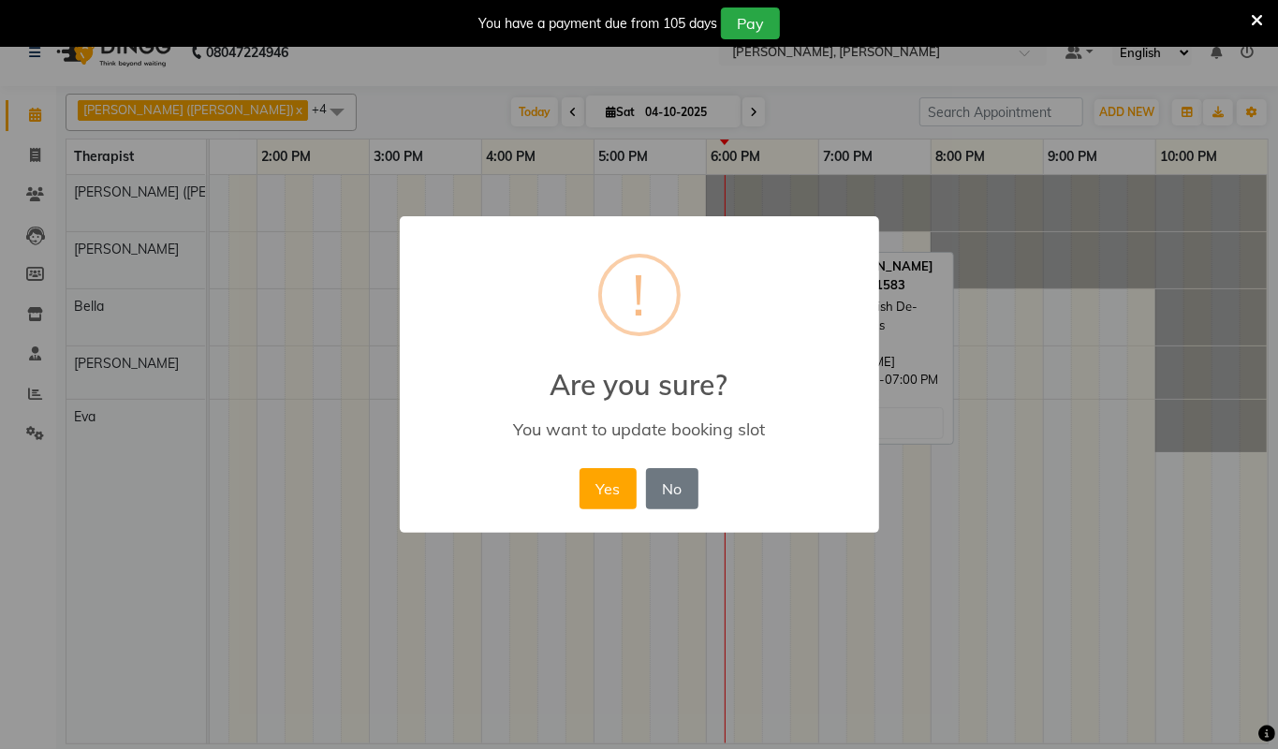
scroll to position [0, 740]
click at [609, 491] on button "Yes" at bounding box center [608, 488] width 57 height 41
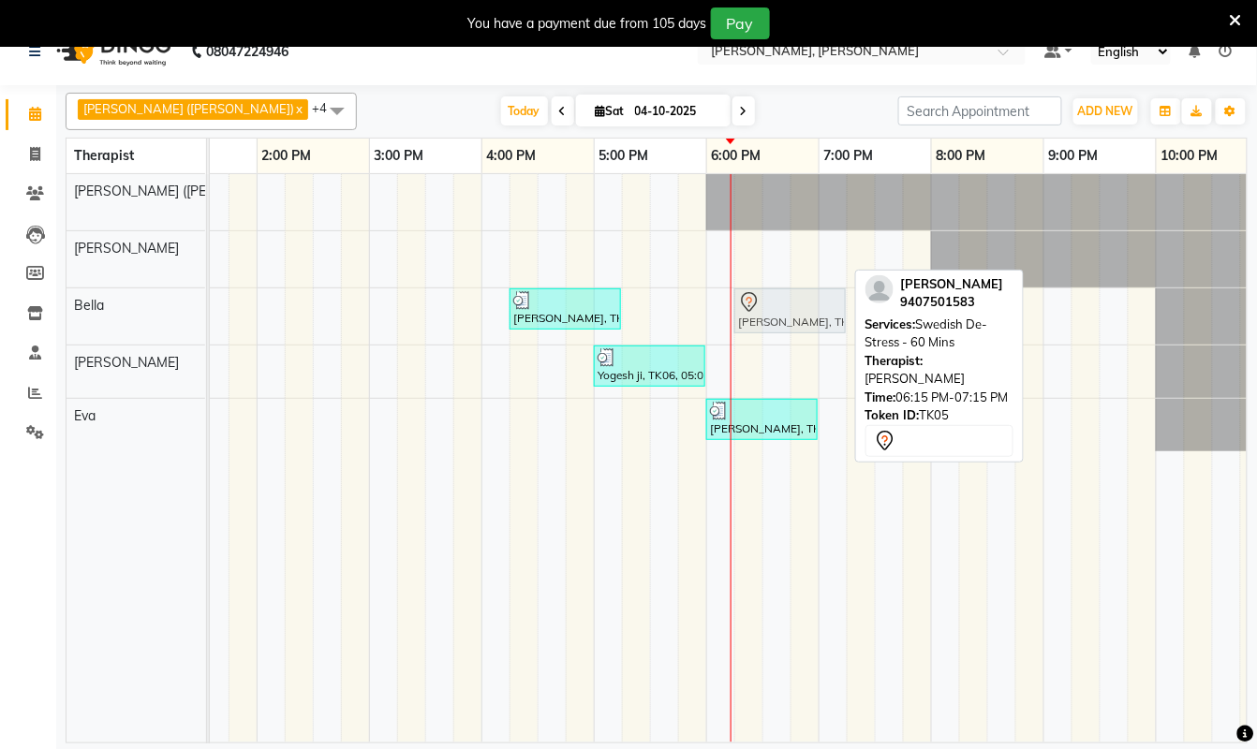
drag, startPoint x: 787, startPoint y: 267, endPoint x: 791, endPoint y: 324, distance: 57.3
click at [791, 324] on tbody "Ram, TK01, 06:45 AM-07:45 AM, Swedish De-Stress - 60 Mins Ram, TK01, 06:45 AM-0…" at bounding box center [369, 312] width 1798 height 277
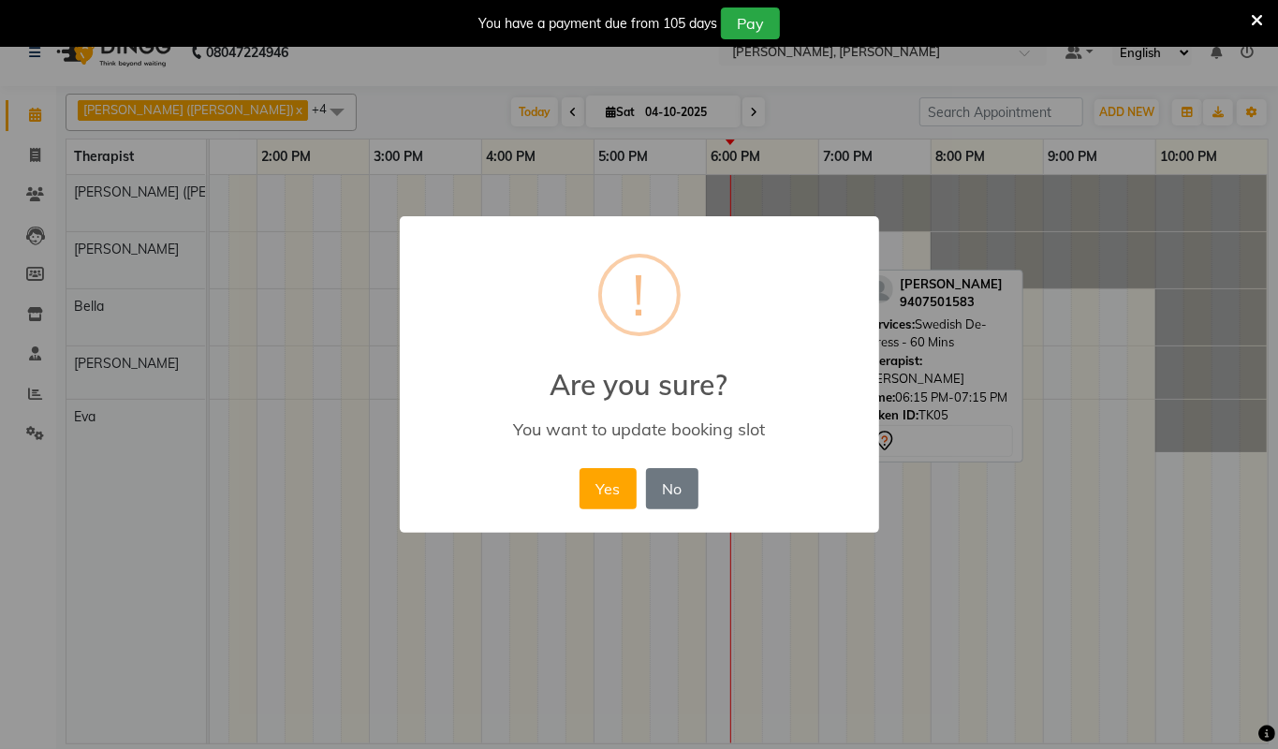
click at [608, 489] on button "Yes" at bounding box center [608, 488] width 57 height 41
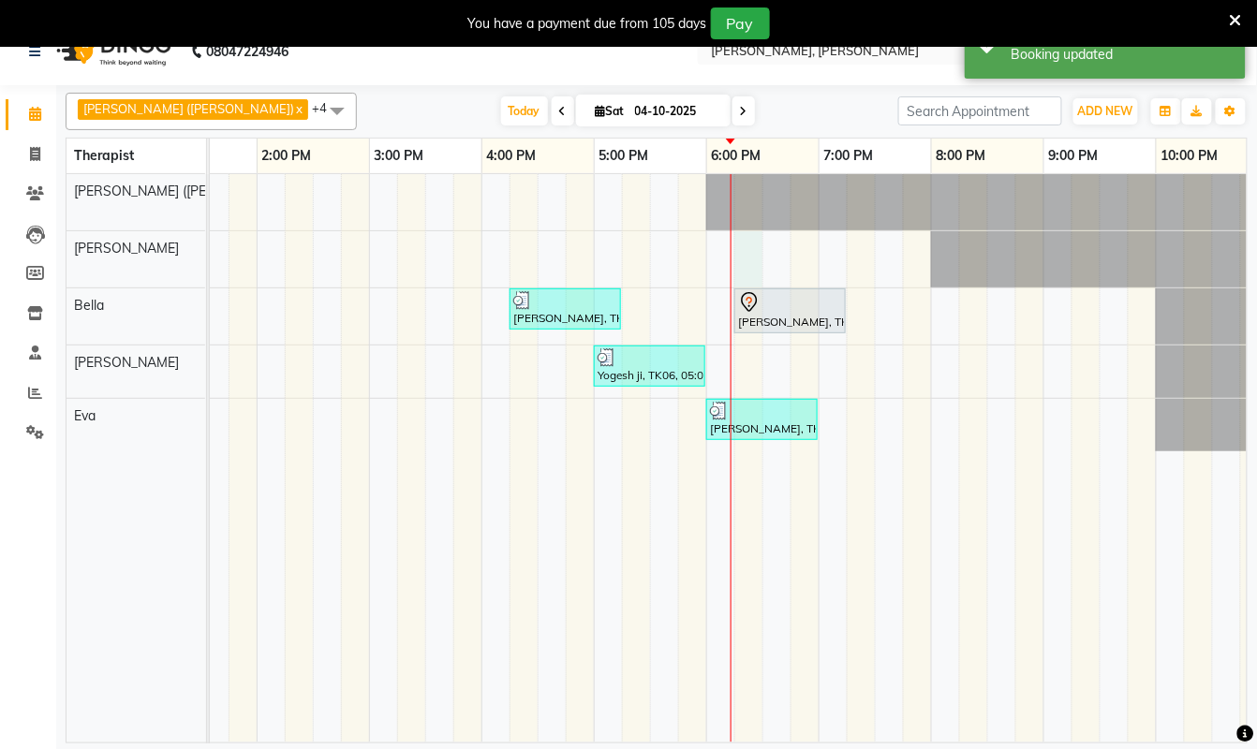
click at [738, 256] on div "Ram, TK01, 06:45 AM-07:45 AM, Swedish De-Stress - 60 Mins Ram, TK01, 06:45 AM-0…" at bounding box center [369, 458] width 1798 height 569
select select "62270"
select select "tentative"
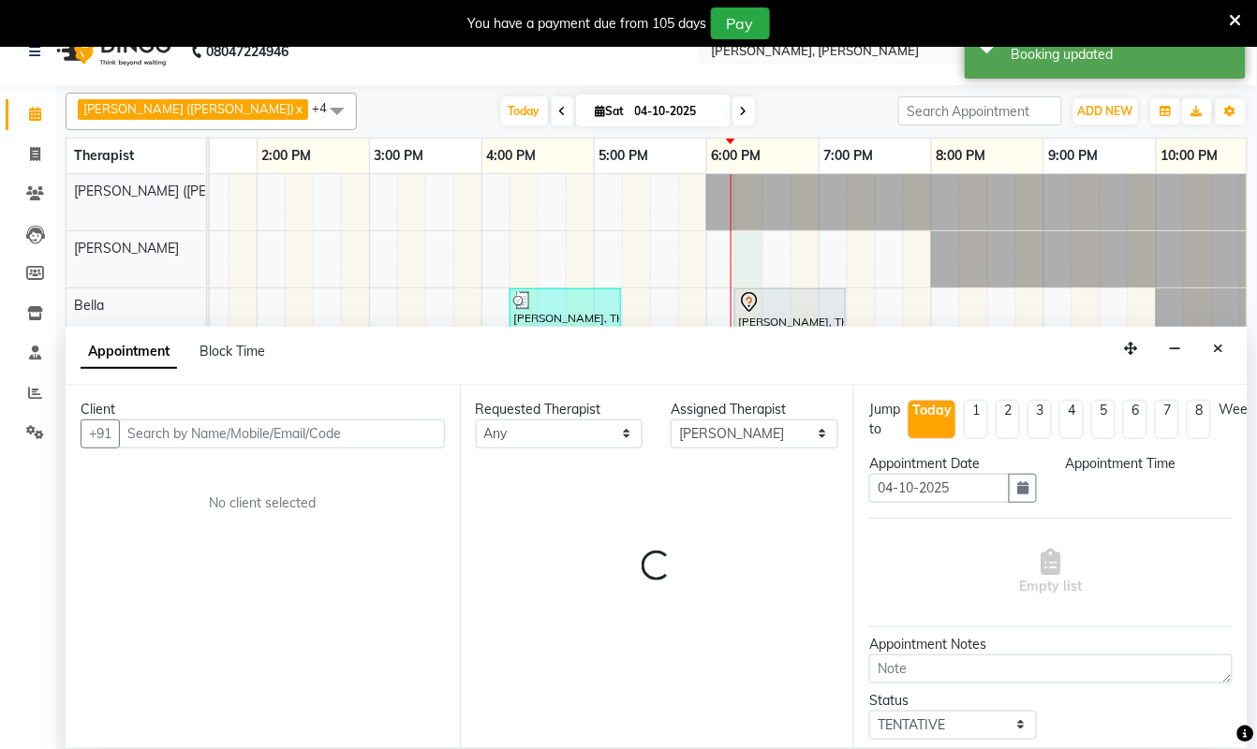
select select "1095"
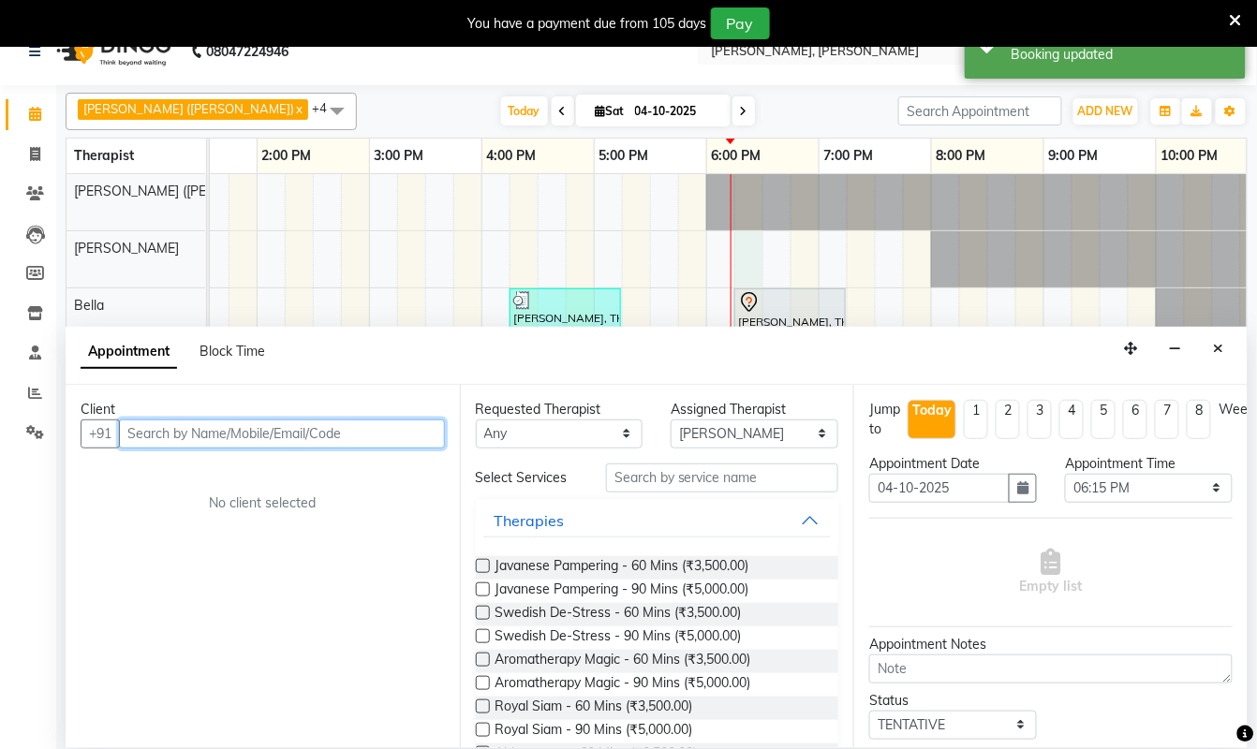
click at [349, 433] on input "text" at bounding box center [282, 434] width 326 height 29
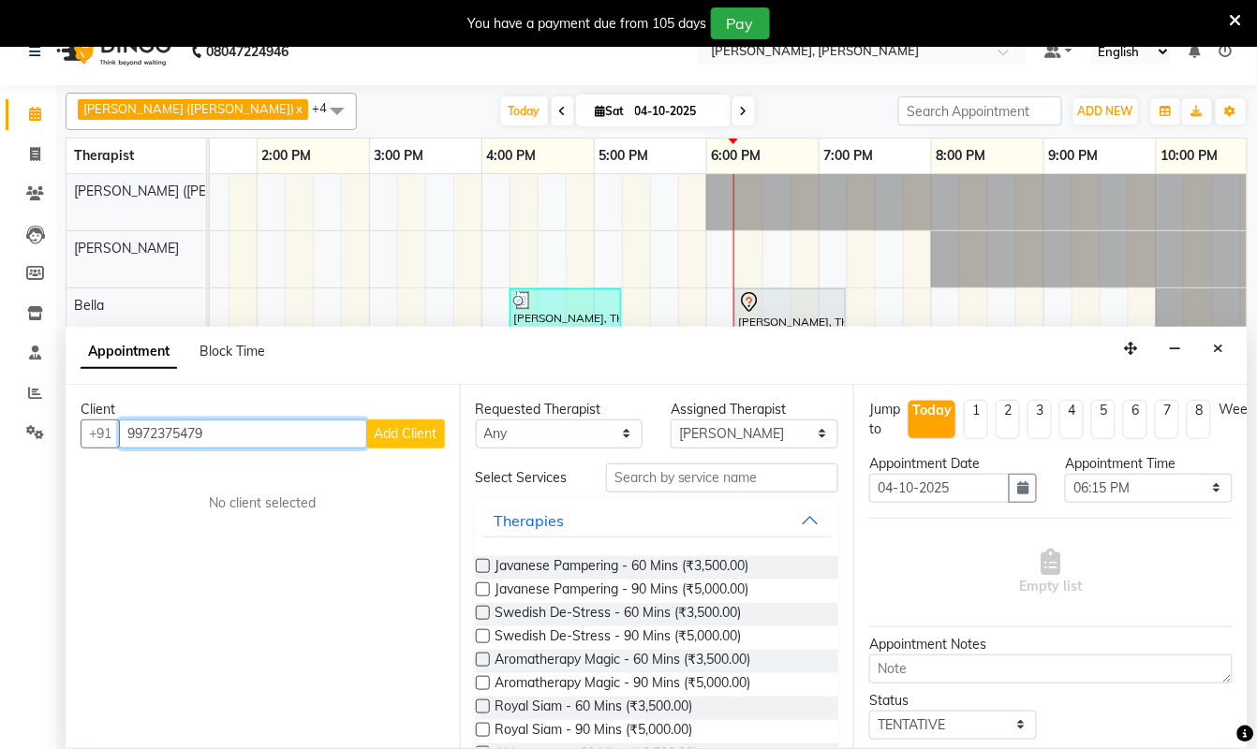
type input "9972375479"
click at [412, 429] on span "Add Client" at bounding box center [406, 433] width 63 height 17
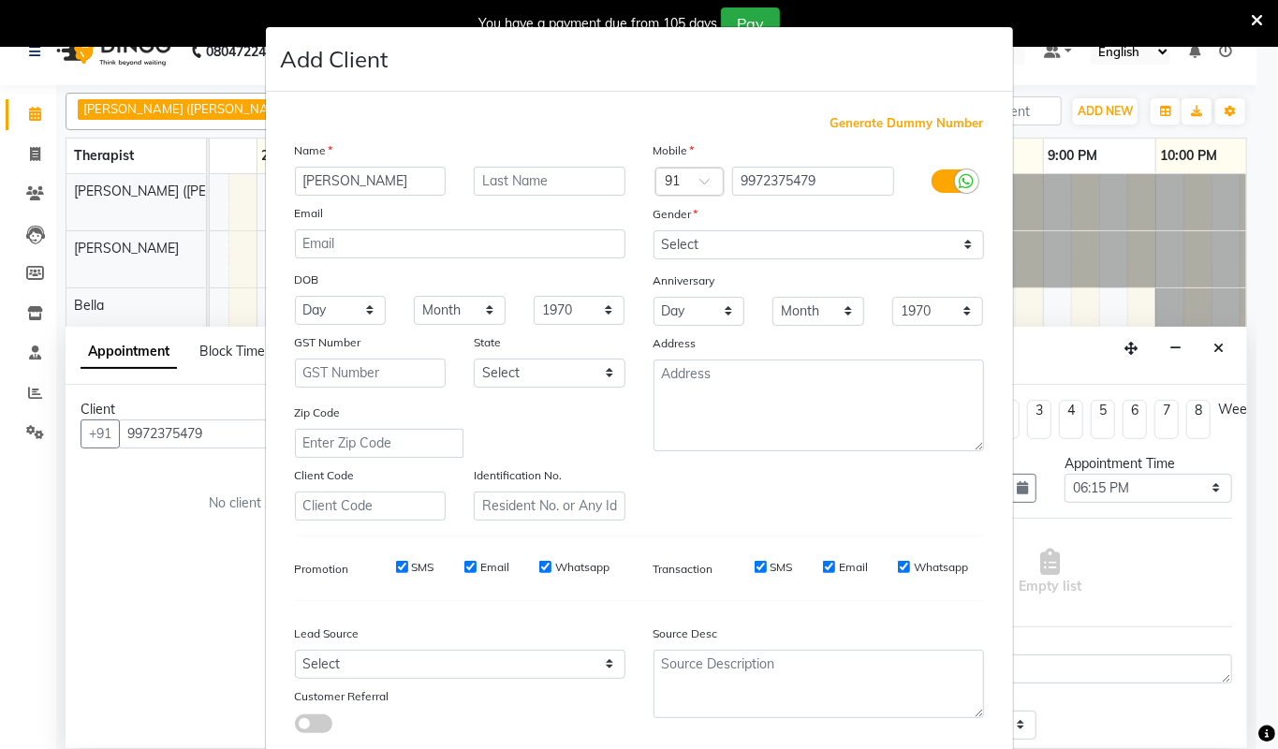
type input "[PERSON_NAME]"
click at [952, 244] on select "Select [DEMOGRAPHIC_DATA] [DEMOGRAPHIC_DATA] Other Prefer Not To Say" at bounding box center [819, 244] width 331 height 29
select select "[DEMOGRAPHIC_DATA]"
click at [654, 230] on select "Select [DEMOGRAPHIC_DATA] [DEMOGRAPHIC_DATA] Other Prefer Not To Say" at bounding box center [819, 244] width 331 height 29
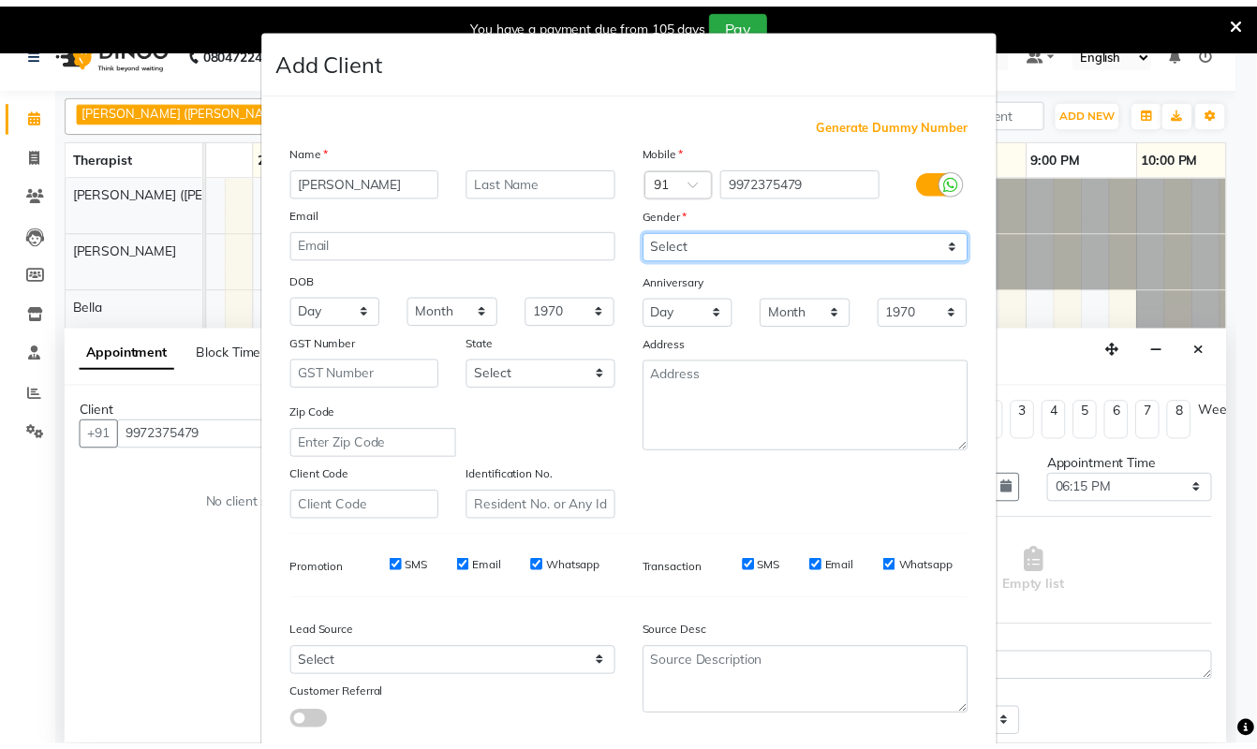
scroll to position [111, 0]
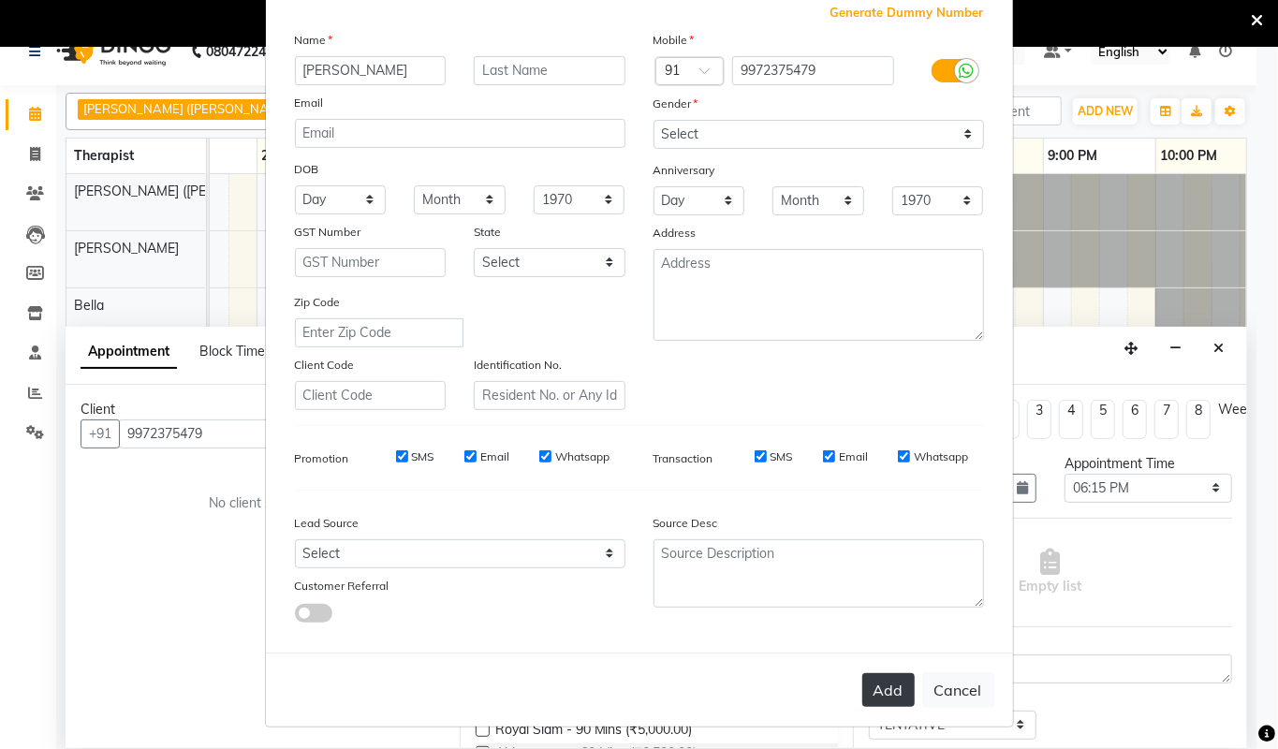
click at [871, 684] on button "Add" at bounding box center [889, 690] width 52 height 34
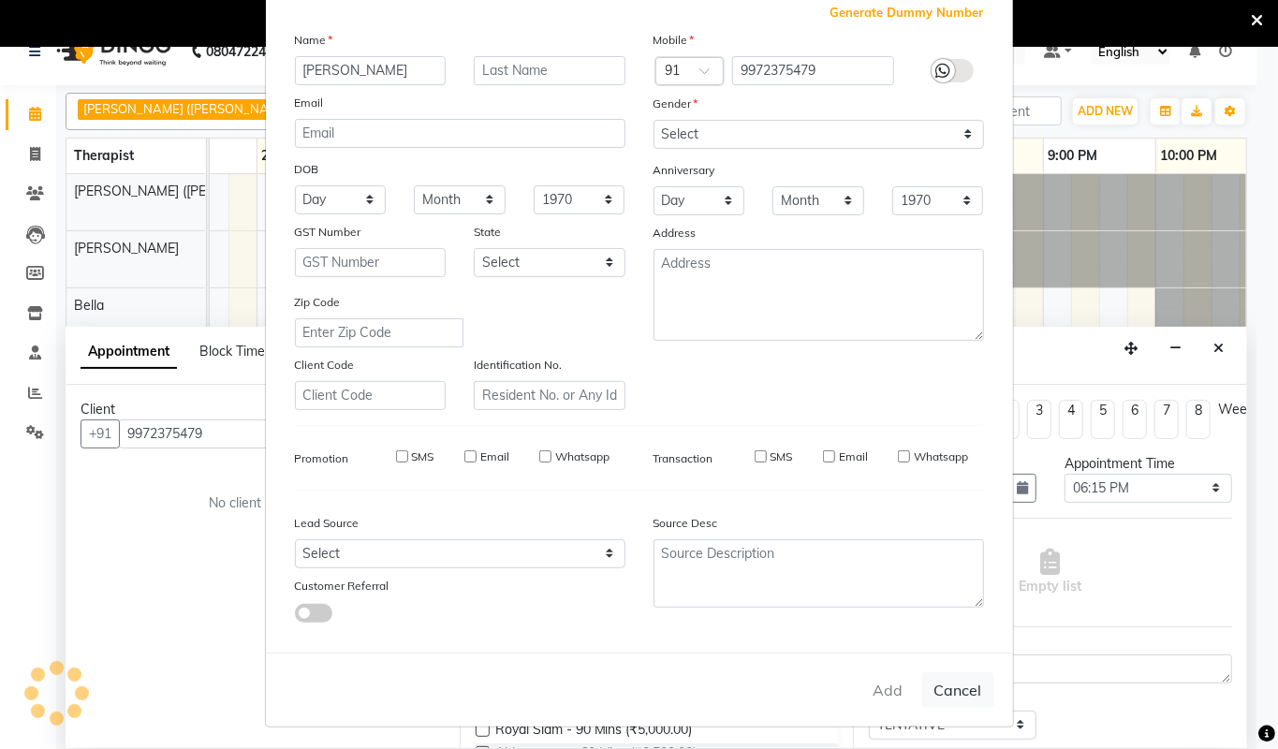
select select
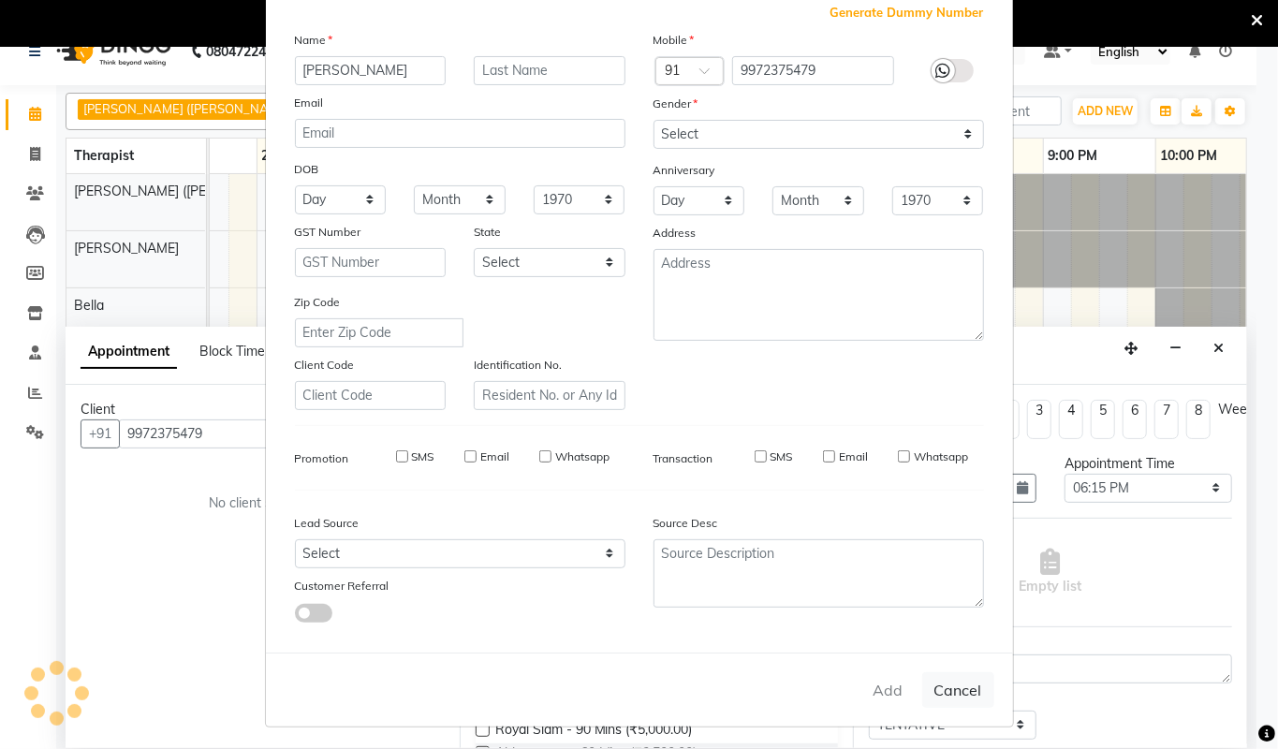
select select
checkbox input "false"
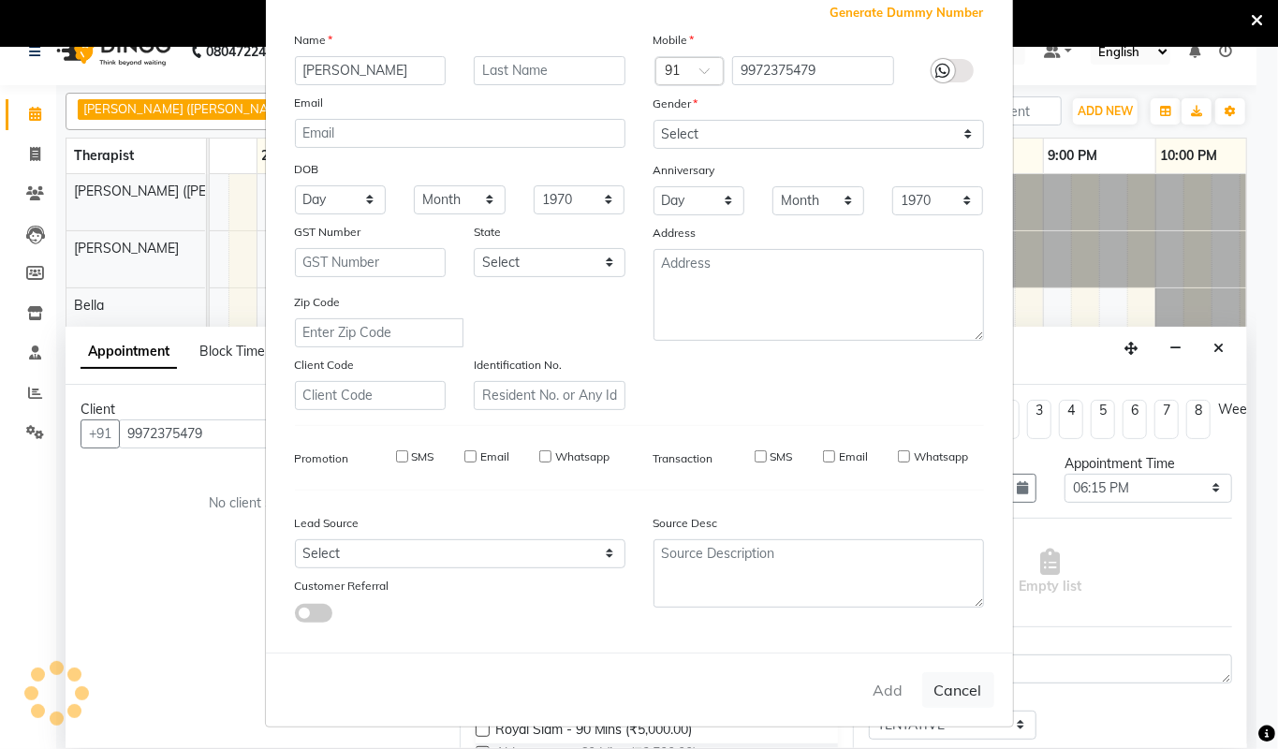
checkbox input "false"
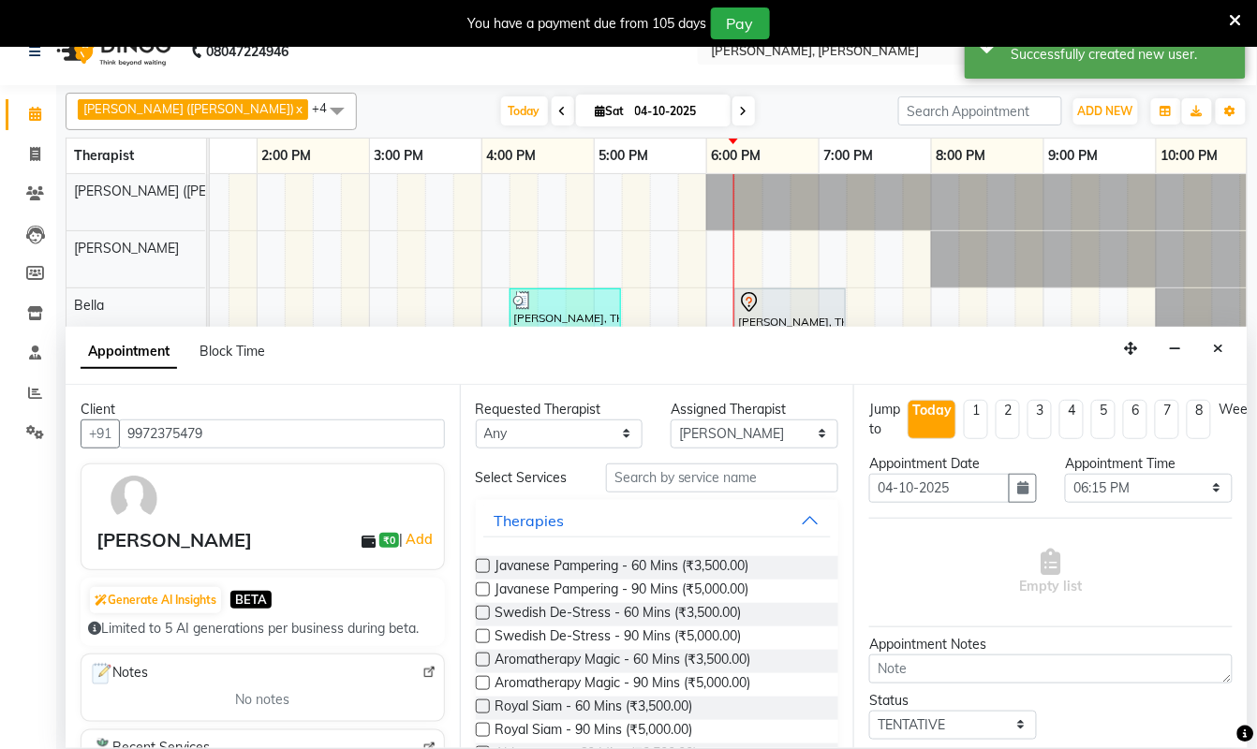
click at [478, 667] on label at bounding box center [483, 660] width 14 height 14
click at [478, 668] on input "checkbox" at bounding box center [482, 662] width 12 height 12
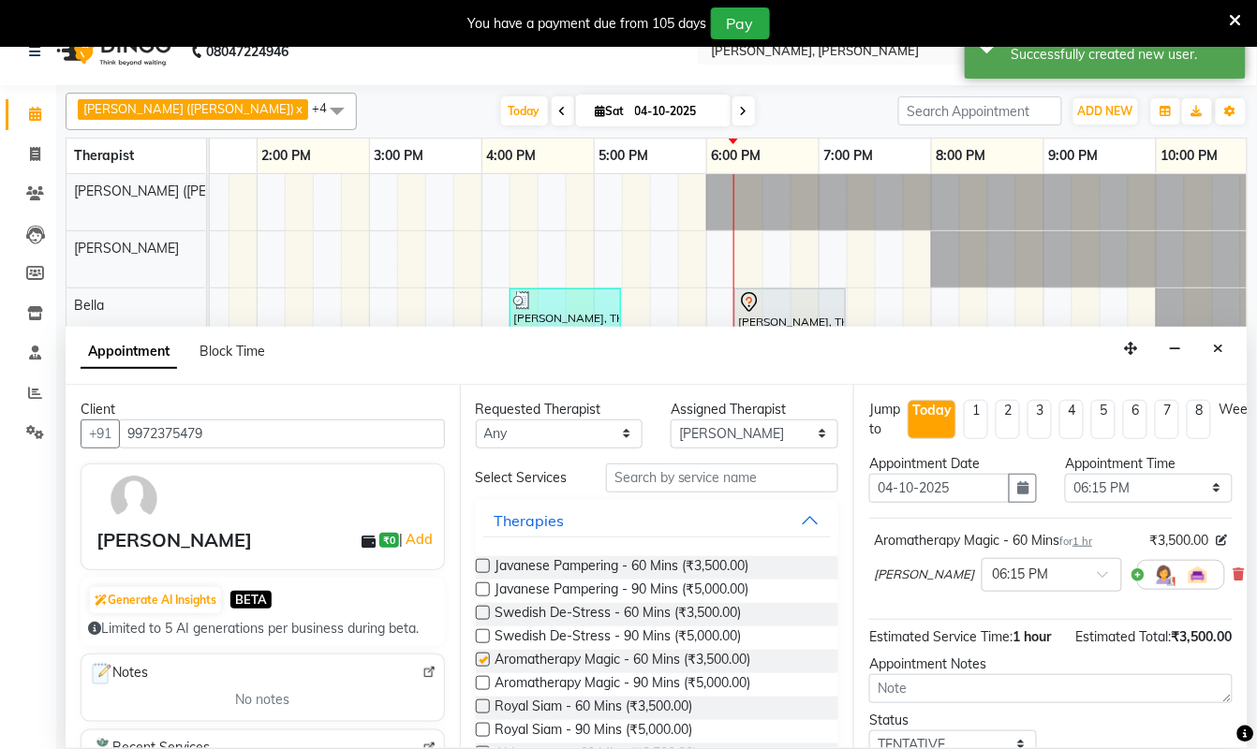
checkbox input "false"
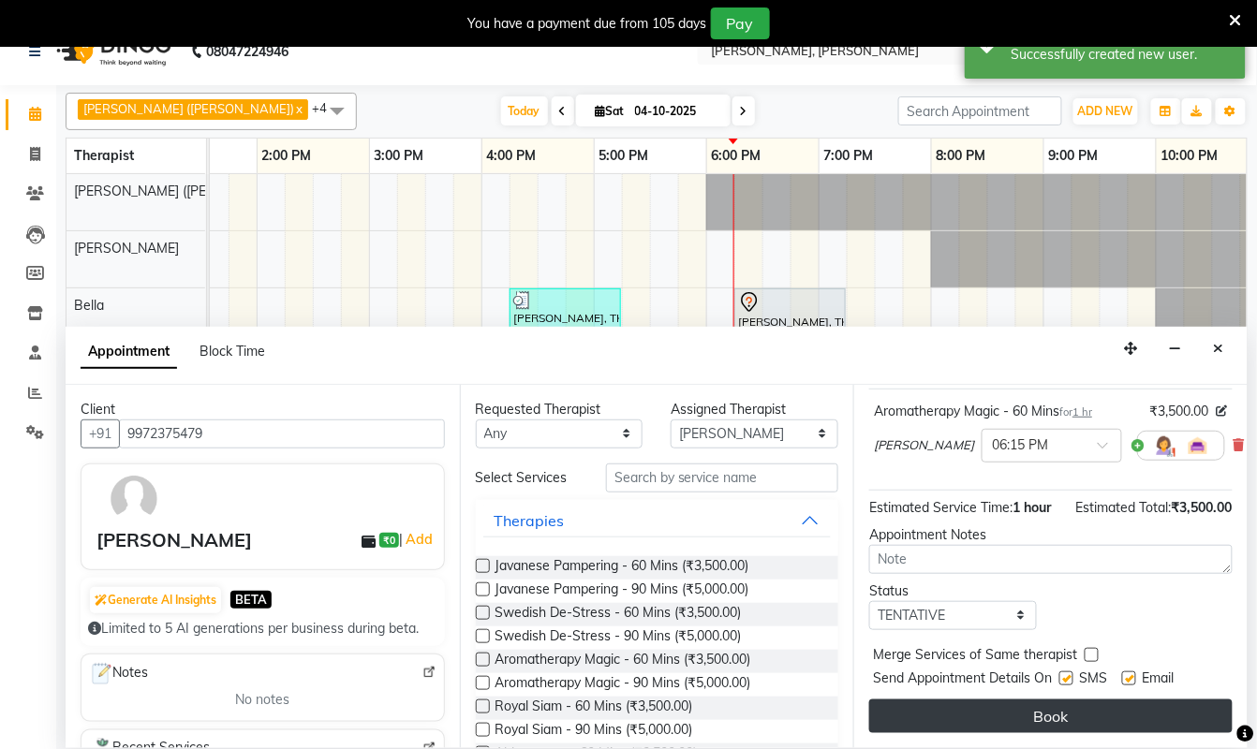
click at [1096, 700] on button "Book" at bounding box center [1050, 717] width 363 height 34
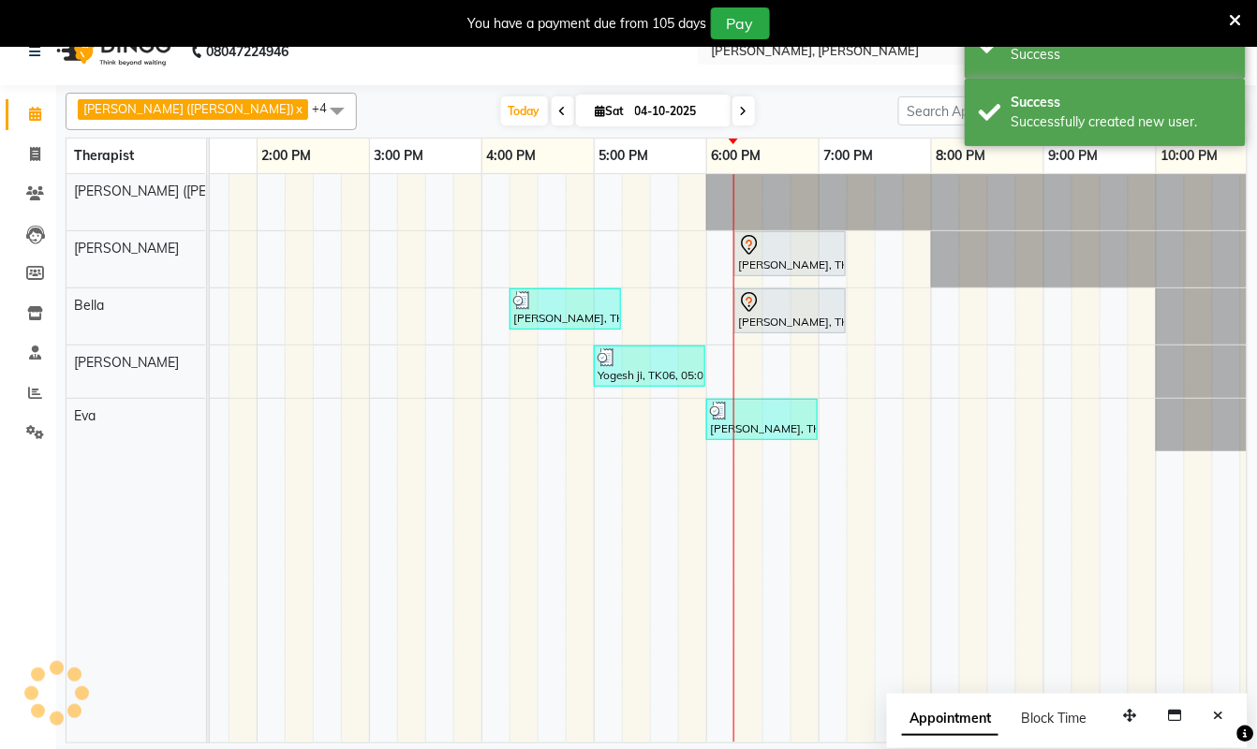
scroll to position [0, 0]
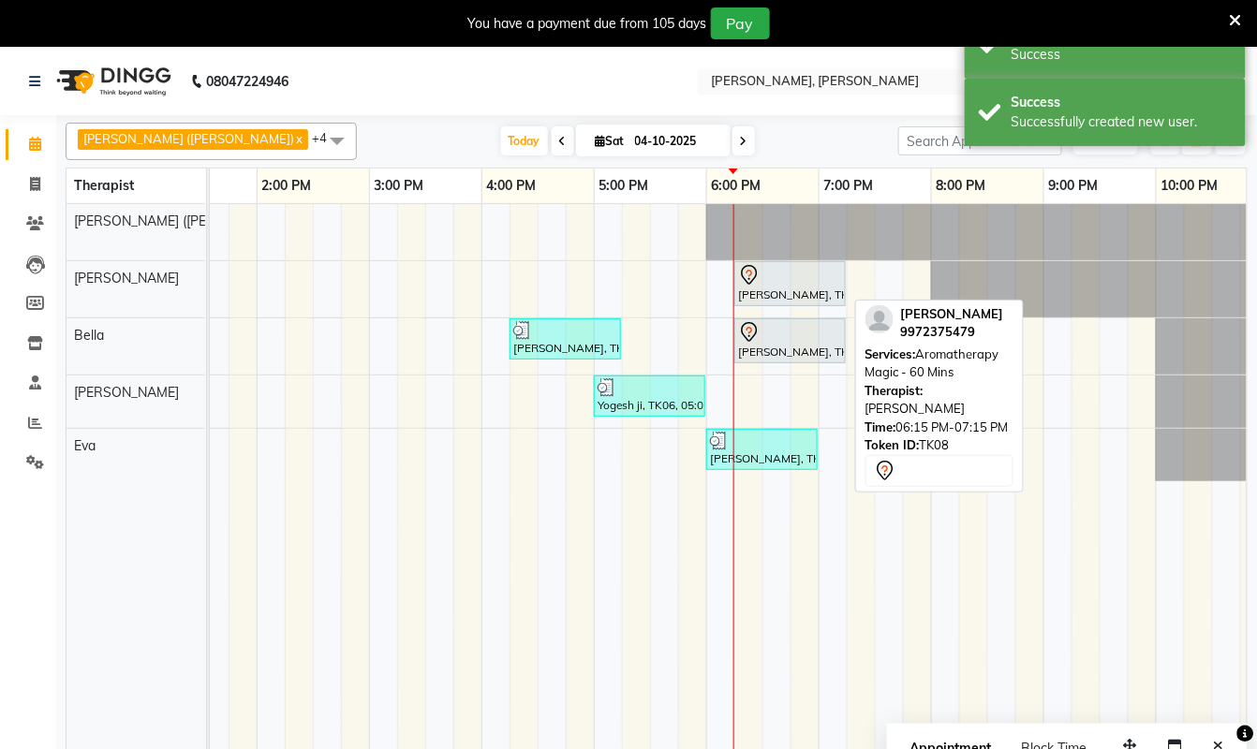
click at [789, 286] on div at bounding box center [790, 275] width 104 height 22
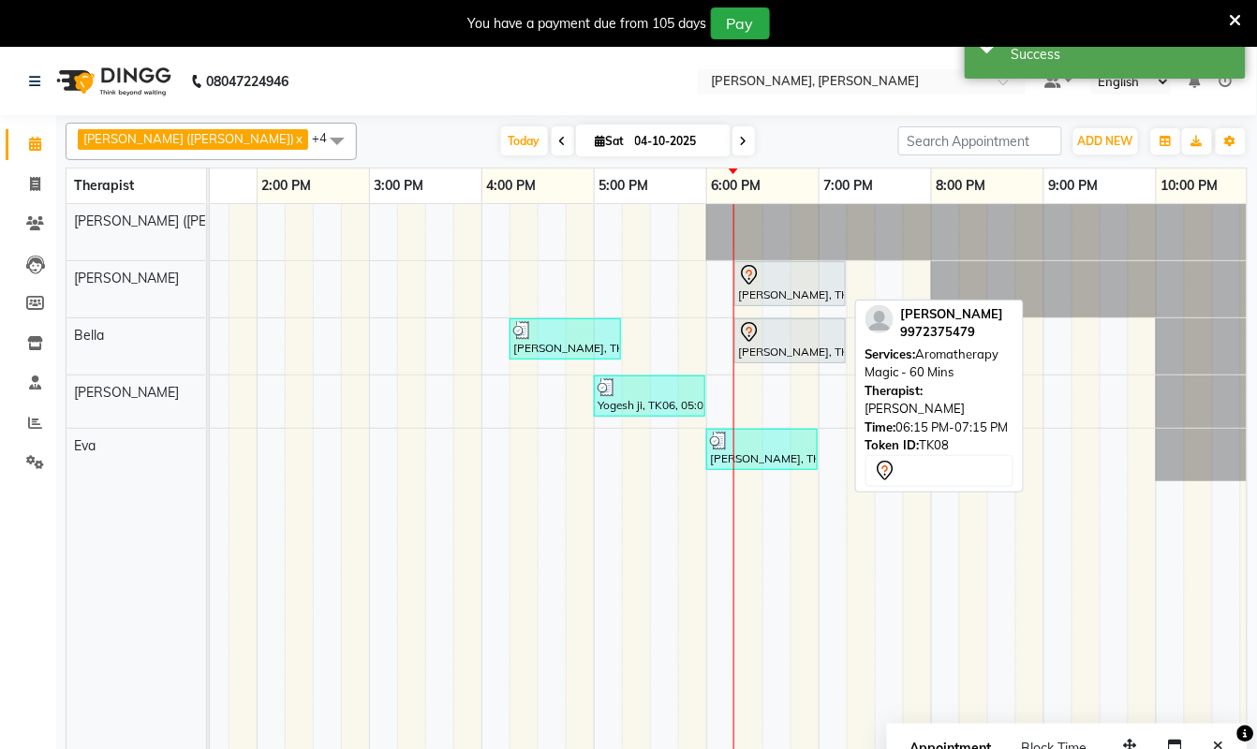
click at [789, 286] on div at bounding box center [790, 275] width 104 height 22
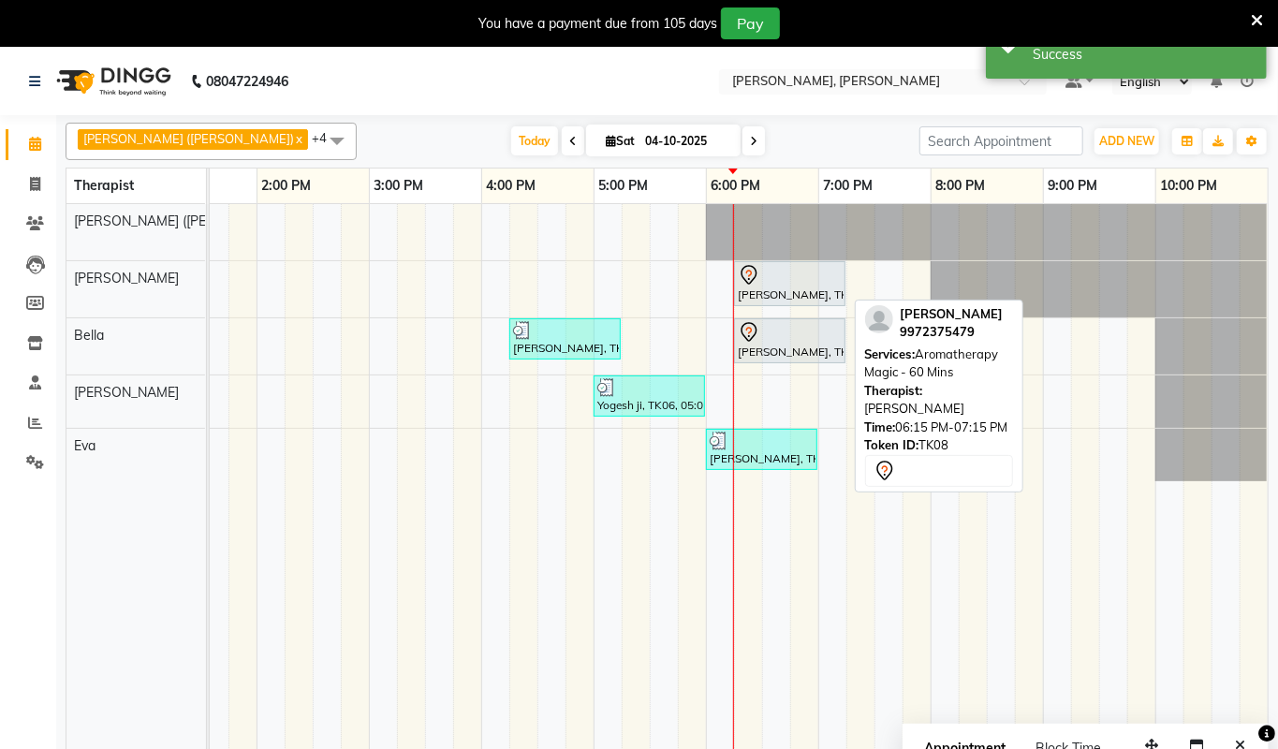
select select "7"
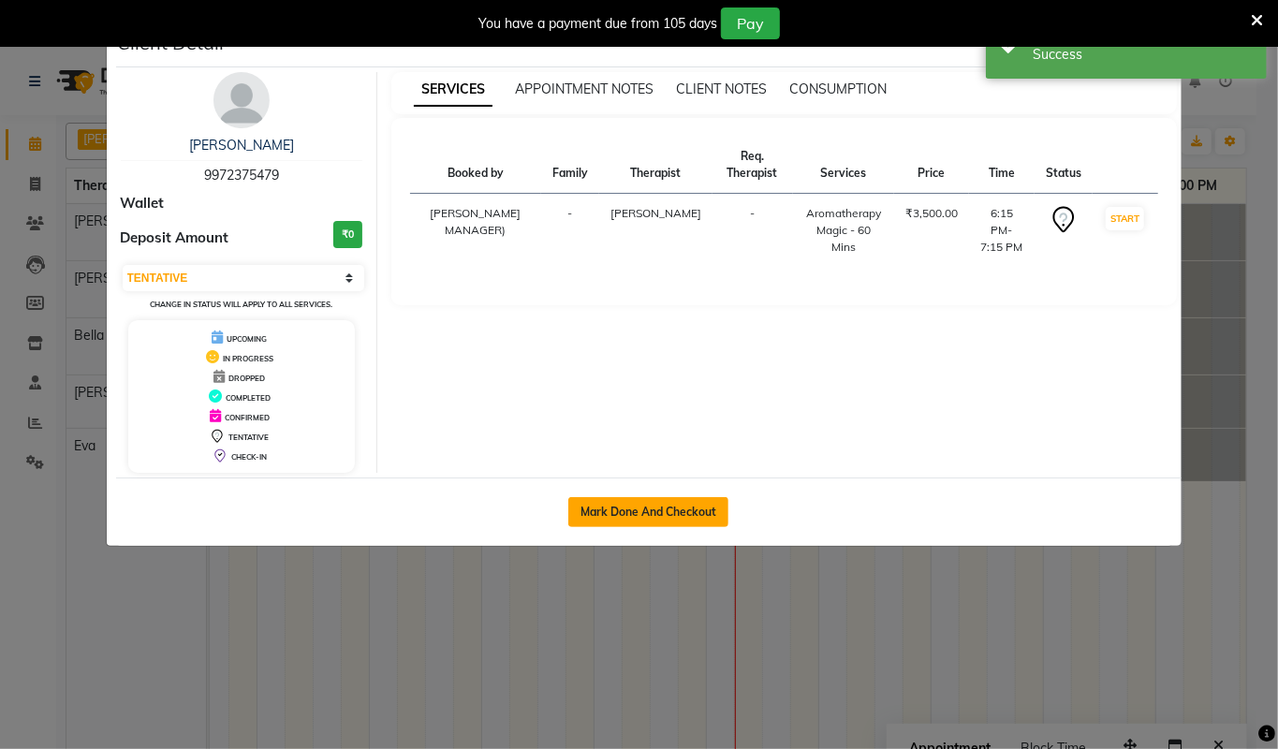
click at [628, 506] on button "Mark Done And Checkout" at bounding box center [649, 512] width 160 height 30
select select "service"
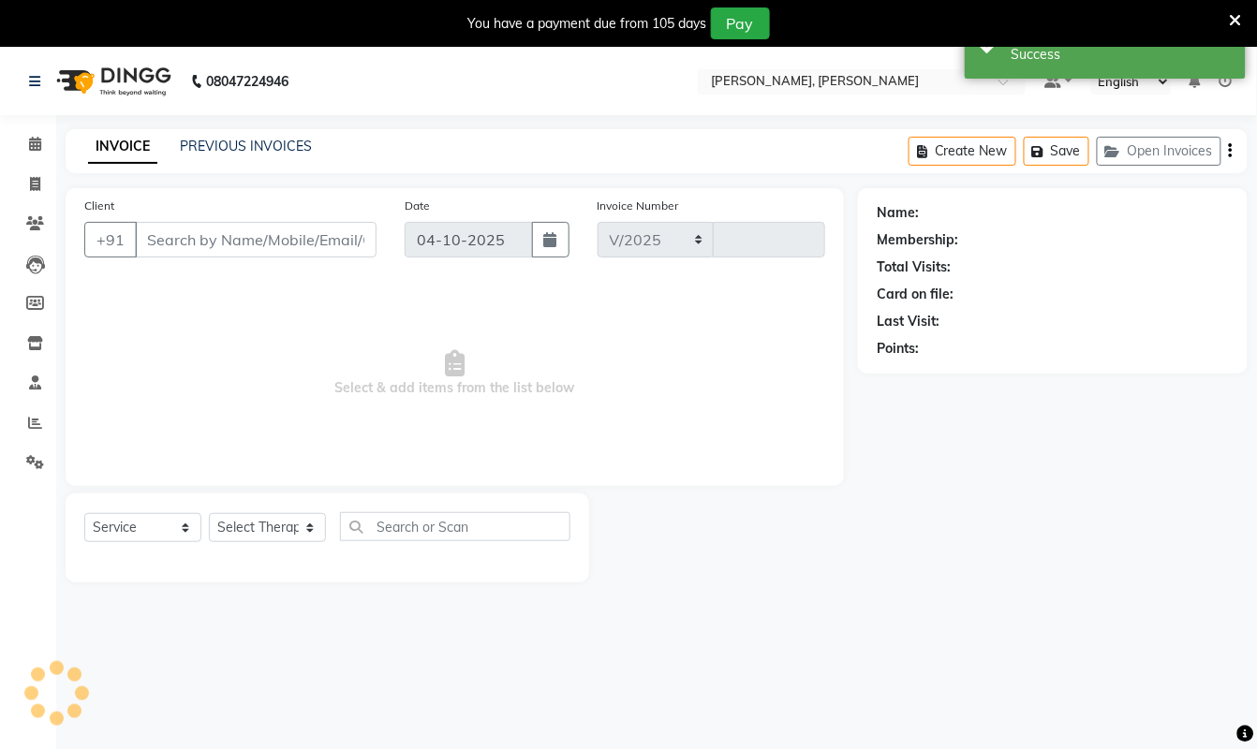
select select "6399"
type input "1587"
type input "9972375479"
select select "62270"
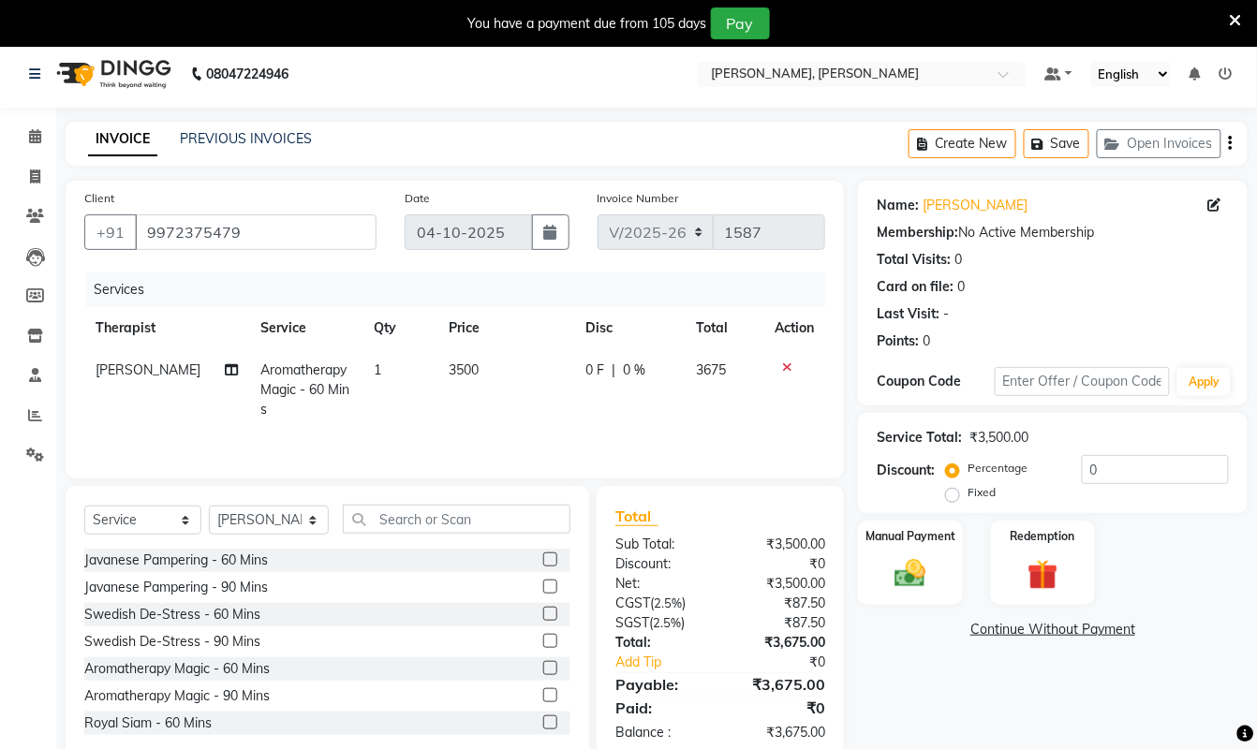
scroll to position [56, 0]
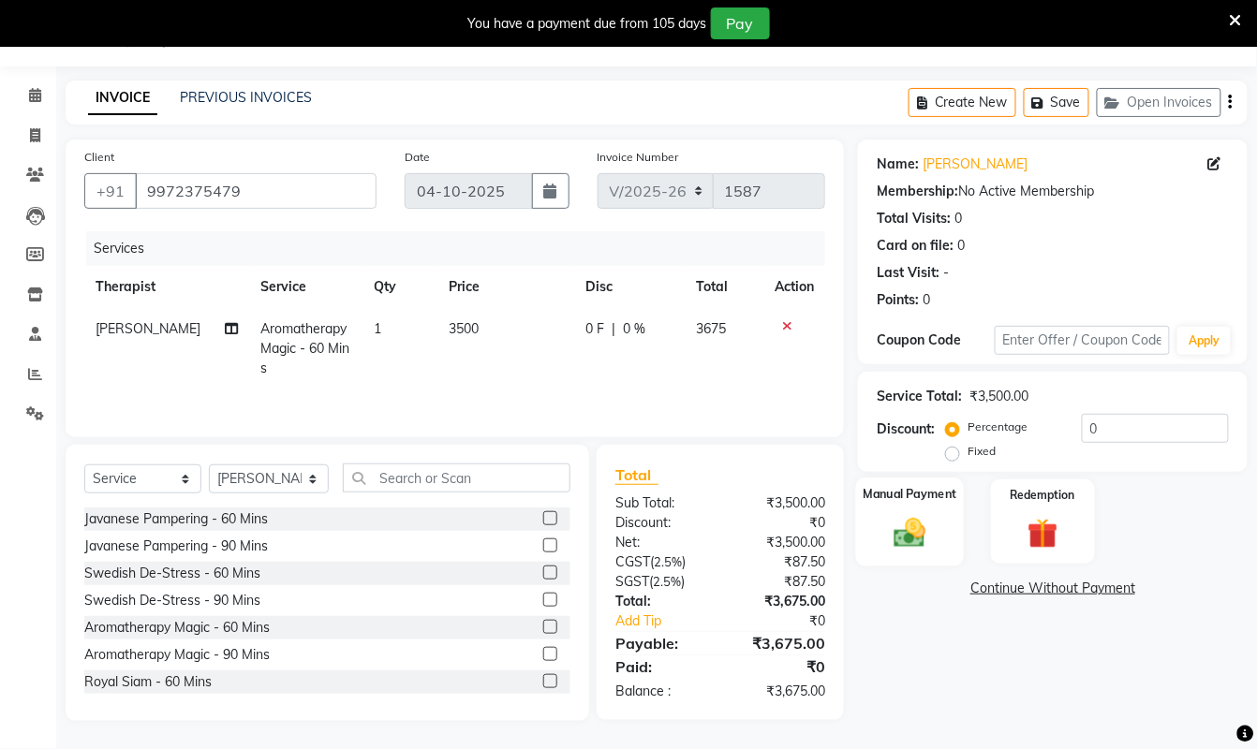
click at [933, 521] on img at bounding box center [910, 532] width 52 height 37
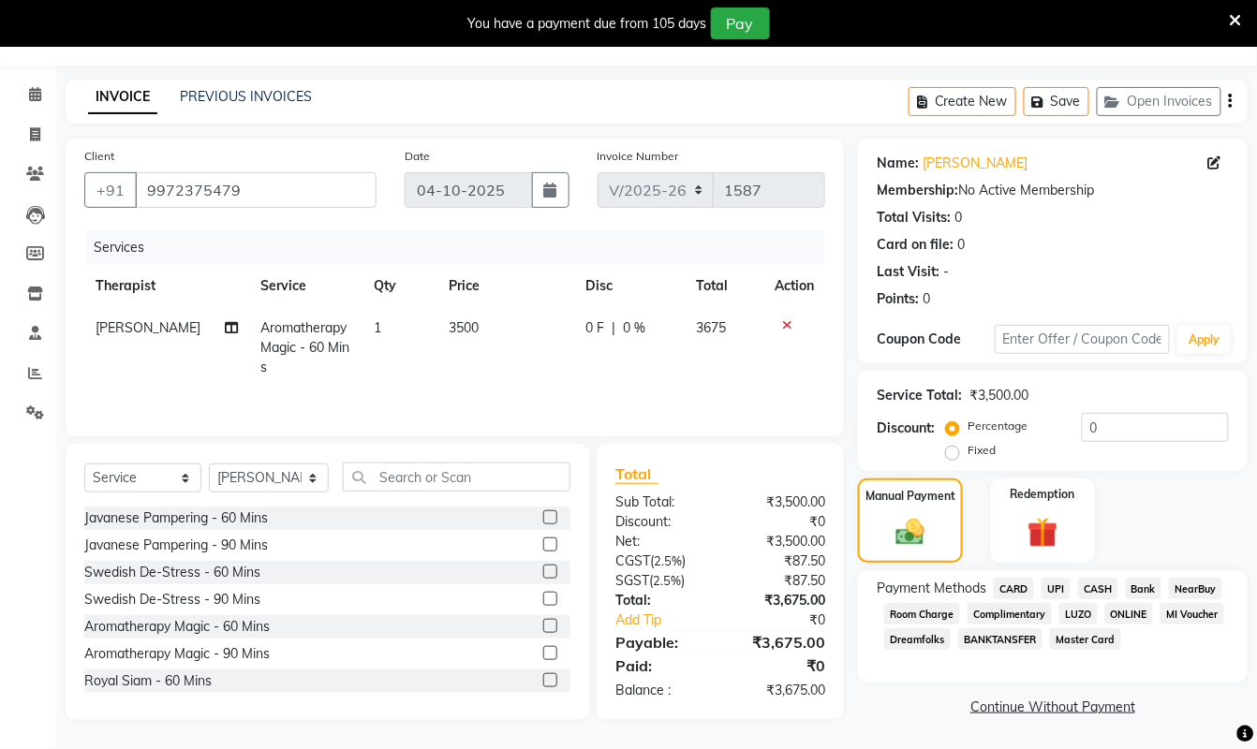
click at [1013, 584] on span "CARD" at bounding box center [1014, 589] width 40 height 22
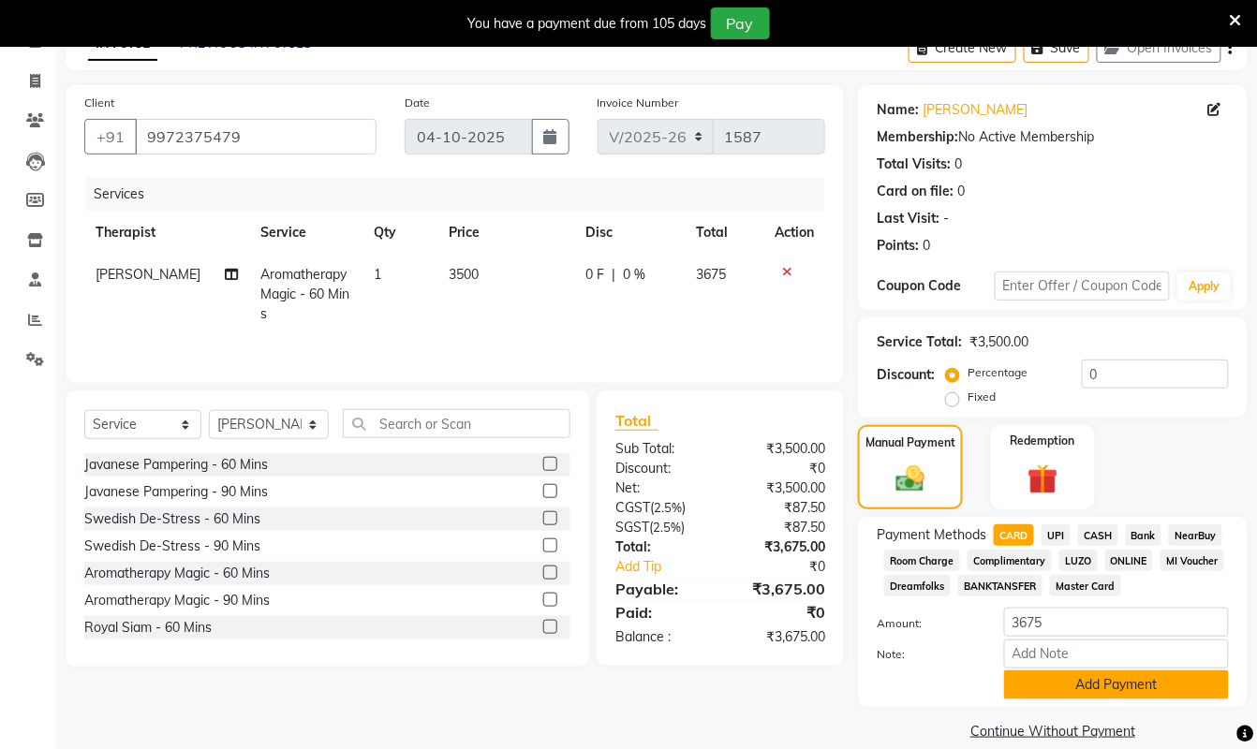
scroll to position [129, 0]
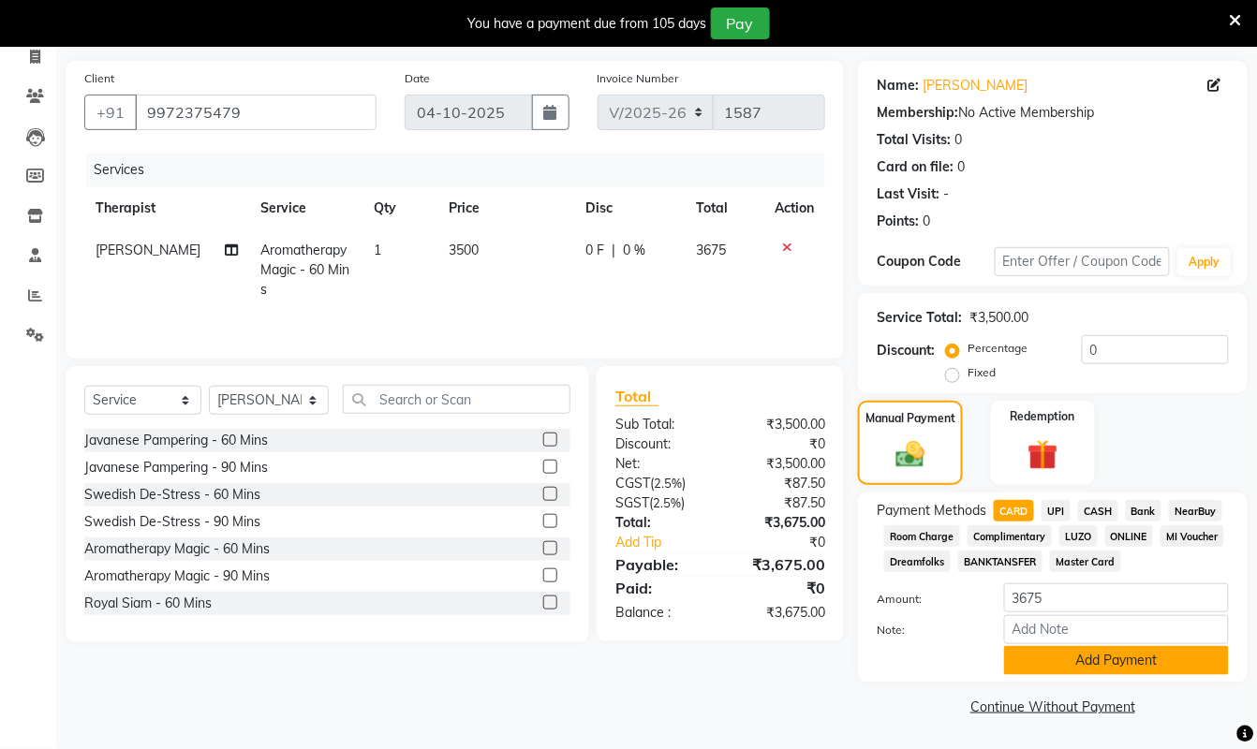
click at [1106, 661] on button "Add Payment" at bounding box center [1116, 660] width 225 height 29
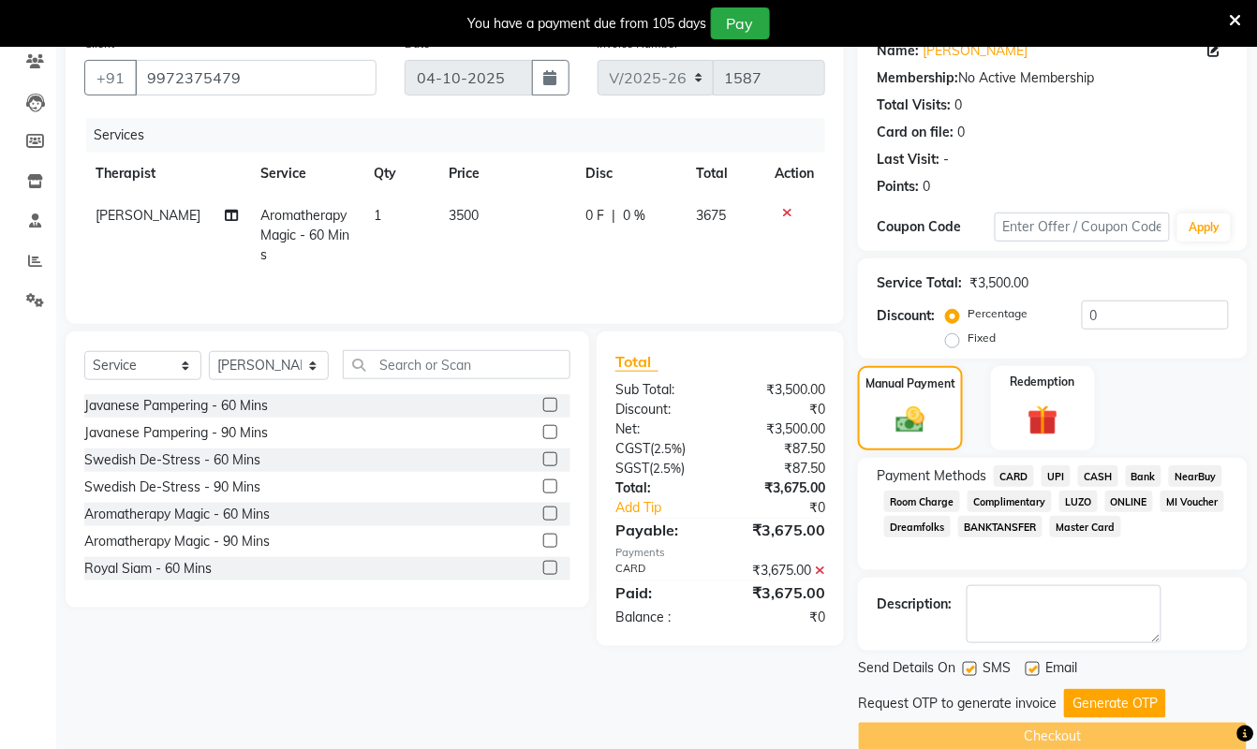
scroll to position [195, 0]
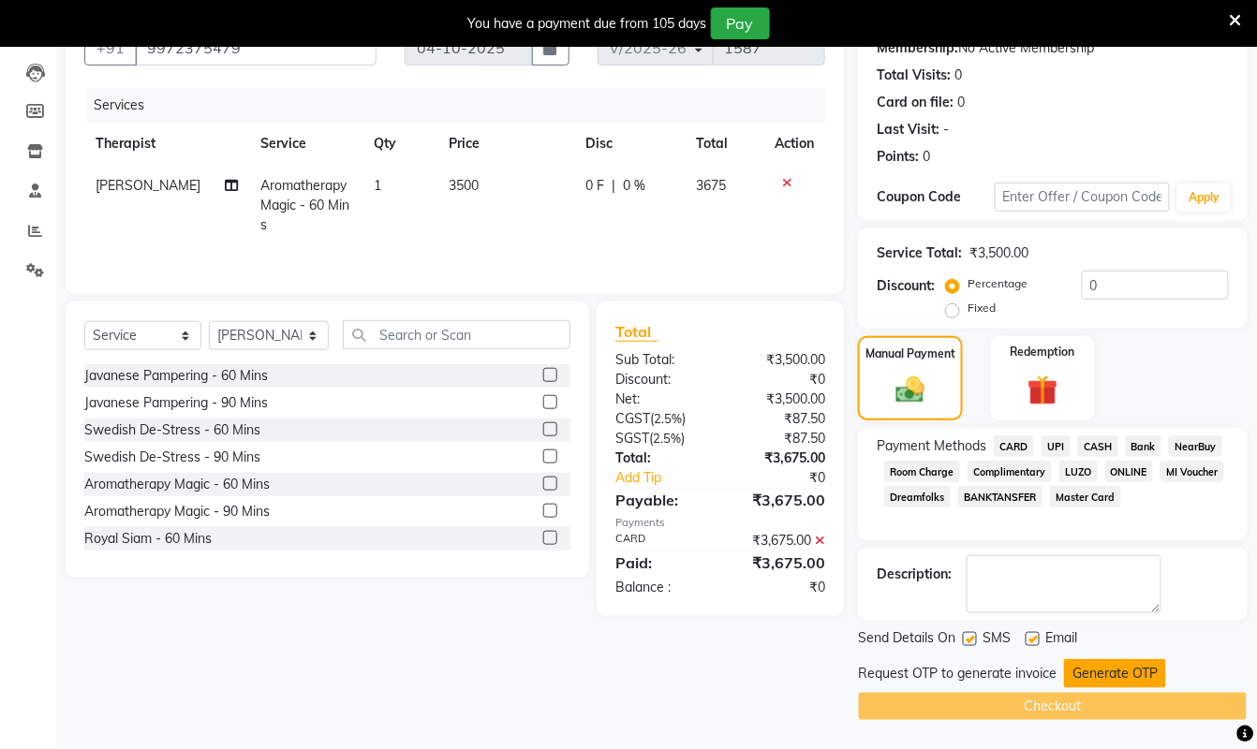
click at [1121, 676] on button "Generate OTP" at bounding box center [1115, 673] width 102 height 29
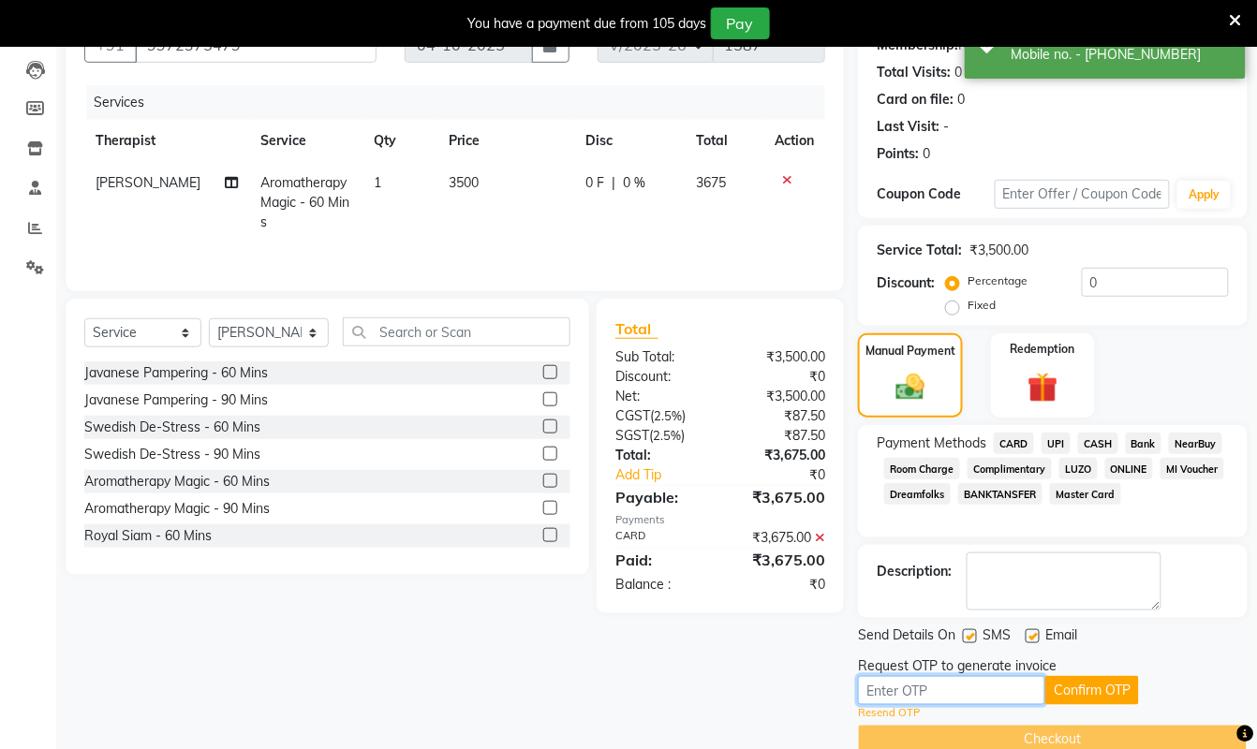
click at [956, 693] on input "text" at bounding box center [951, 690] width 187 height 29
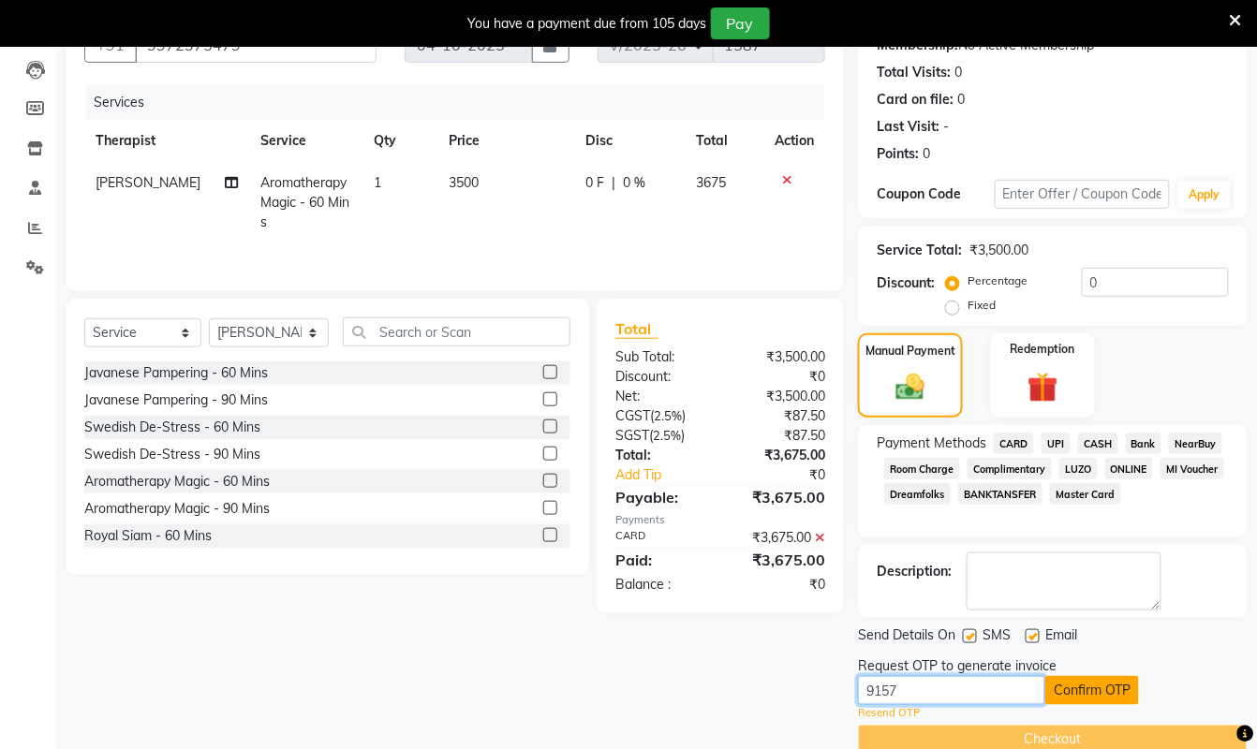
type input "9157"
click at [1098, 687] on button "Confirm OTP" at bounding box center [1092, 690] width 94 height 29
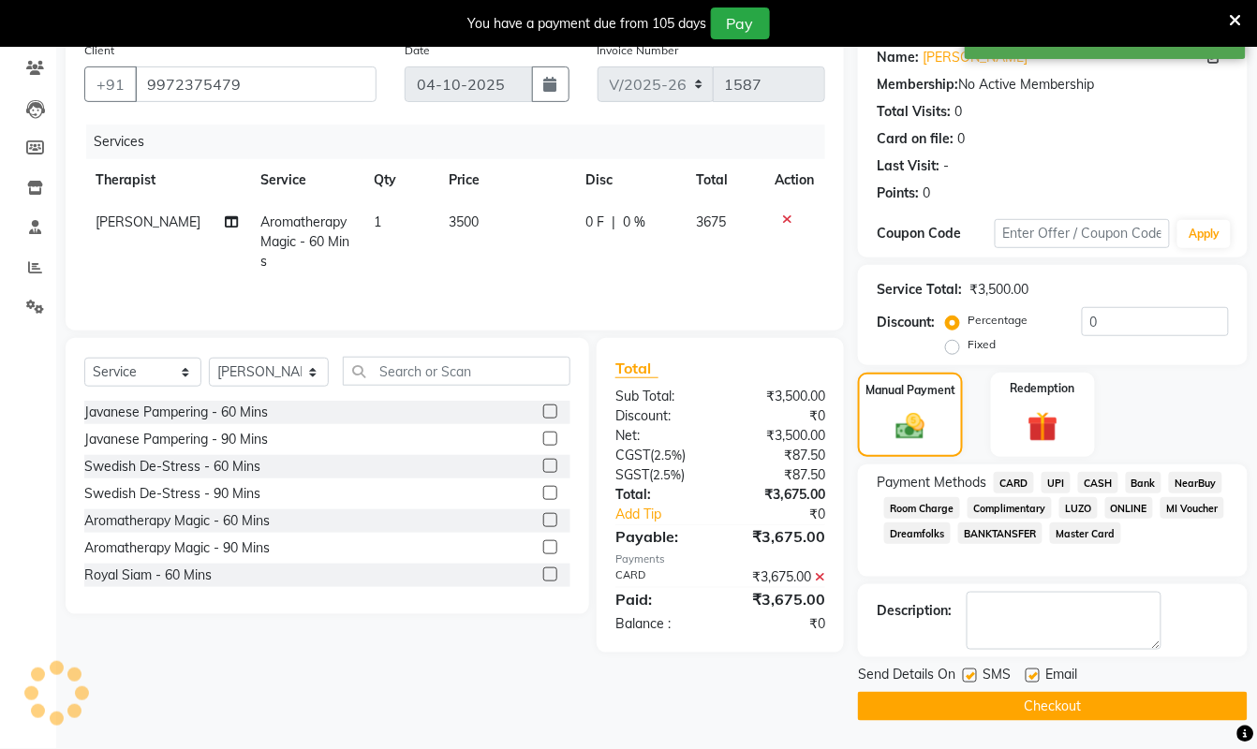
scroll to position [158, 0]
click at [1106, 706] on button "Checkout" at bounding box center [1053, 706] width 390 height 29
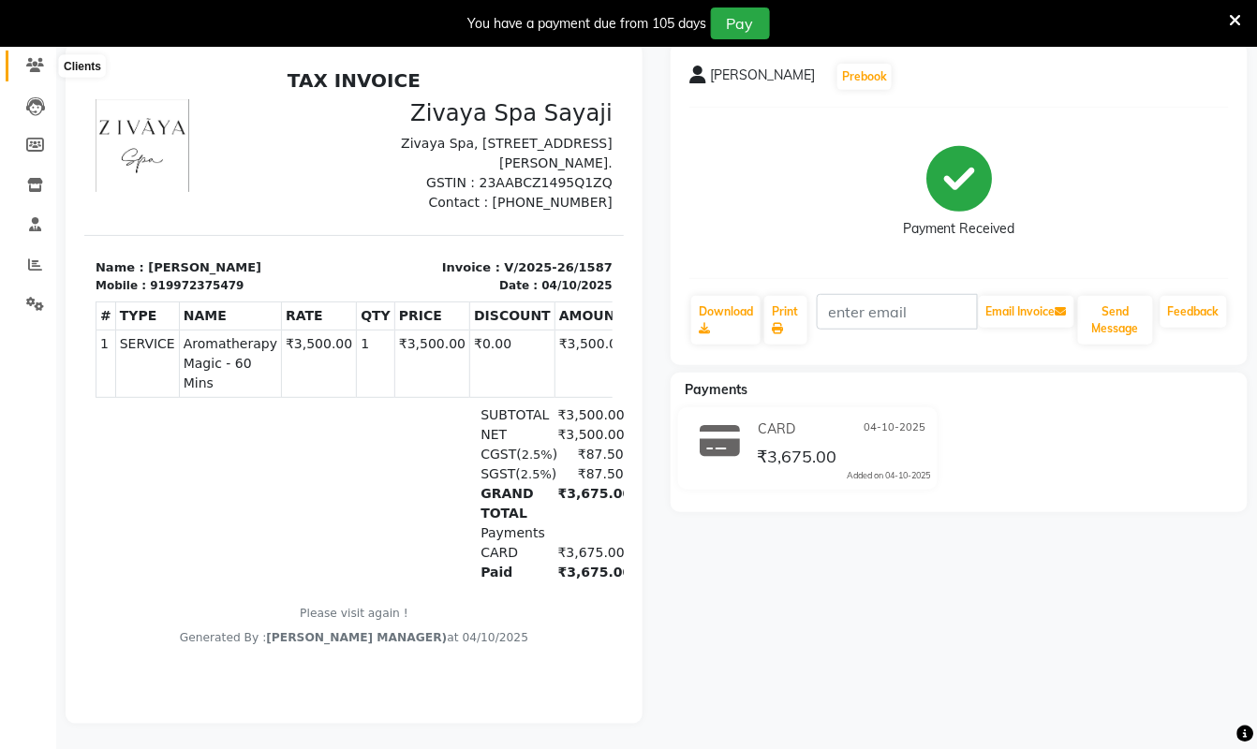
click at [31, 58] on icon at bounding box center [35, 65] width 18 height 14
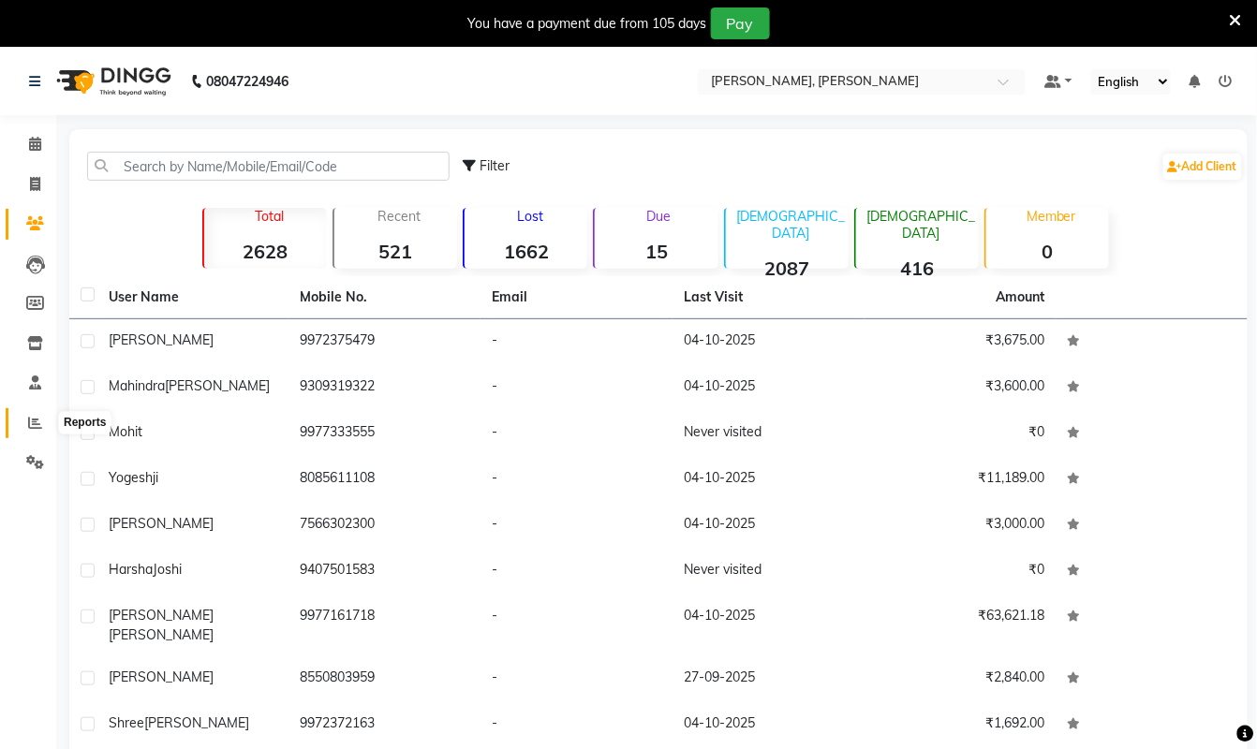
click at [35, 424] on icon at bounding box center [35, 423] width 14 height 14
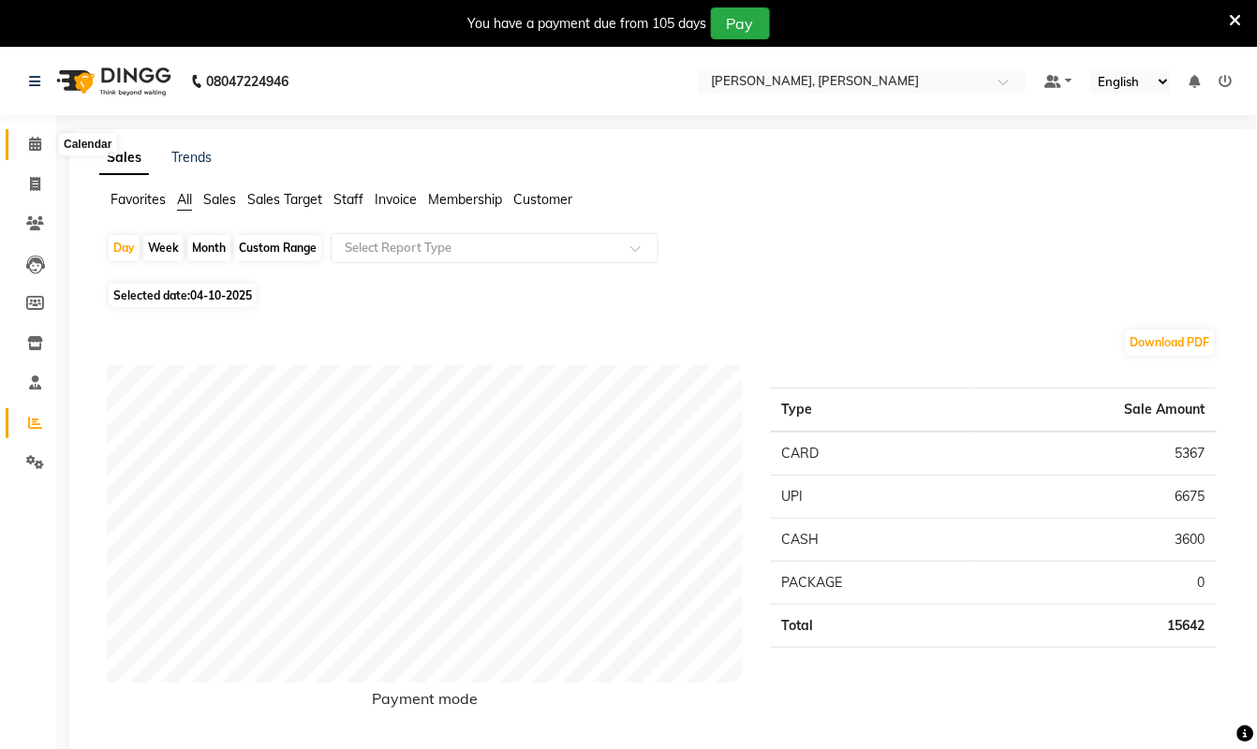
click at [31, 142] on icon at bounding box center [35, 144] width 12 height 14
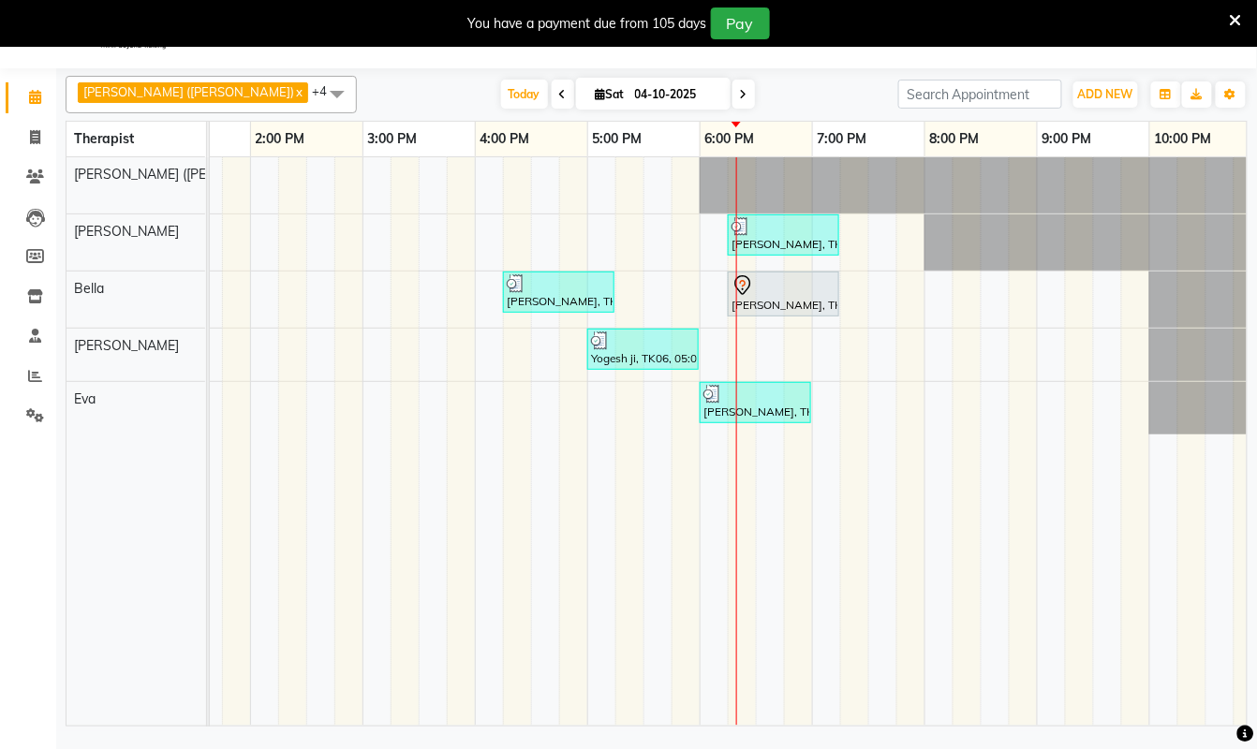
scroll to position [0, 761]
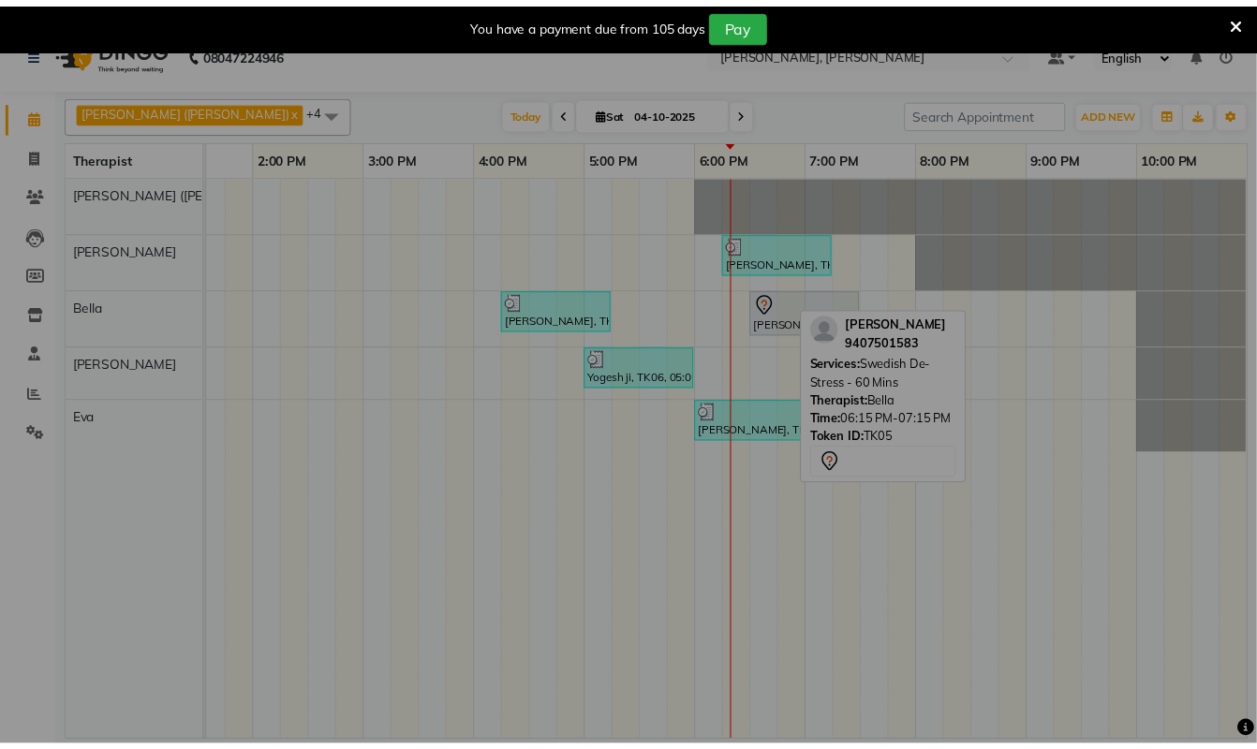
scroll to position [0, 740]
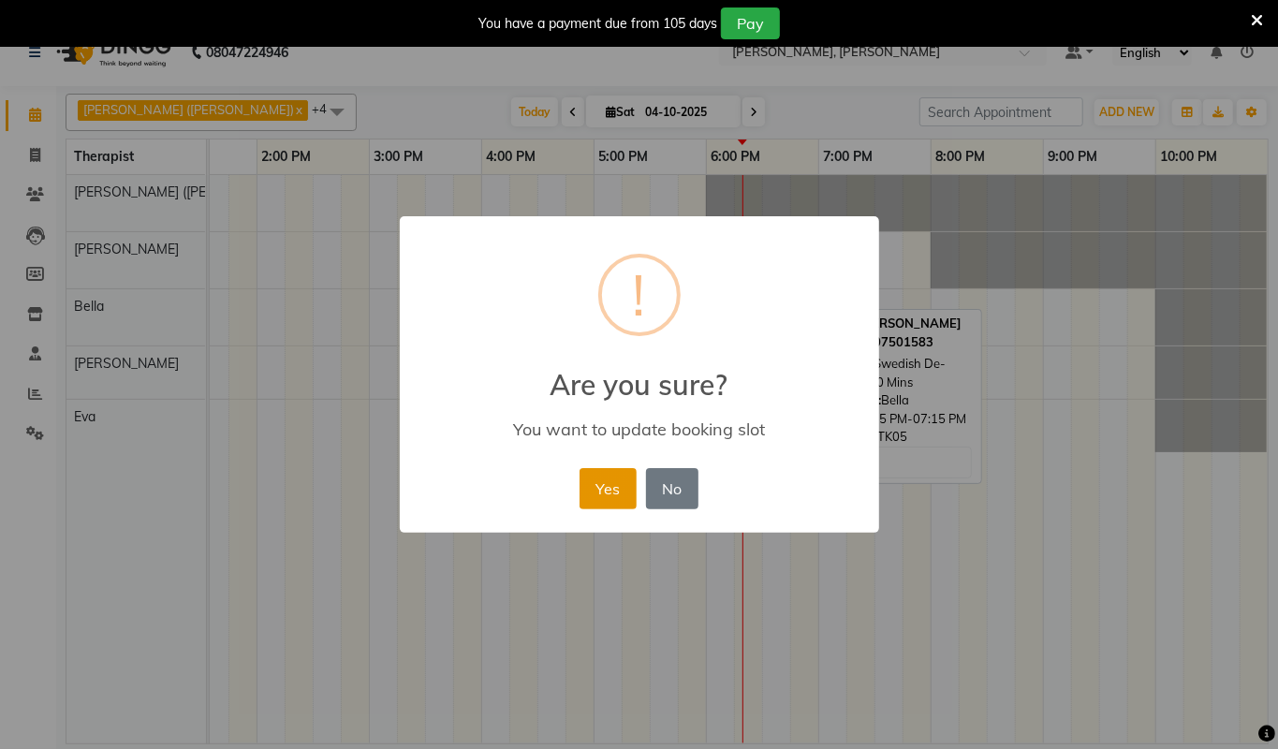
click at [589, 485] on button "Yes" at bounding box center [608, 488] width 57 height 41
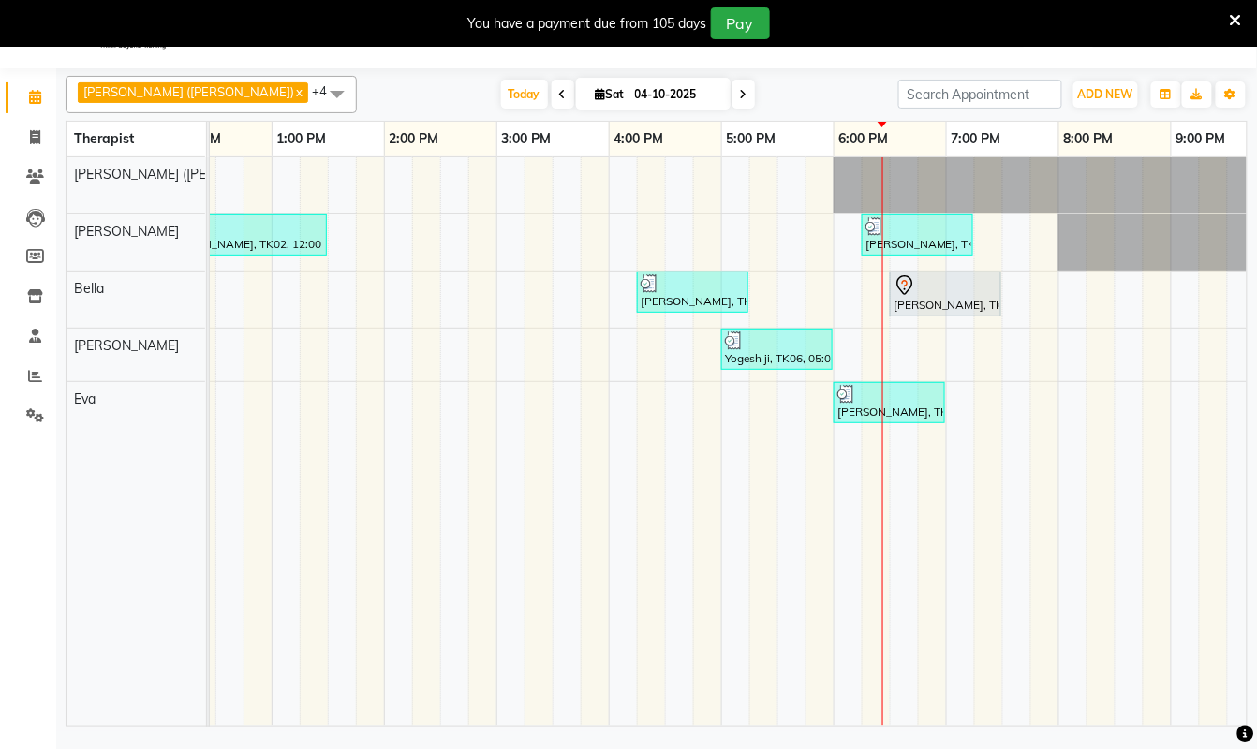
scroll to position [0, 761]
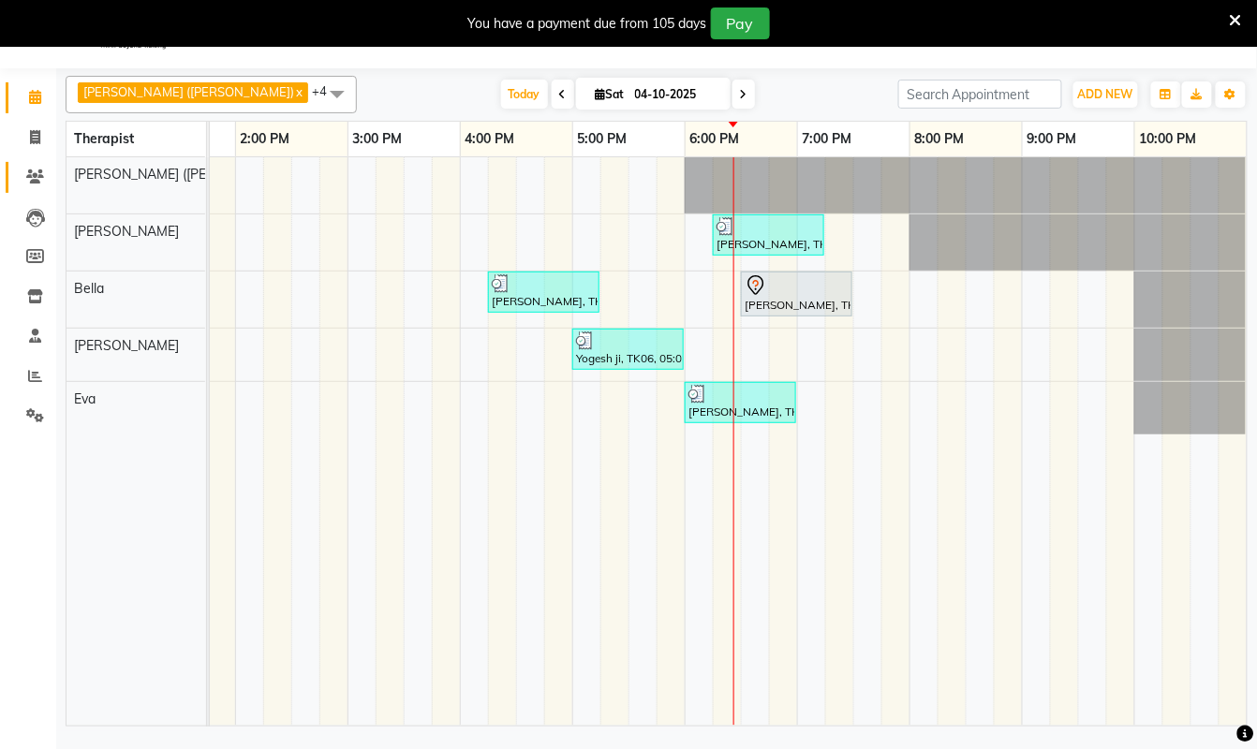
click at [26, 165] on link "Clients" at bounding box center [28, 177] width 45 height 31
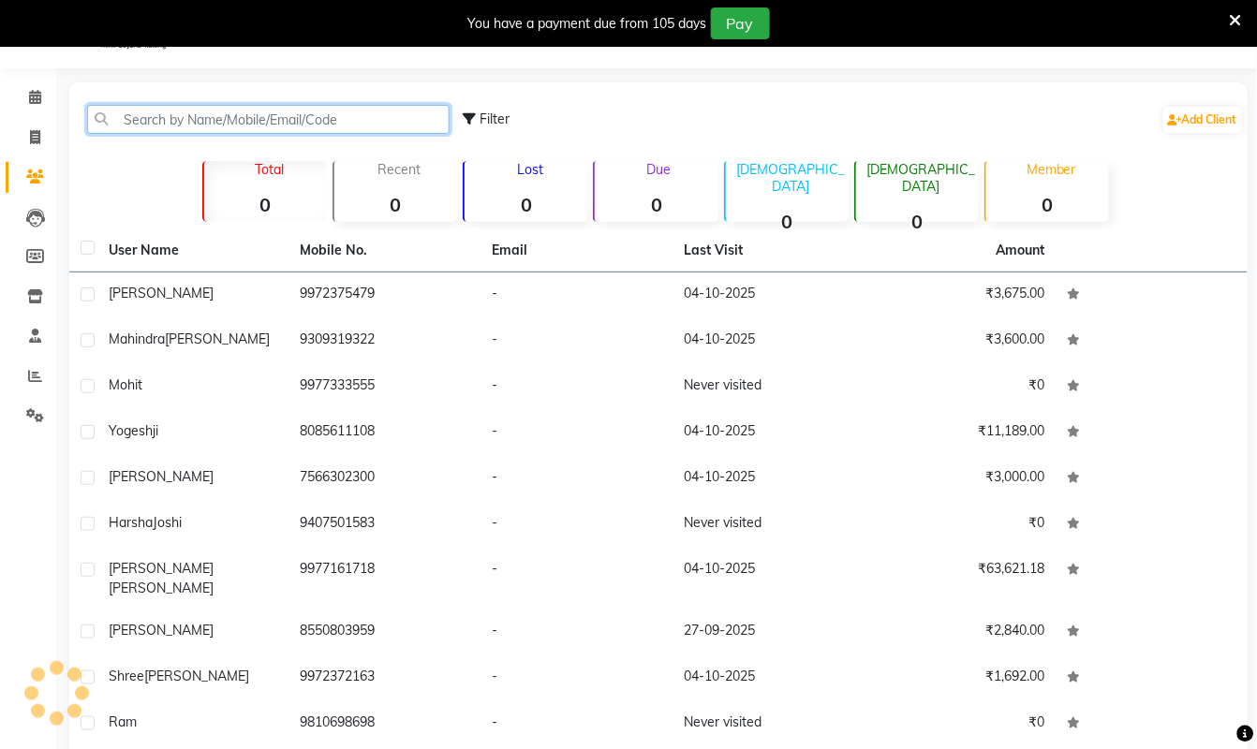
click at [204, 114] on input "text" at bounding box center [268, 119] width 362 height 29
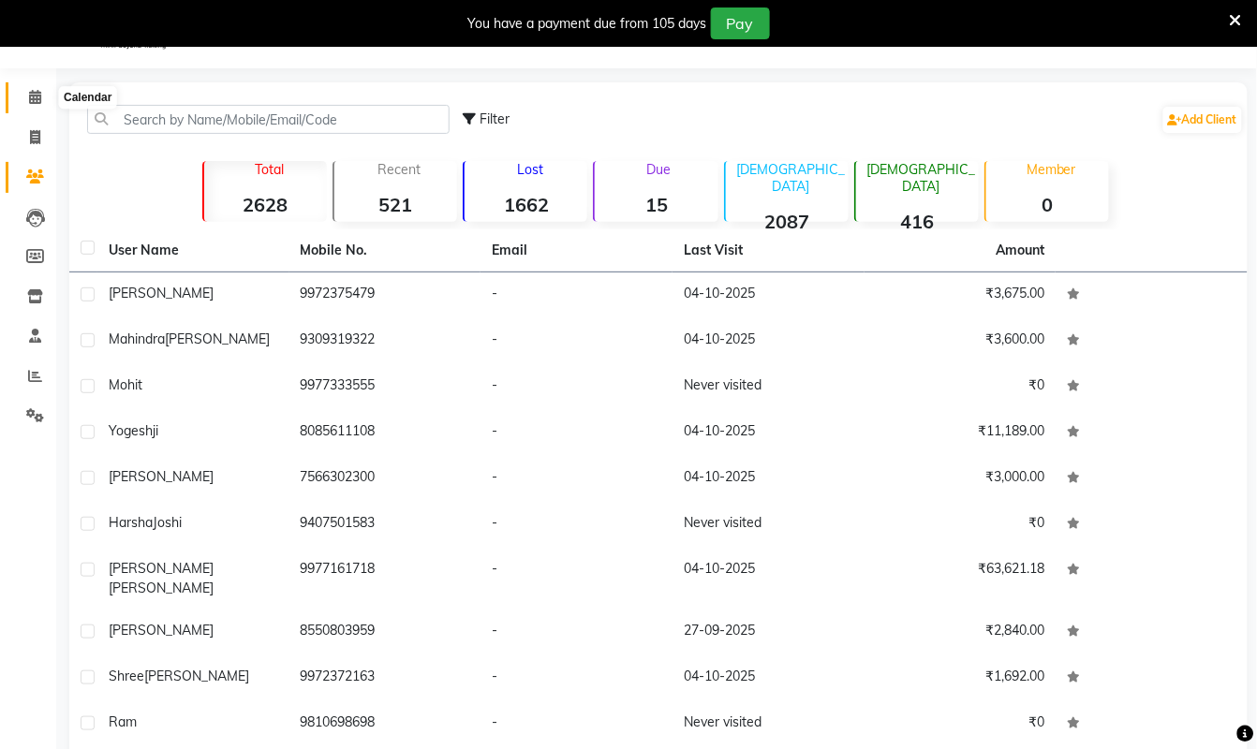
click at [23, 94] on span at bounding box center [35, 98] width 33 height 22
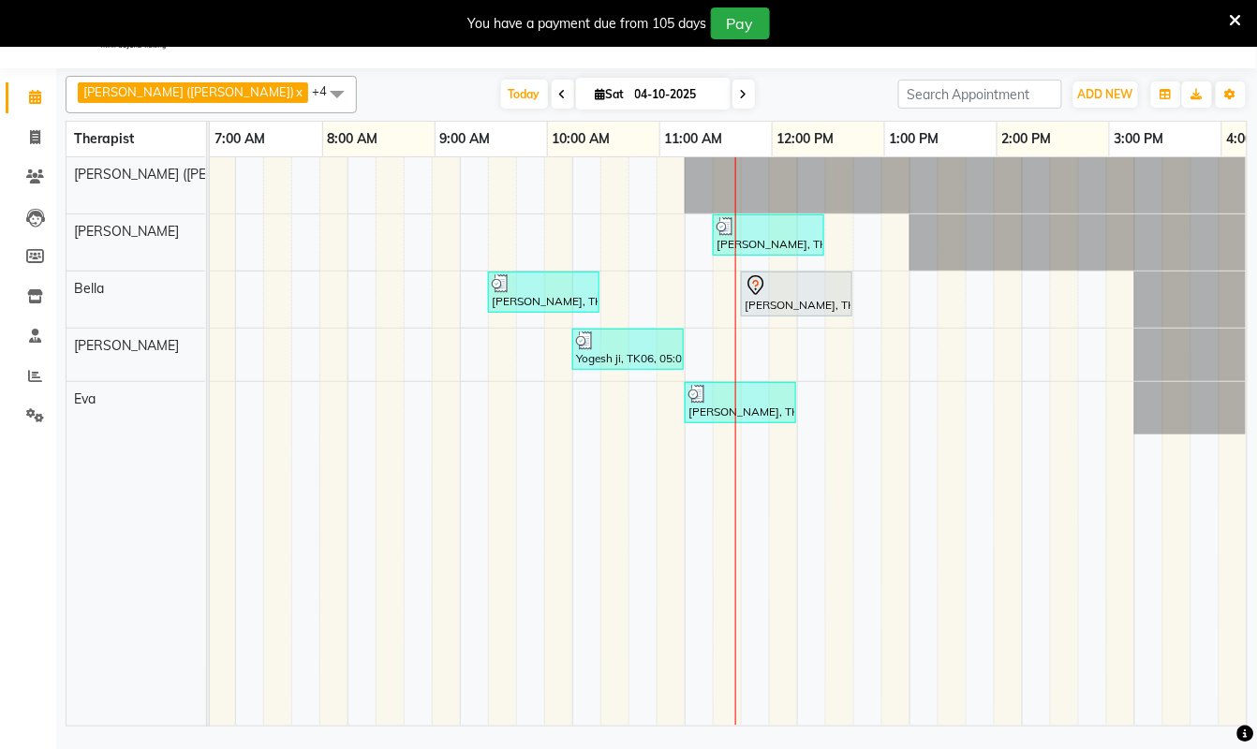
scroll to position [0, 761]
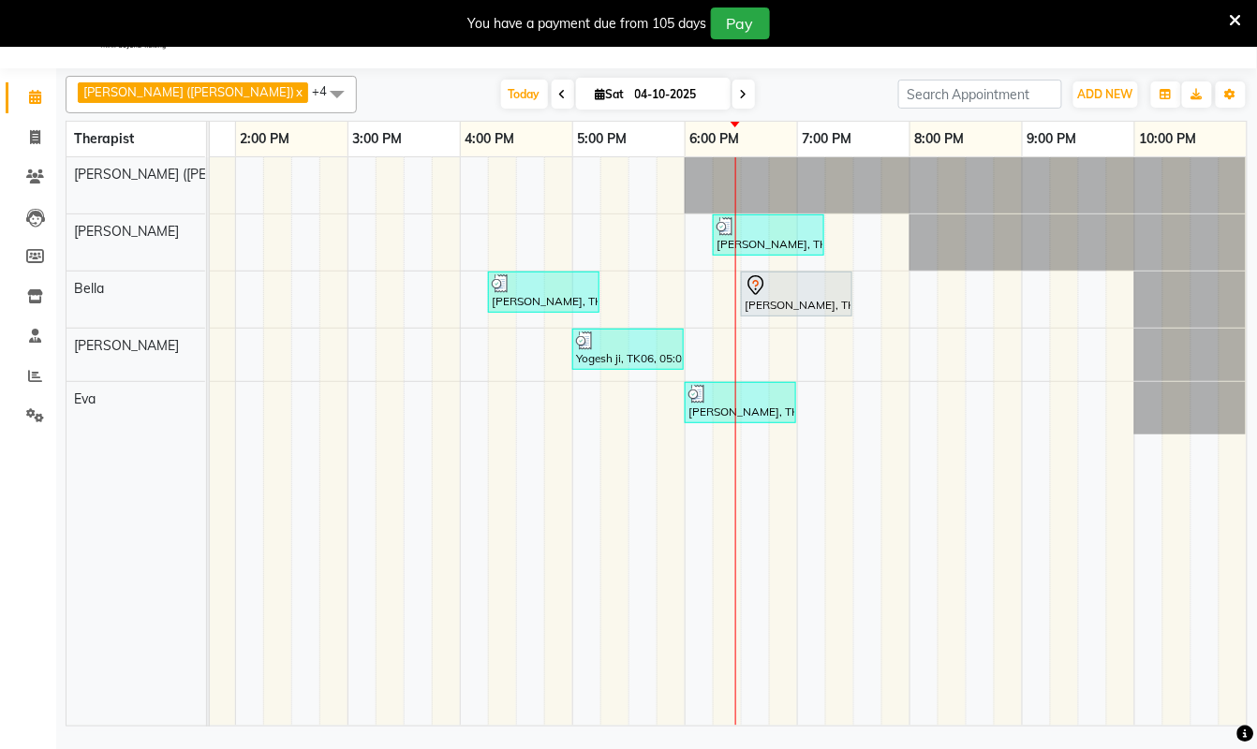
click at [732, 99] on span at bounding box center [743, 94] width 22 height 29
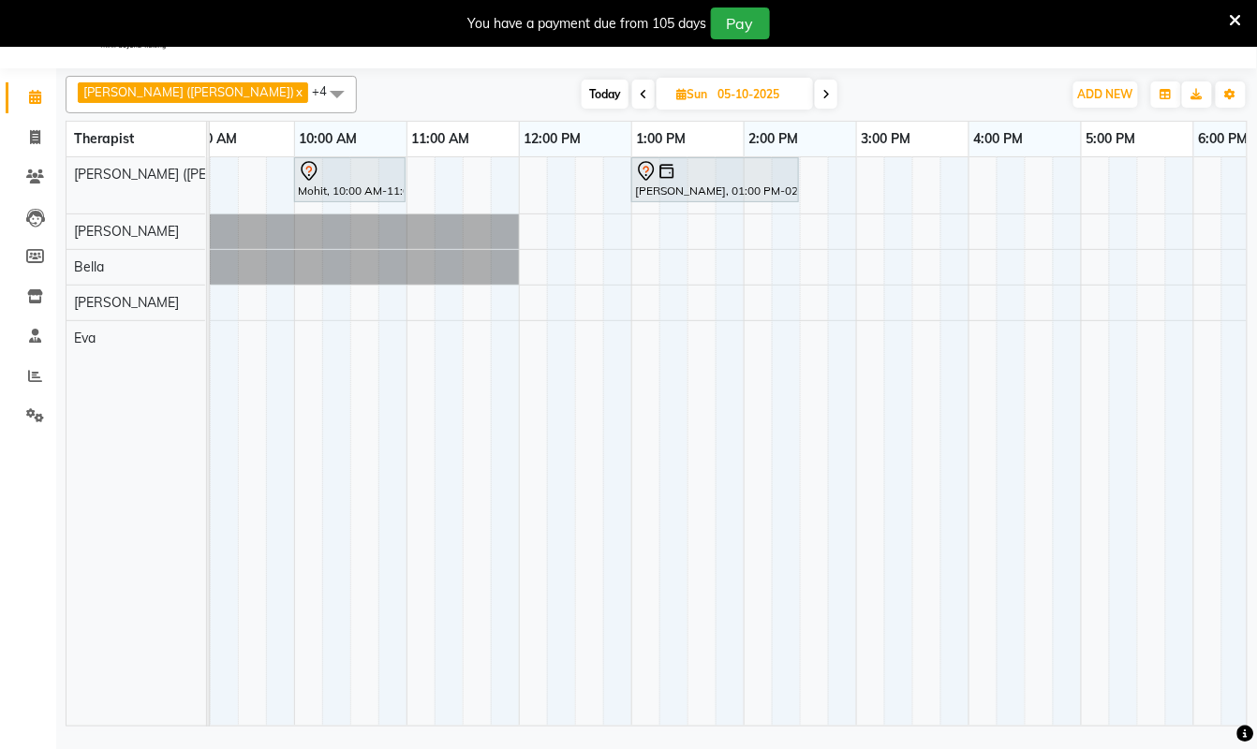
scroll to position [0, 0]
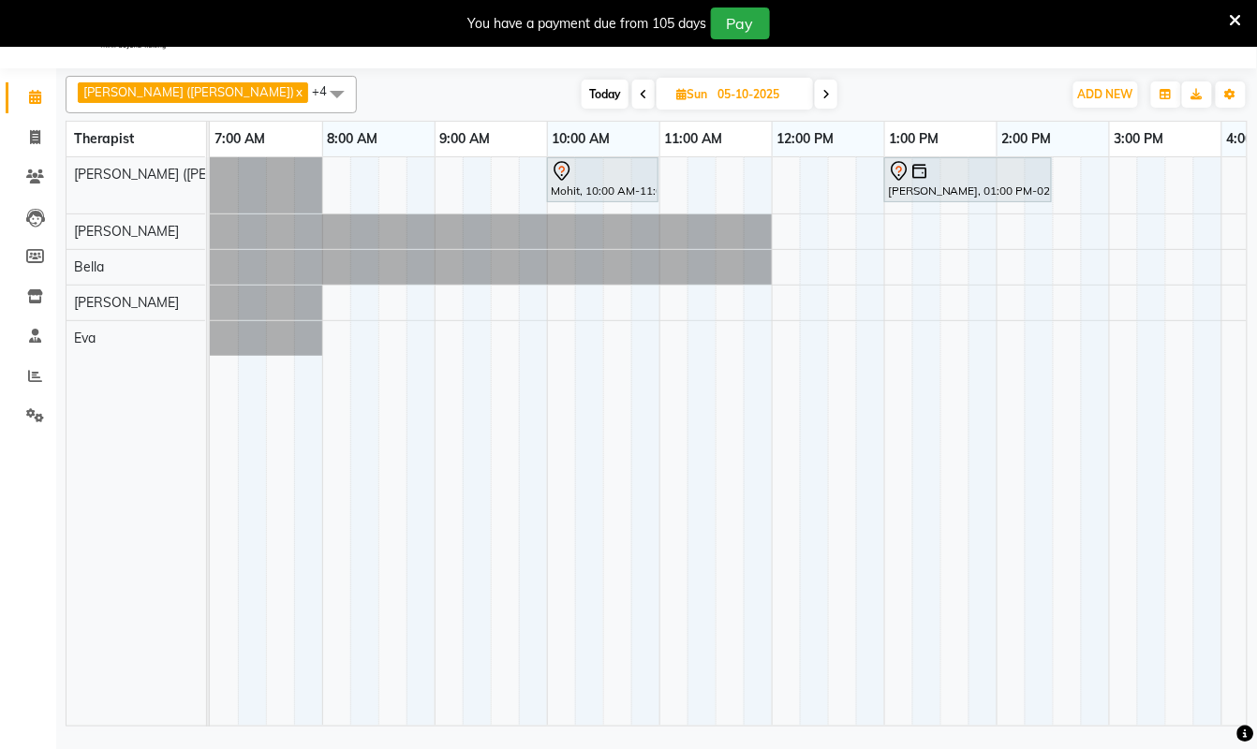
click at [582, 95] on span "Today" at bounding box center [605, 94] width 47 height 29
type input "04-10-2025"
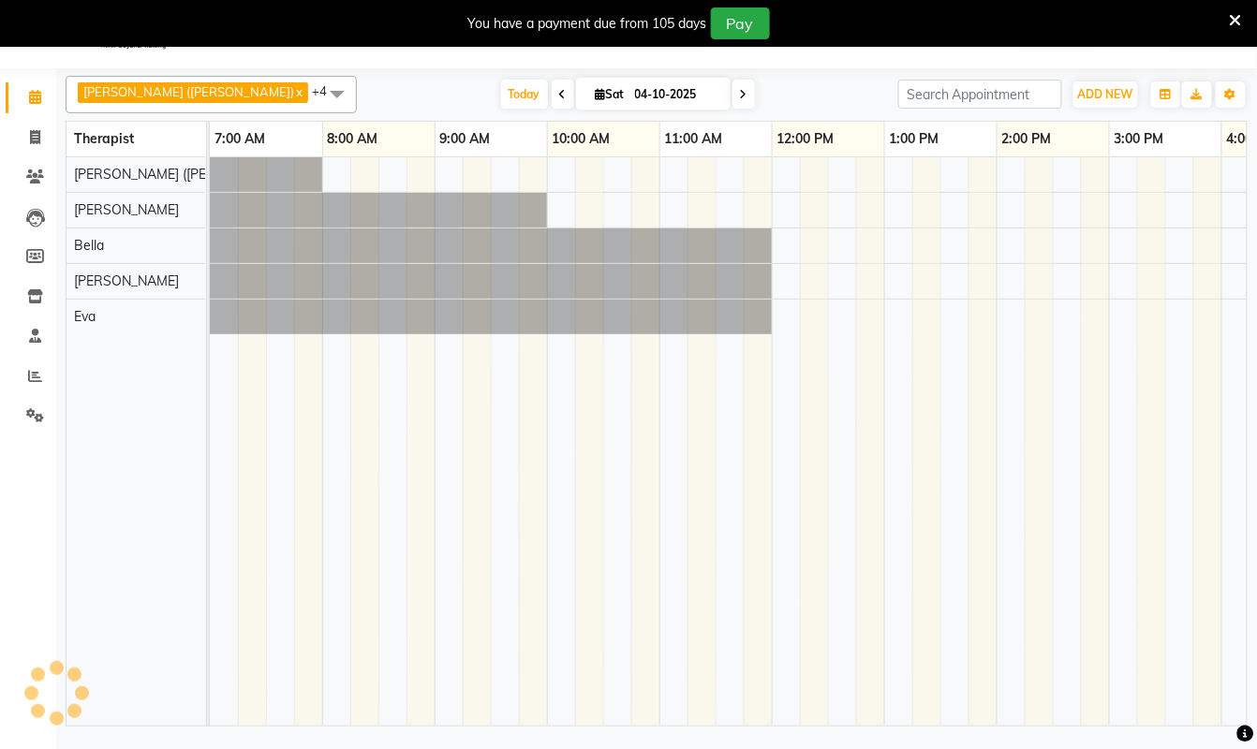
scroll to position [0, 761]
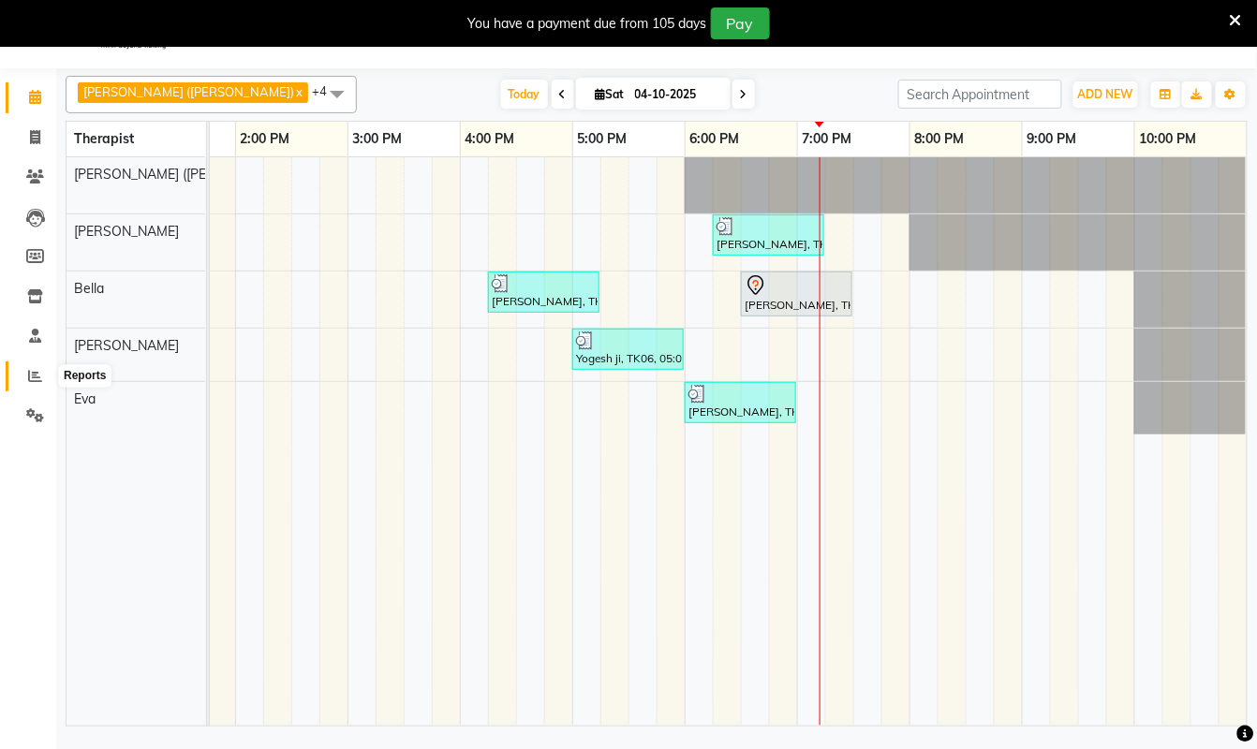
click at [32, 373] on icon at bounding box center [35, 376] width 14 height 14
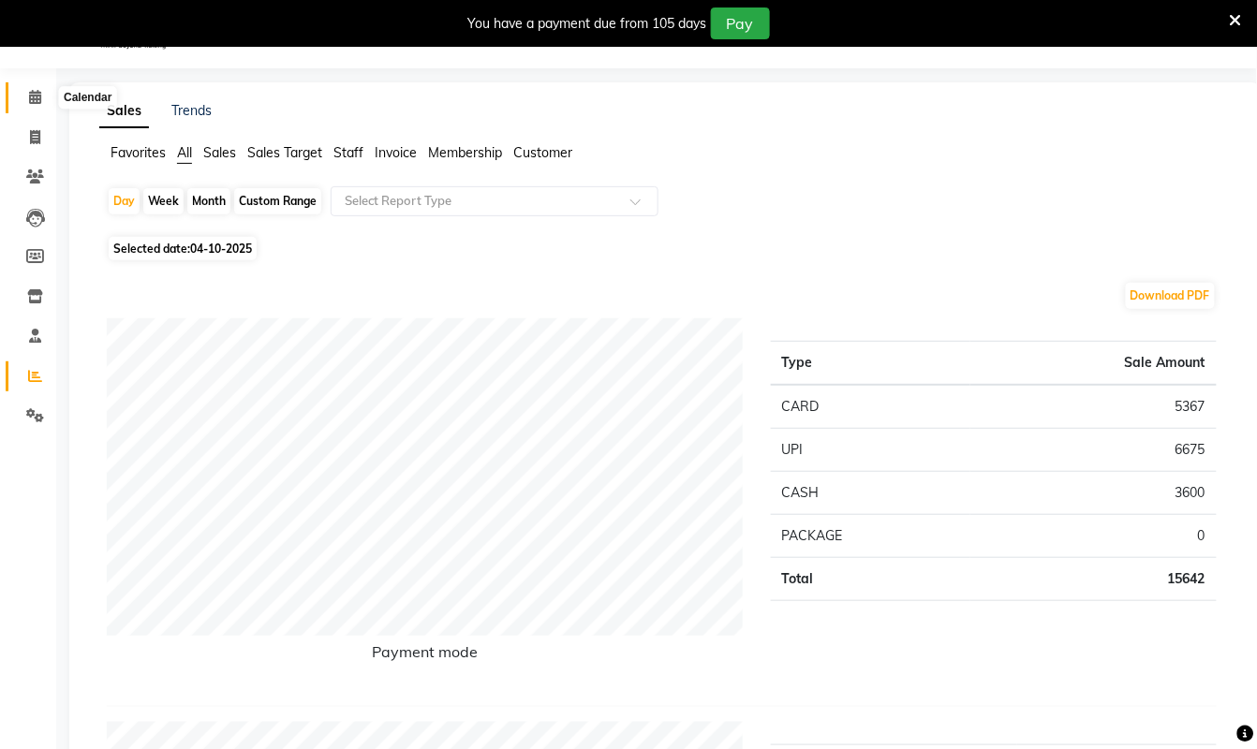
click at [24, 98] on span at bounding box center [35, 98] width 33 height 22
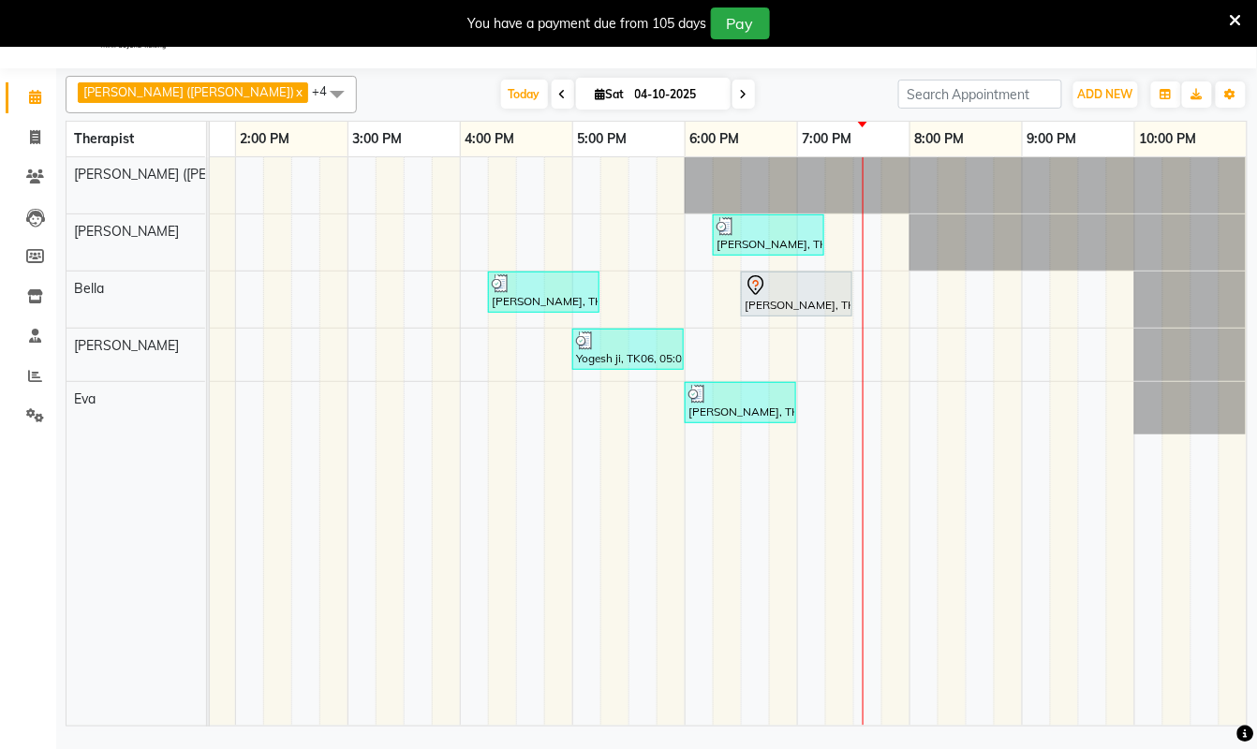
scroll to position [0, 781]
click at [873, 361] on div "Ram, TK01, 06:45 AM-07:45 AM, Swedish De-Stress - 60 Mins Ram, TK01, 06:45 AM-0…" at bounding box center [347, 441] width 1798 height 569
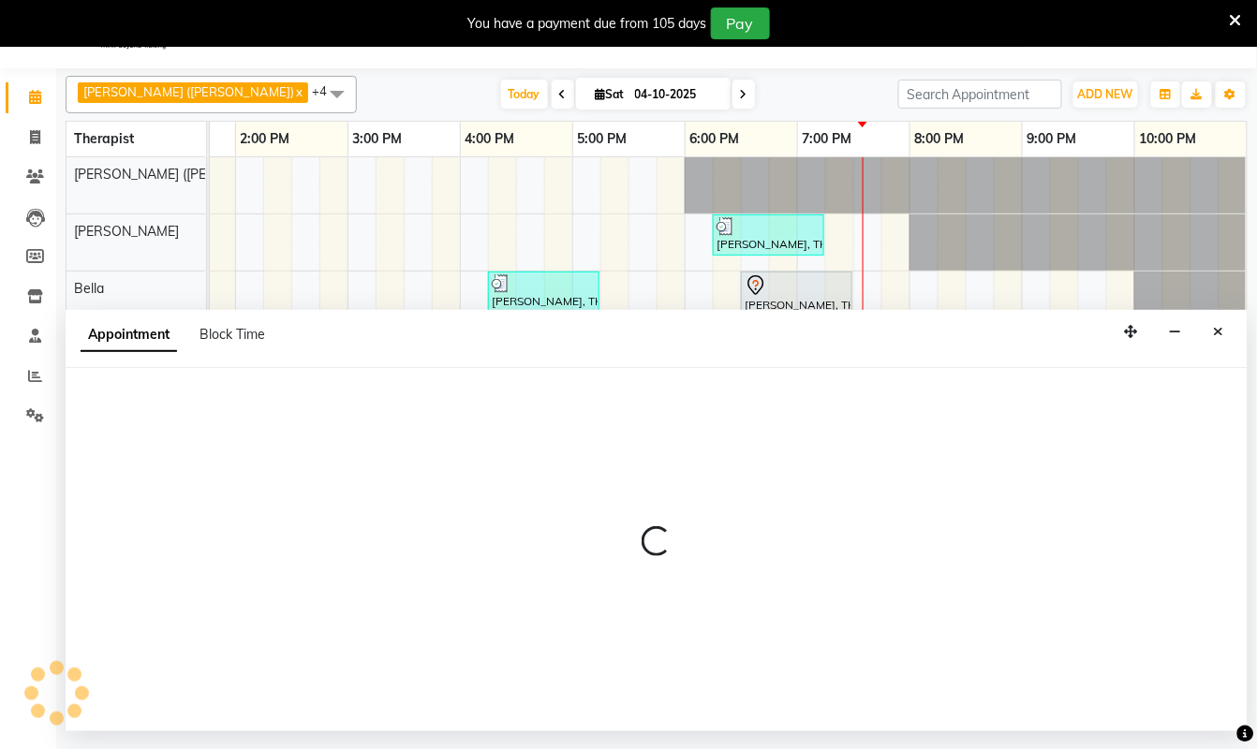
select select "83147"
select select "1185"
select select "tentative"
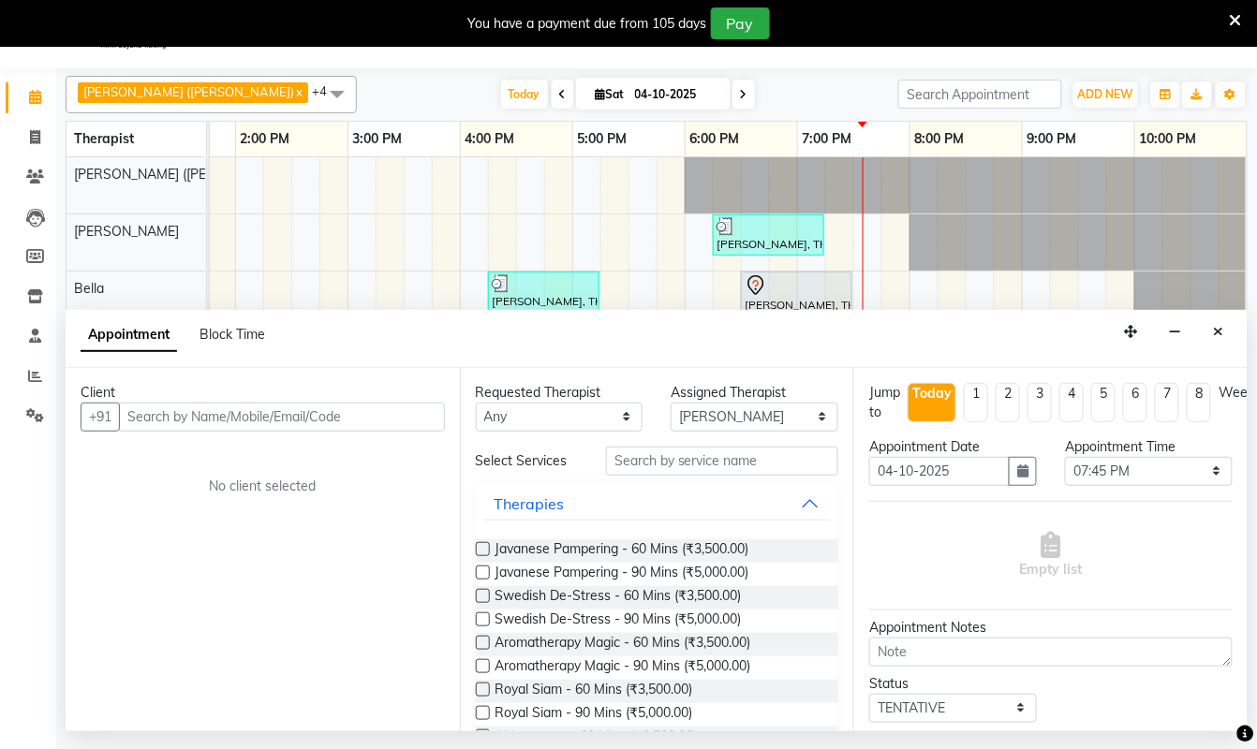
click at [365, 421] on input "text" at bounding box center [282, 417] width 326 height 29
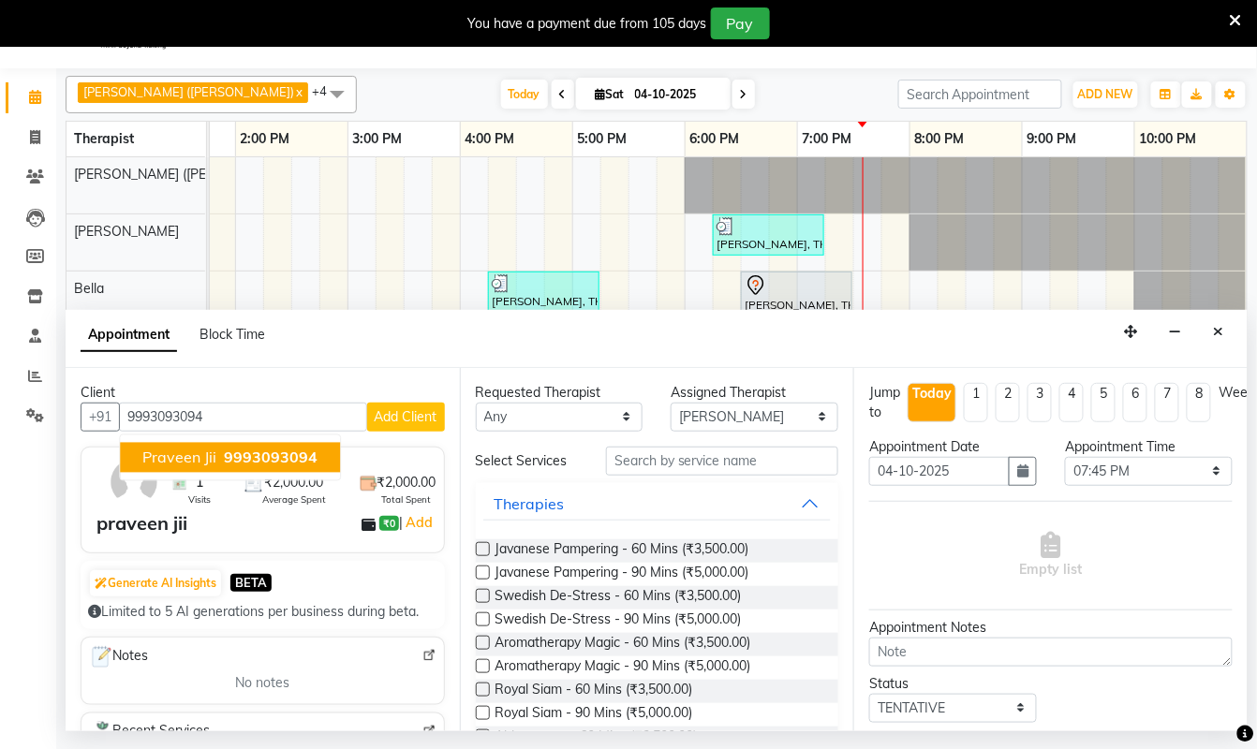
click at [238, 457] on span "9993093094" at bounding box center [271, 457] width 94 height 19
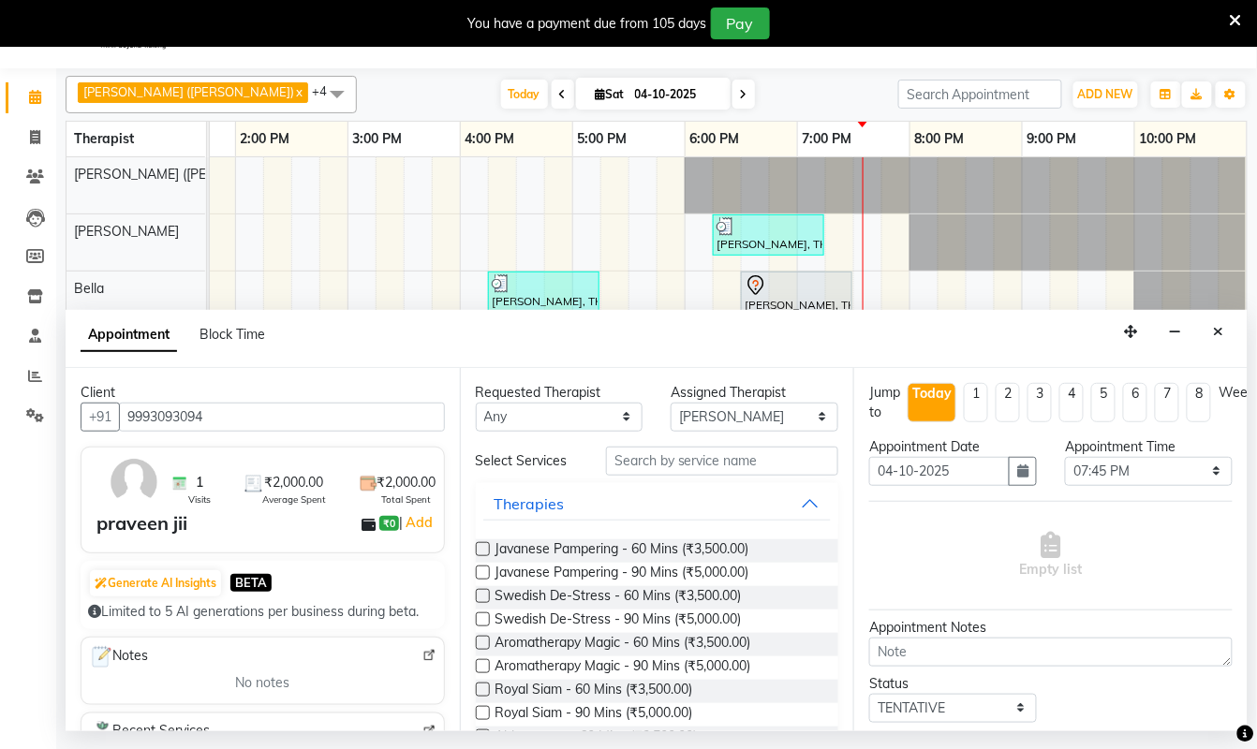
type input "9993093094"
click at [480, 601] on label at bounding box center [483, 596] width 14 height 14
click at [480, 601] on input "checkbox" at bounding box center [482, 598] width 12 height 12
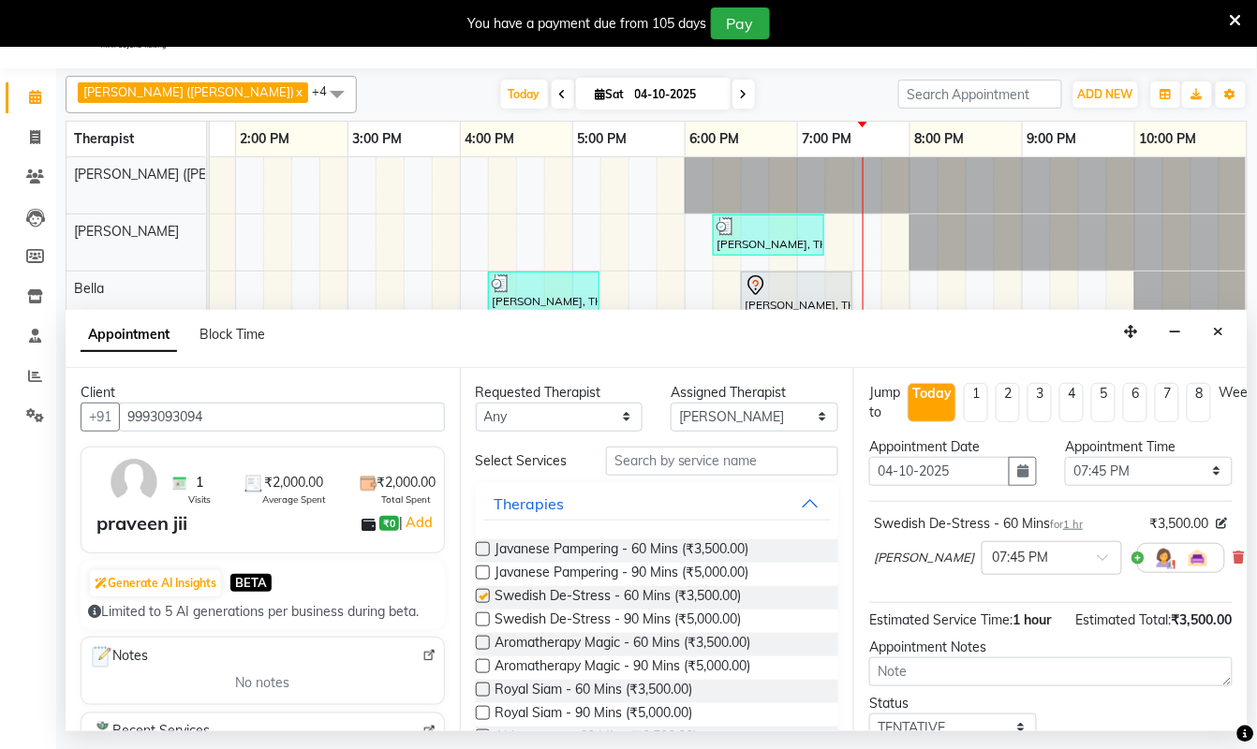
checkbox input "false"
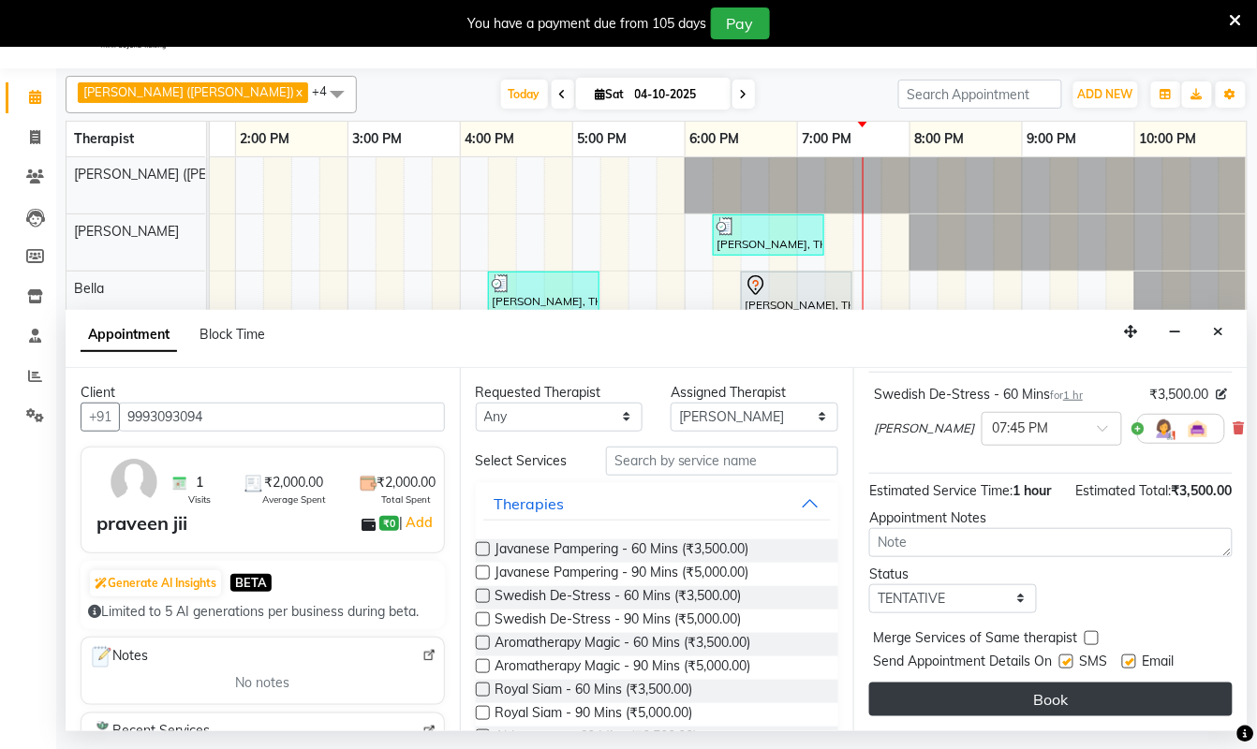
click at [1036, 683] on button "Book" at bounding box center [1050, 700] width 363 height 34
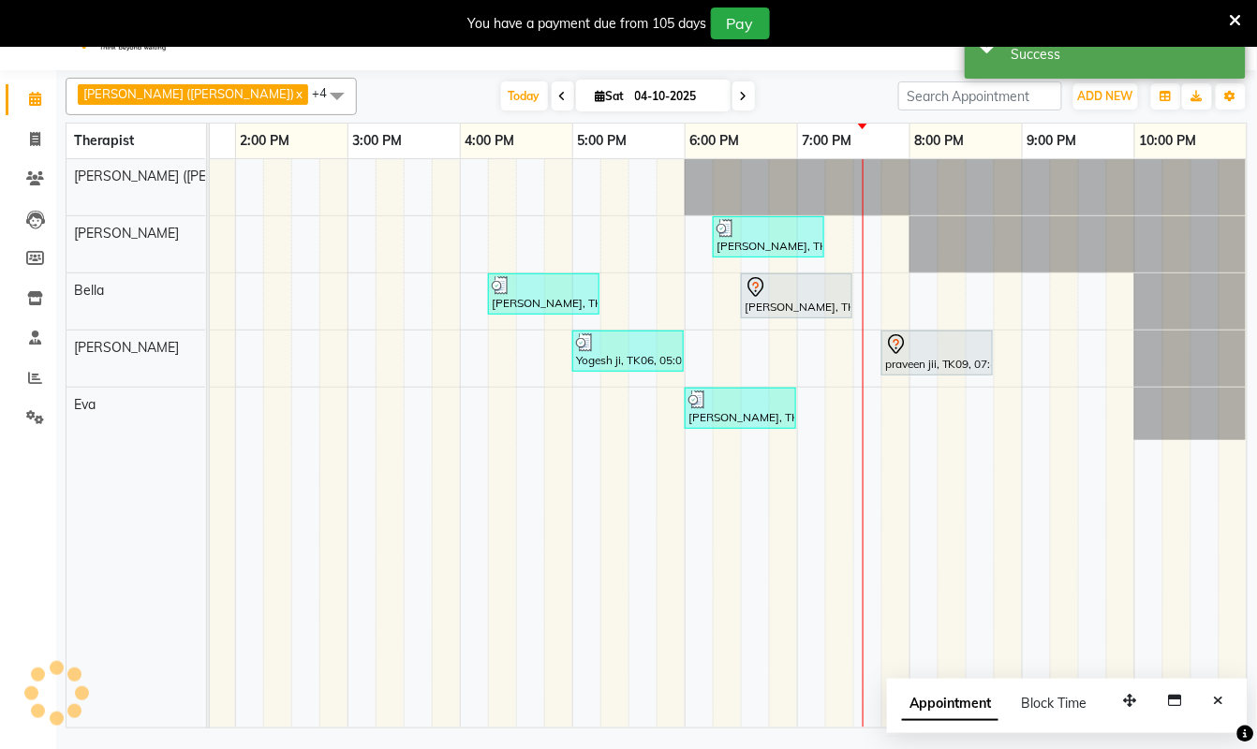
scroll to position [0, 0]
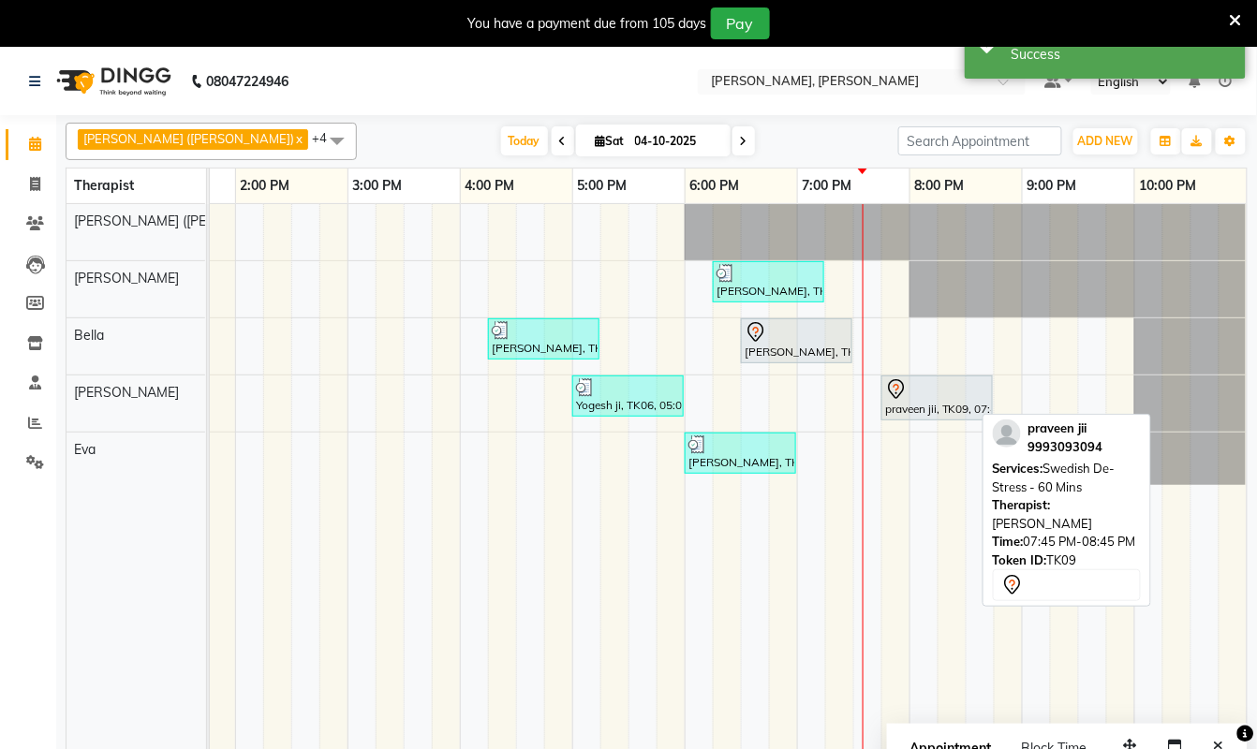
click at [922, 406] on div "praveen jii, TK09, 07:45 PM-08:45 PM, Swedish De-Stress - 60 Mins" at bounding box center [937, 397] width 108 height 39
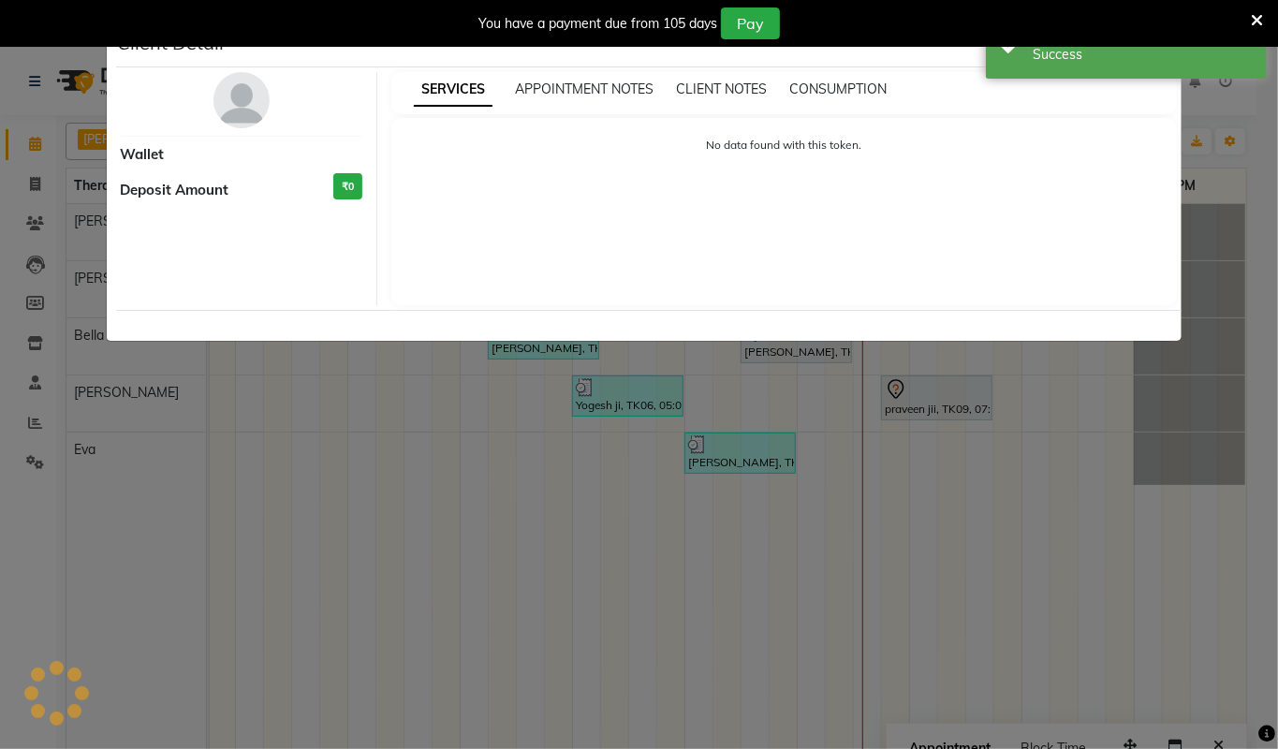
select select "7"
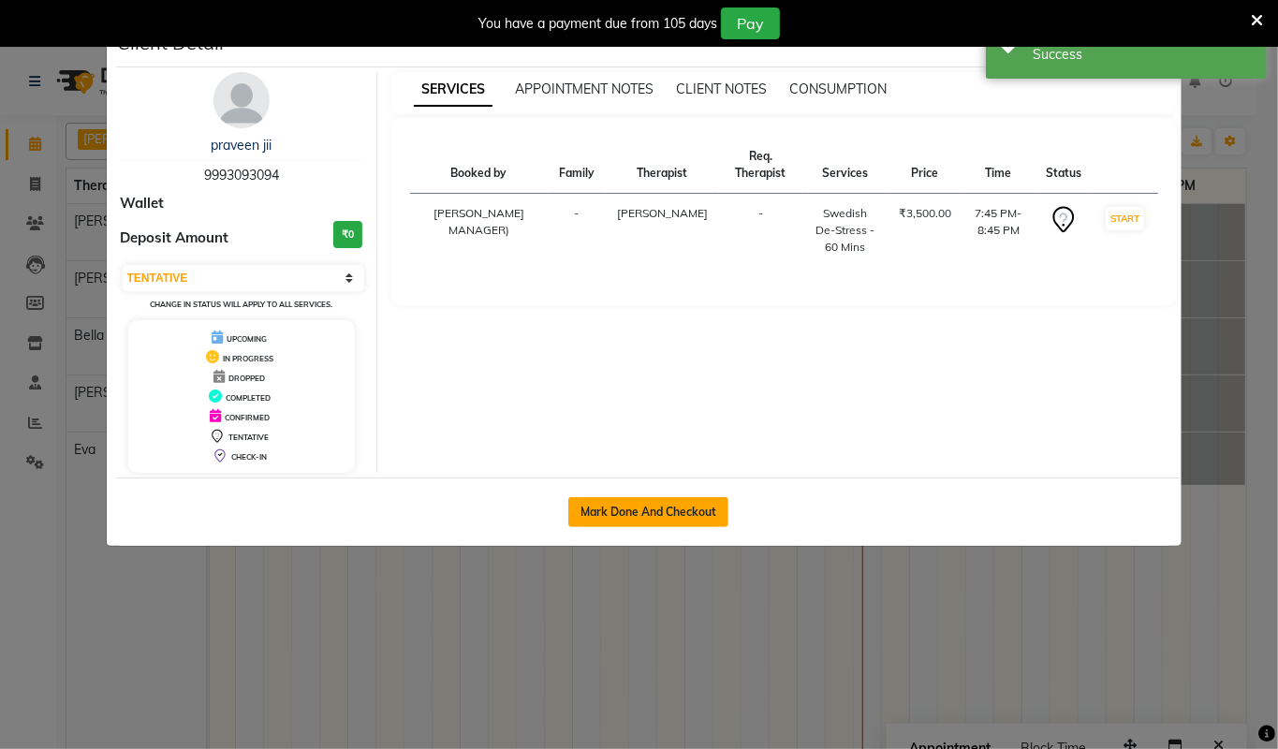
click at [659, 514] on button "Mark Done And Checkout" at bounding box center [649, 512] width 160 height 30
select select "service"
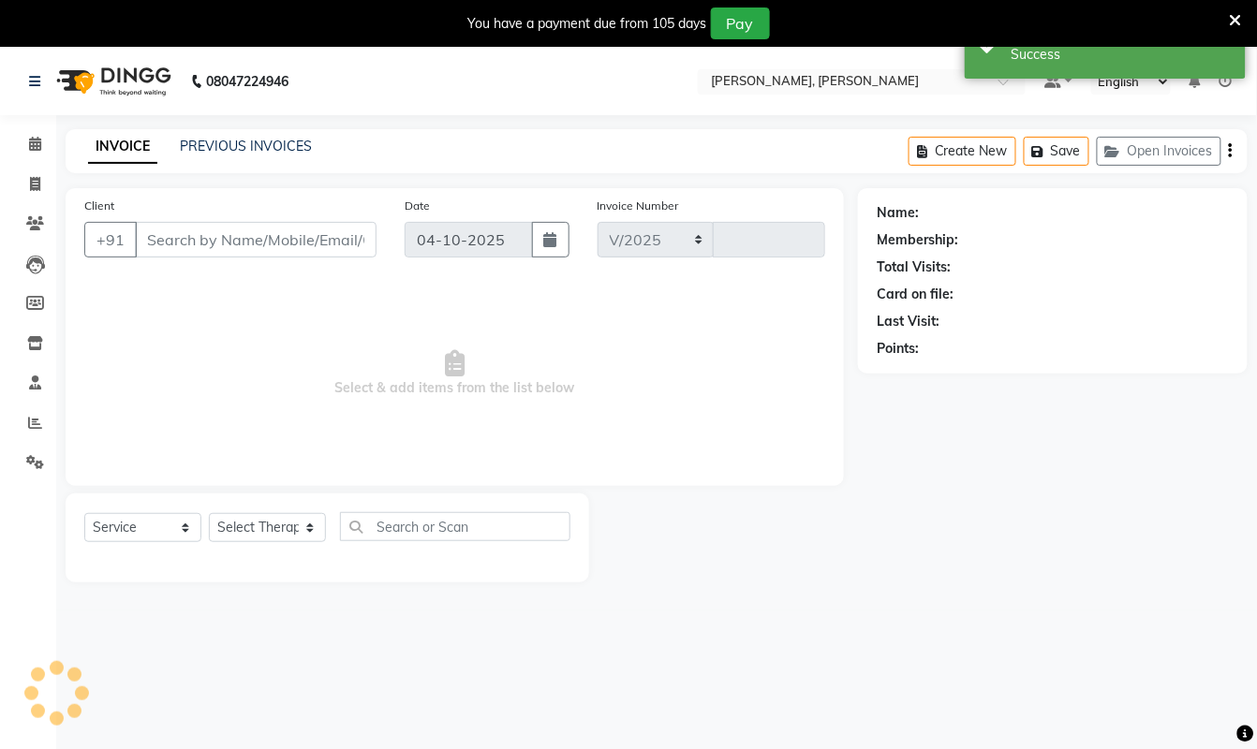
select select "6399"
type input "1588"
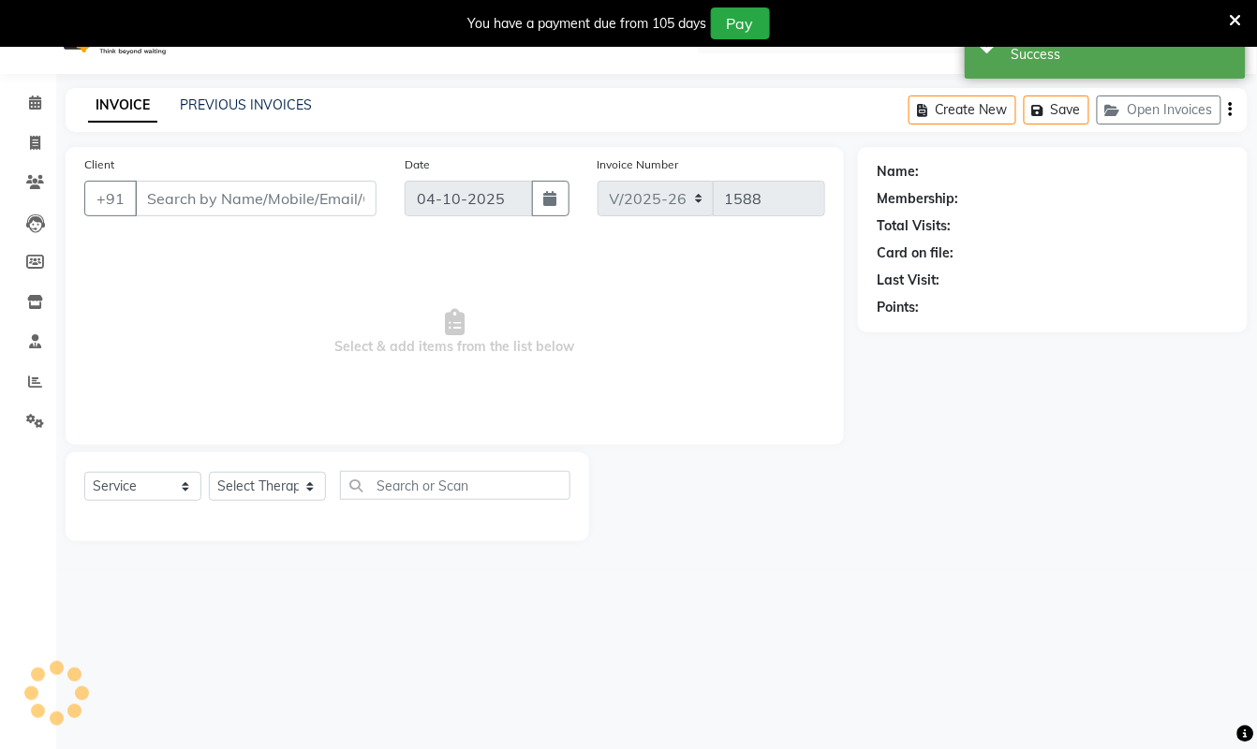
scroll to position [47, 0]
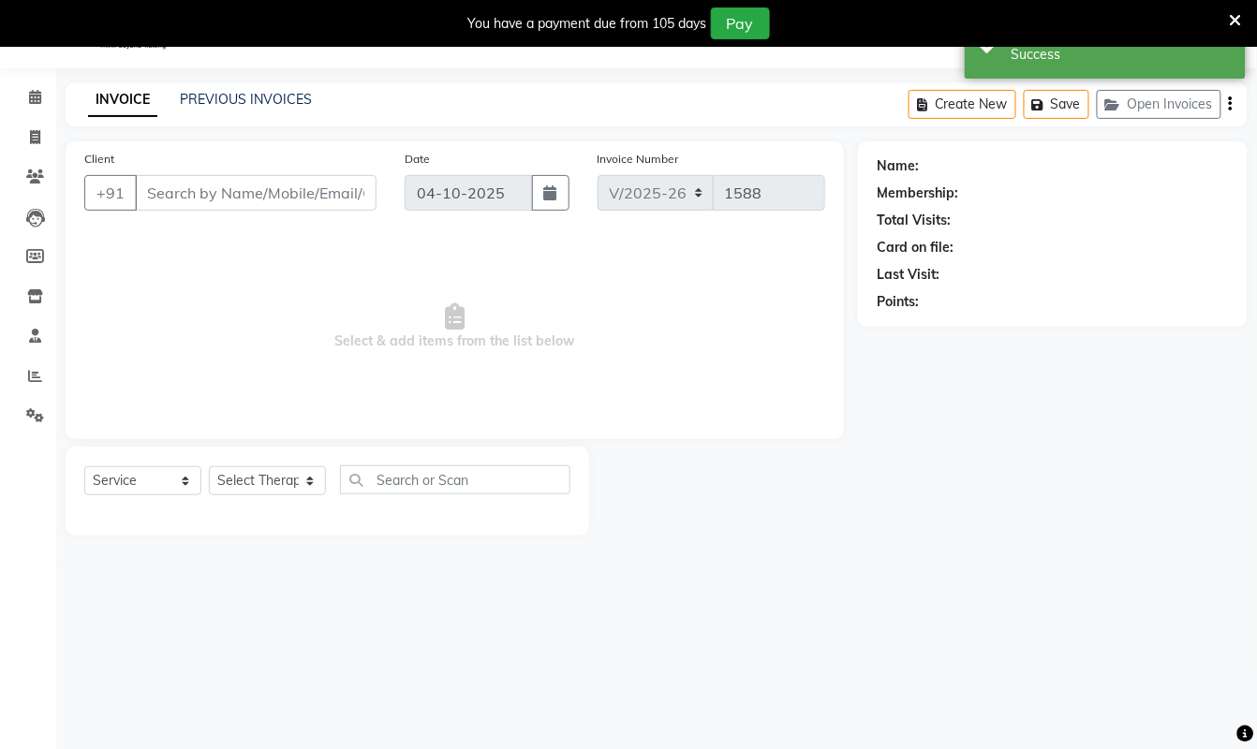
type input "9993093094"
select select "83147"
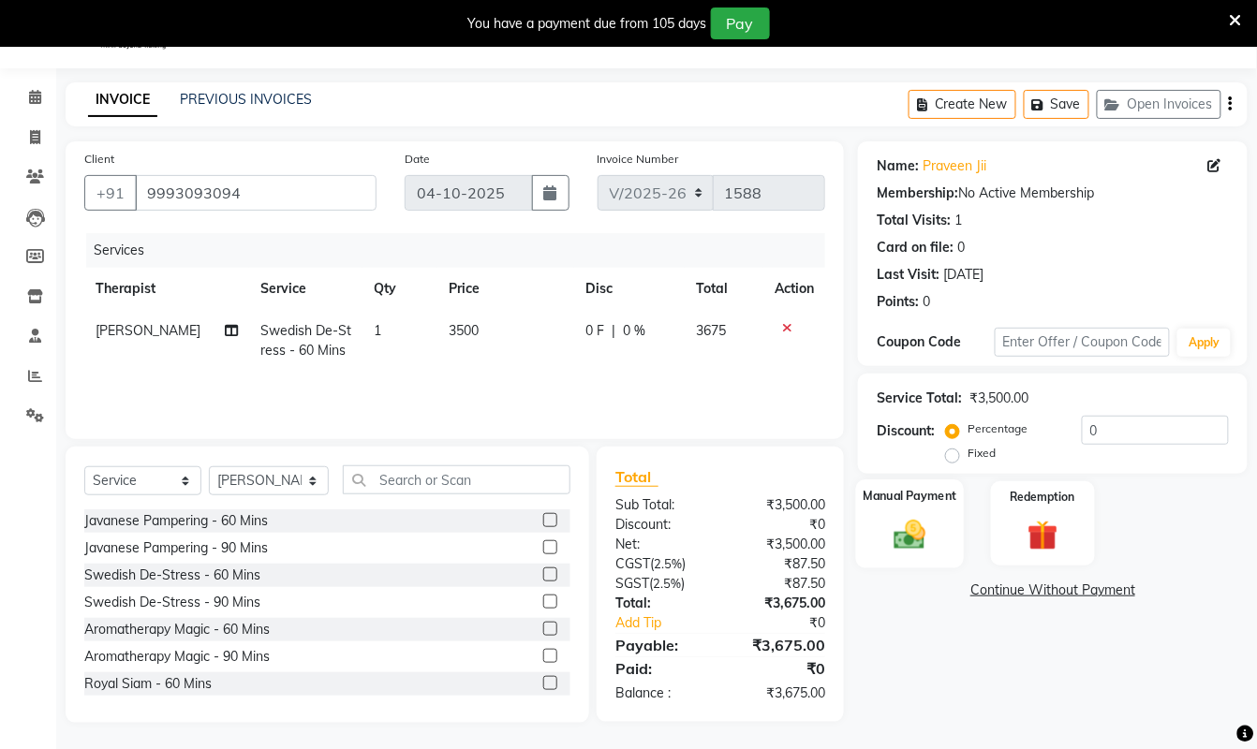
click at [940, 540] on div "Manual Payment" at bounding box center [910, 524] width 109 height 89
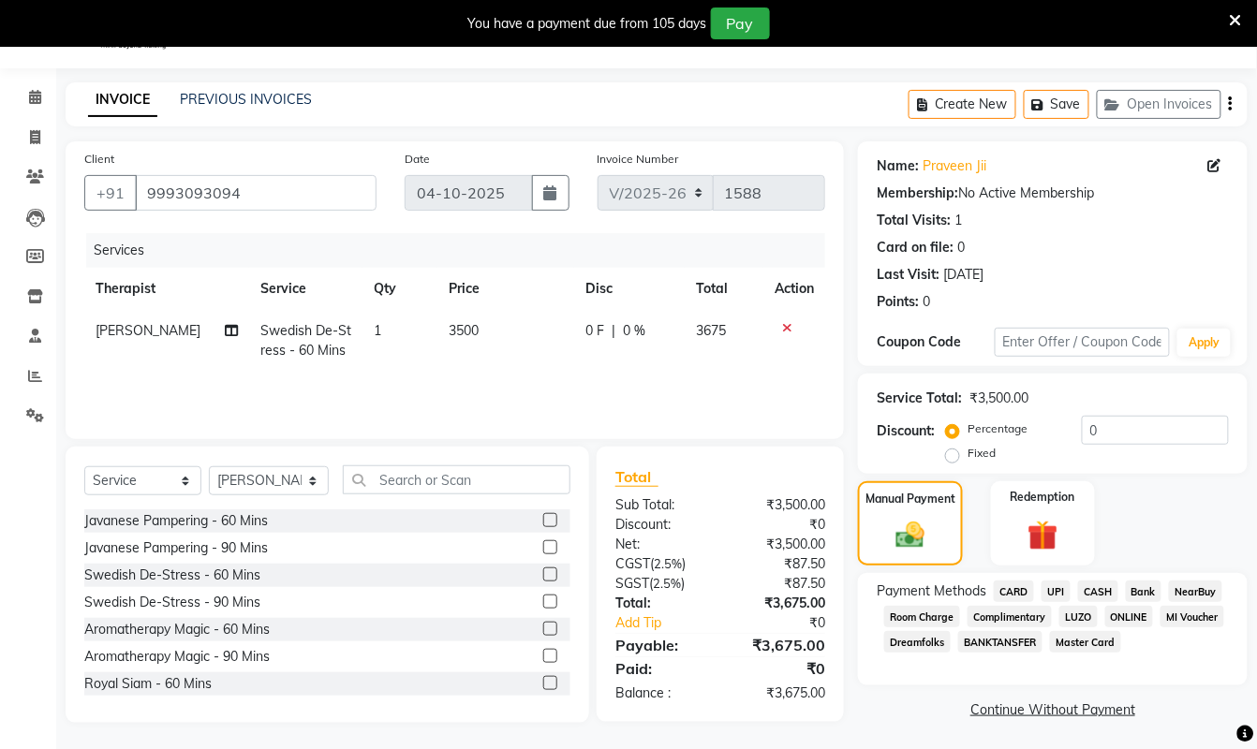
click at [1098, 588] on span "CASH" at bounding box center [1098, 592] width 40 height 22
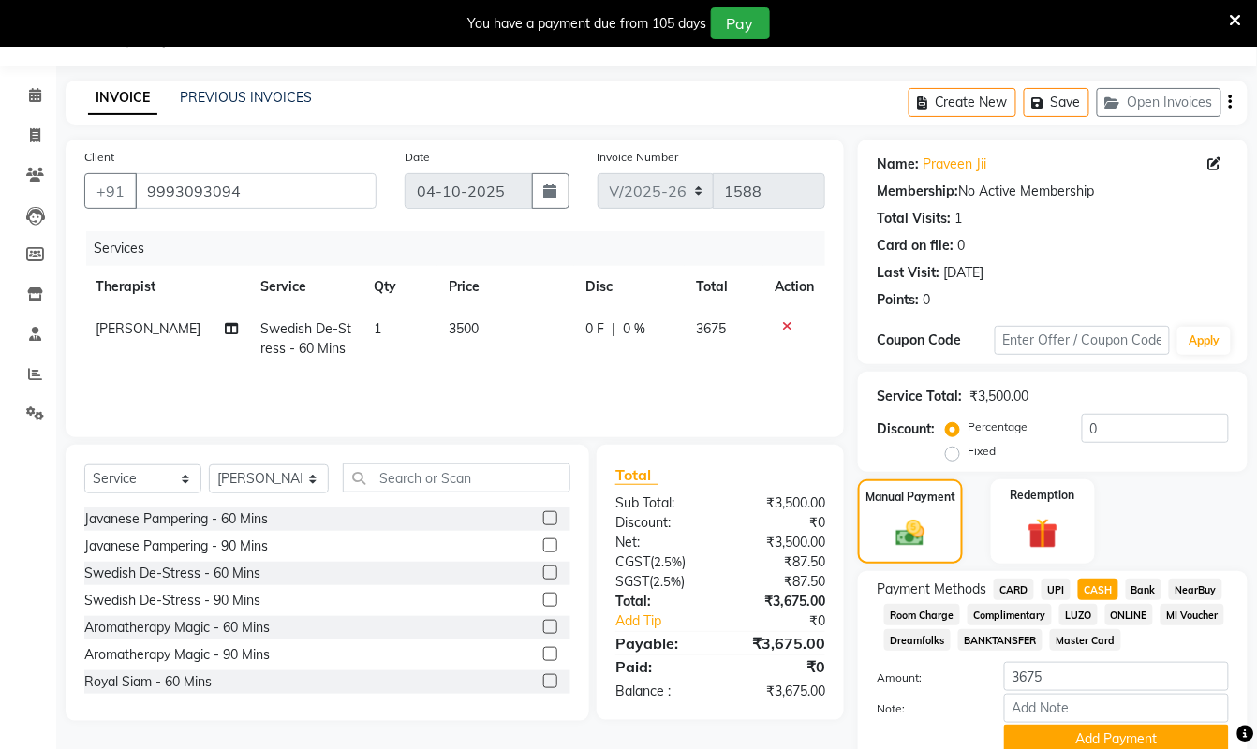
scroll to position [129, 0]
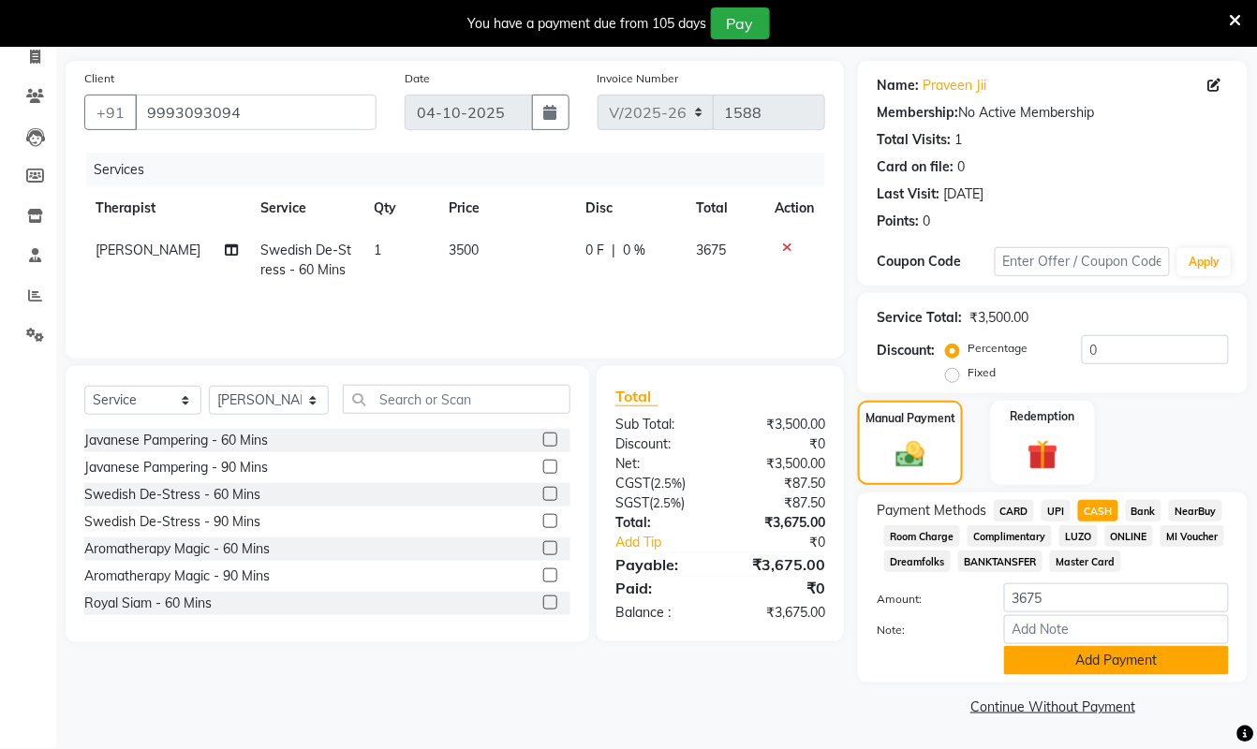
click at [1086, 649] on button "Add Payment" at bounding box center [1116, 660] width 225 height 29
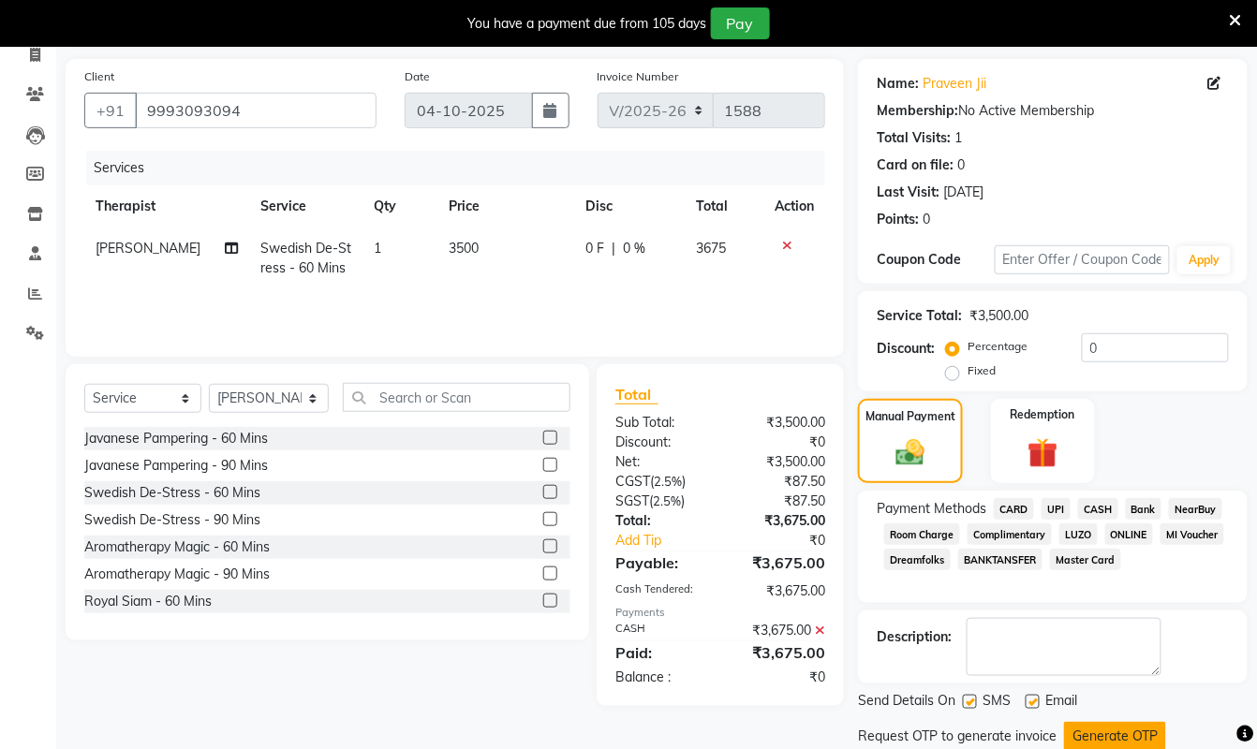
click at [1102, 734] on button "Generate OTP" at bounding box center [1115, 736] width 102 height 29
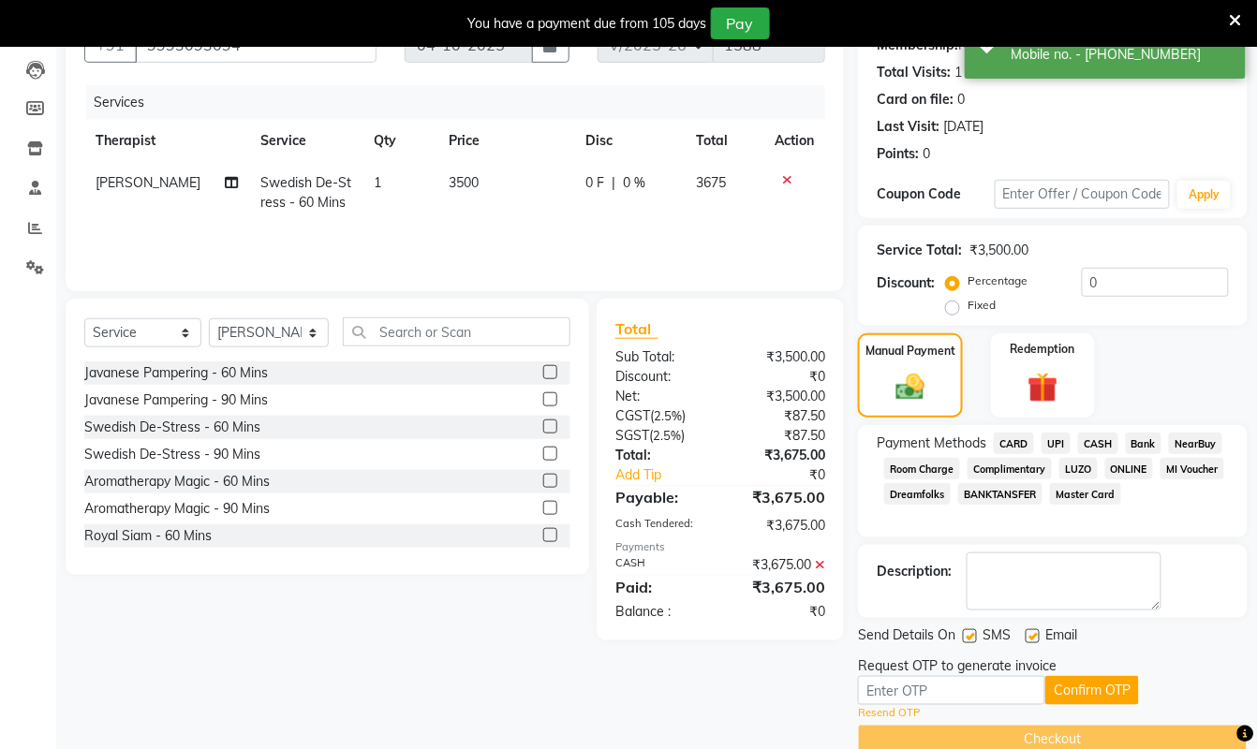
scroll to position [230, 0]
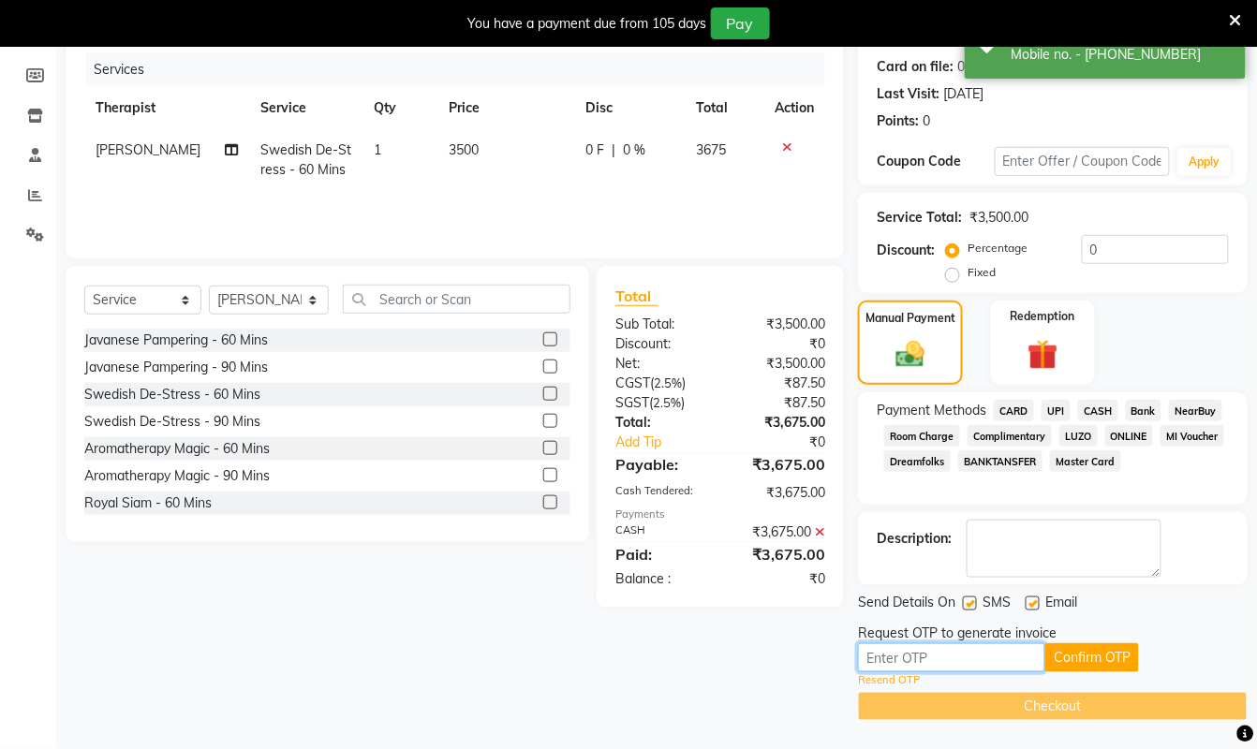
click at [994, 663] on input "text" at bounding box center [951, 657] width 187 height 29
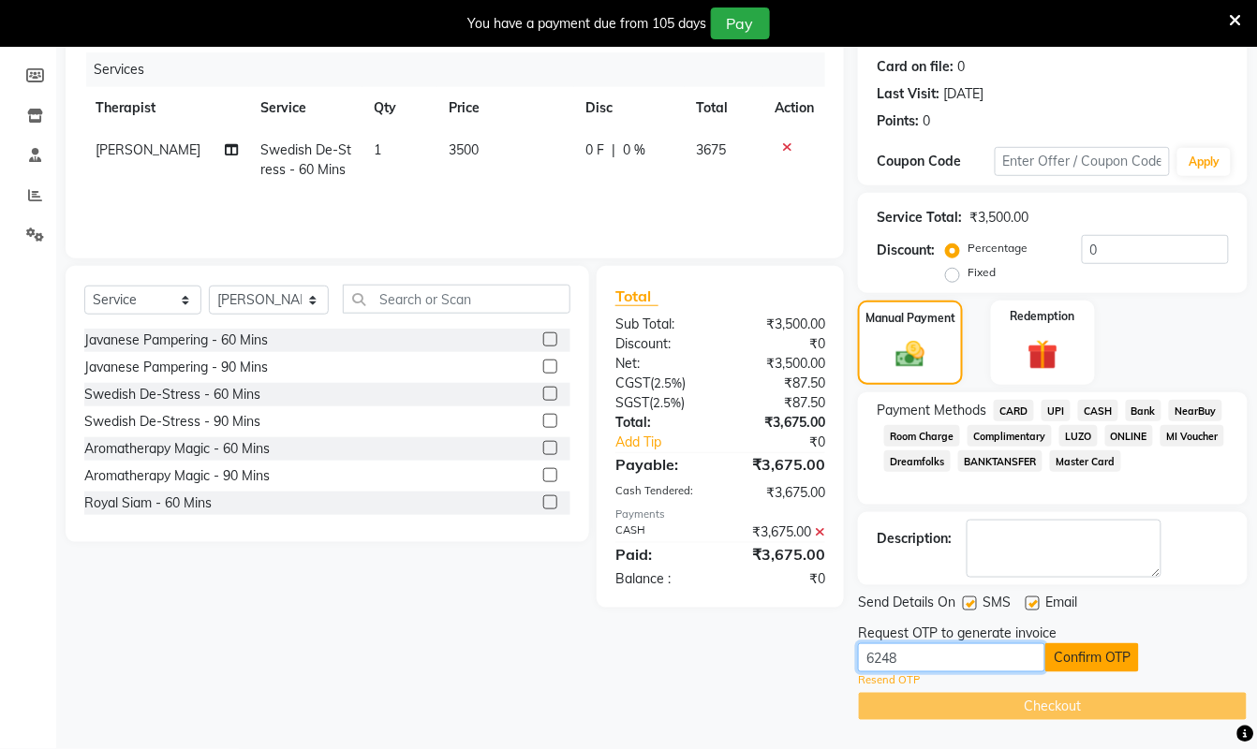
type input "6248"
click at [1095, 658] on button "Confirm OTP" at bounding box center [1092, 657] width 94 height 29
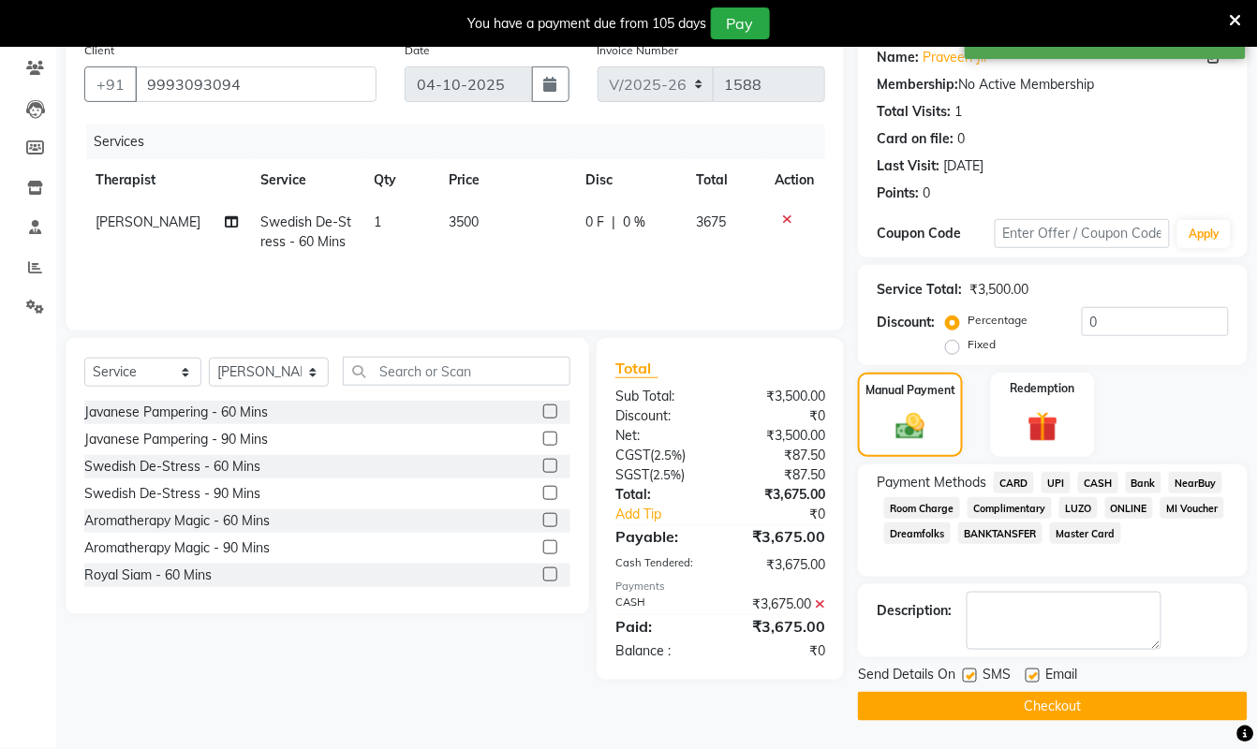
click at [1064, 702] on button "Checkout" at bounding box center [1053, 706] width 390 height 29
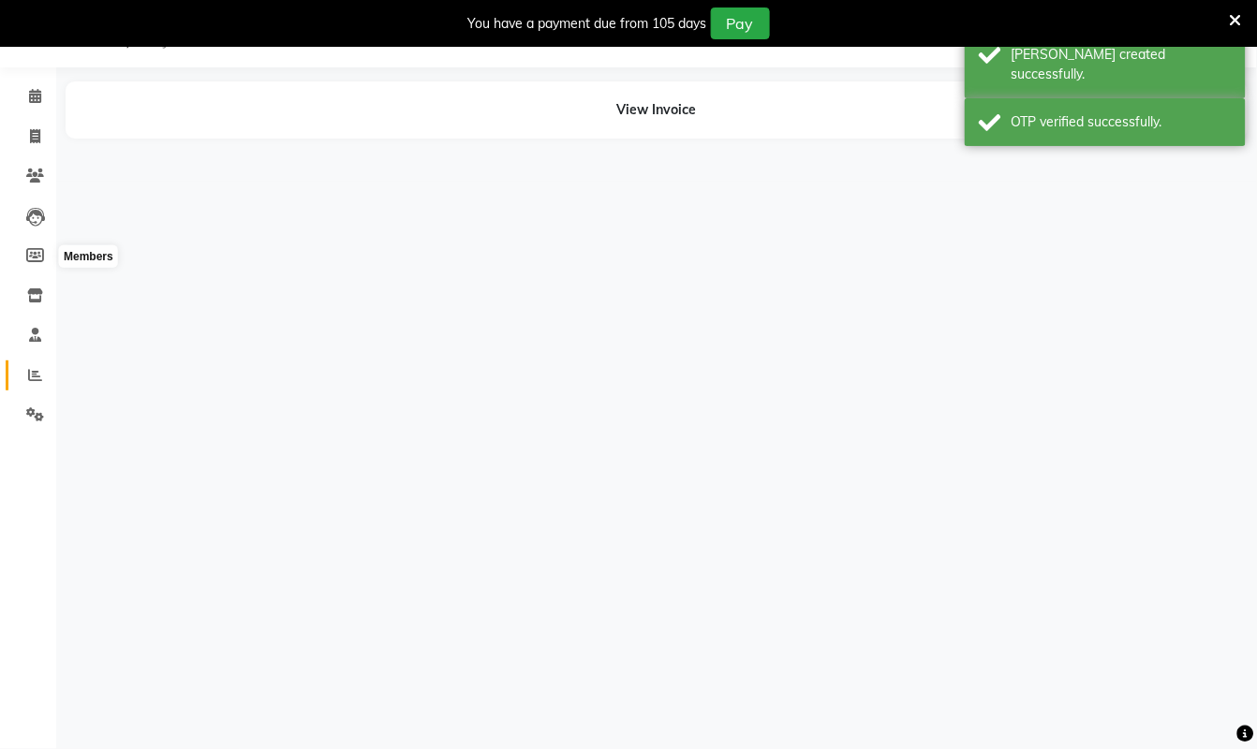
scroll to position [47, 0]
click at [31, 266] on span at bounding box center [35, 257] width 33 height 22
select select
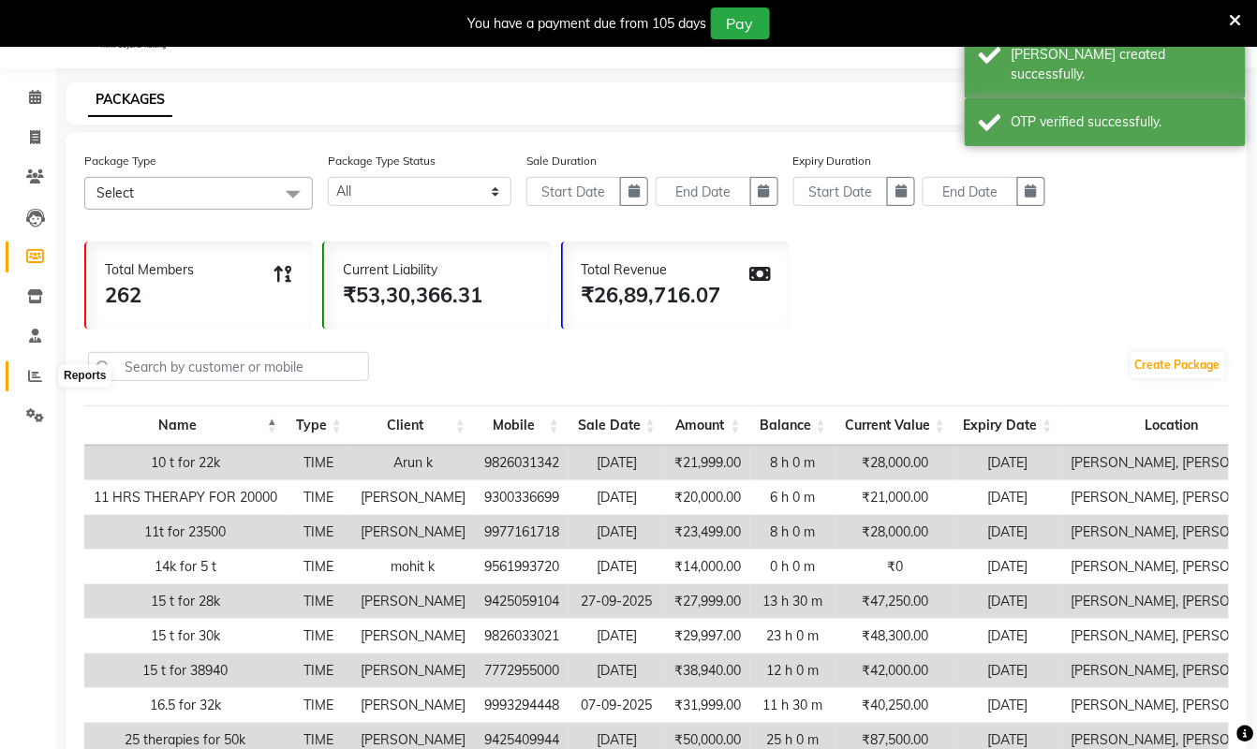
click at [36, 383] on span at bounding box center [35, 377] width 33 height 22
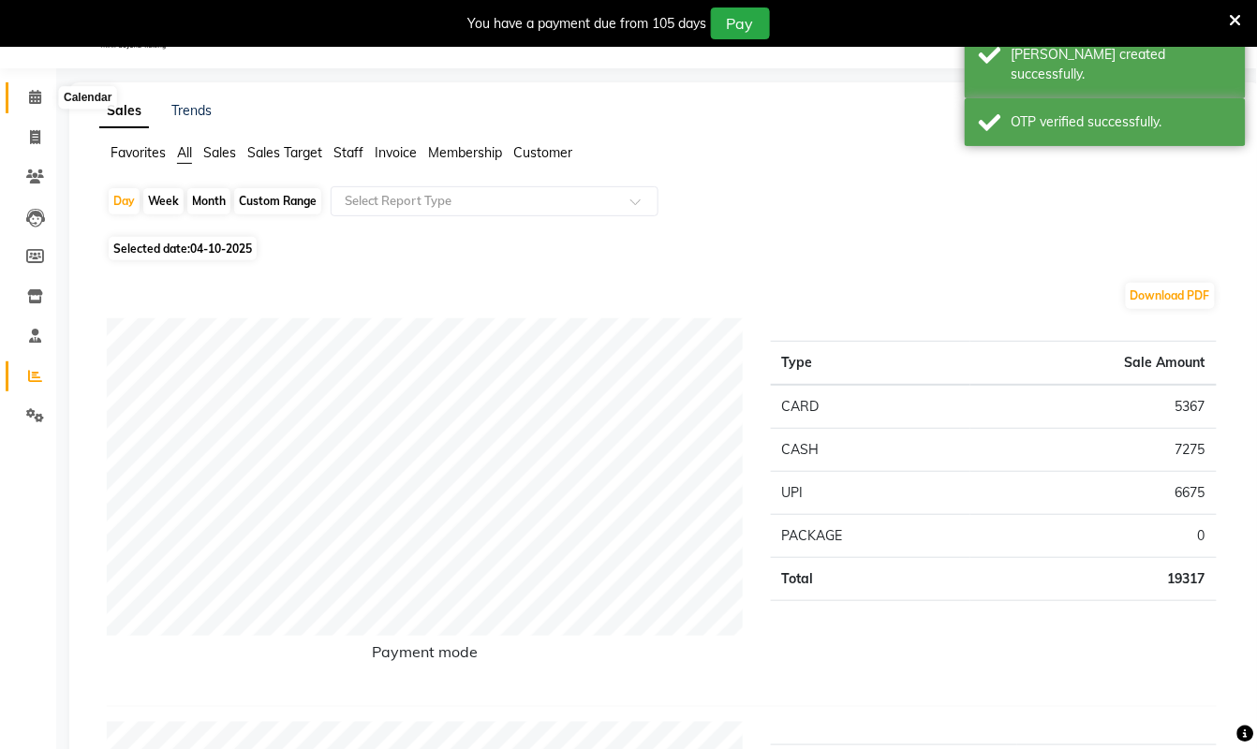
click at [35, 96] on icon at bounding box center [35, 97] width 12 height 14
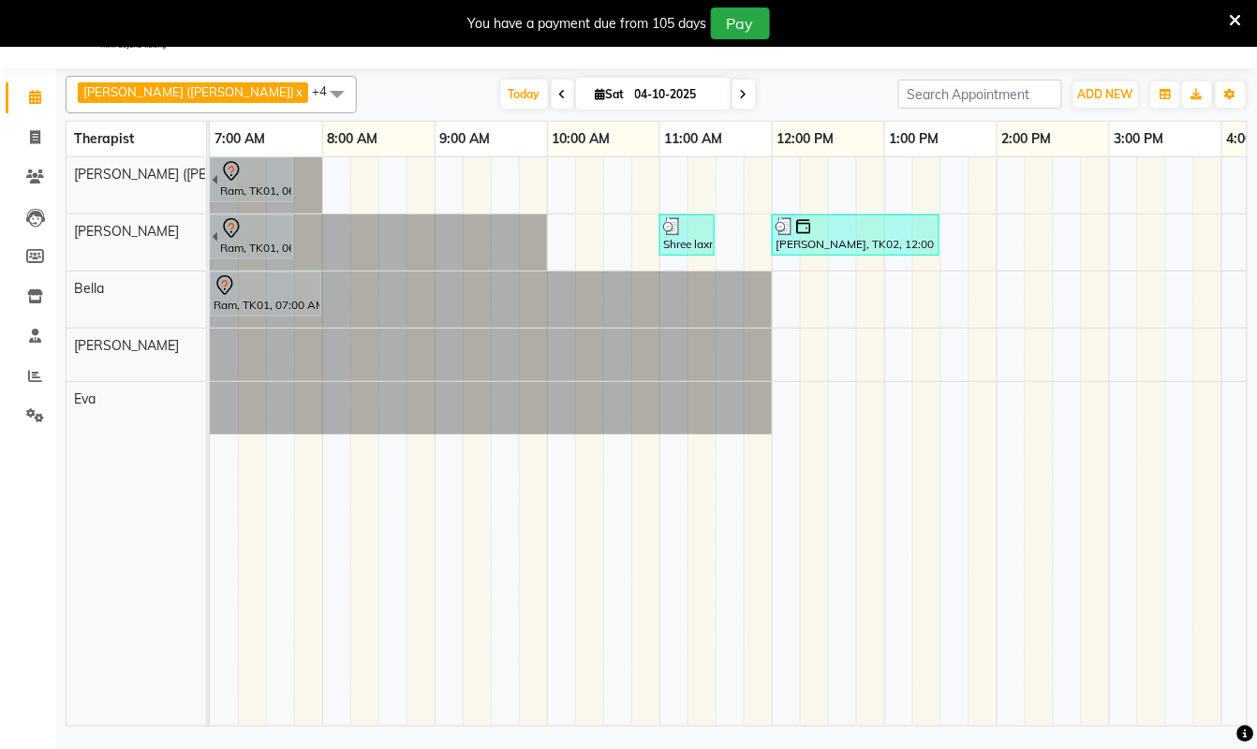
scroll to position [0, 761]
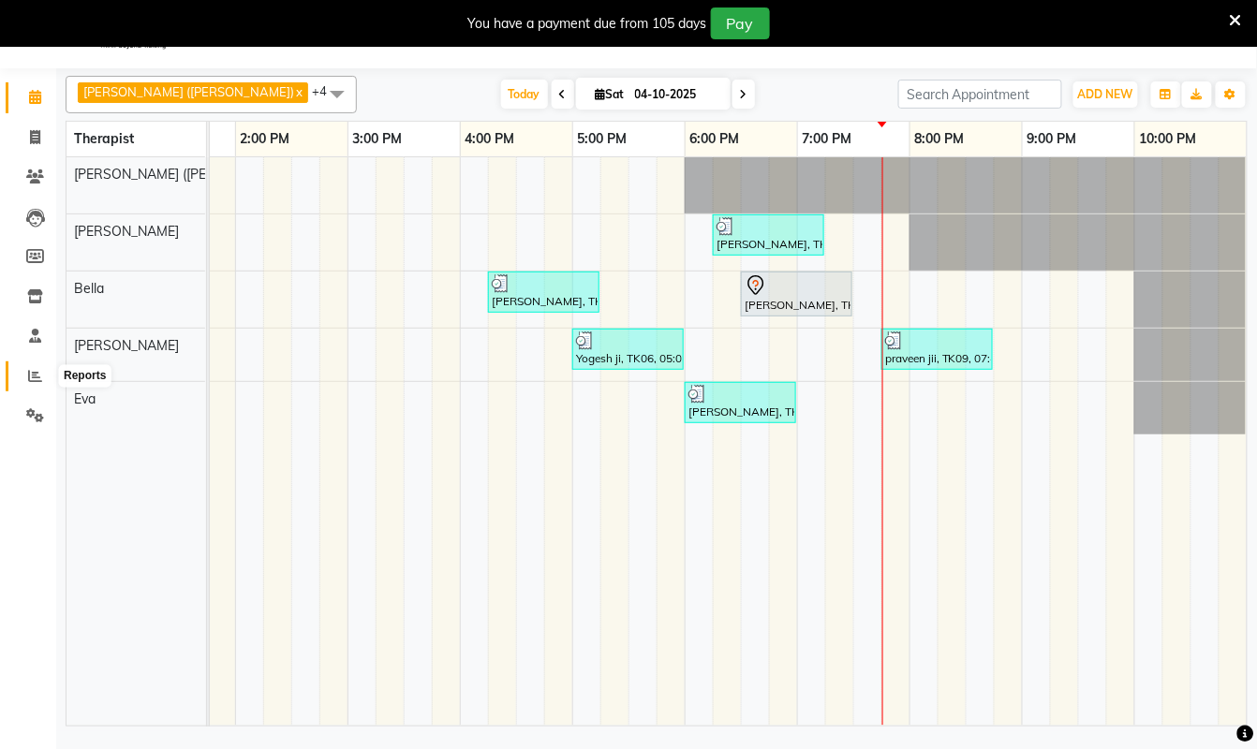
click at [34, 375] on icon at bounding box center [35, 376] width 14 height 14
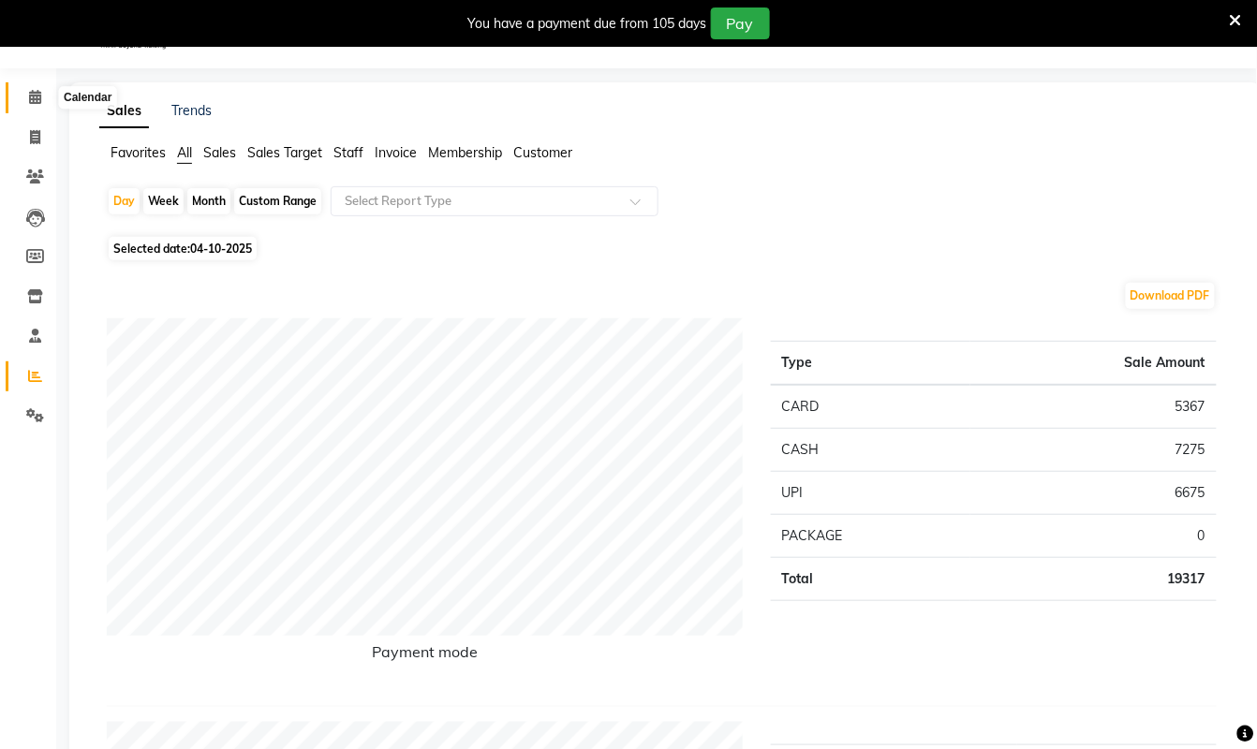
click at [36, 90] on icon at bounding box center [35, 97] width 12 height 14
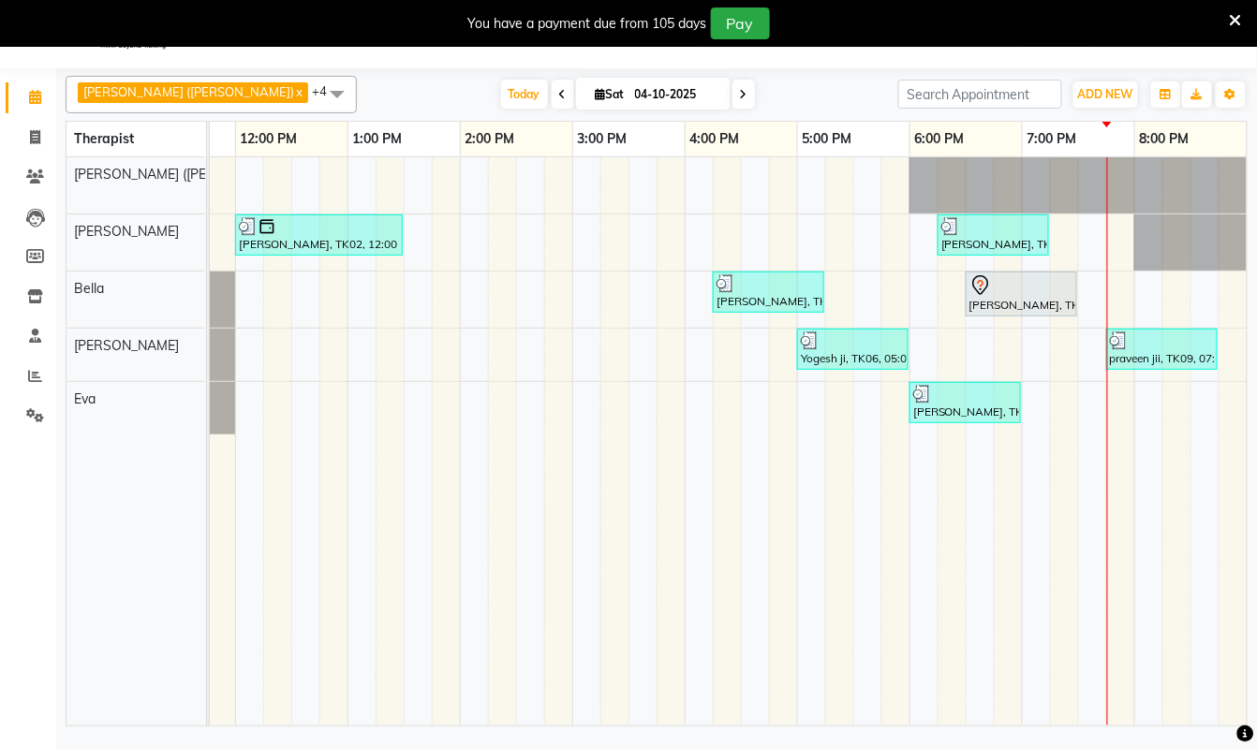
scroll to position [0, 684]
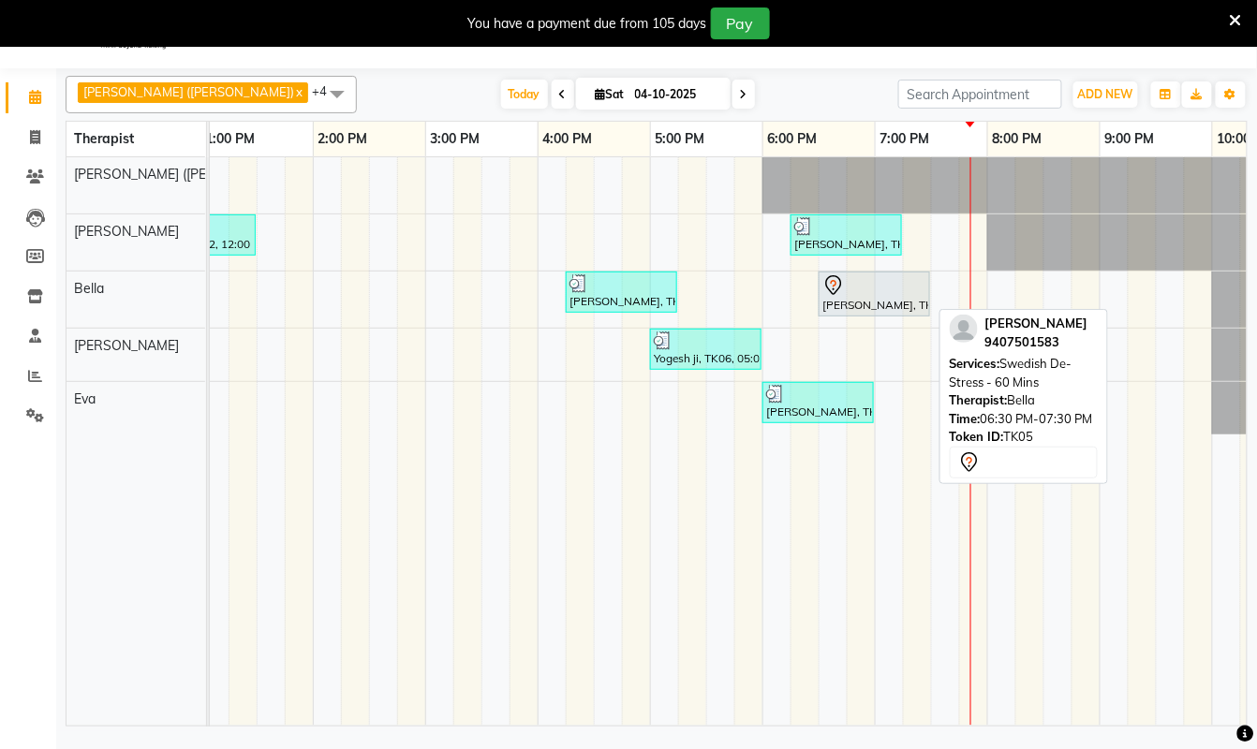
click at [875, 294] on div at bounding box center [874, 285] width 104 height 22
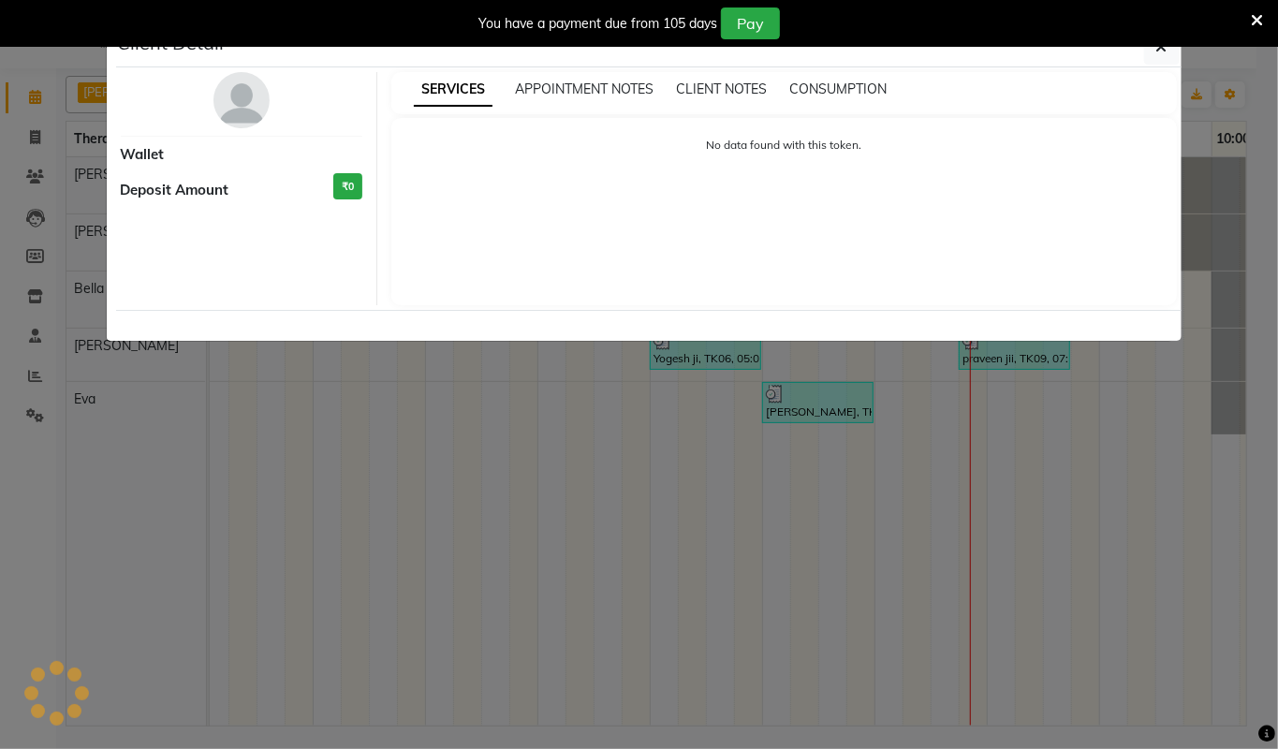
select select "7"
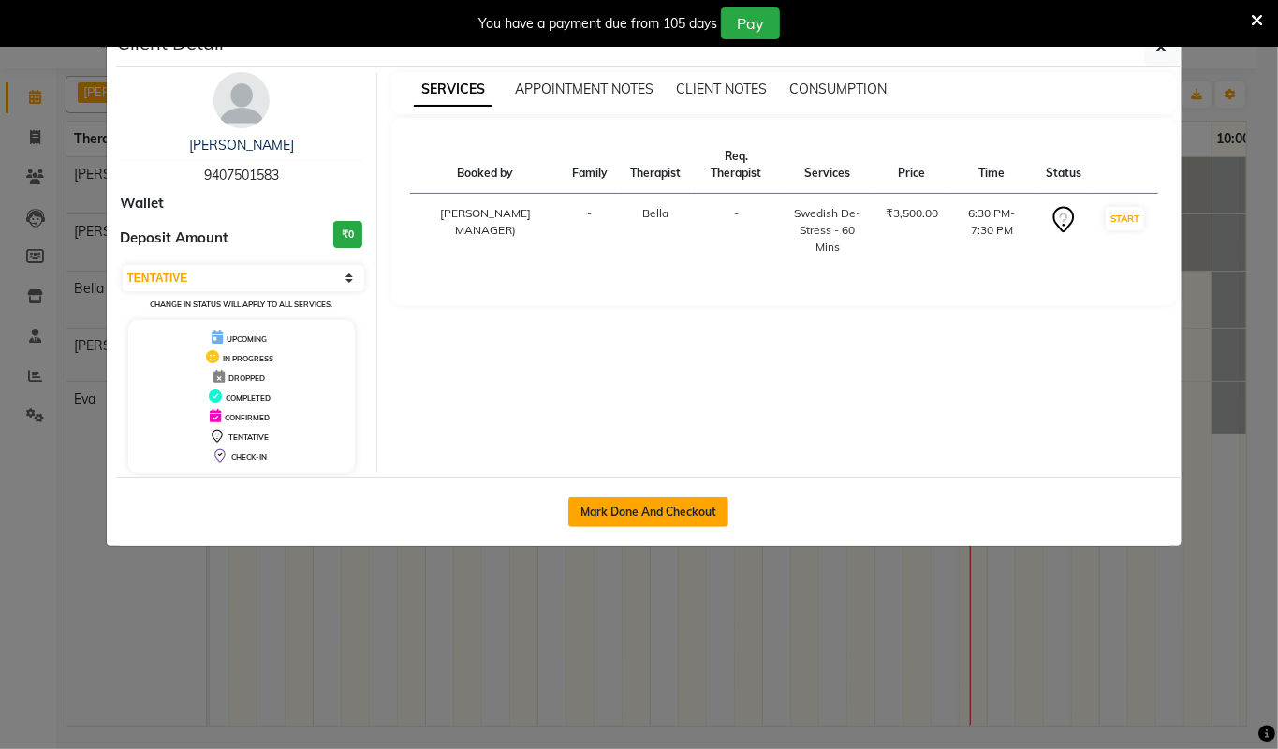
click at [697, 503] on button "Mark Done And Checkout" at bounding box center [649, 512] width 160 height 30
select select "service"
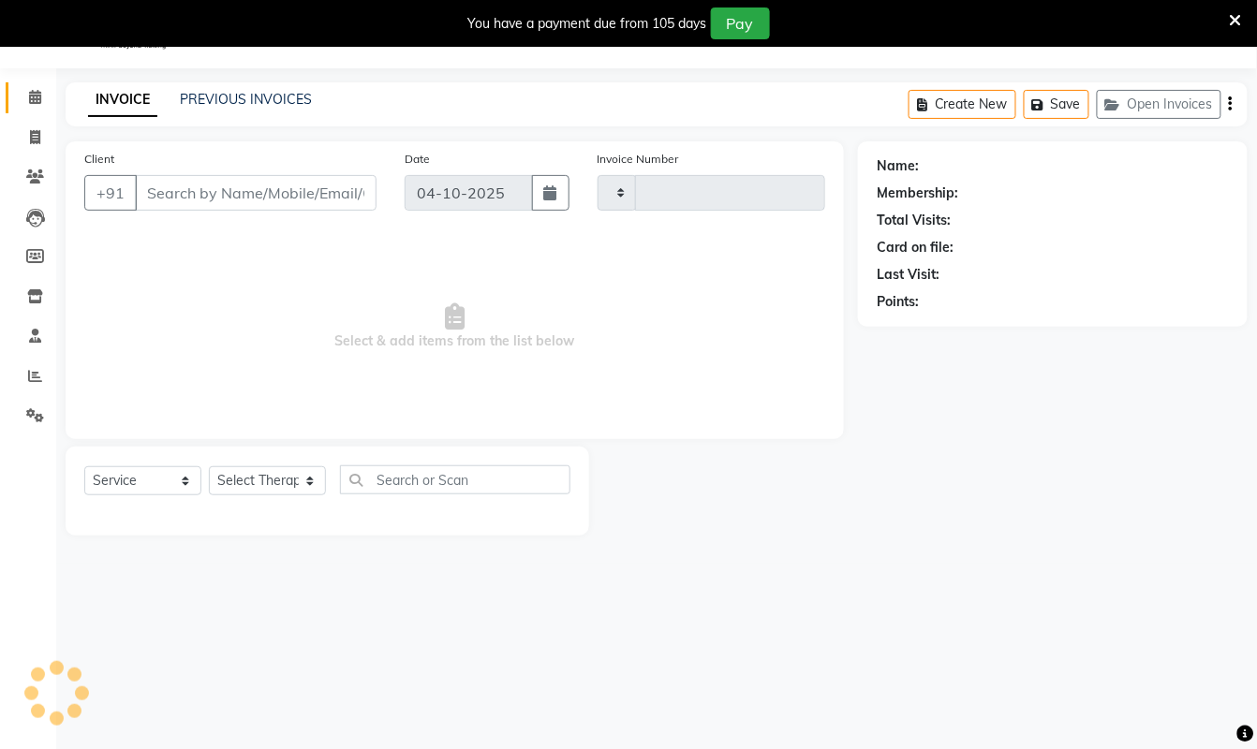
type input "1589"
select select "6399"
type input "9407501583"
select select "66488"
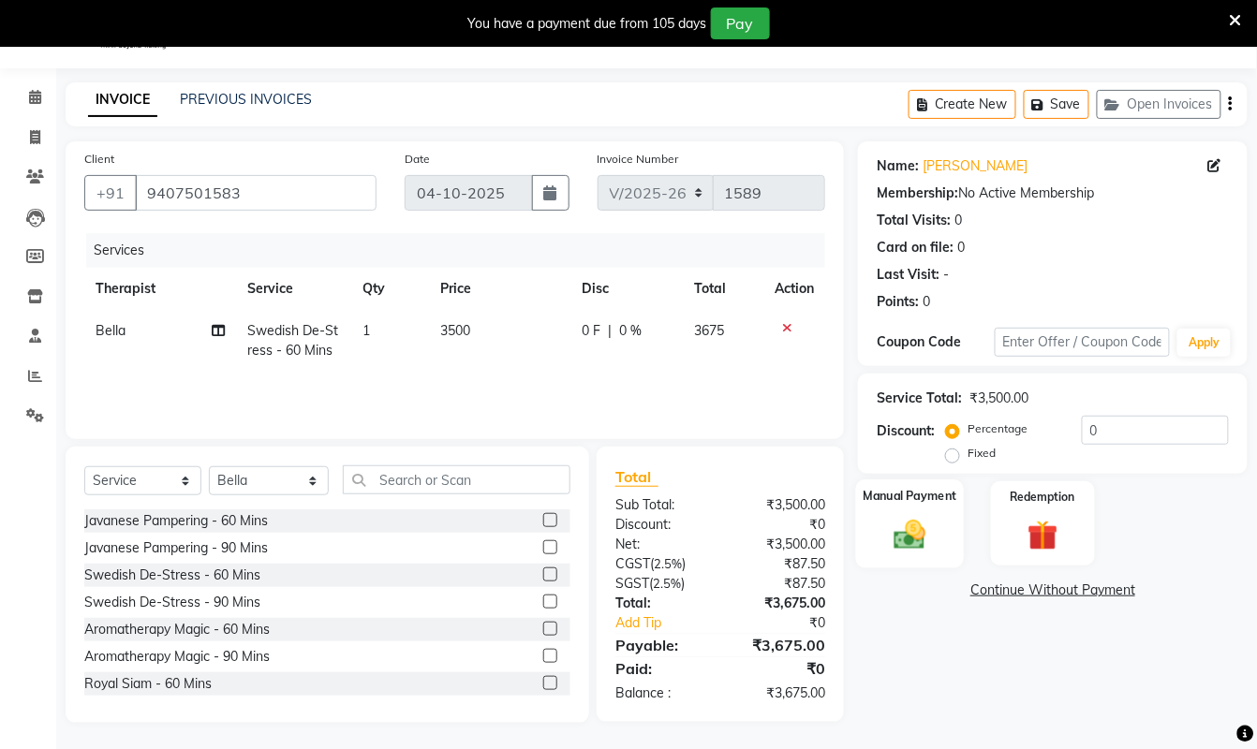
click at [938, 522] on div "Manual Payment" at bounding box center [910, 524] width 109 height 89
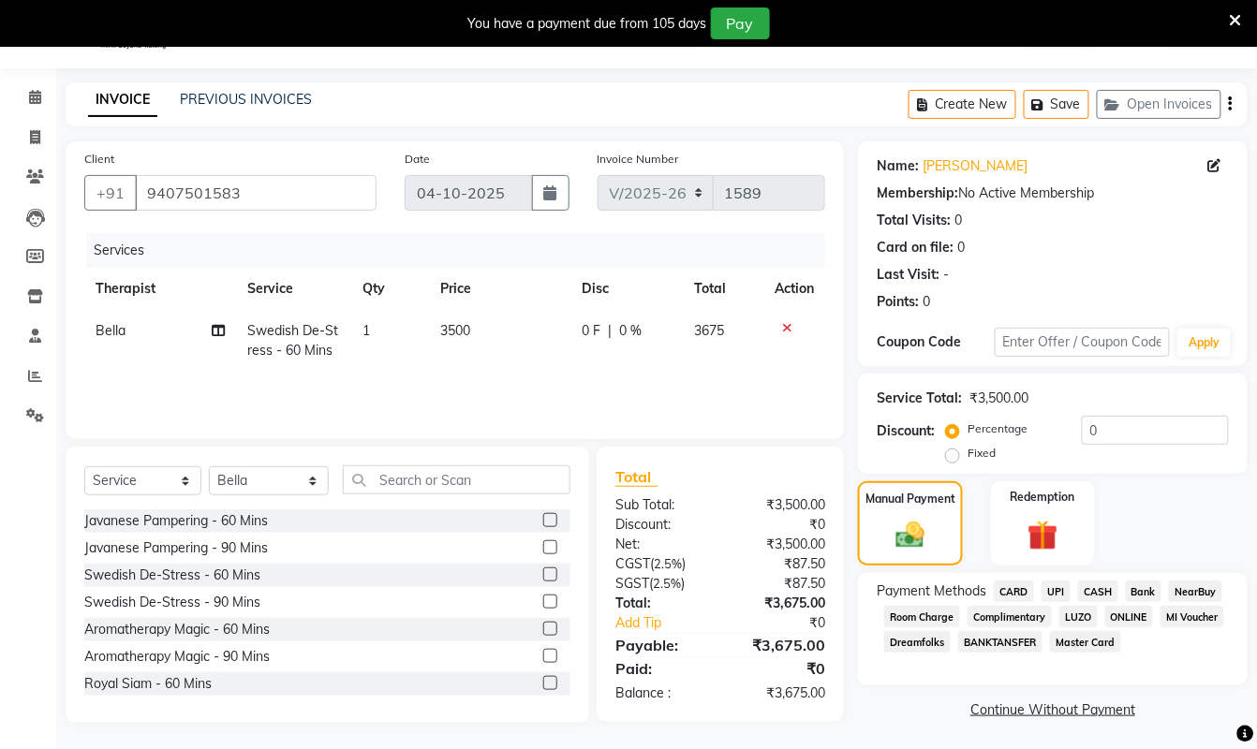
click at [1019, 586] on span "CARD" at bounding box center [1014, 592] width 40 height 22
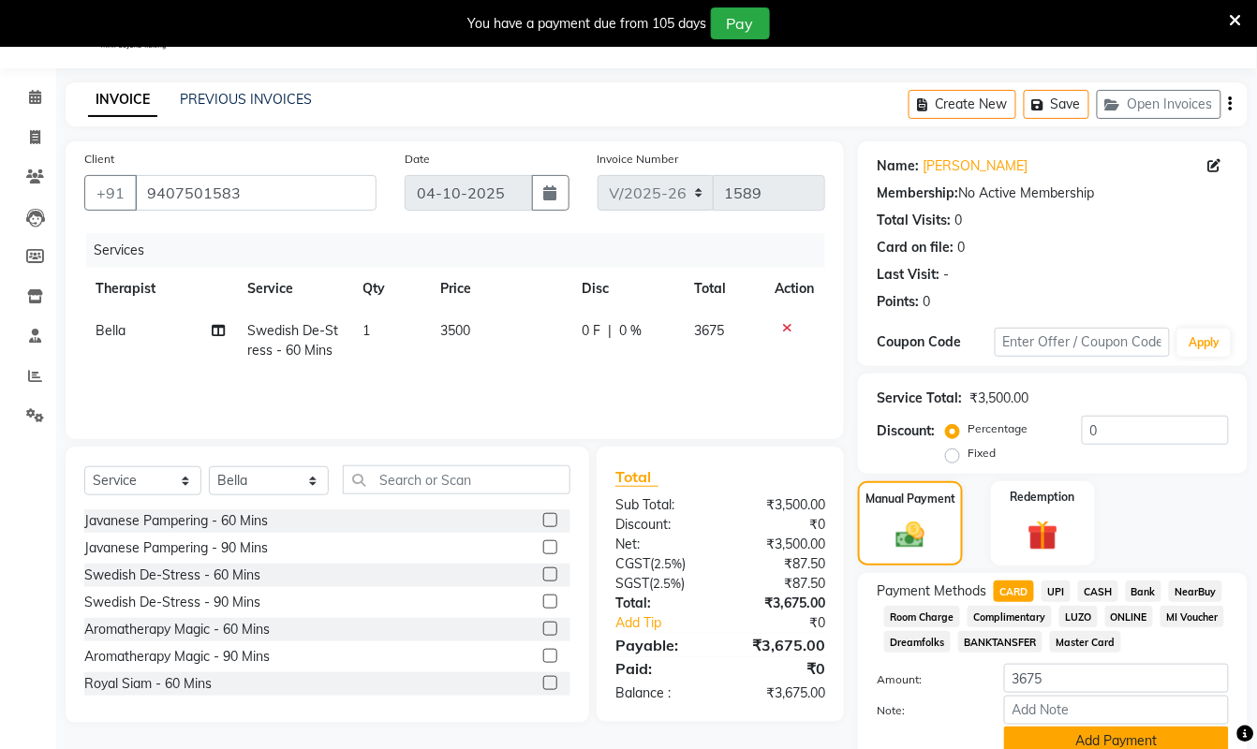
click at [1111, 738] on button "Add Payment" at bounding box center [1116, 741] width 225 height 29
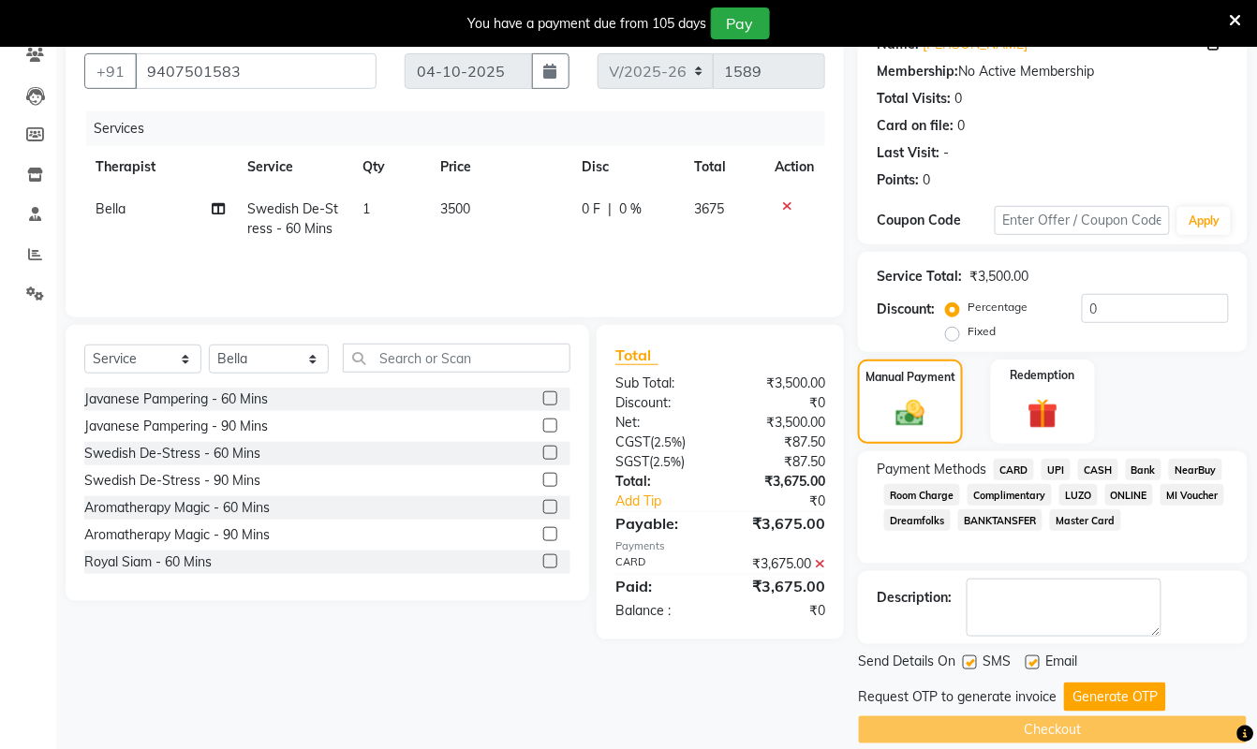
scroll to position [195, 0]
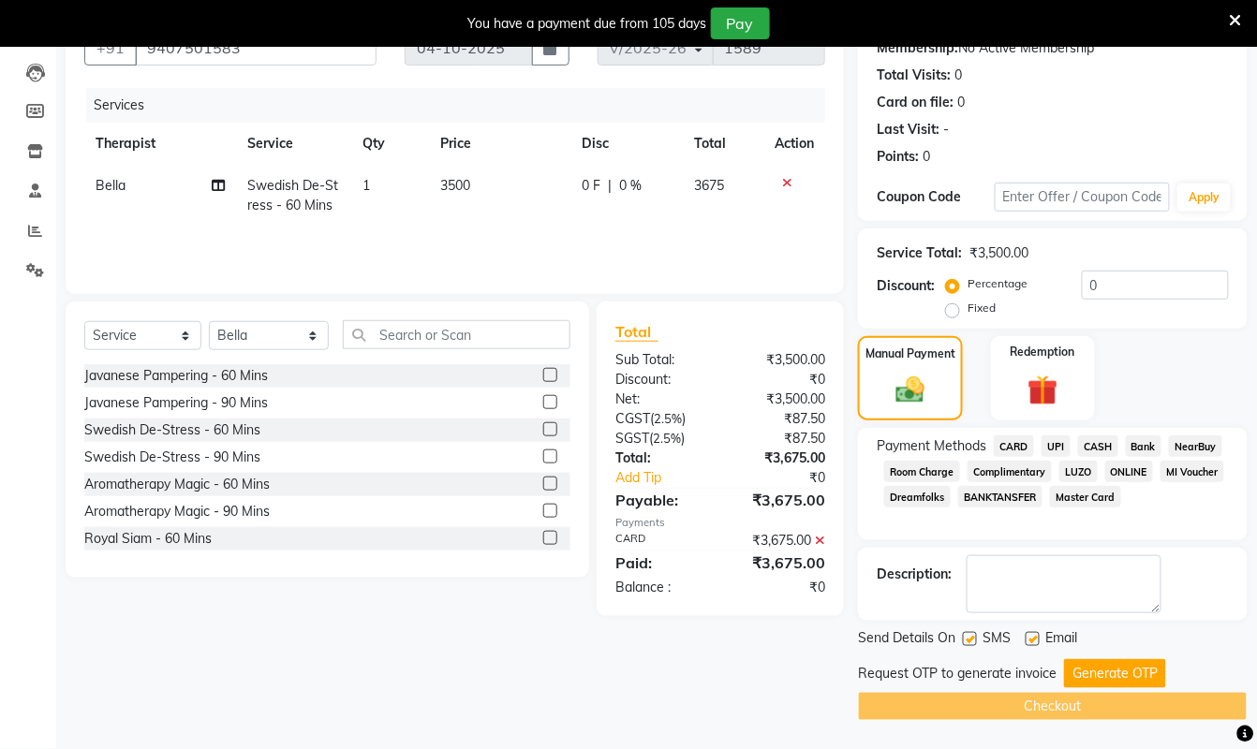
click at [1115, 671] on button "Generate OTP" at bounding box center [1115, 673] width 102 height 29
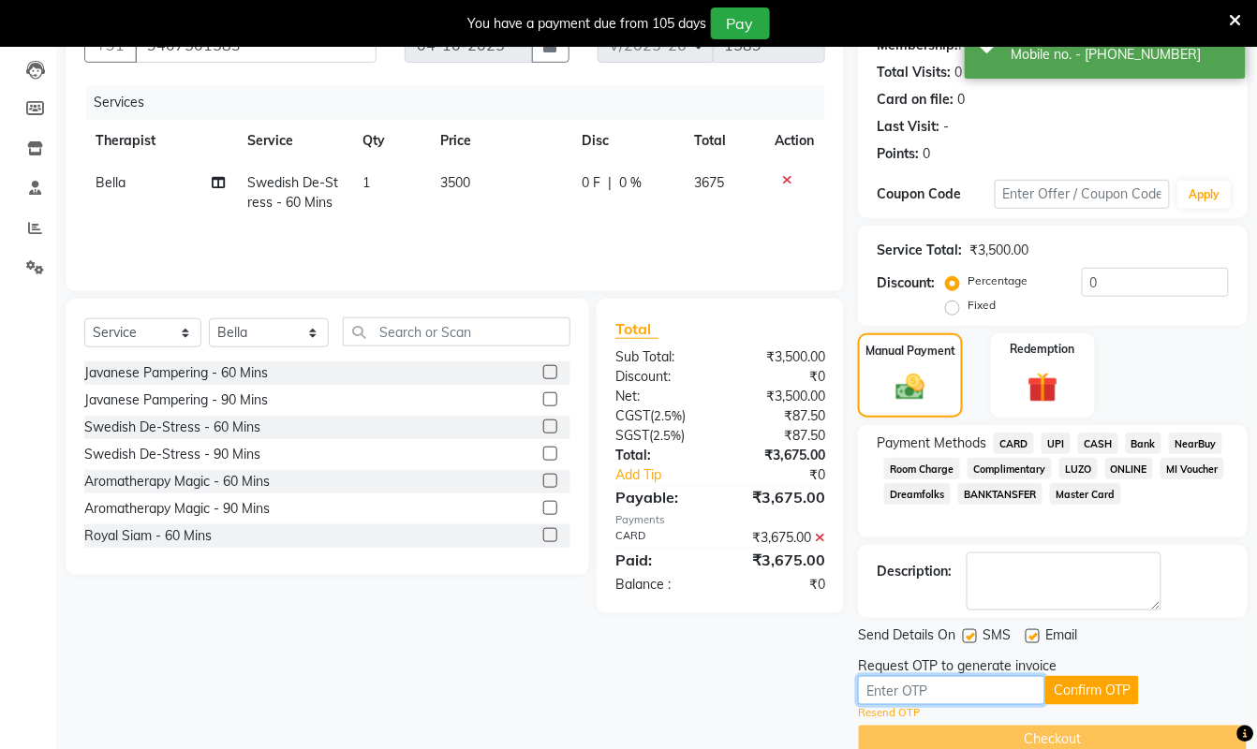
click at [974, 690] on input "text" at bounding box center [951, 690] width 187 height 29
click at [976, 695] on input "text" at bounding box center [951, 690] width 187 height 29
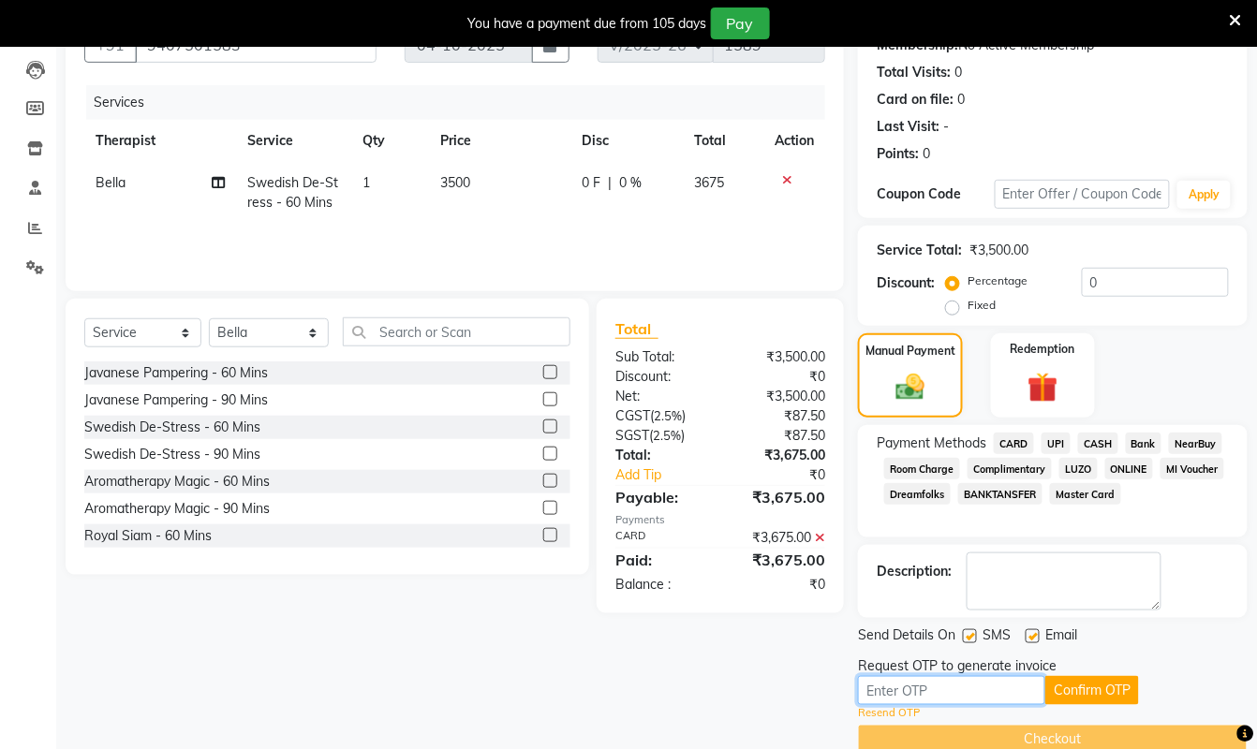
click at [955, 693] on input "text" at bounding box center [951, 690] width 187 height 29
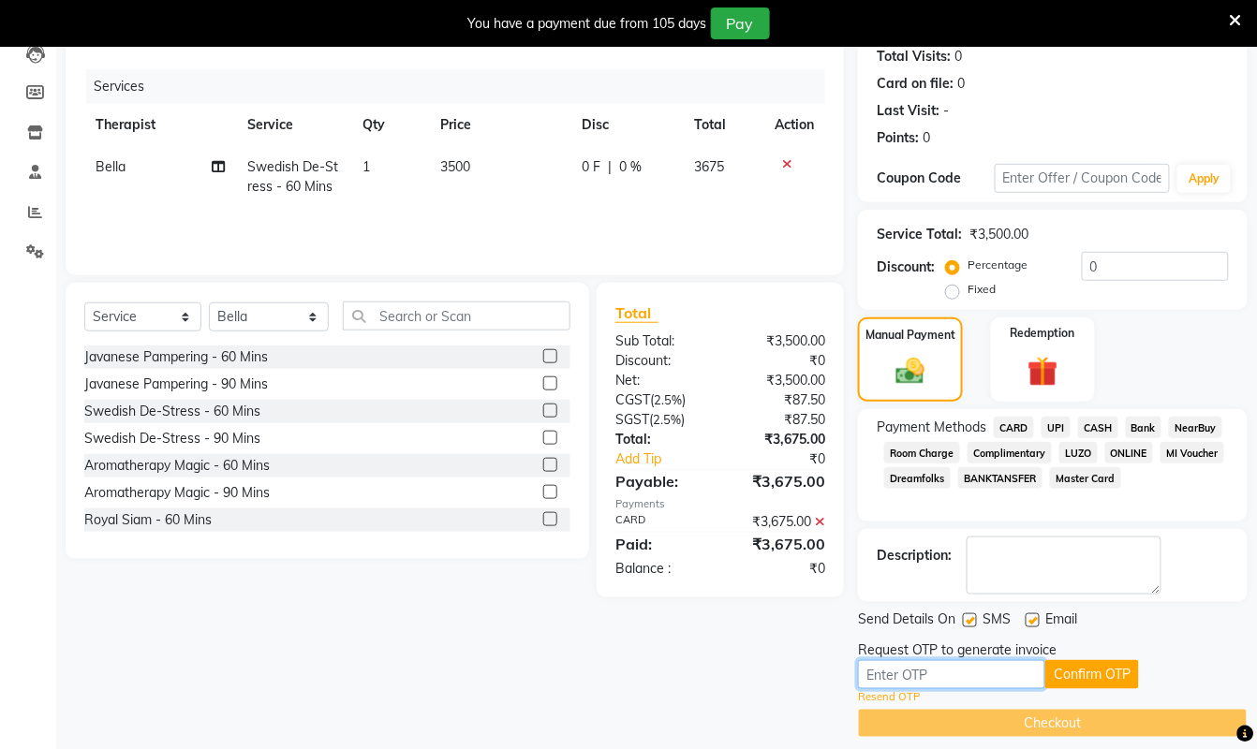
scroll to position [230, 0]
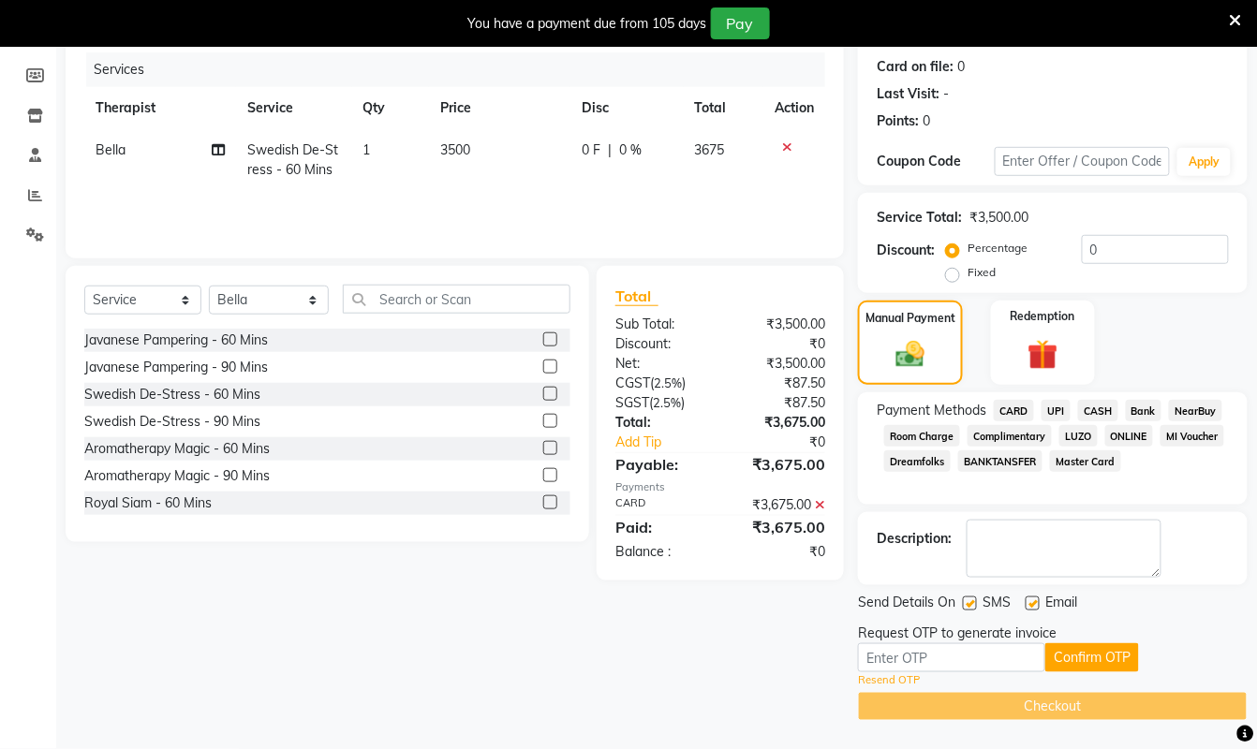
click at [905, 678] on link "Resend OTP" at bounding box center [889, 681] width 62 height 16
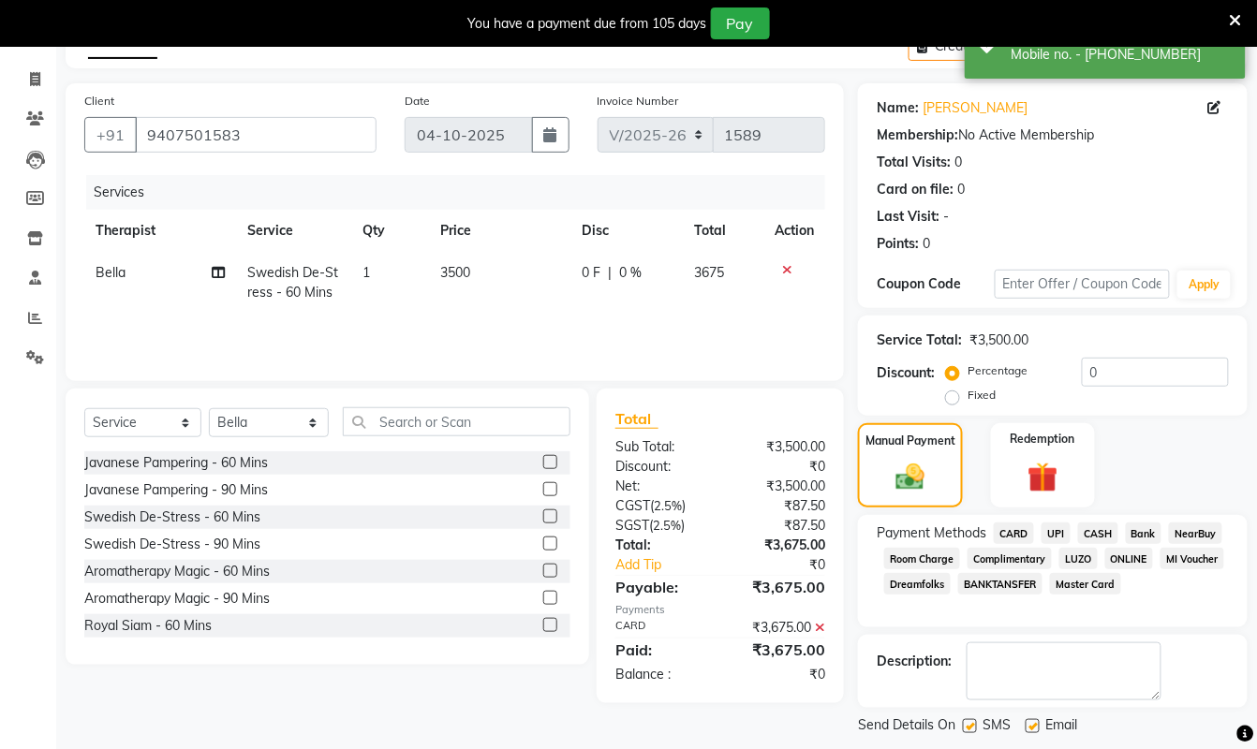
scroll to position [0, 0]
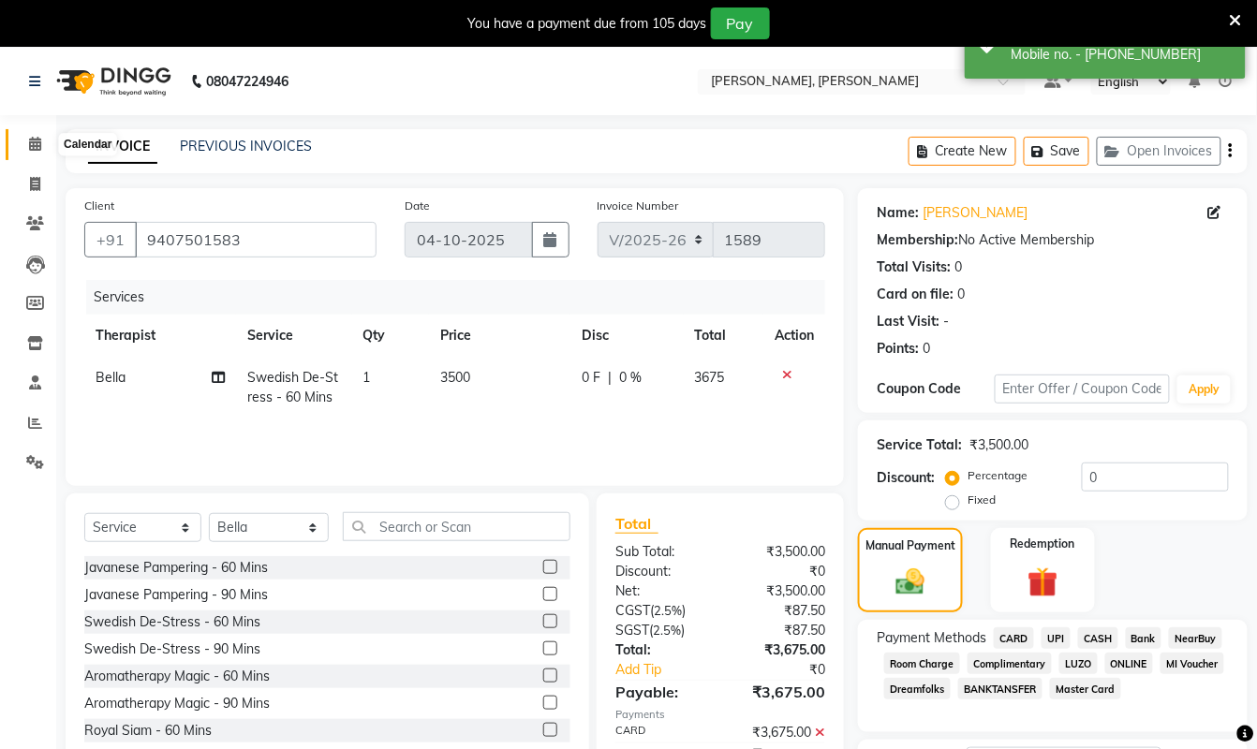
click at [34, 140] on icon at bounding box center [35, 144] width 12 height 14
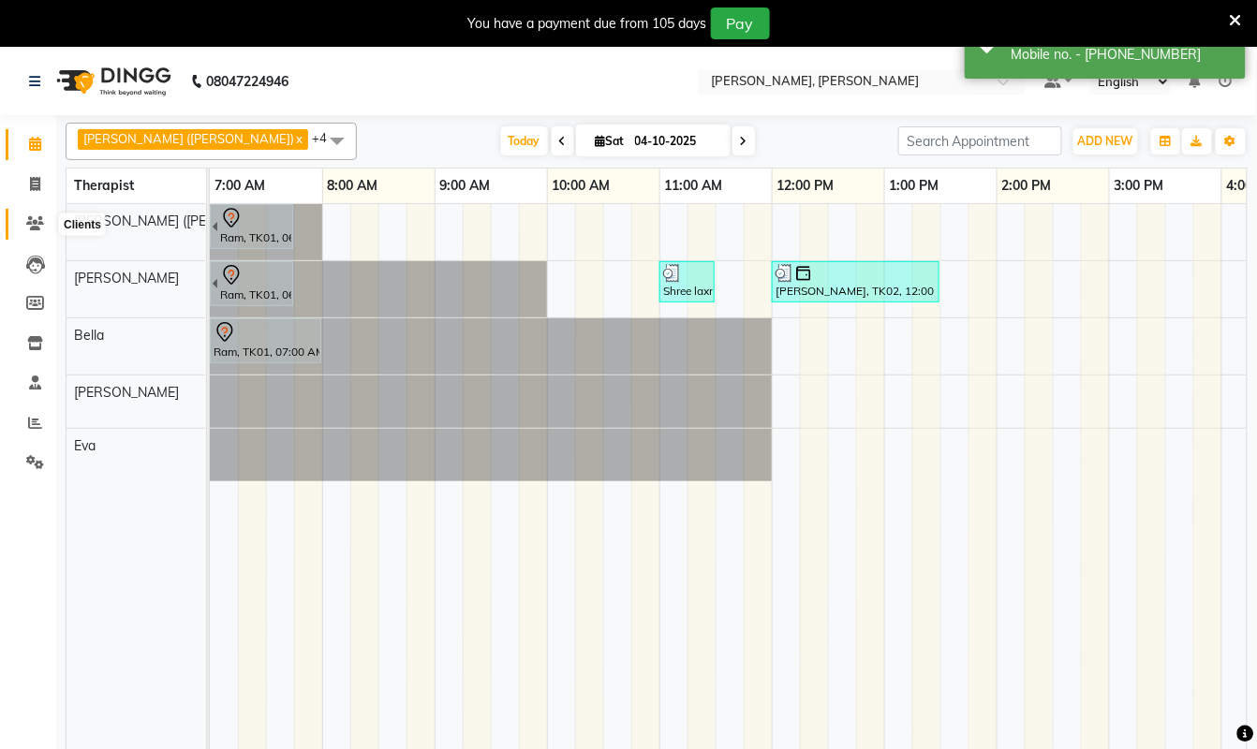
click at [32, 214] on span at bounding box center [35, 225] width 33 height 22
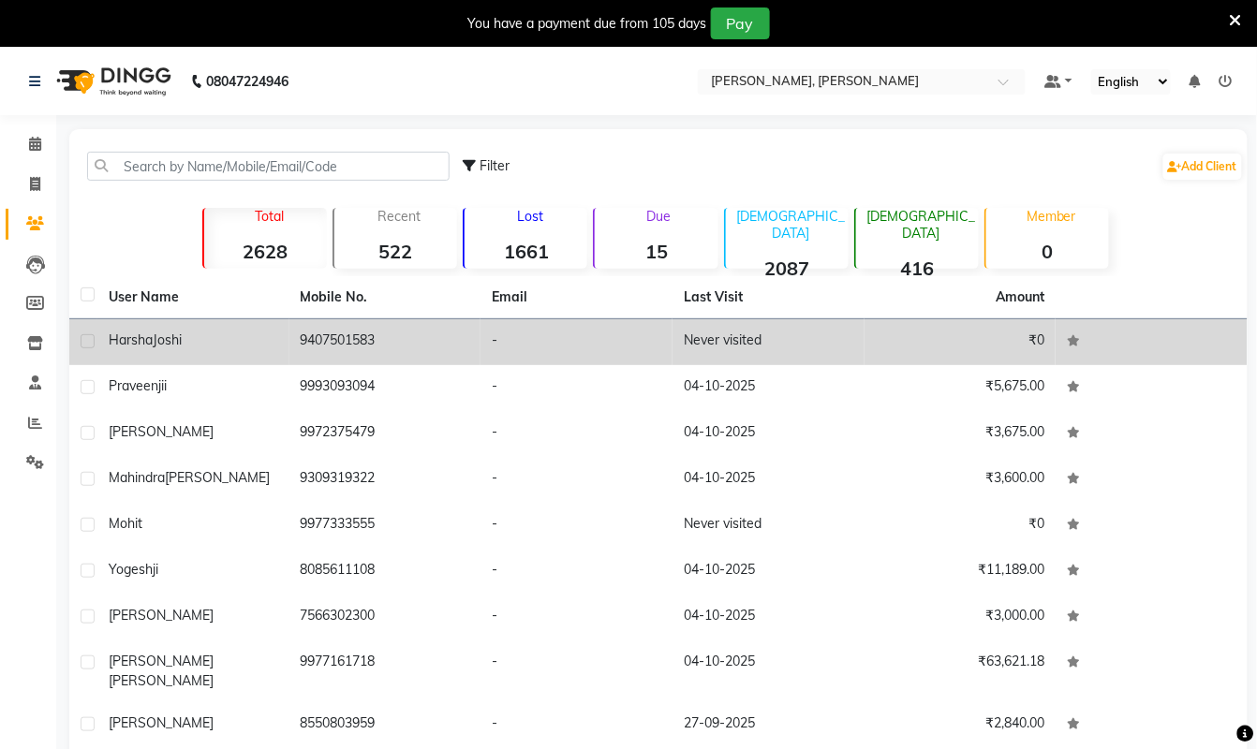
click at [343, 338] on td "9407501583" at bounding box center [385, 342] width 192 height 46
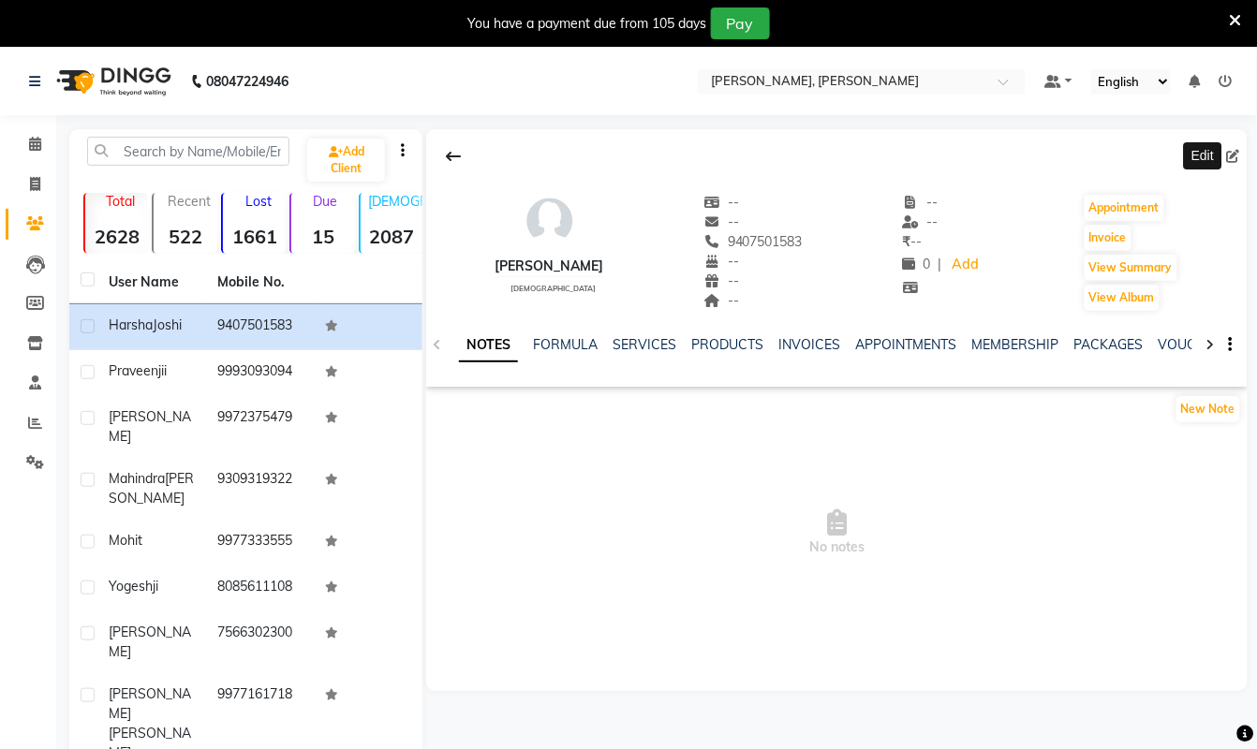
click at [1236, 147] on span at bounding box center [1237, 157] width 21 height 20
click at [1231, 155] on icon at bounding box center [1233, 156] width 13 height 13
select select "[DEMOGRAPHIC_DATA]"
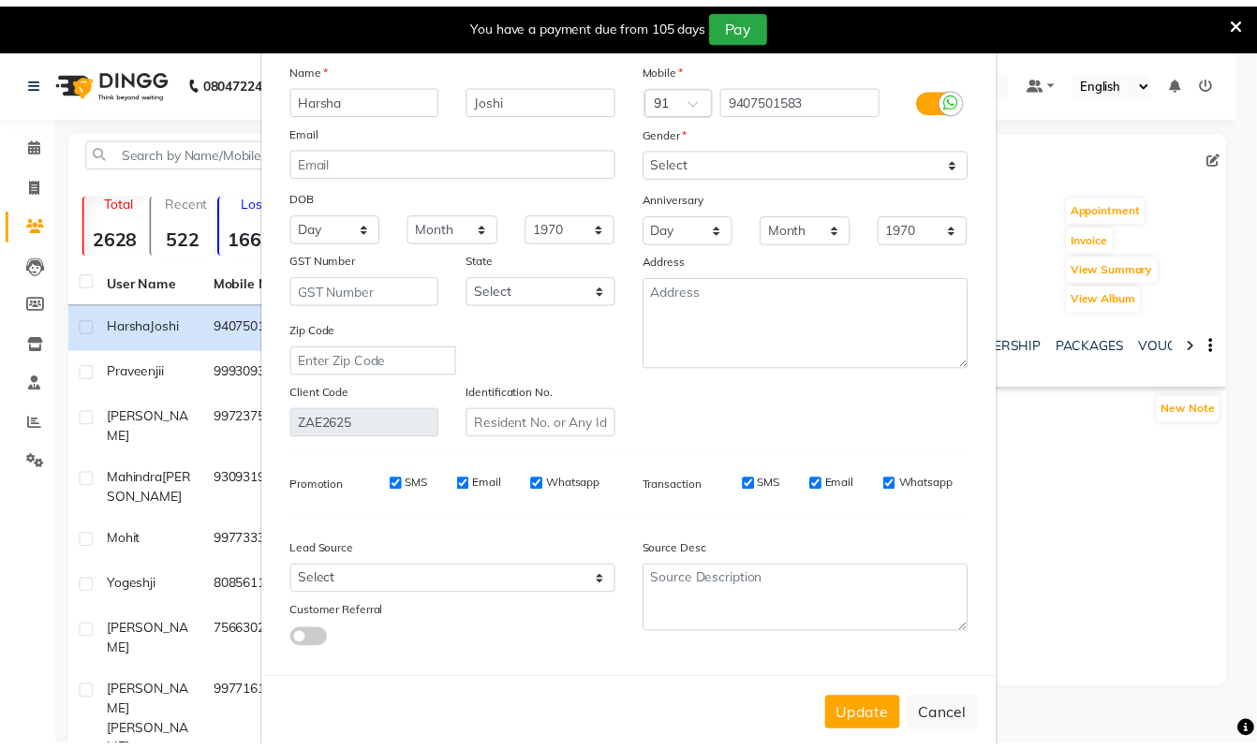
scroll to position [77, 0]
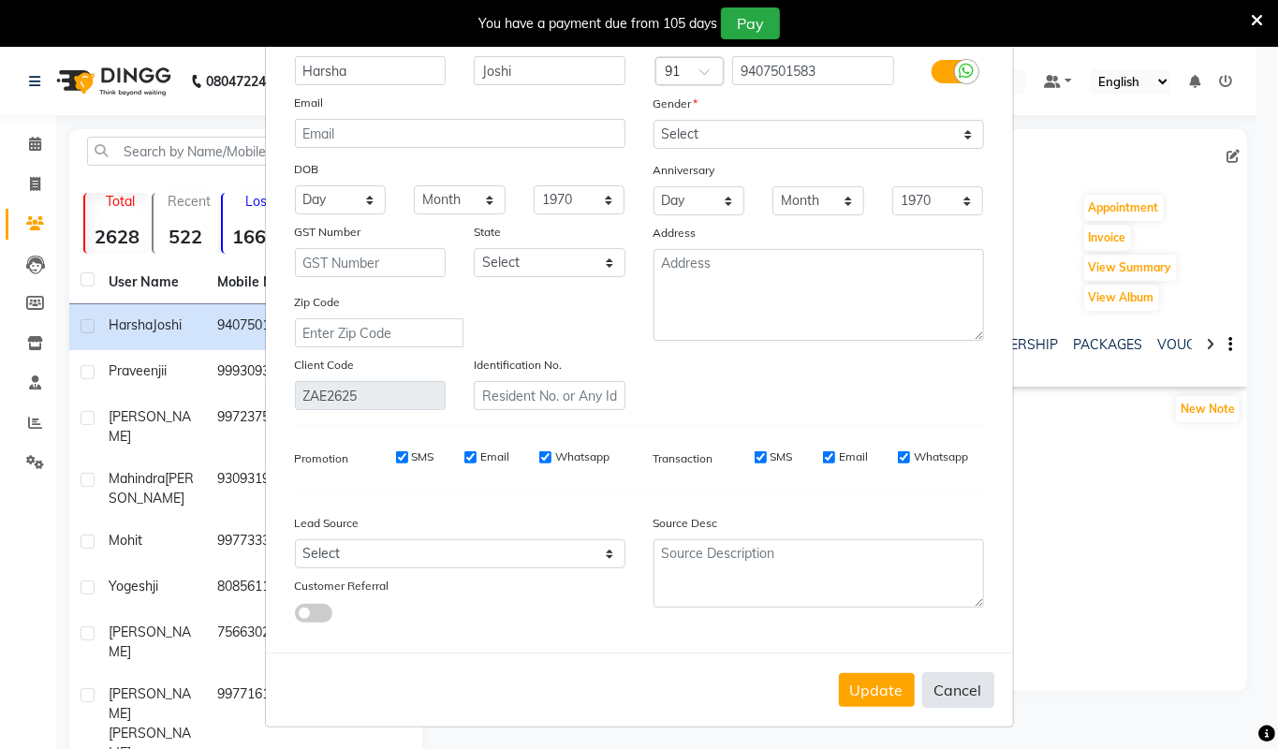
click at [953, 687] on button "Cancel" at bounding box center [959, 691] width 72 height 36
select select
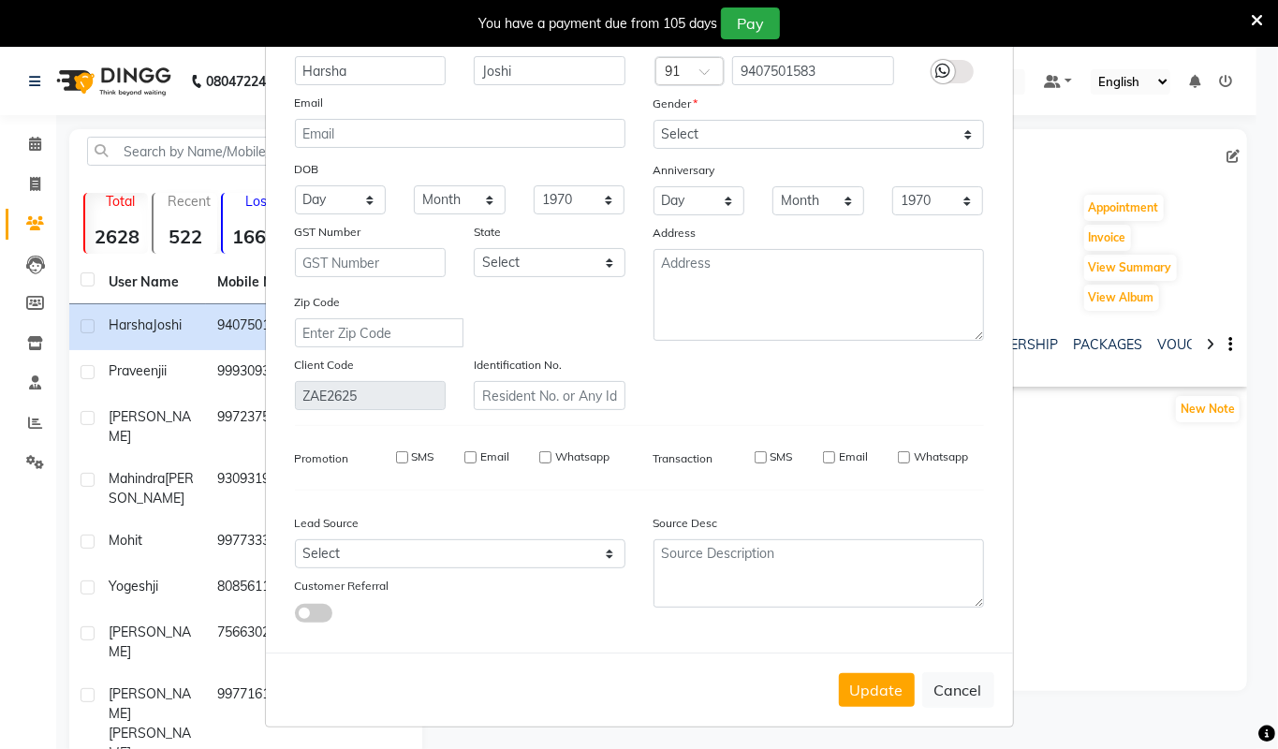
select select
checkbox input "false"
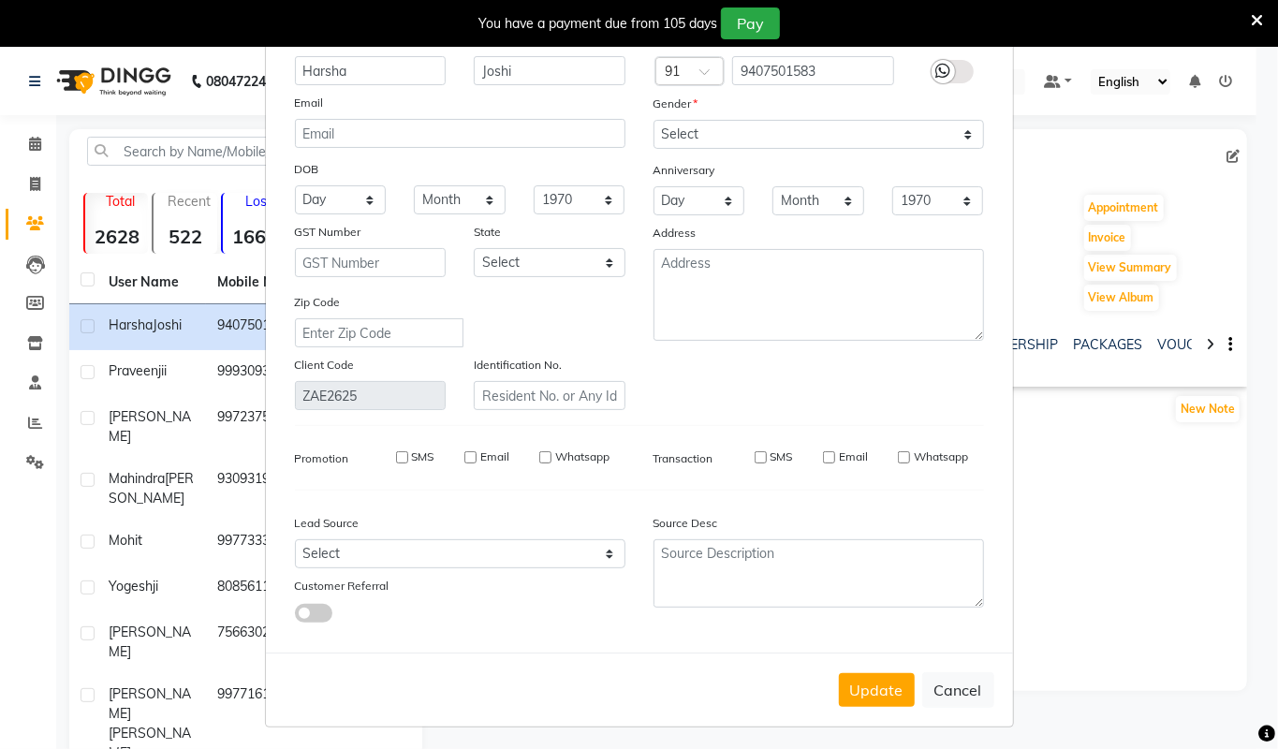
checkbox input "false"
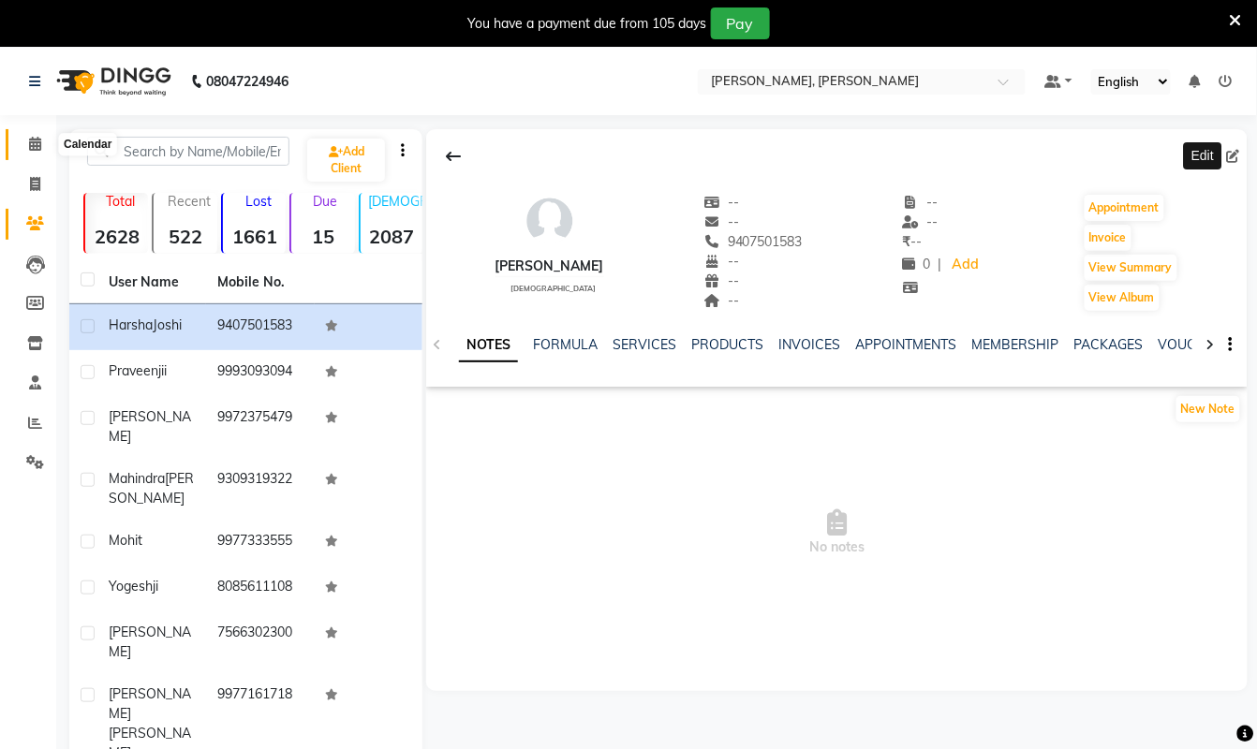
click at [35, 143] on icon at bounding box center [35, 144] width 12 height 14
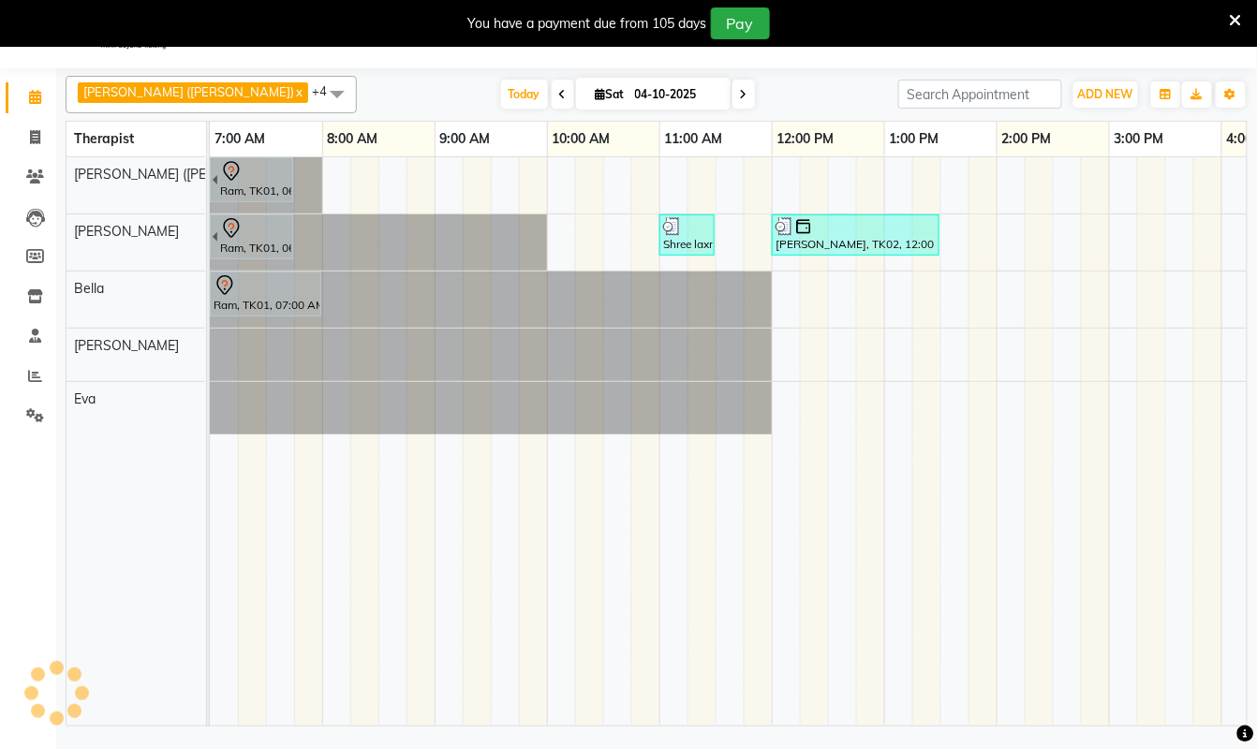
scroll to position [0, 761]
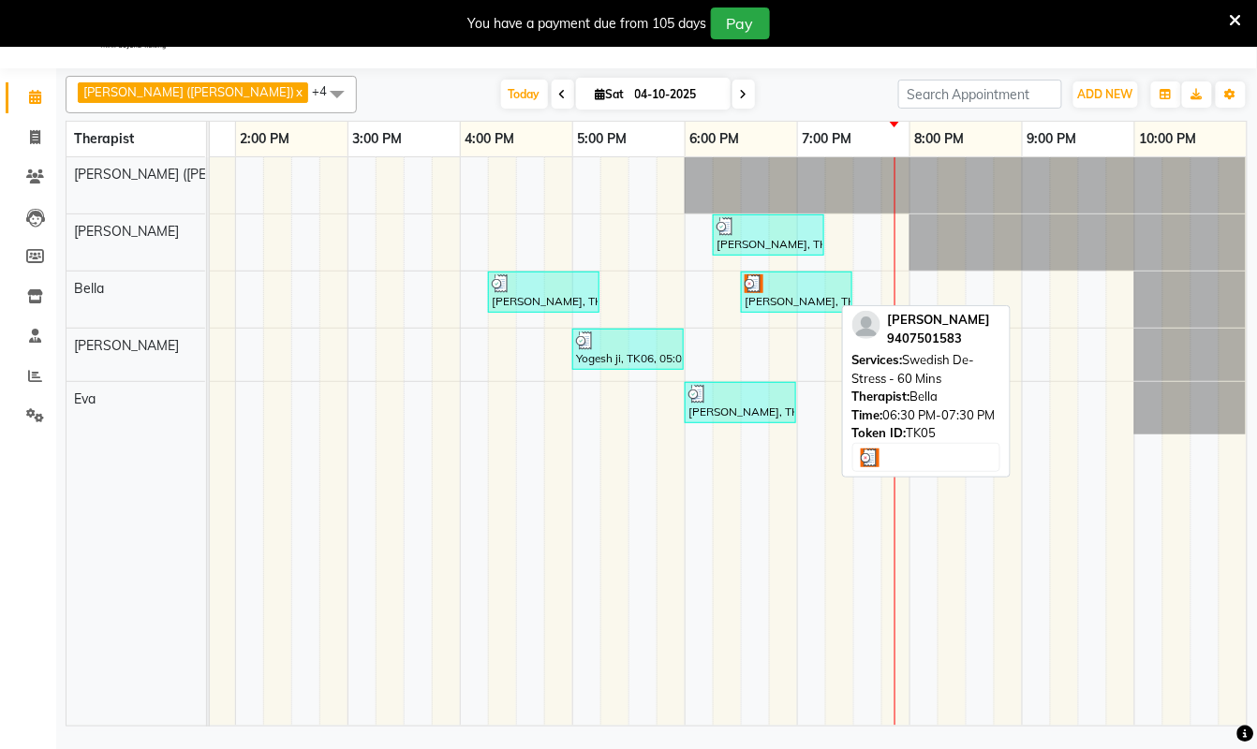
click at [784, 289] on div at bounding box center [797, 283] width 104 height 19
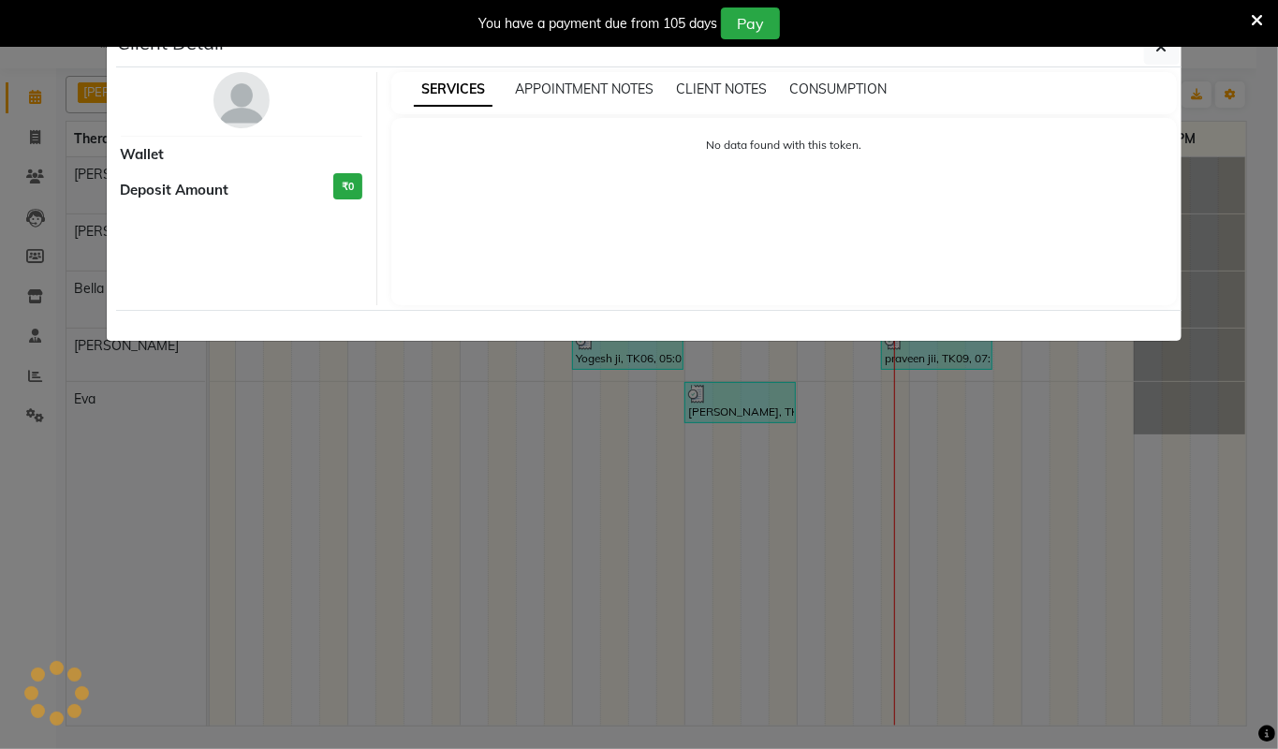
select select "3"
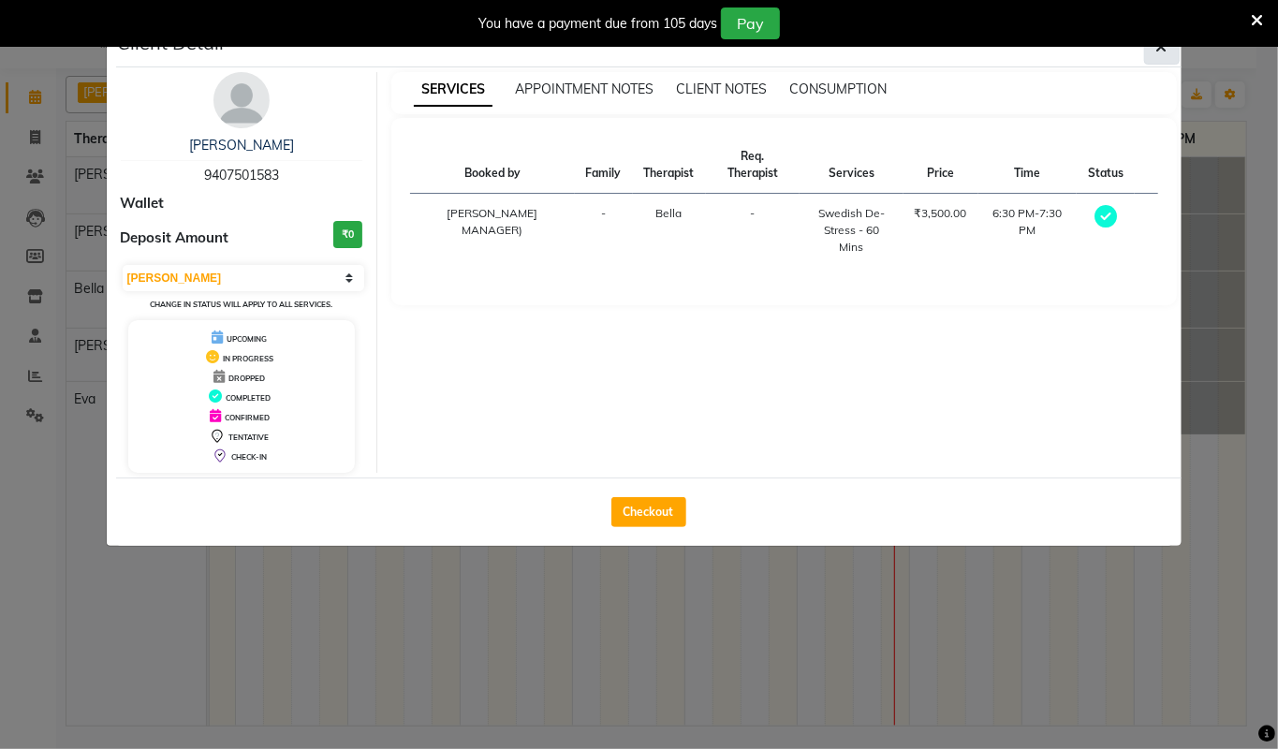
click at [1161, 50] on icon "button" at bounding box center [1162, 46] width 11 height 15
